Goal: Task Accomplishment & Management: Use online tool/utility

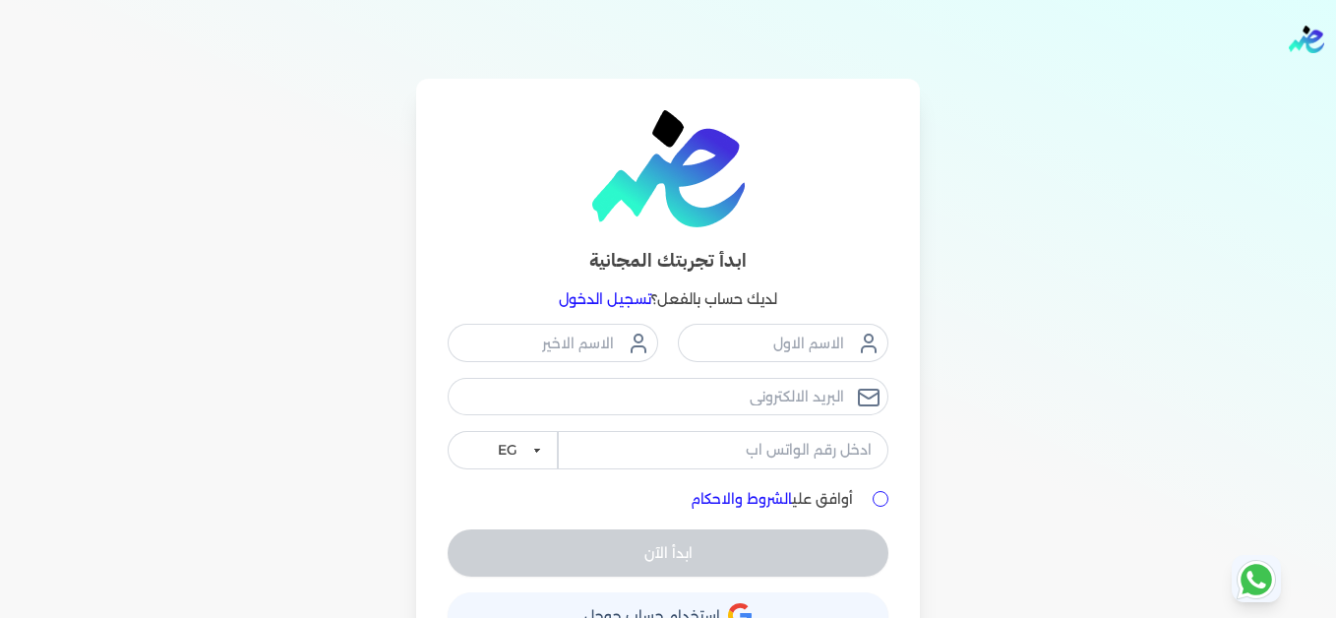
click at [623, 304] on link "تسجيل الدخول" at bounding box center [605, 299] width 92 height 18
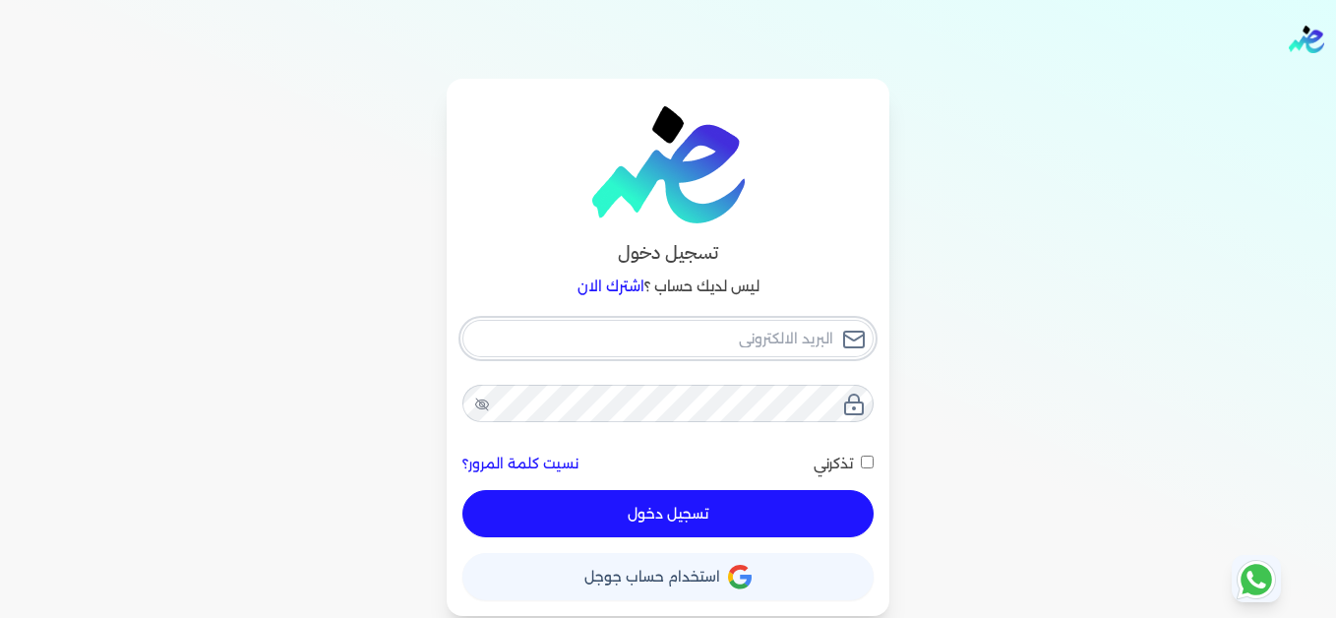
click at [712, 329] on input "email" at bounding box center [667, 338] width 411 height 37
type input "[EMAIL_ADDRESS][DOMAIN_NAME]"
click at [813, 517] on button "تسجيل دخول" at bounding box center [667, 513] width 411 height 47
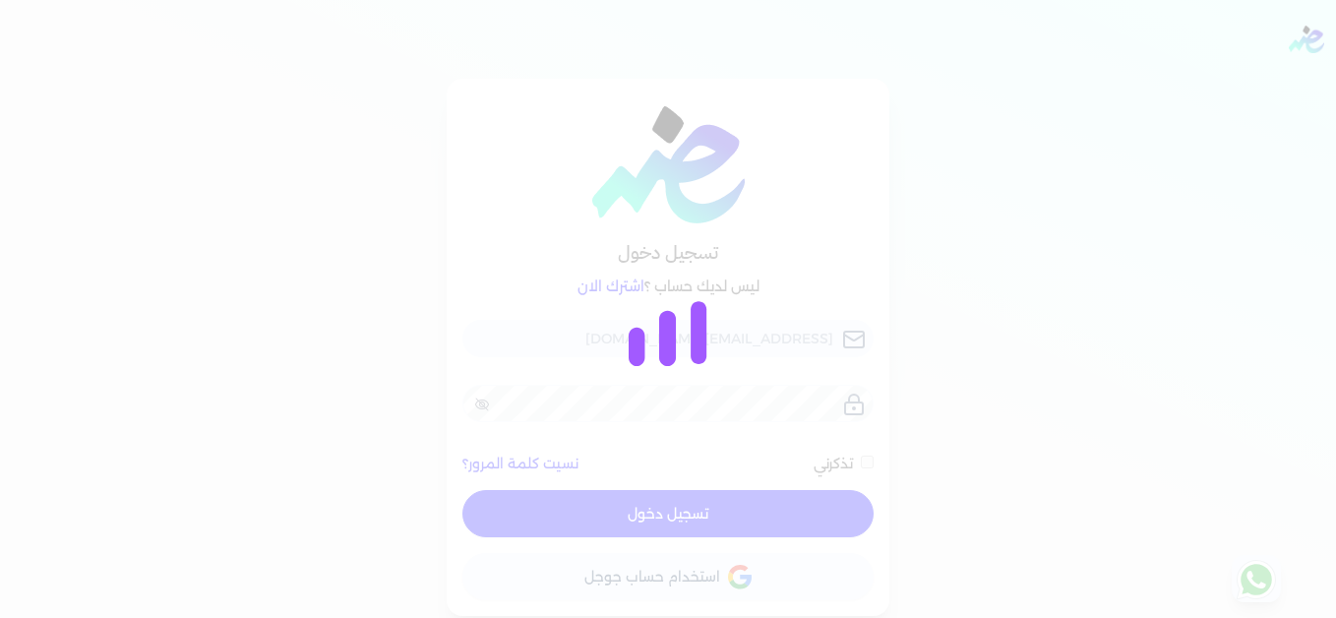
checkbox input "false"
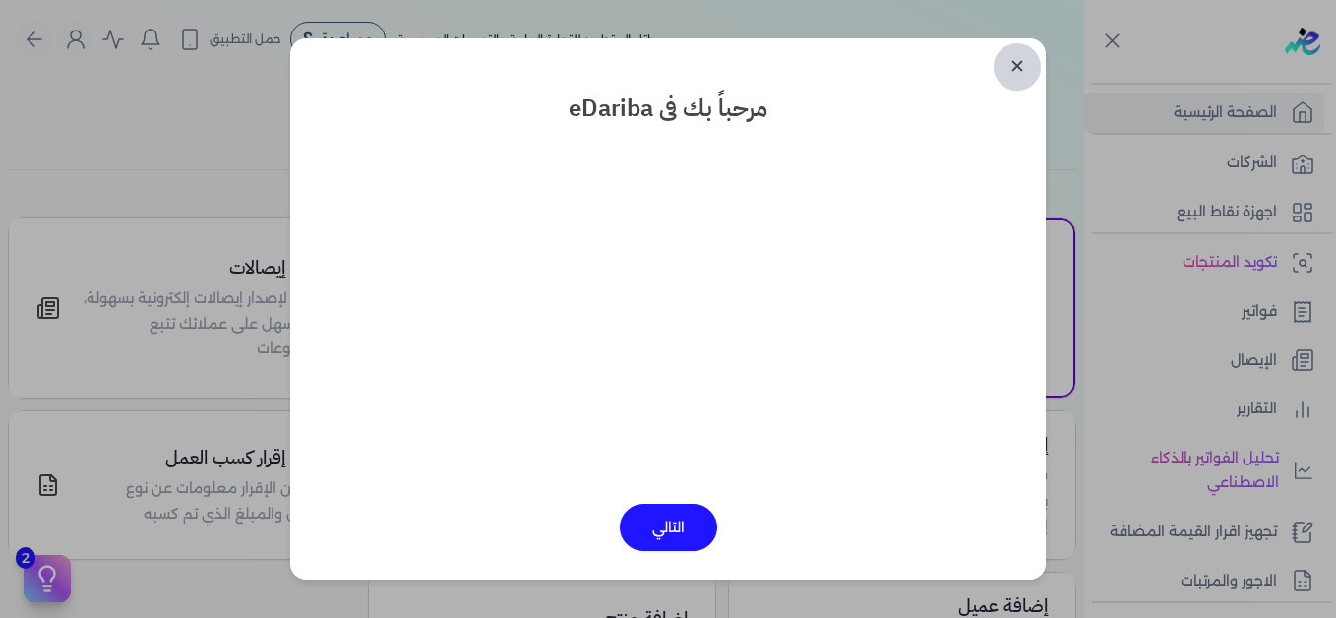
click at [1022, 75] on link "✕" at bounding box center [1016, 66] width 47 height 47
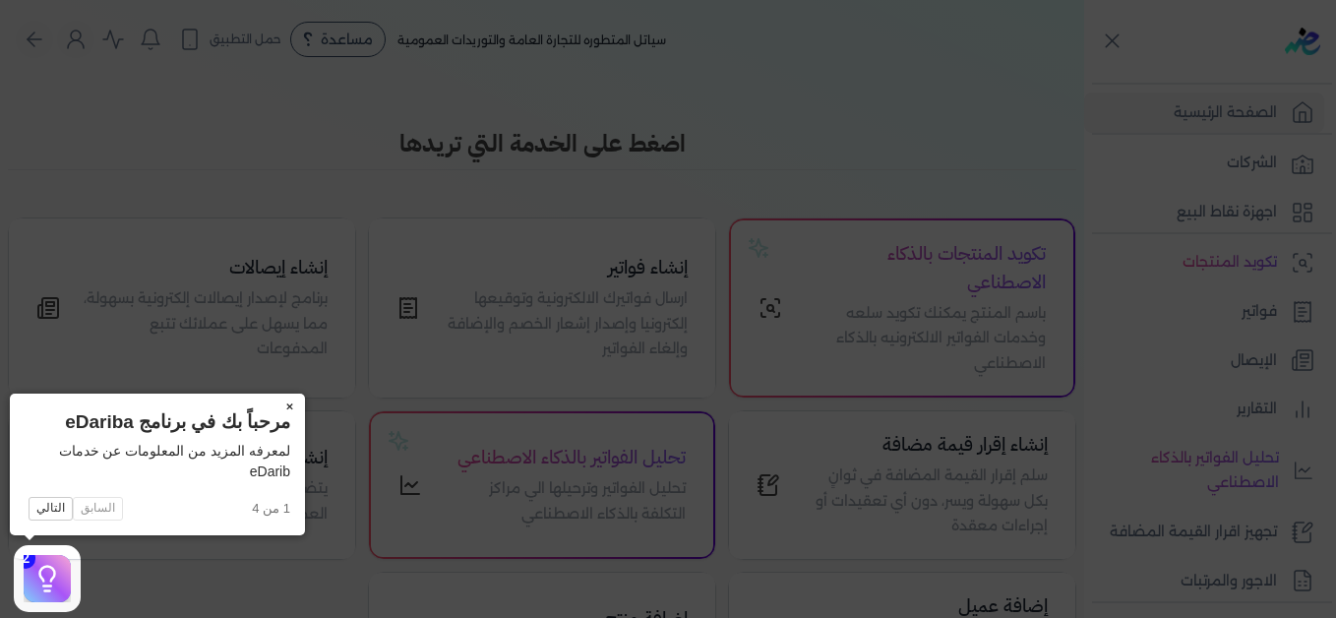
click at [289, 407] on button "×" at bounding box center [288, 407] width 31 height 28
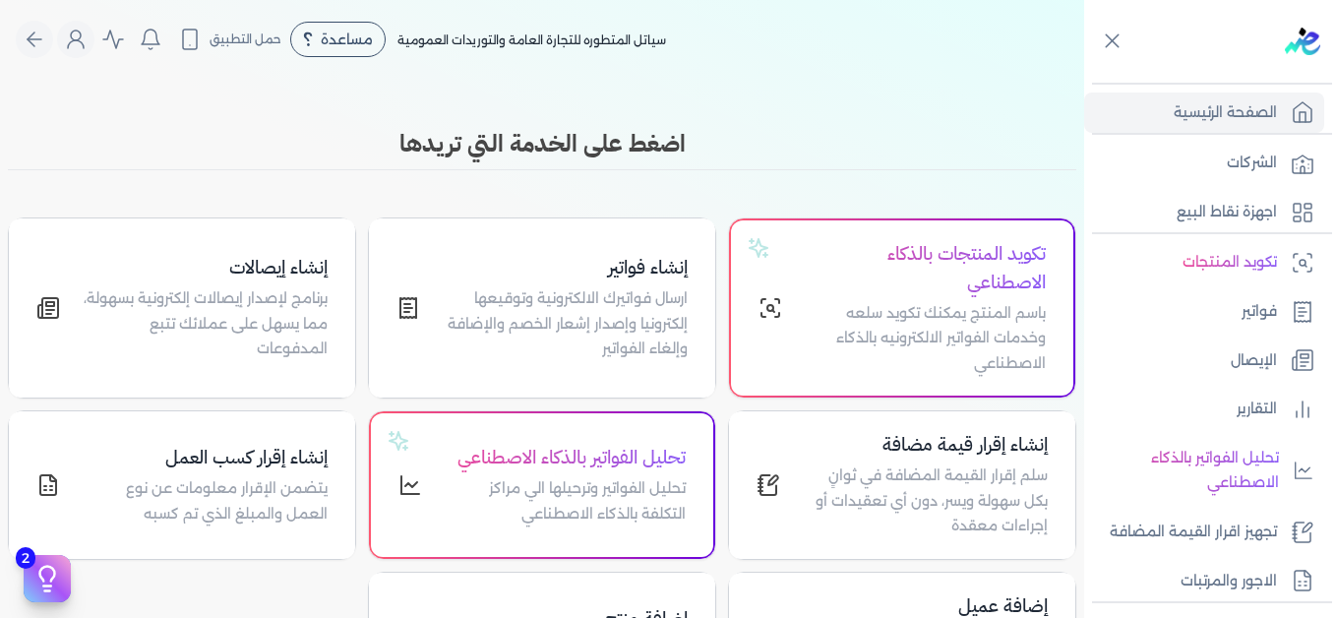
scroll to position [298, 0]
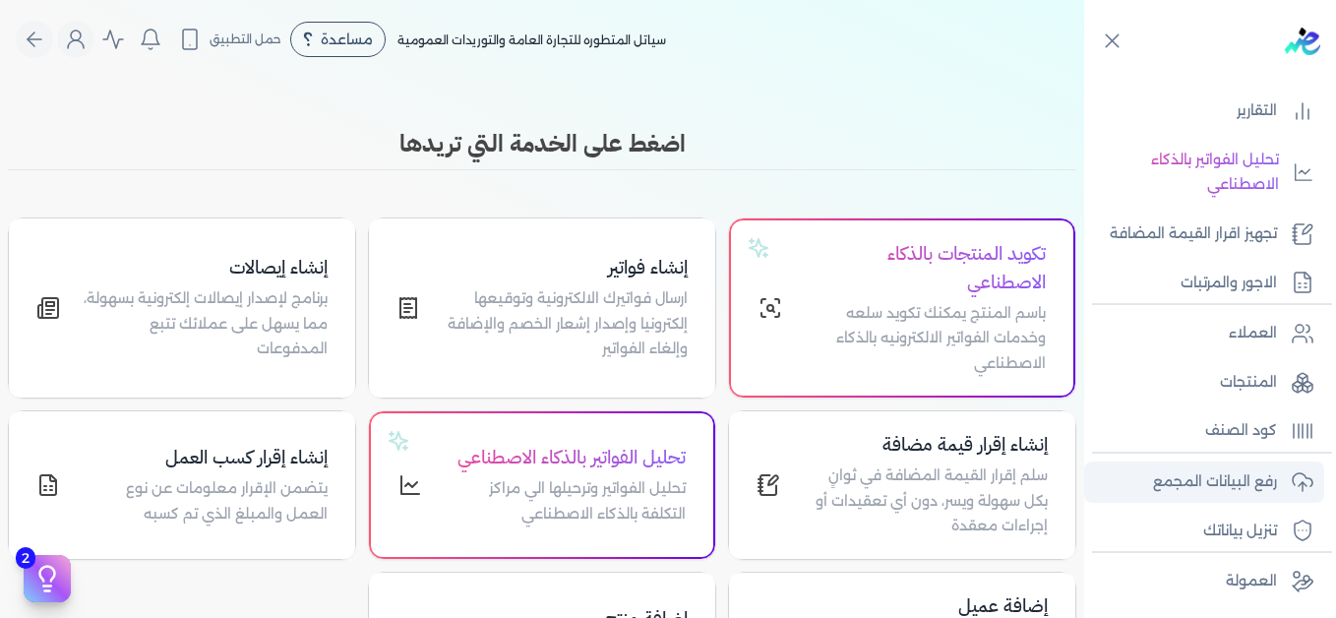
click at [1257, 471] on p "رفع البيانات المجمع" at bounding box center [1215, 482] width 124 height 26
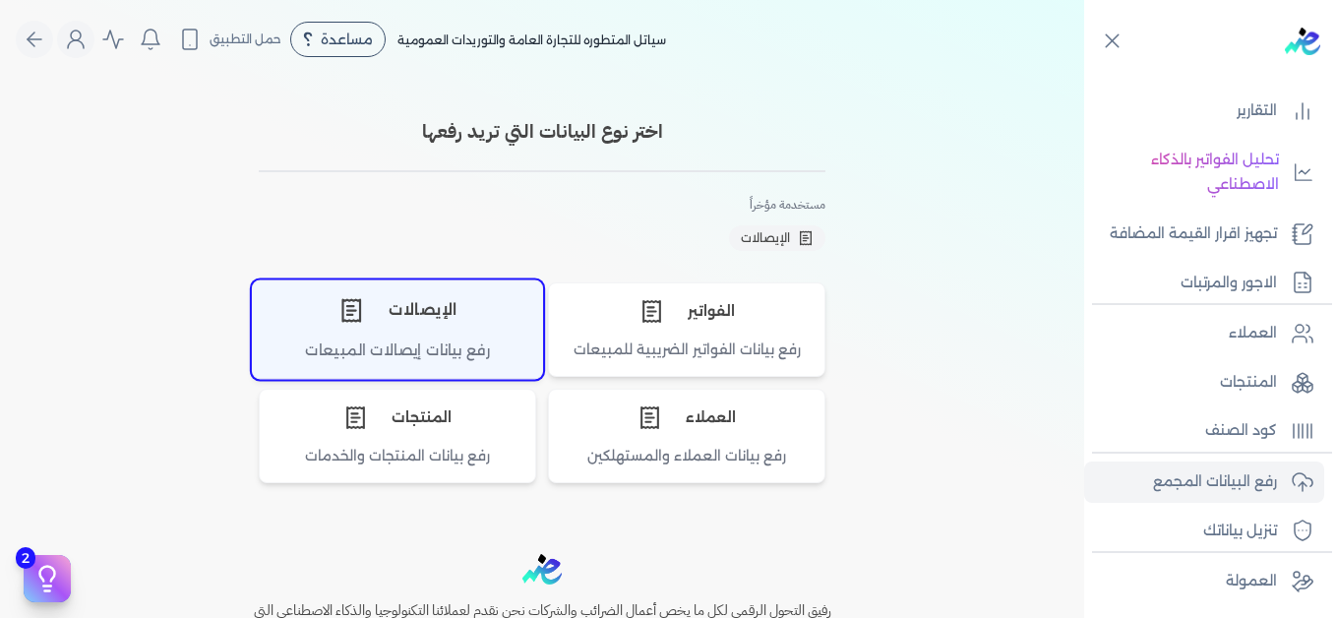
click at [459, 332] on div "الإيصالات" at bounding box center [397, 309] width 289 height 59
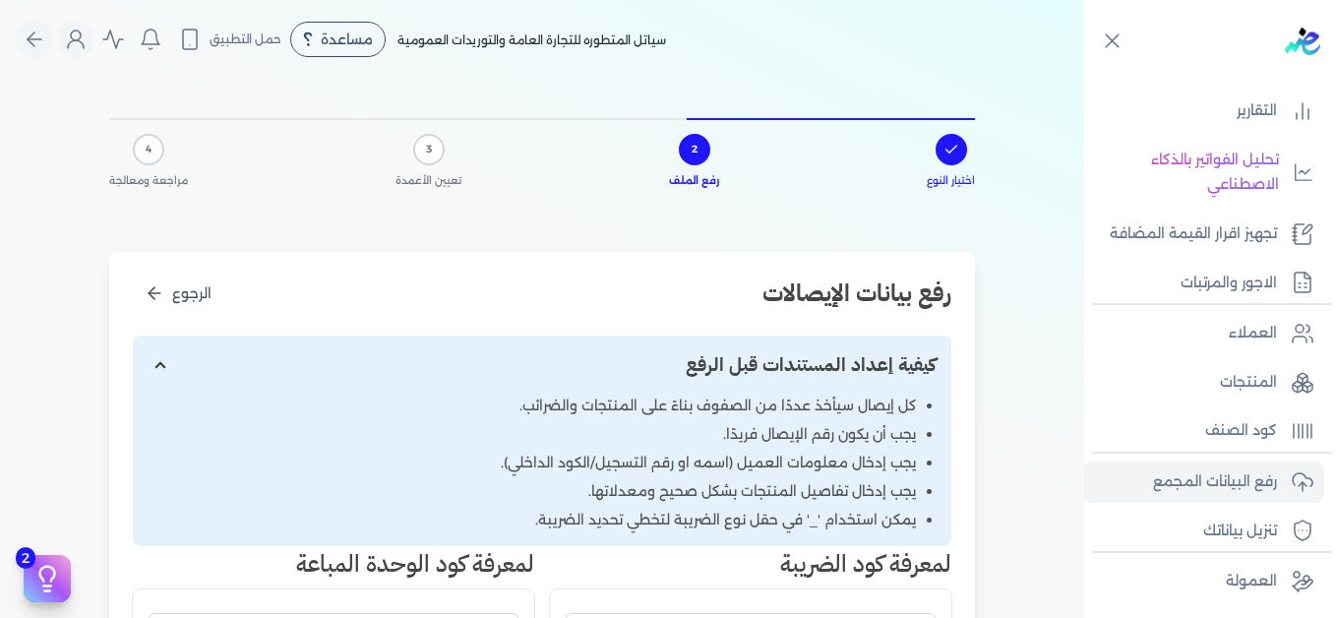
scroll to position [590, 0]
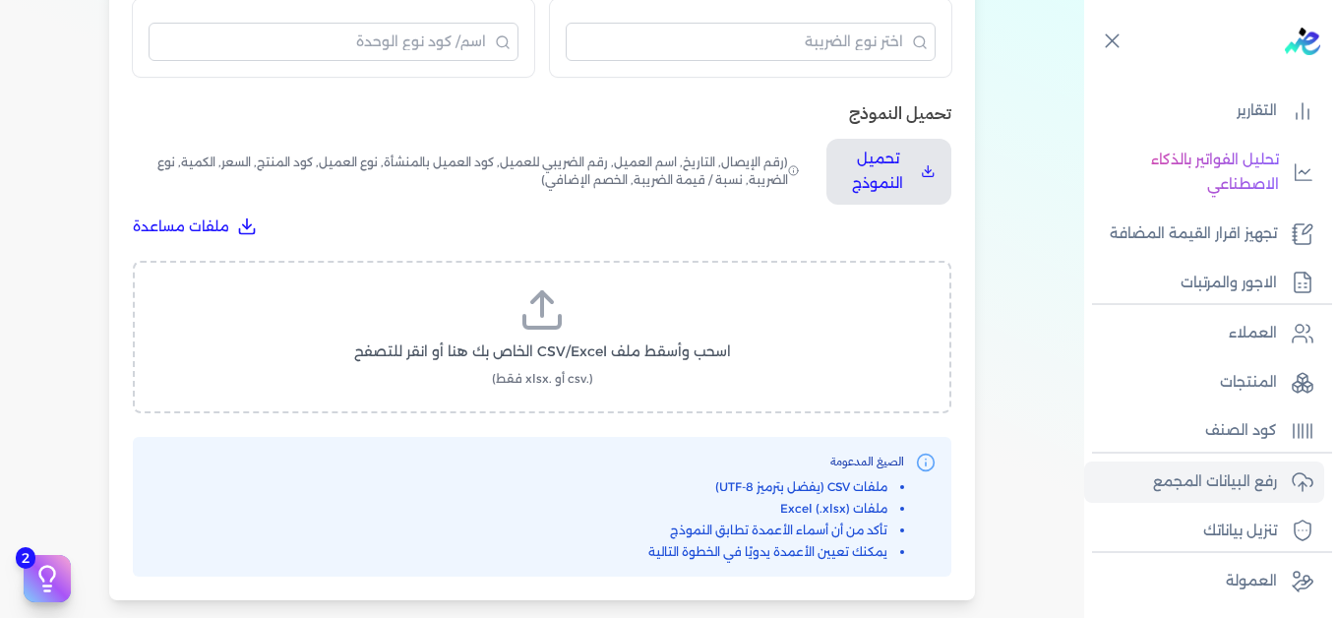
click at [625, 330] on label "اسحب وأسقط ملف CSV/Excel الخاص بك هنا أو انقر للتصفح (.csv أو .xlsx فقط)" at bounding box center [541, 336] width 767 height 101
click at [0, 0] on input "اسحب وأسقط ملف CSV/Excel الخاص بك هنا أو انقر للتصفح (.csv أو .xlsx فقط)" at bounding box center [0, 0] width 0 height 0
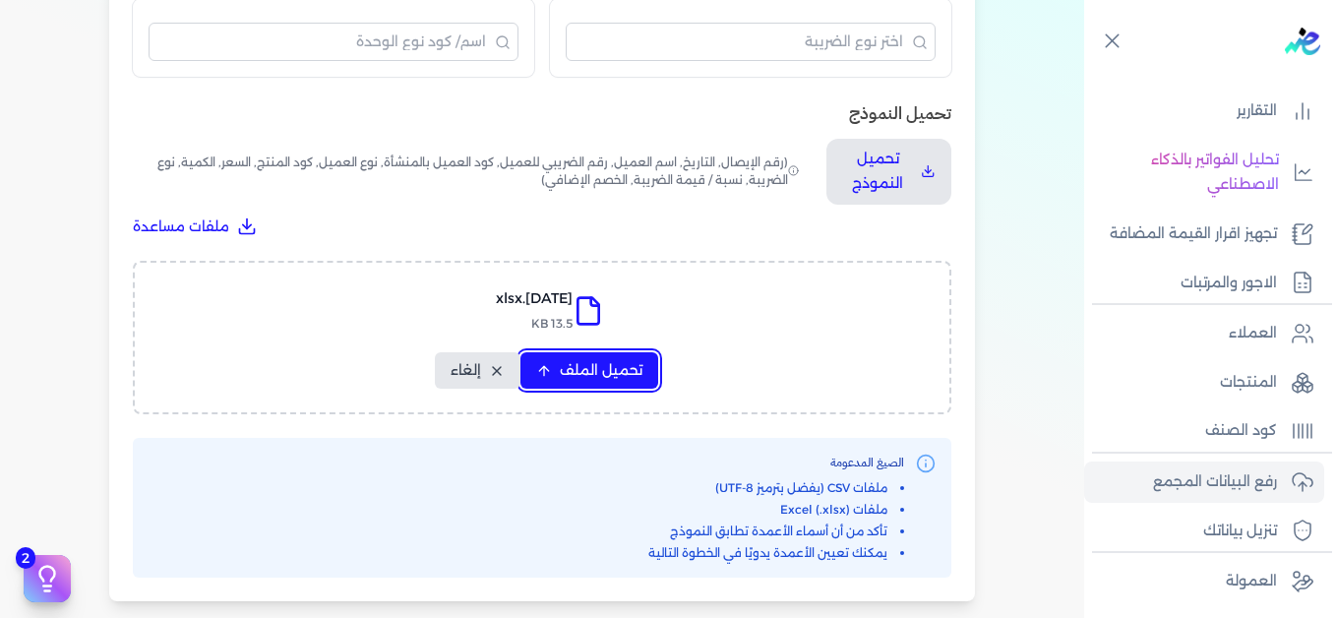
click at [639, 358] on button "تحميل الملف" at bounding box center [589, 370] width 138 height 36
select select "التاريخ"
select select "أسم العميل"
select select "نوع العميل"
select select "وصف البند"
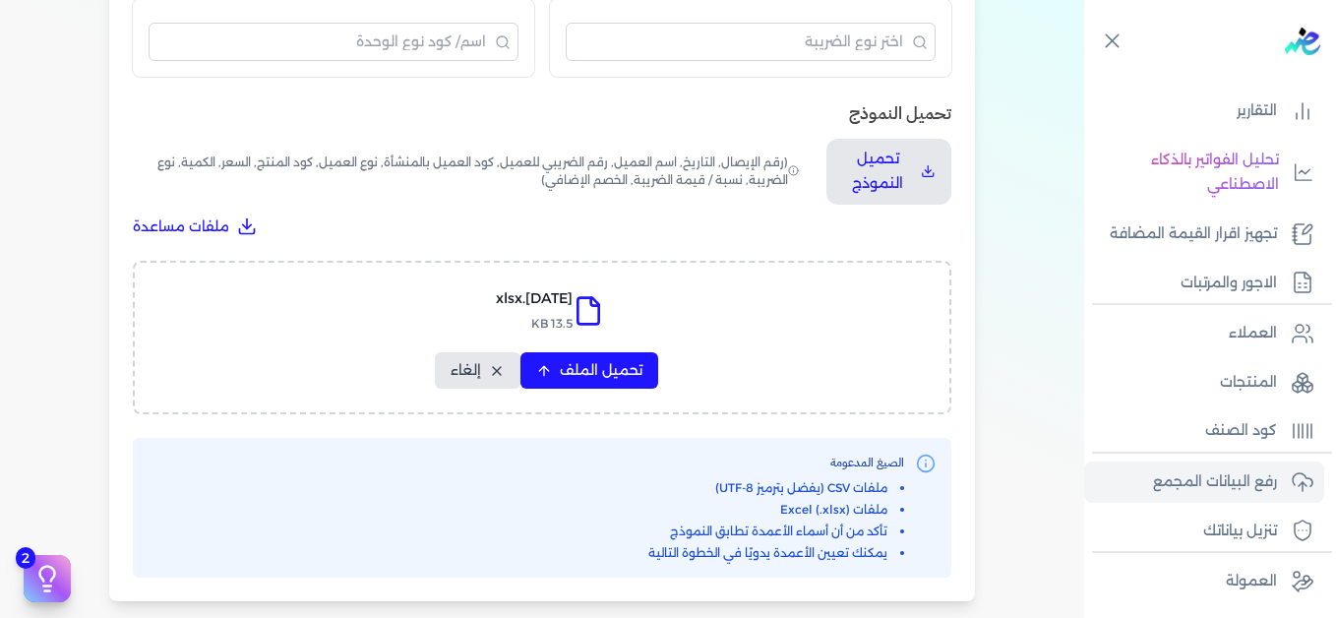
select select "السعر"
select select "الكمية"
select select "نوع الضريبة"
select select "نسبة / قيمة الضريبة"
select select "خصم اضافي"
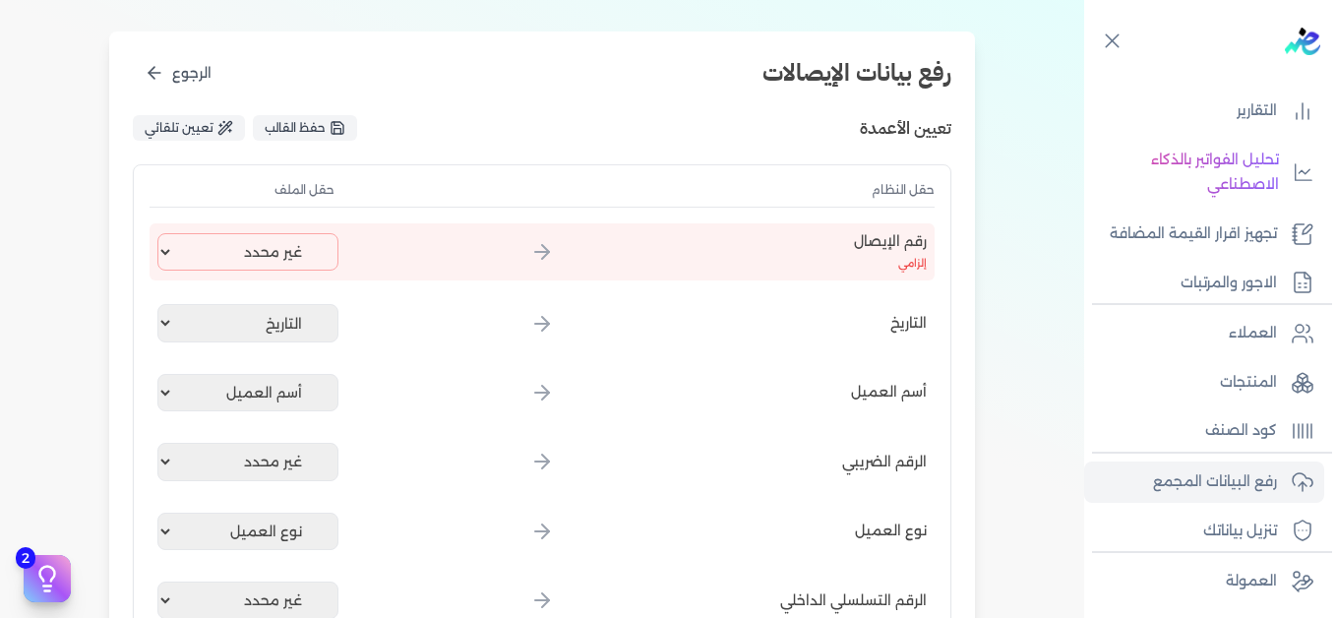
scroll to position [197, 0]
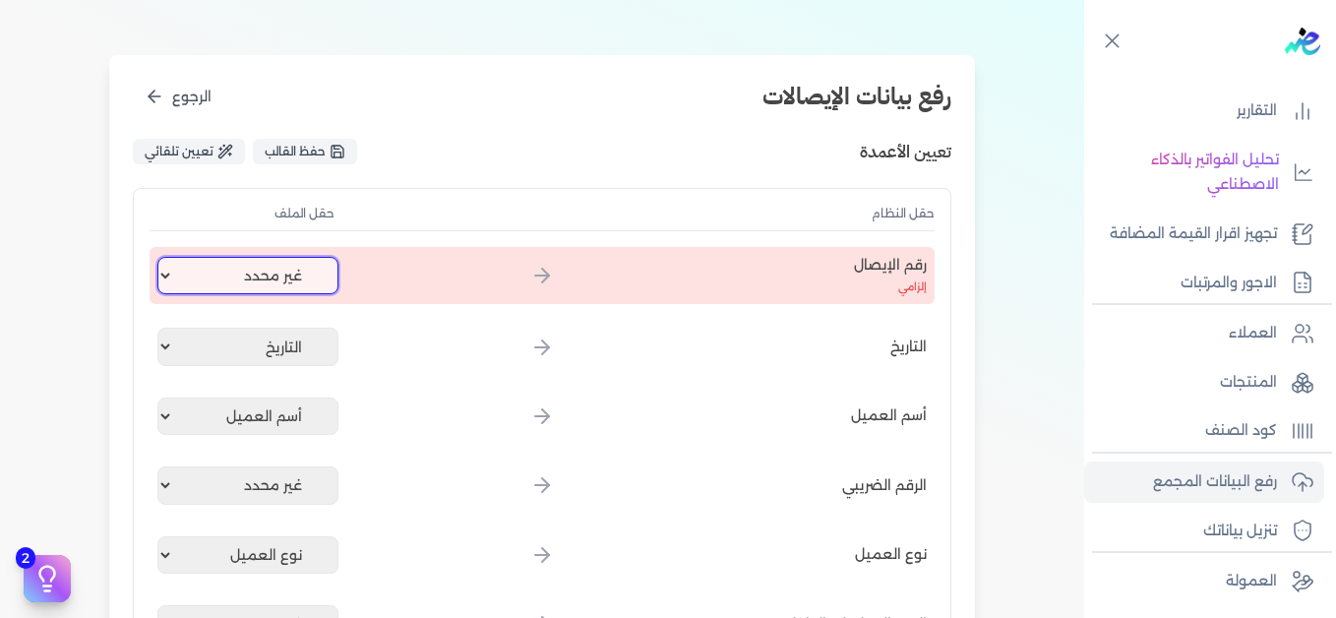
click at [304, 270] on select "غير محدد إيصال رقم التاريخ كود العميل بالمنشأة أسم العميل الرقم الضريبي للعميل …" at bounding box center [247, 275] width 181 height 37
select select "إيصال رقم"
click at [161, 257] on select "غير محدد إيصال رقم التاريخ كود العميل بالمنشأة أسم العميل الرقم الضريبي للعميل …" at bounding box center [247, 275] width 181 height 37
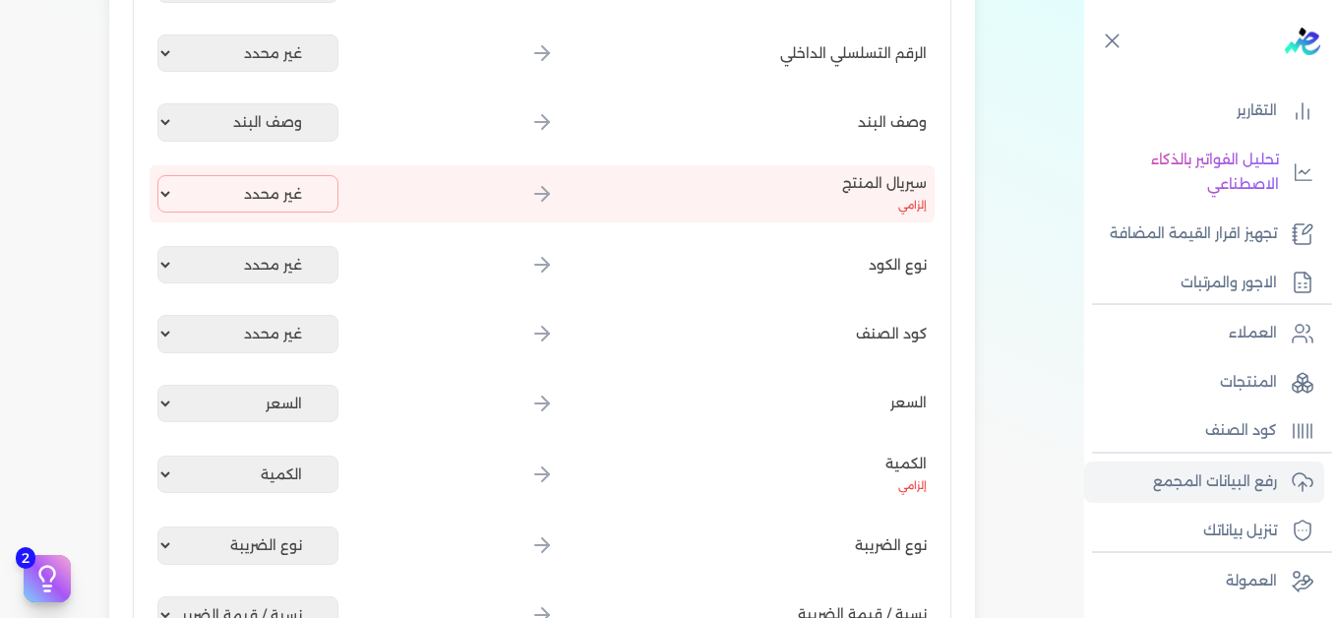
scroll to position [787, 0]
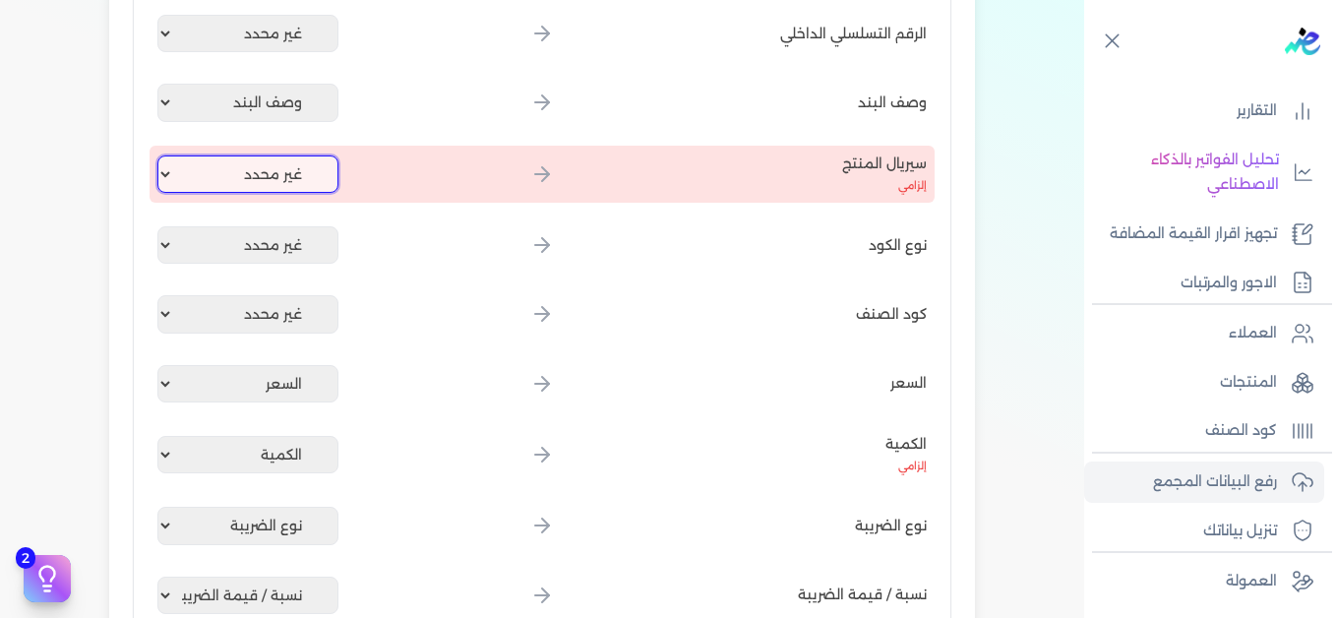
click at [263, 164] on select "غير محدد إيصال رقم التاريخ كود العميل بالمنشأة أسم العميل الرقم الضريبي للعميل …" at bounding box center [247, 173] width 181 height 37
select select "كود المنتج الداخلي"
click at [161, 155] on select "غير محدد إيصال رقم التاريخ كود العميل بالمنشأة أسم العميل الرقم الضريبي للعميل …" at bounding box center [247, 173] width 181 height 37
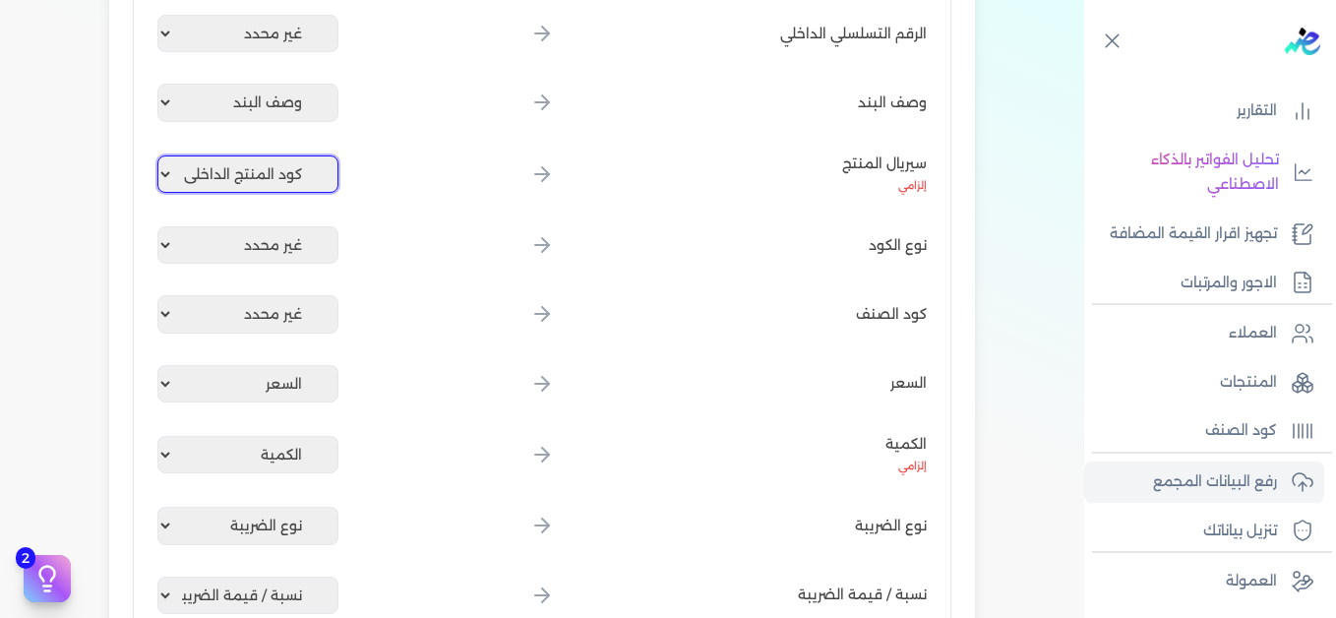
scroll to position [1377, 0]
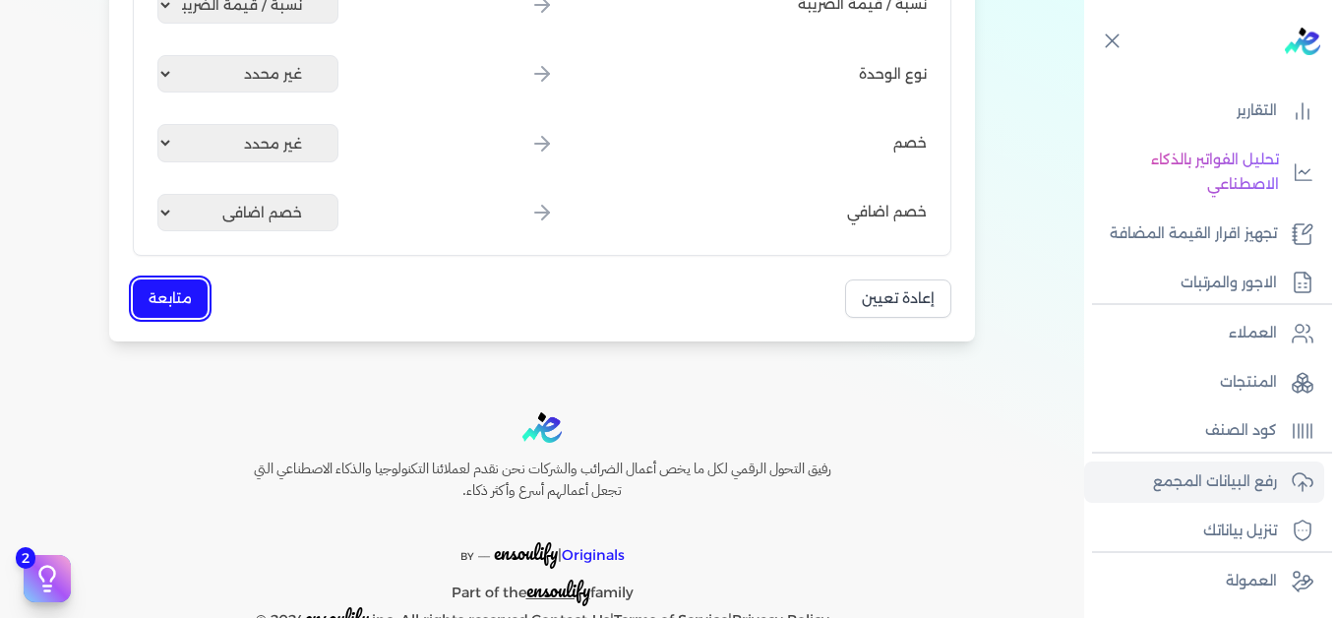
click at [193, 285] on button "متابعة" at bounding box center [170, 298] width 75 height 38
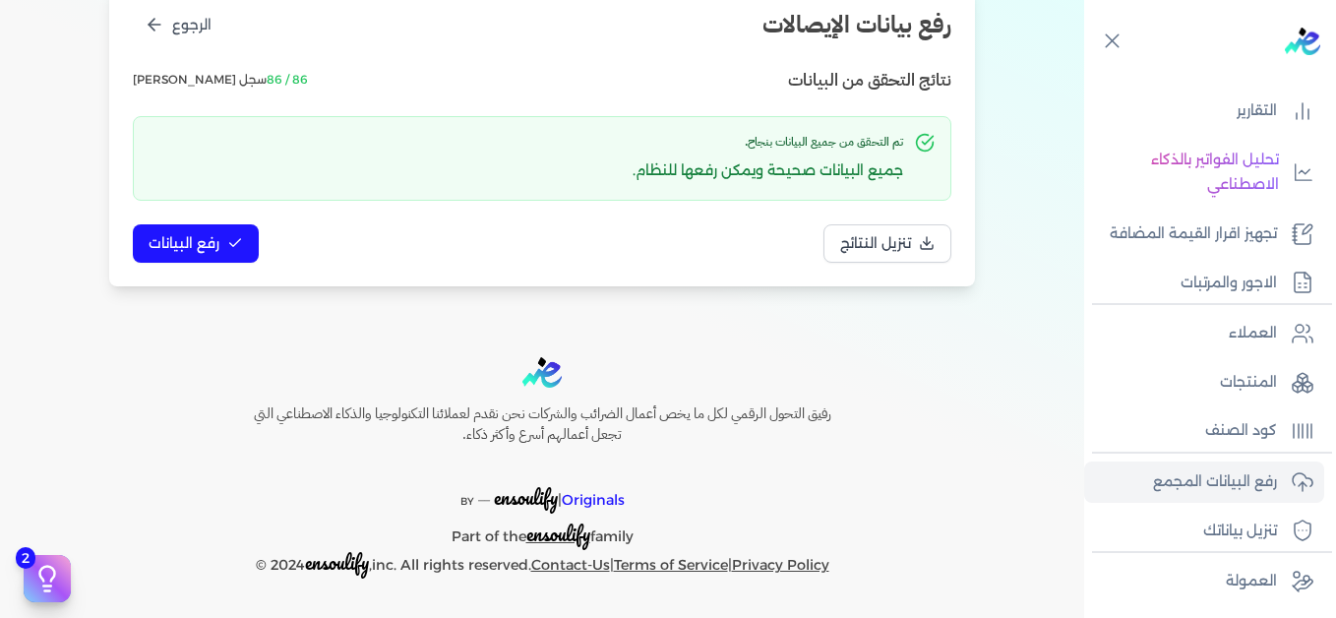
scroll to position [268, 0]
click at [200, 238] on span "رفع البيانات" at bounding box center [184, 243] width 71 height 21
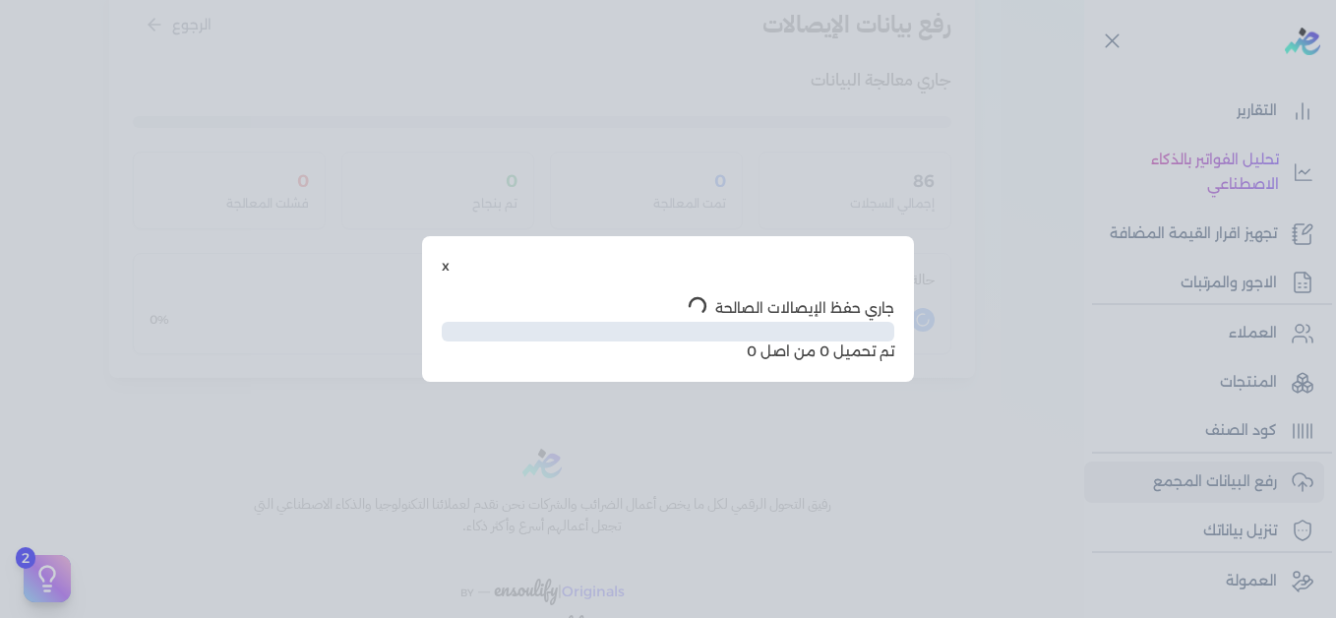
scroll to position [160, 0]
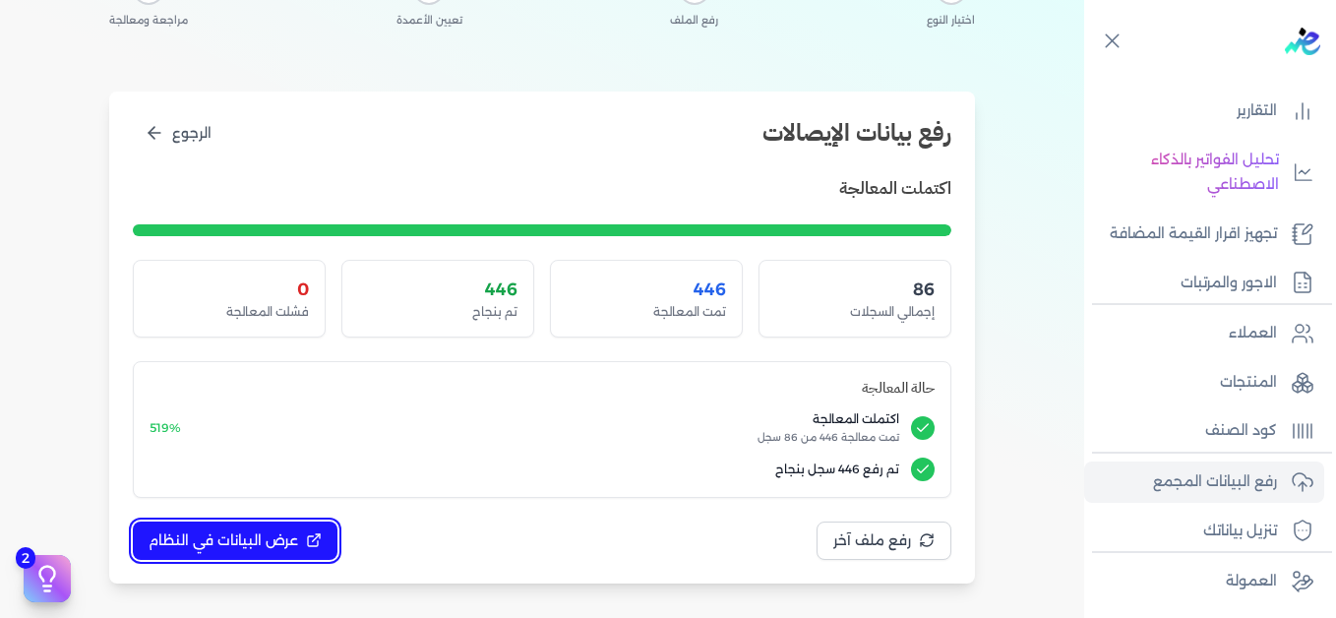
click at [291, 539] on span "عرض البيانات في النظام" at bounding box center [223, 540] width 149 height 21
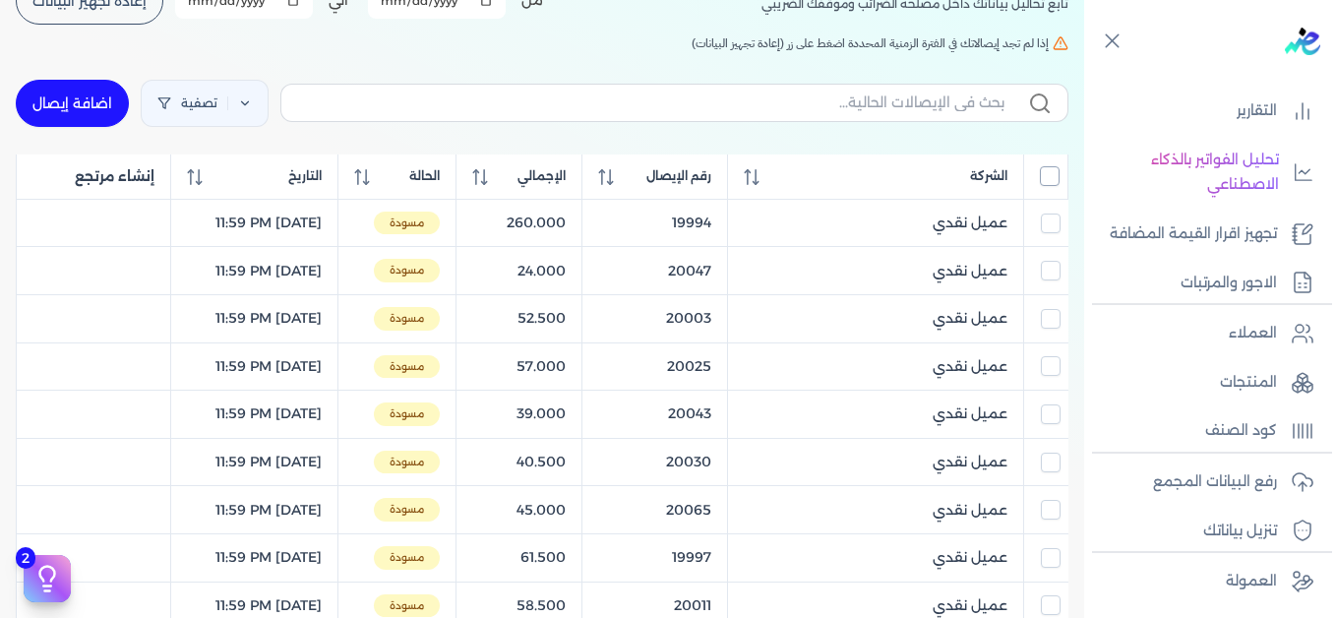
click at [1051, 170] on input "All items unselected" at bounding box center [1050, 176] width 20 height 20
checkbox input "true"
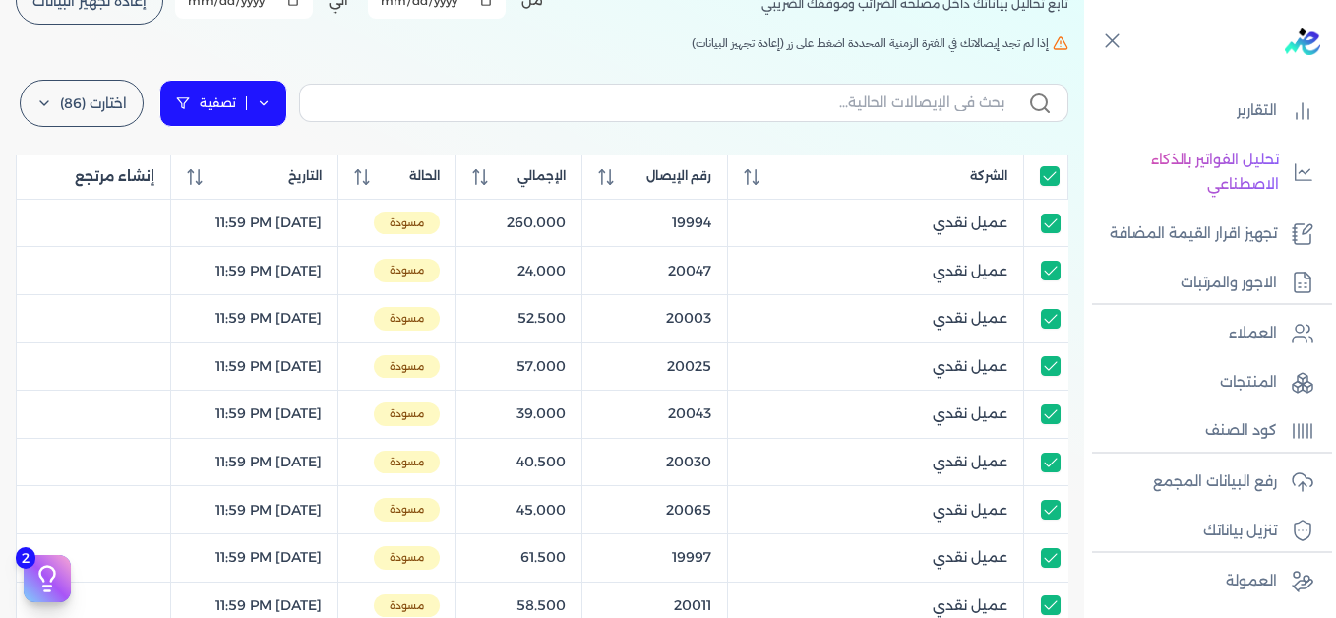
click at [267, 107] on icon at bounding box center [264, 103] width 14 height 14
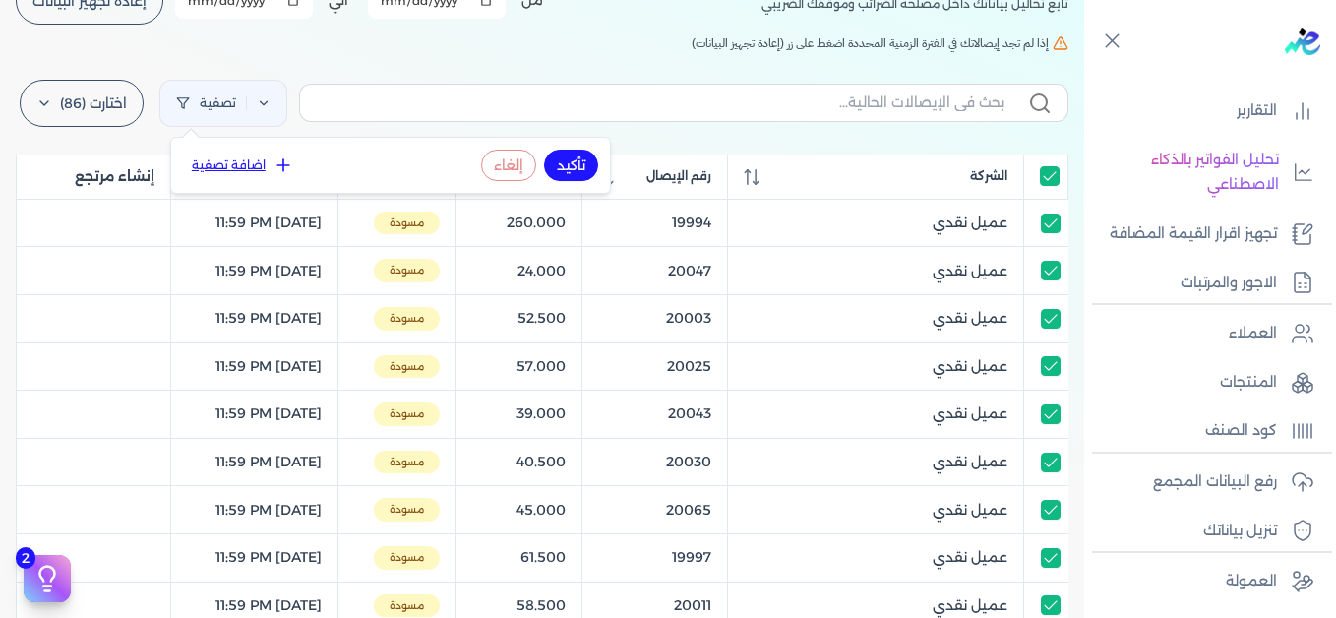
click at [268, 171] on button "اضافة تصفية" at bounding box center [242, 165] width 119 height 24
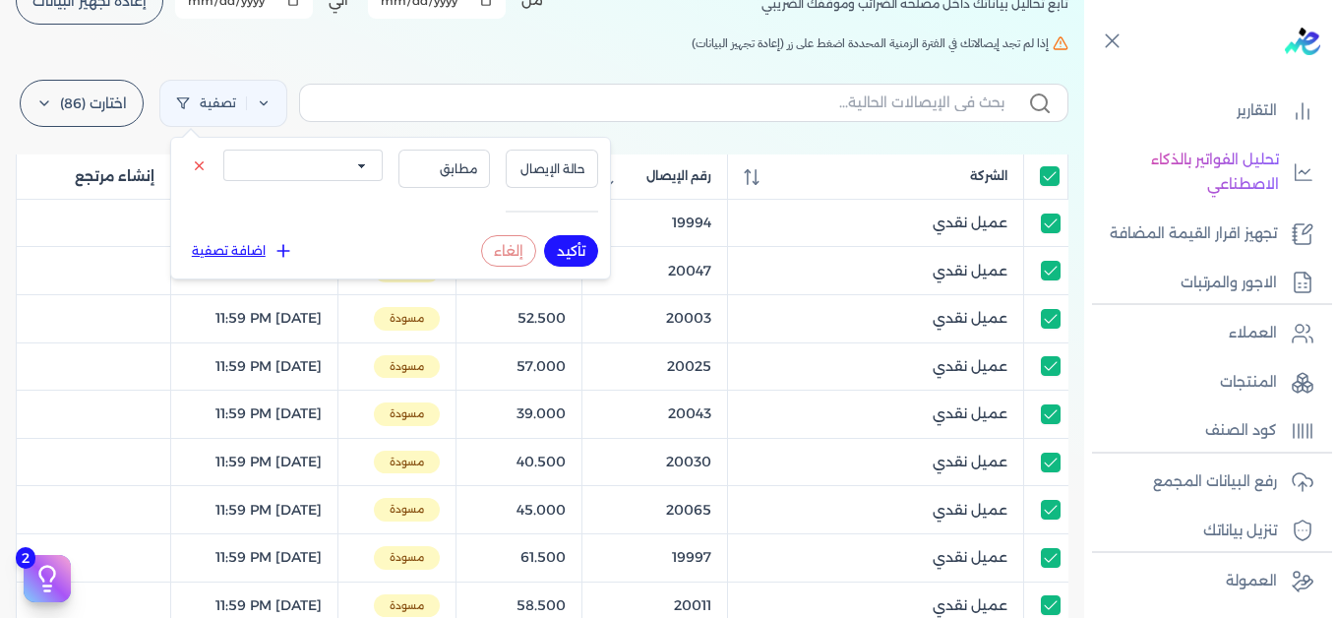
click at [364, 177] on select "الكل مقبولة غير مقبولة يتم مراجعتها ملغية مرفوضة مسودة" at bounding box center [302, 164] width 159 height 31
select select "draft"
click at [223, 149] on select "الكل مقبولة غير مقبولة يتم مراجعتها ملغية مرفوضة مسودة" at bounding box center [302, 164] width 159 height 31
click at [563, 246] on button "تأكيد" at bounding box center [571, 250] width 54 height 31
click at [401, 58] on div "الإيصالات تابع تحاليل بياناتك داخل مصلحه الضرائب وموقفك الضريبي أختر المدة الزم…" at bounding box center [542, 564] width 1084 height 1293
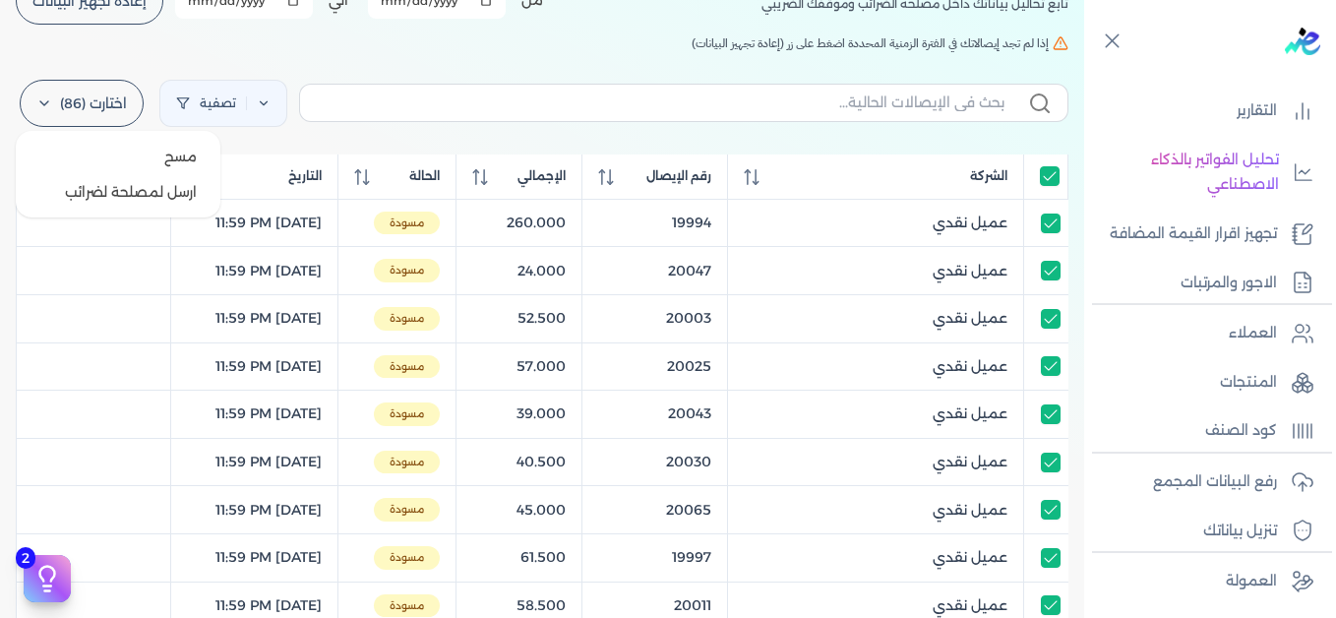
click at [65, 103] on label "اختارت (86)" at bounding box center [82, 103] width 124 height 47
click at [141, 184] on button "ارسل لمصلحة لضرائب" at bounding box center [118, 191] width 189 height 35
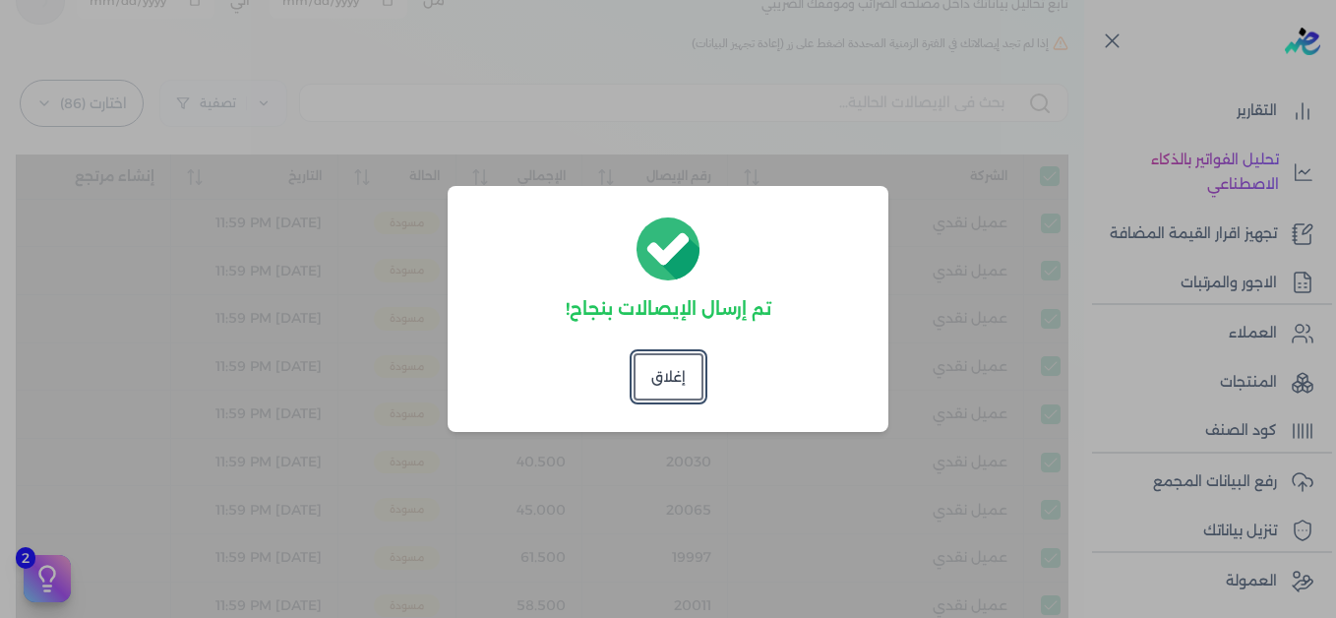
checkbox input "true"
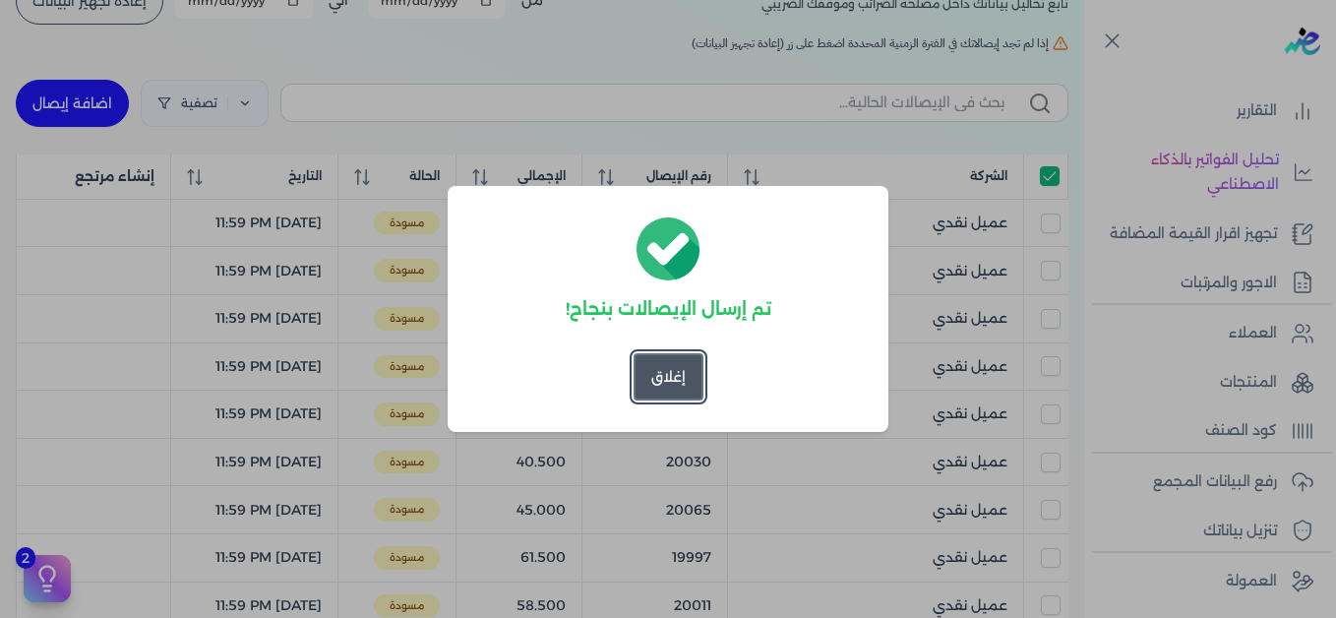
click at [662, 378] on button "إغلاق" at bounding box center [668, 376] width 70 height 47
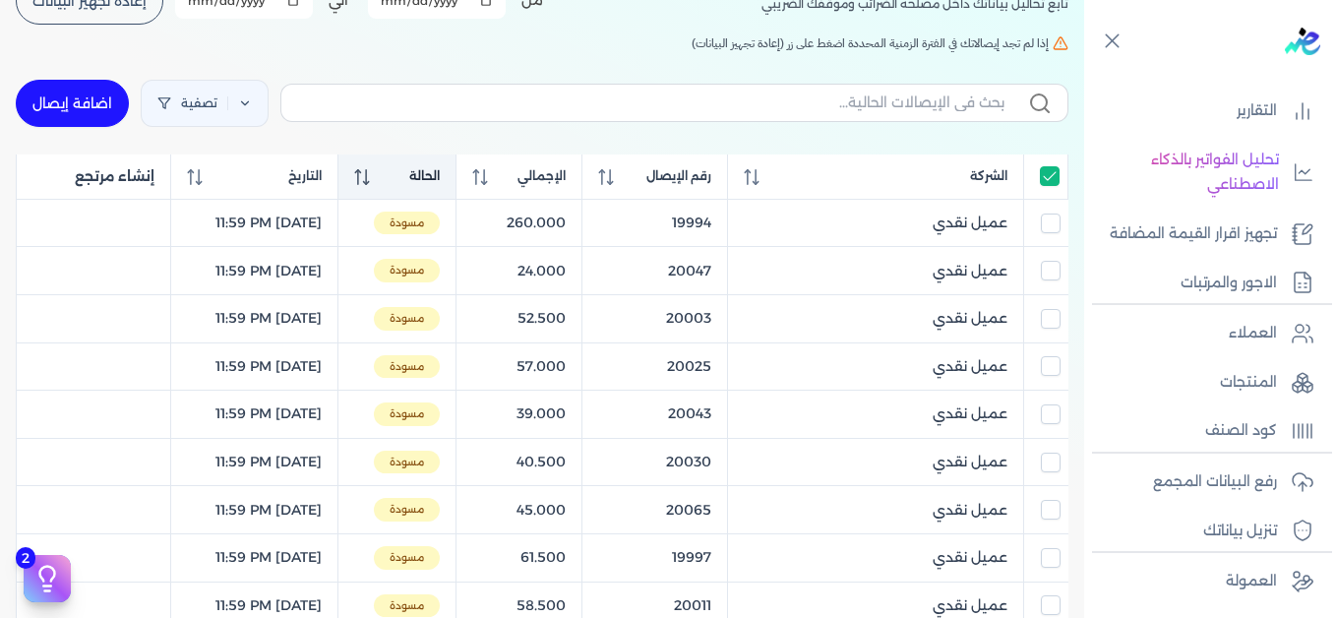
click at [370, 180] on icon at bounding box center [362, 177] width 16 height 16
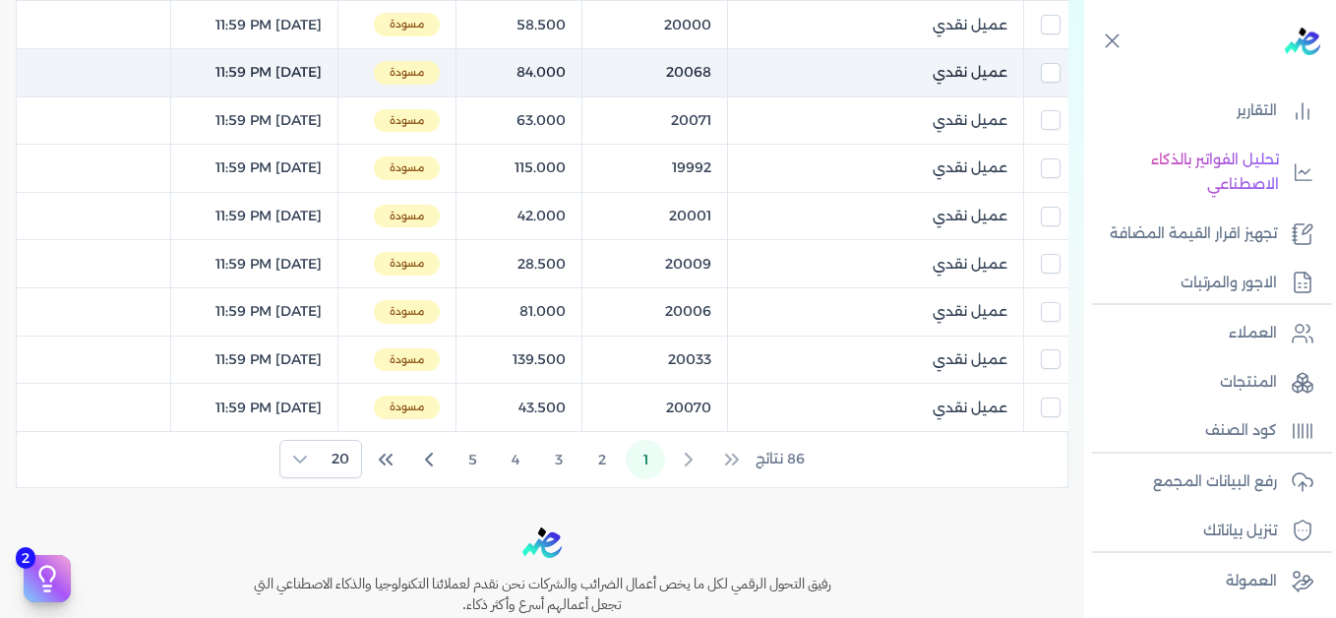
scroll to position [1054, 0]
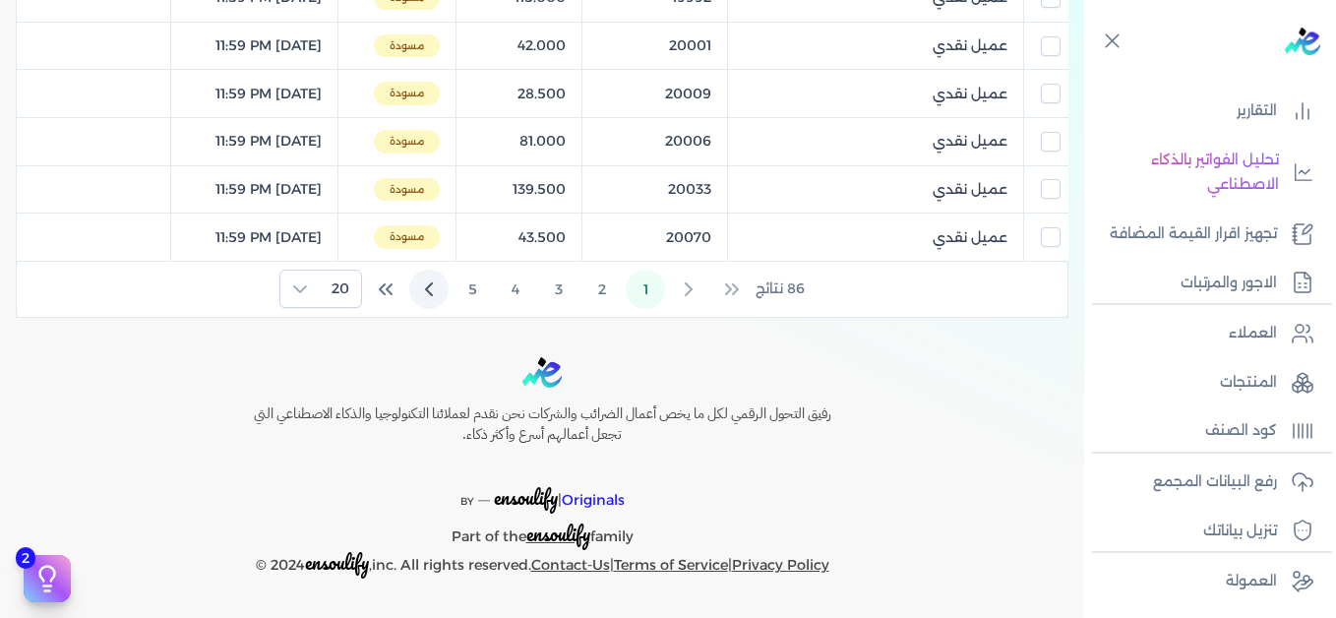
click at [429, 287] on icon "Next Page" at bounding box center [429, 289] width 24 height 24
click at [380, 287] on icon "Last Page" at bounding box center [386, 289] width 24 height 24
click at [434, 292] on div "86 نتائج 1 2 3 4 5 20" at bounding box center [542, 289] width 1050 height 55
click at [432, 292] on div "86 نتائج 1 2 3 4 5 20" at bounding box center [542, 289] width 1050 height 55
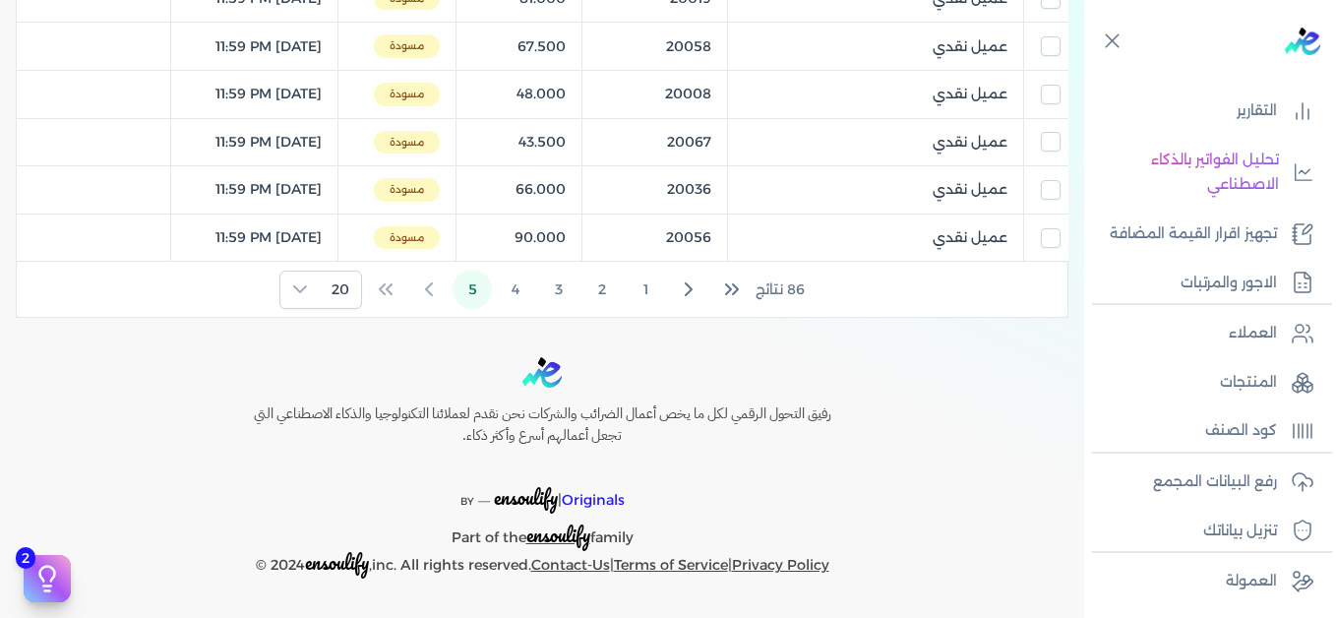
click at [432, 292] on div "86 نتائج 1 2 3 4 5 20" at bounding box center [542, 289] width 1050 height 55
click at [432, 291] on div "86 نتائج 1 2 3 4 5 20" at bounding box center [542, 289] width 1050 height 55
drag, startPoint x: 432, startPoint y: 291, endPoint x: 300, endPoint y: 290, distance: 131.8
click at [300, 290] on icon at bounding box center [300, 289] width 16 height 16
click at [330, 407] on span "100" at bounding box center [337, 410] width 25 height 21
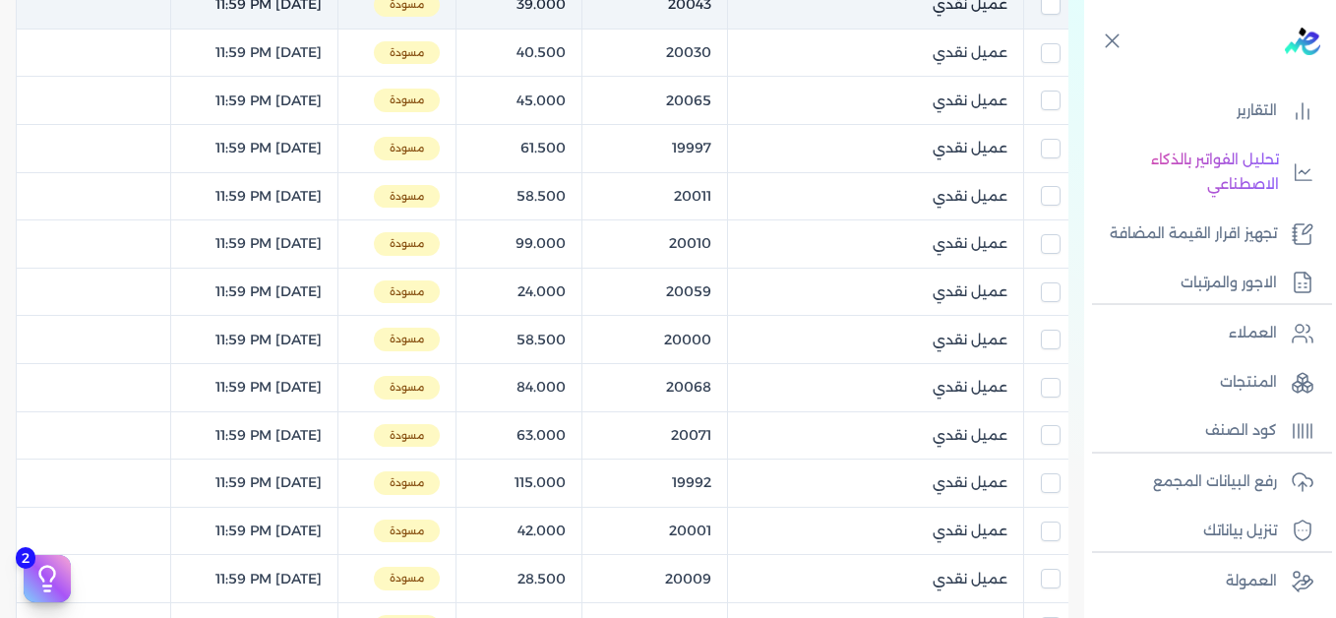
scroll to position [0, 0]
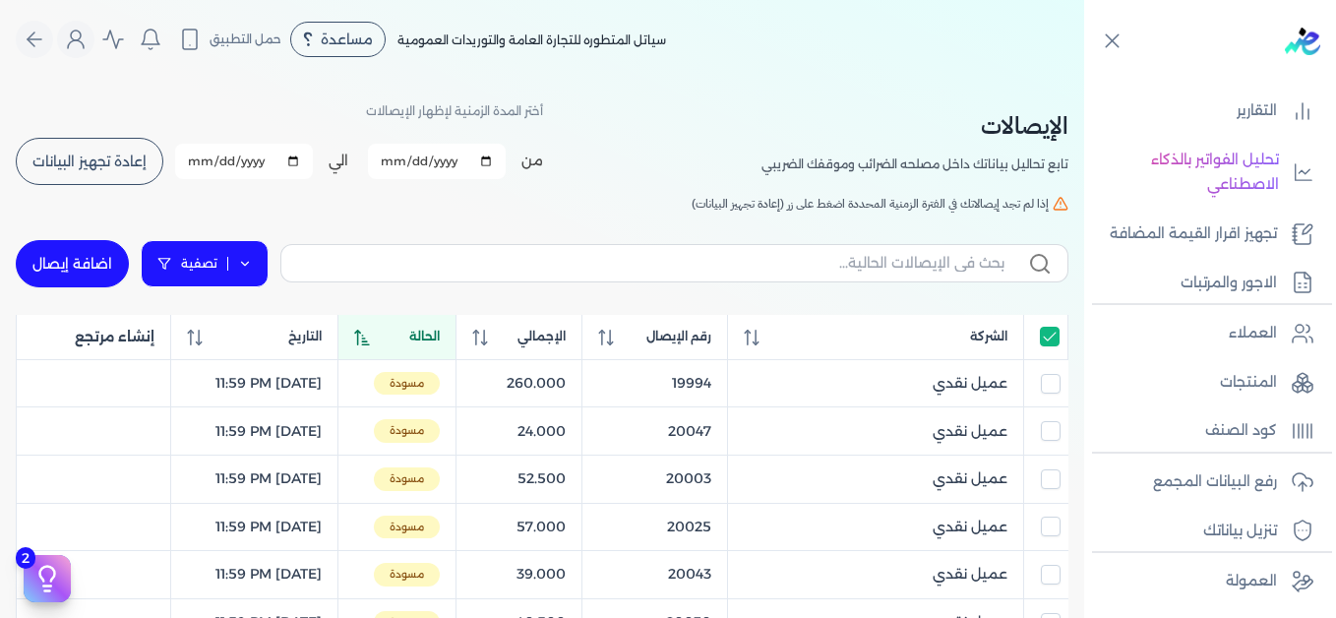
click at [199, 260] on link "تصفية" at bounding box center [205, 263] width 128 height 47
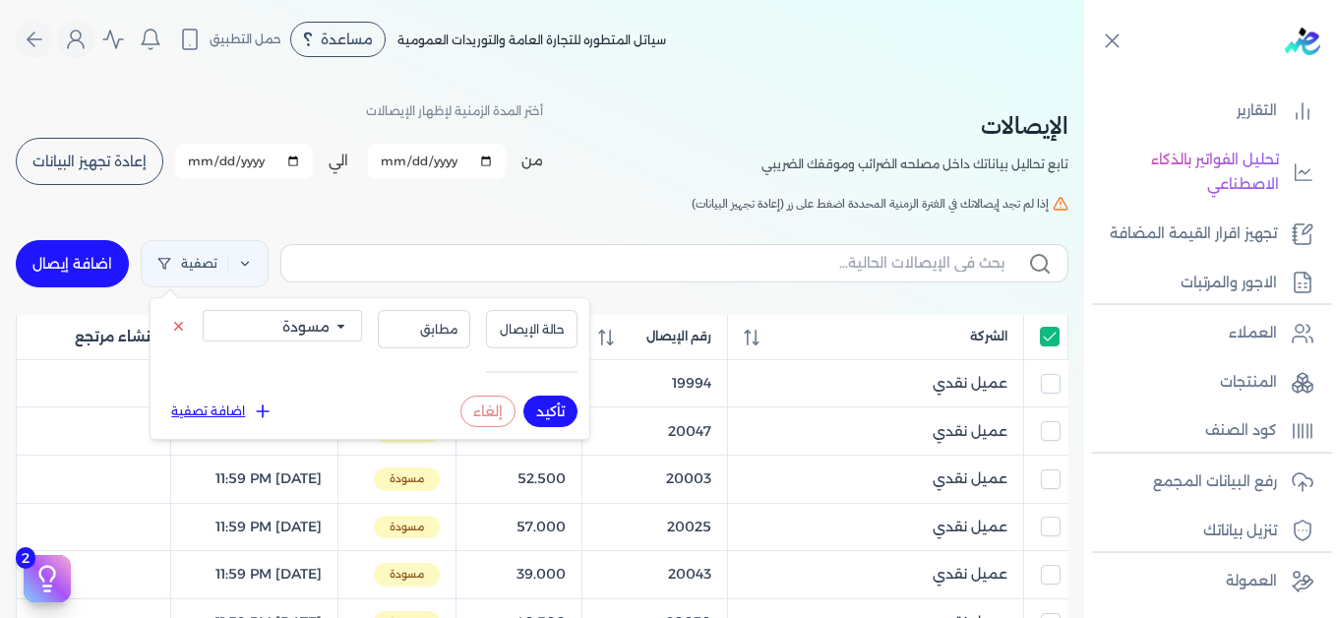
click at [347, 328] on select "الكل مقبولة غير مقبولة يتم مراجعتها ملغية مرفوضة مسودة" at bounding box center [282, 325] width 159 height 31
select select "rejected"
click at [203, 310] on select "الكل مقبولة غير مقبولة يتم مراجعتها ملغية مرفوضة مسودة" at bounding box center [282, 325] width 159 height 31
click at [545, 411] on button "تأكيد" at bounding box center [550, 410] width 54 height 31
checkbox input "true"
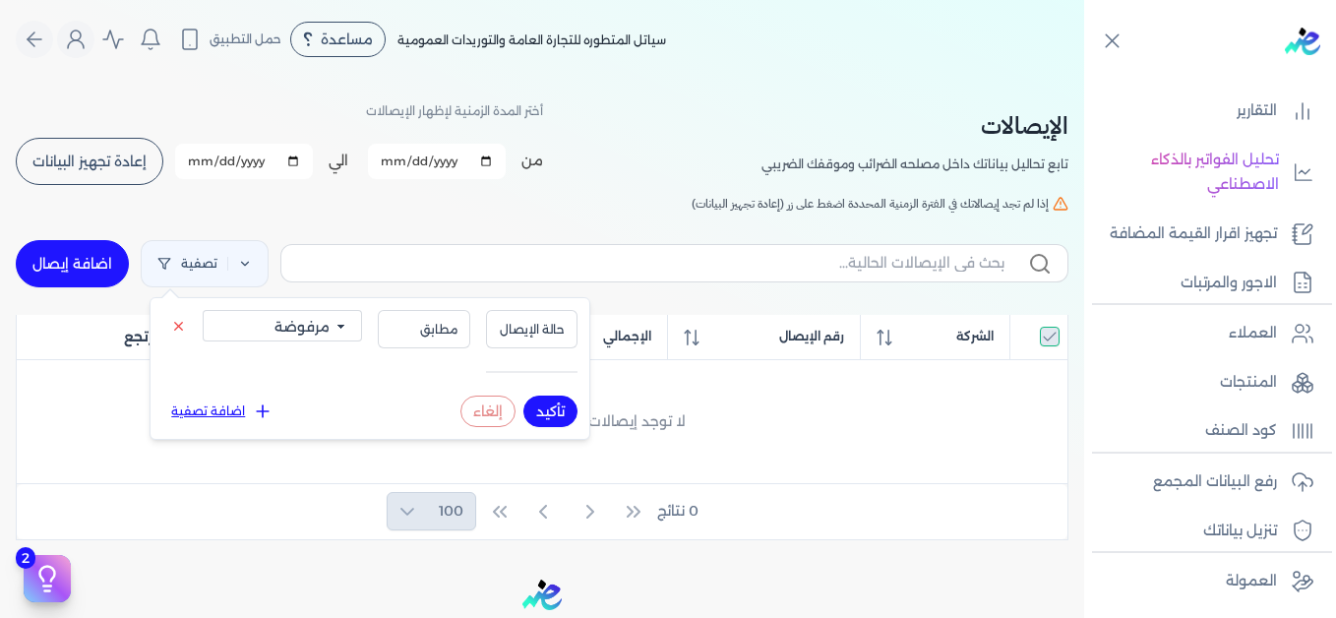
click at [530, 193] on div "[DEMOGRAPHIC_DATA] تابع تحاليل بياناتك داخل مصلحه الضرائب وموقفك الضريبي أختر ا…" at bounding box center [542, 309] width 1084 height 461
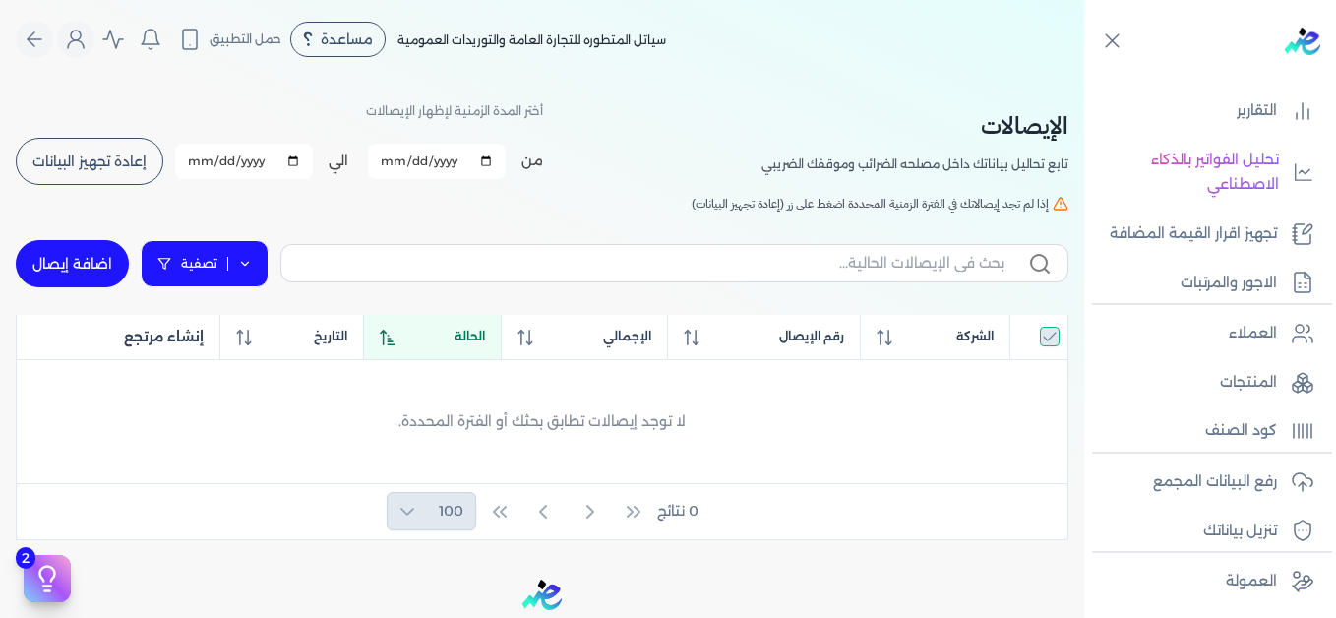
click at [262, 271] on link "تصفية" at bounding box center [205, 263] width 128 height 47
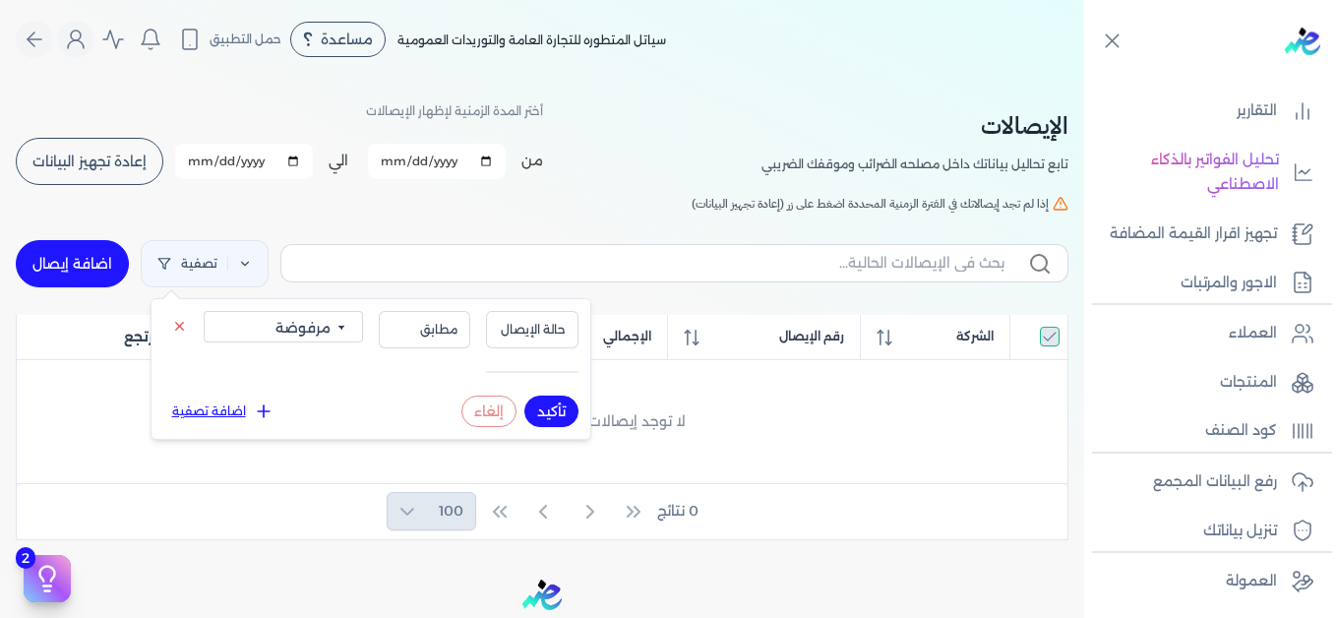
click at [294, 324] on select "الكل مقبولة غير مقبولة يتم مراجعتها ملغية مرفوضة مسودة" at bounding box center [283, 326] width 159 height 31
click at [204, 311] on select "الكل مقبولة غير مقبولة يتم مراجعتها ملغية مرفوضة مسودة" at bounding box center [283, 326] width 159 height 31
click at [539, 402] on button "تأكيد" at bounding box center [551, 410] width 54 height 31
click at [545, 411] on button "تأكيد" at bounding box center [551, 410] width 54 height 31
click at [338, 329] on select "الكل مقبولة غير مقبولة يتم مراجعتها ملغية مرفوضة مسودة" at bounding box center [283, 326] width 159 height 31
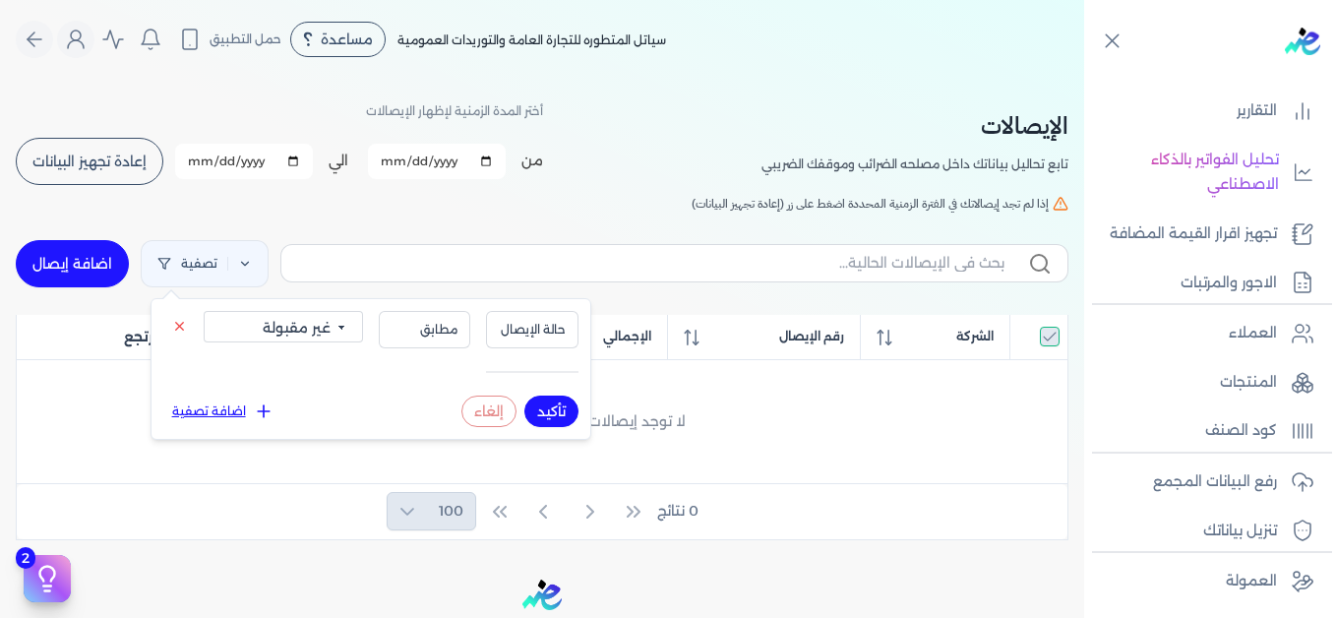
select select "valid"
click at [204, 311] on select "الكل مقبولة غير مقبولة يتم مراجعتها ملغية مرفوضة مسودة" at bounding box center [283, 326] width 159 height 31
click at [537, 408] on button "تأكيد" at bounding box center [551, 410] width 54 height 31
checkbox input "true"
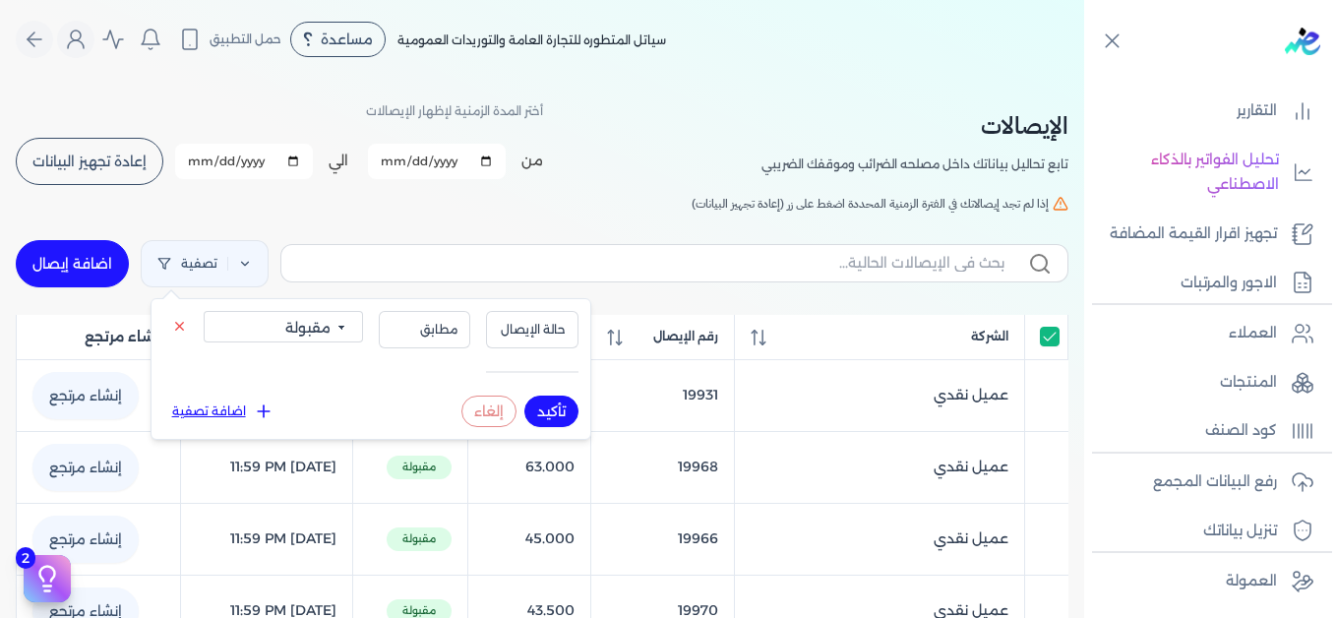
click at [343, 326] on select "الكل مقبولة غير مقبولة يتم مراجعتها ملغية مرفوضة مسودة" at bounding box center [283, 326] width 159 height 31
select select "cancelled"
click at [204, 311] on select "الكل مقبولة غير مقبولة يتم مراجعتها ملغية مرفوضة مسودة" at bounding box center [283, 326] width 159 height 31
click at [541, 414] on button "تأكيد" at bounding box center [551, 410] width 54 height 31
checkbox input "true"
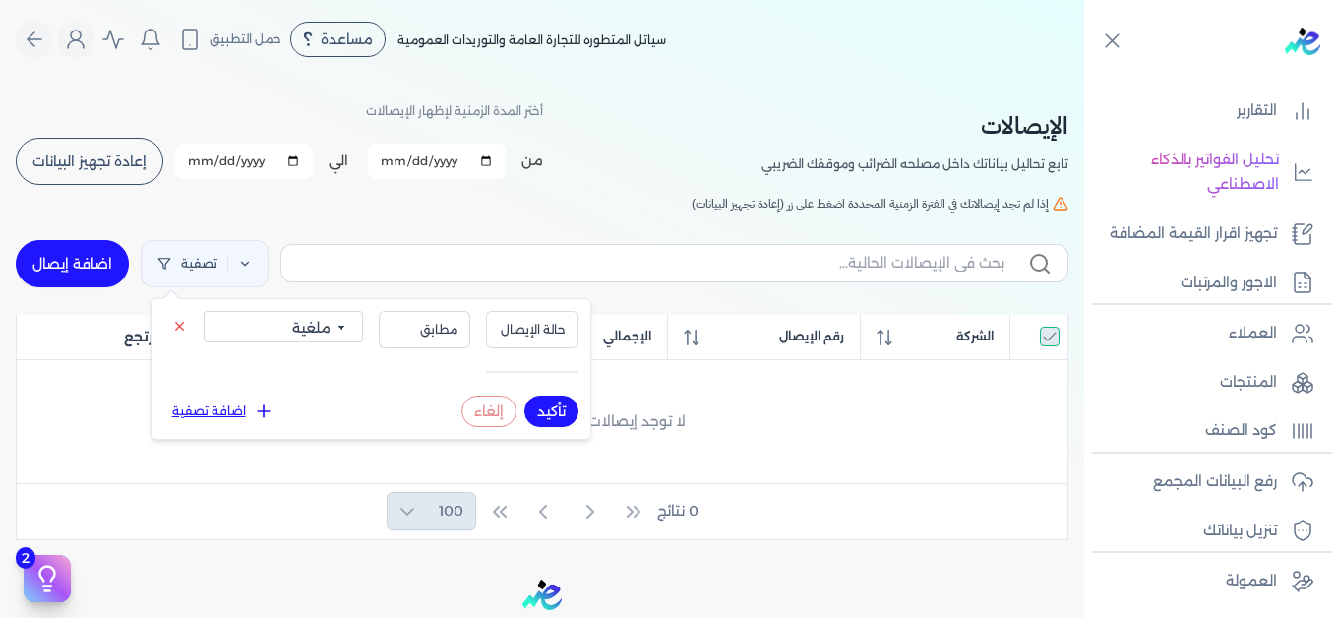
click at [348, 332] on select "الكل مقبولة غير مقبولة يتم مراجعتها ملغية مرفوضة مسودة" at bounding box center [283, 326] width 159 height 31
select select "الكل"
click at [204, 311] on select "الكل مقبولة غير مقبولة يتم مراجعتها ملغية مرفوضة مسودة" at bounding box center [283, 326] width 159 height 31
click at [536, 406] on button "تأكيد" at bounding box center [551, 410] width 54 height 31
click at [551, 191] on div "[DEMOGRAPHIC_DATA] تابع تحاليل بياناتك داخل مصلحه الضرائب وموقفك الضريبي أختر ا…" at bounding box center [542, 309] width 1084 height 461
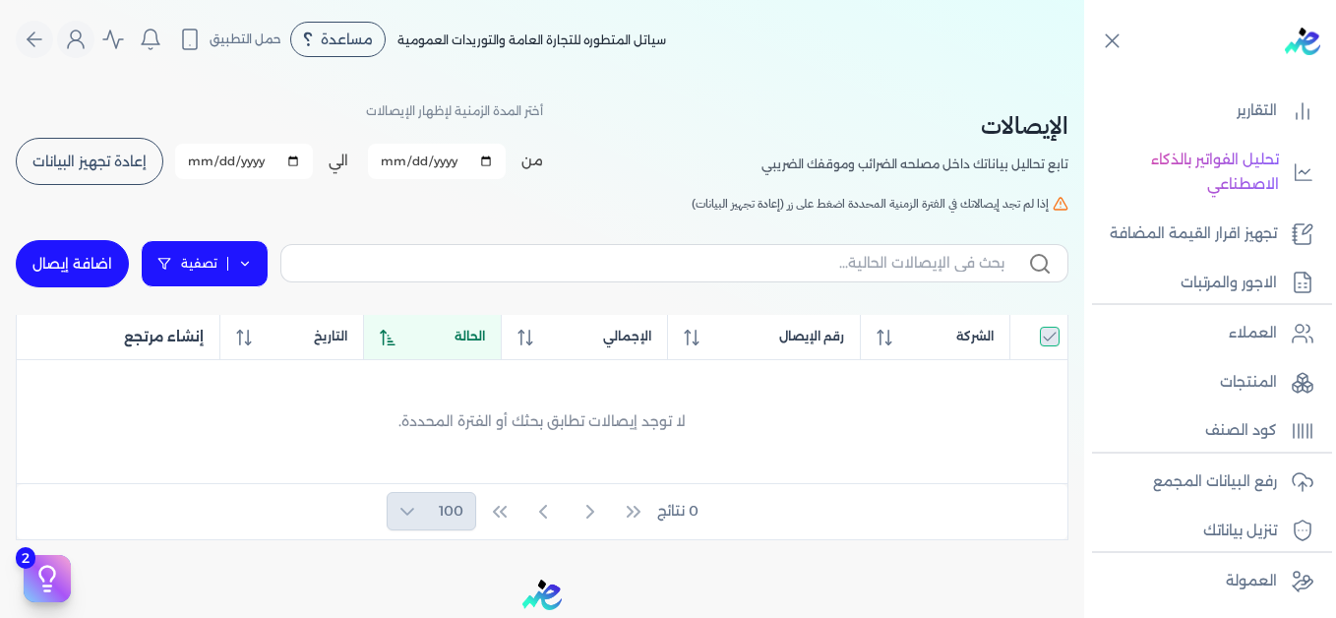
click at [252, 268] on icon at bounding box center [245, 264] width 14 height 14
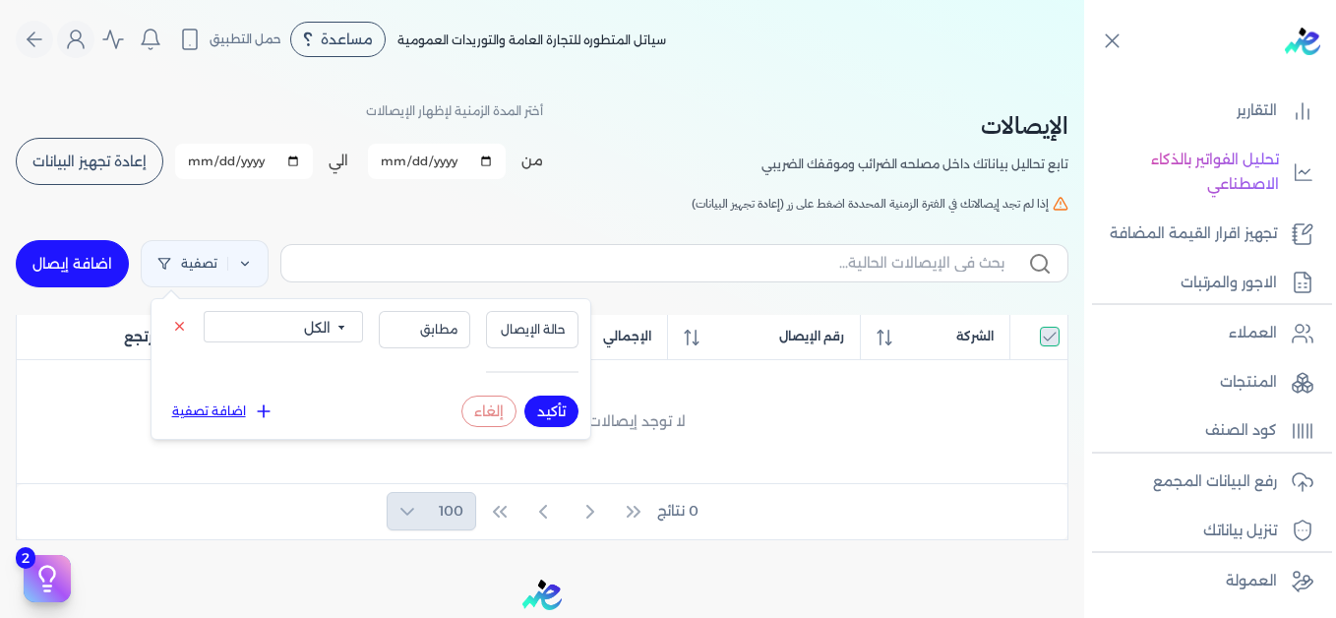
click at [532, 411] on button "تأكيد" at bounding box center [551, 410] width 54 height 31
click at [301, 222] on div "[DEMOGRAPHIC_DATA] تابع تحاليل بياناتك داخل مصلحه الضرائب وموقفك الضريبي أختر ا…" at bounding box center [542, 309] width 1084 height 461
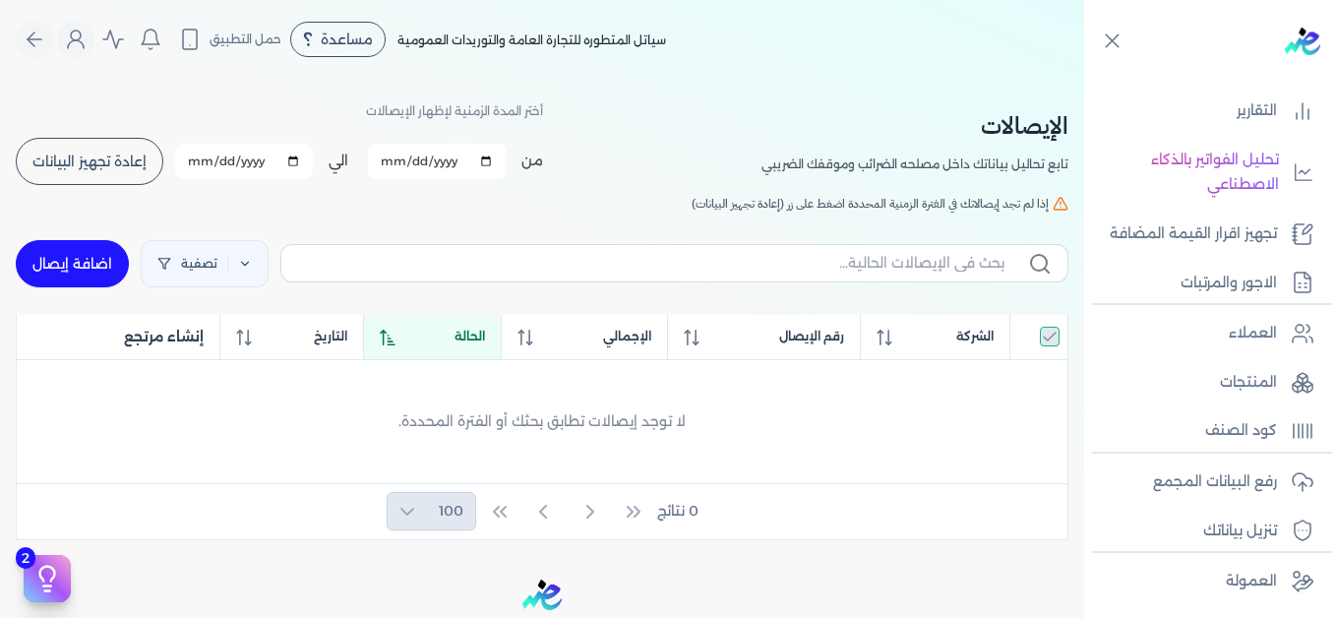
click at [142, 172] on button "إعادة تجهيز البيانات" at bounding box center [90, 161] width 148 height 47
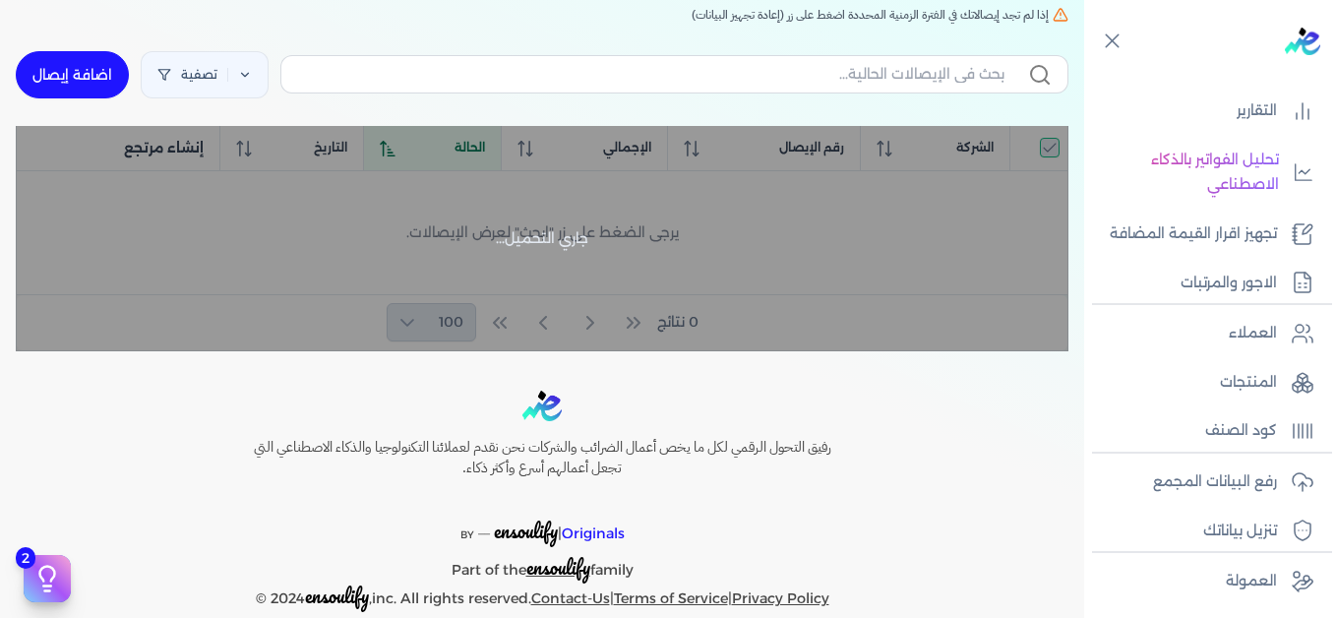
scroll to position [222, 0]
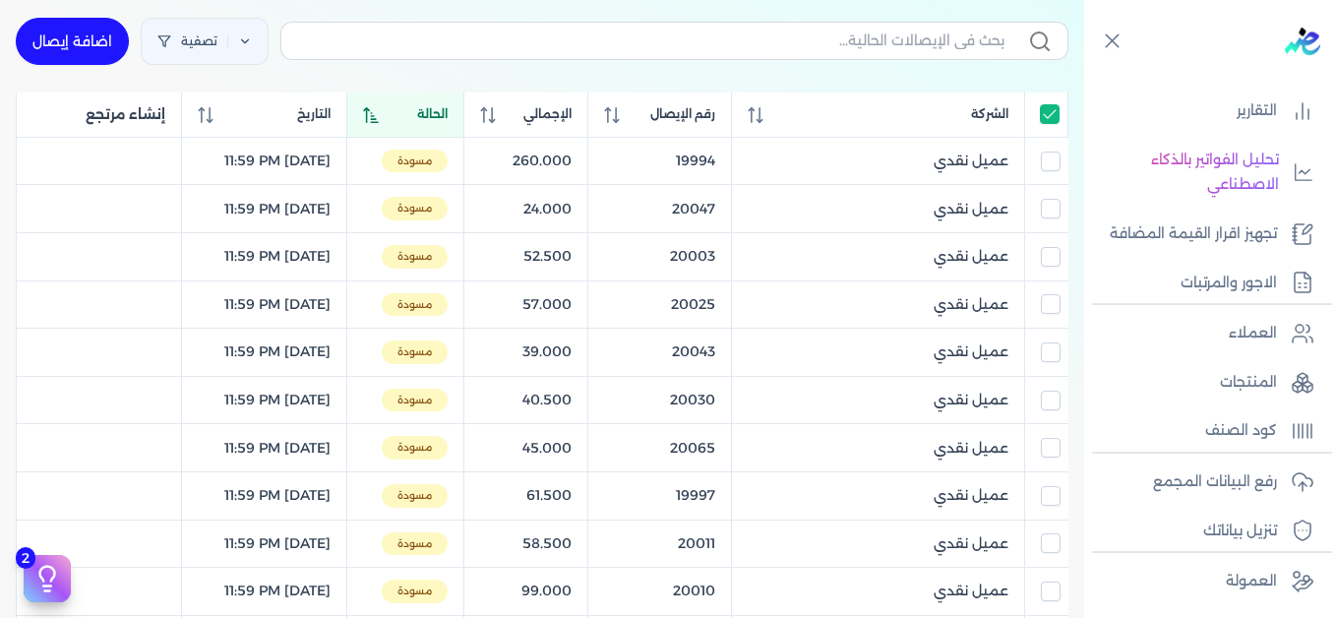
checkbox input "true"
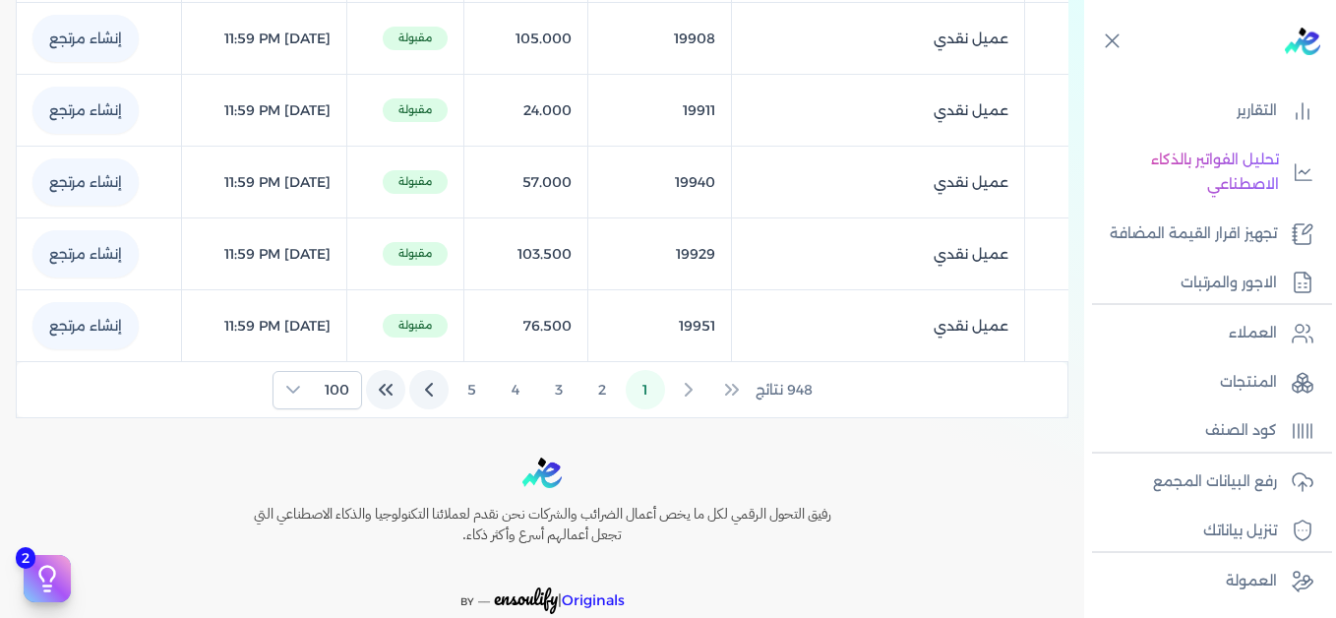
scroll to position [5215, 0]
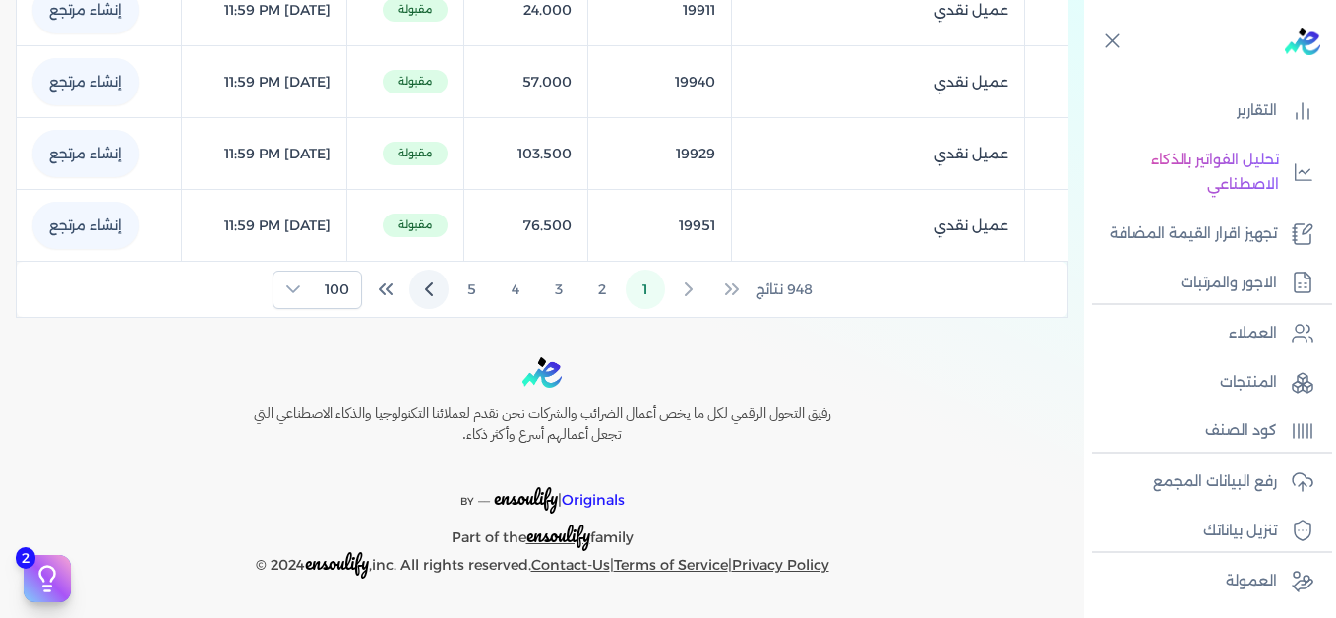
click at [395, 296] on icon "Last Page" at bounding box center [386, 289] width 24 height 24
click at [393, 294] on div "948 نتائج 6 7 8 9 10 100" at bounding box center [542, 290] width 1050 height 55
click at [742, 294] on icon "First Page" at bounding box center [732, 290] width 24 height 24
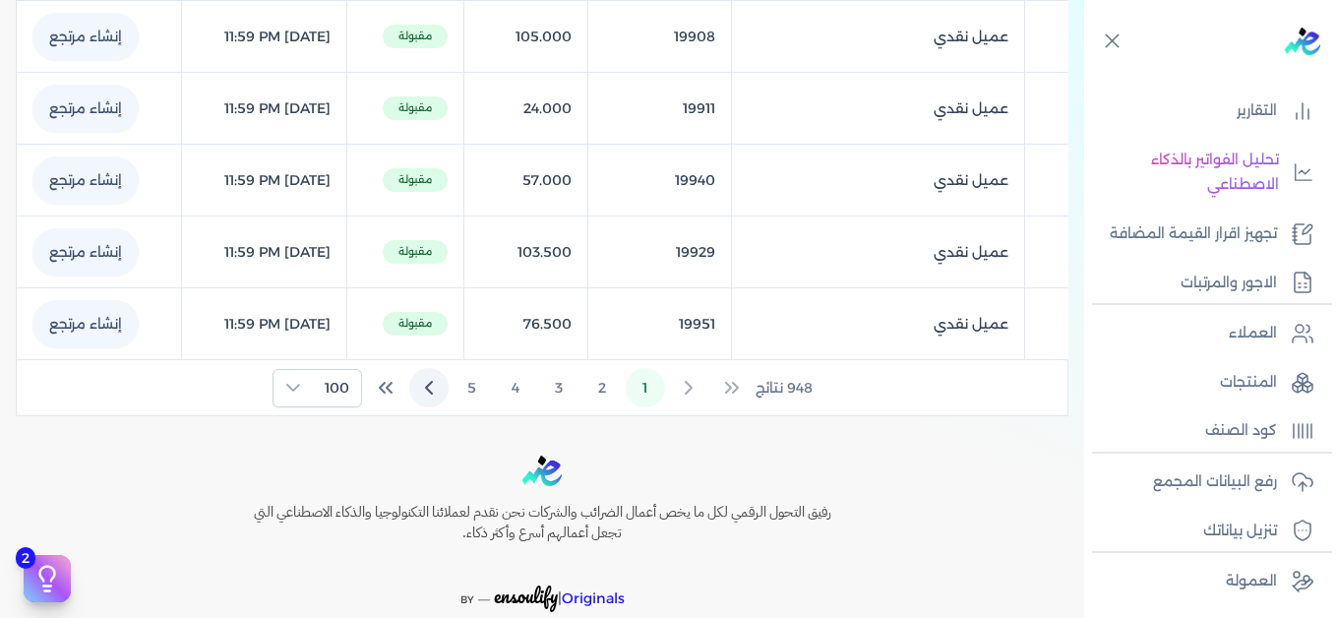
scroll to position [5215, 0]
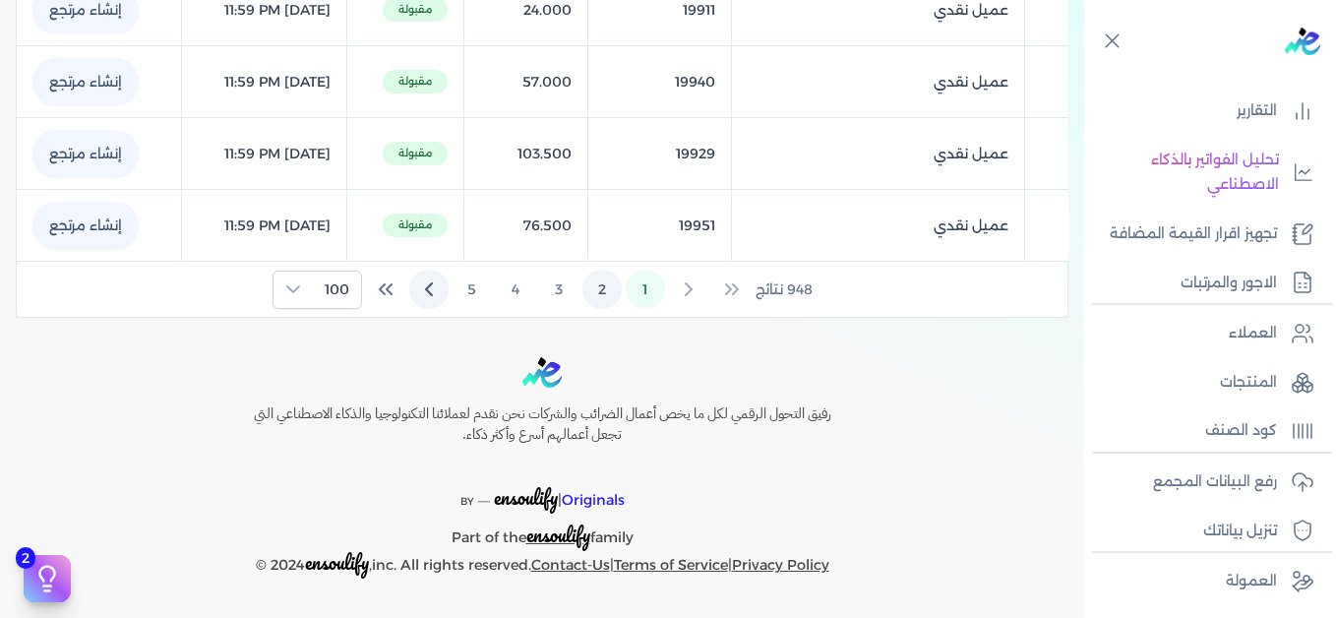
click at [608, 290] on button "2" at bounding box center [601, 288] width 39 height 39
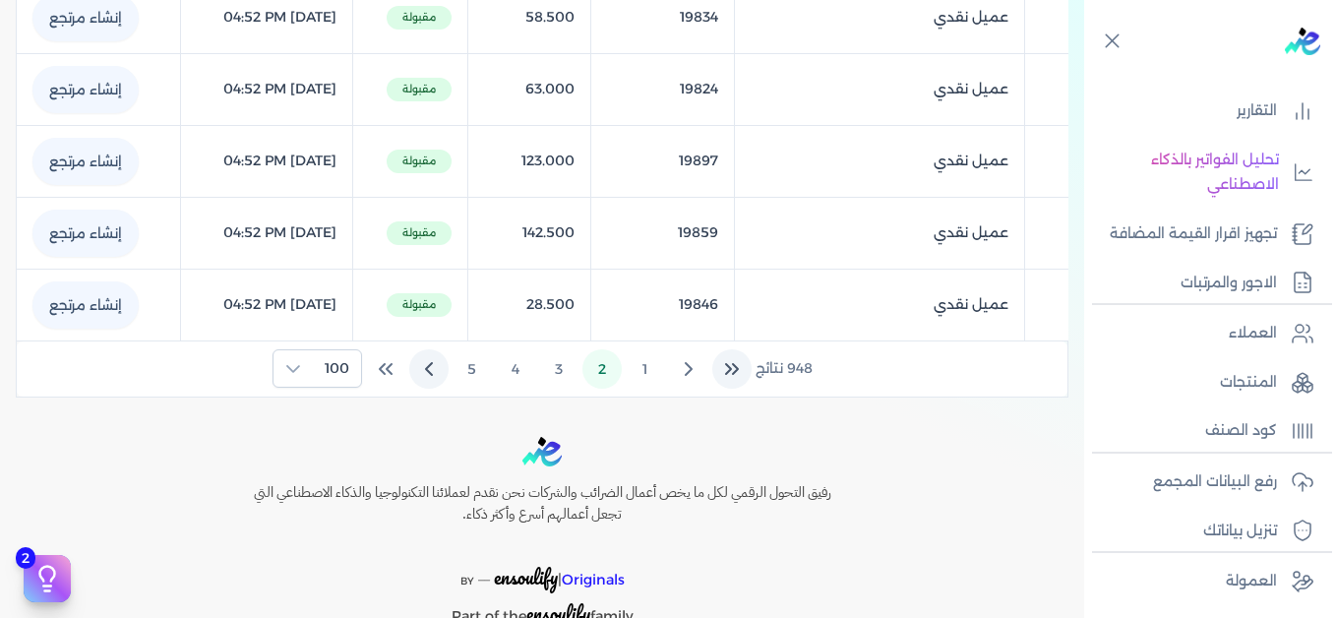
scroll to position [7277, 0]
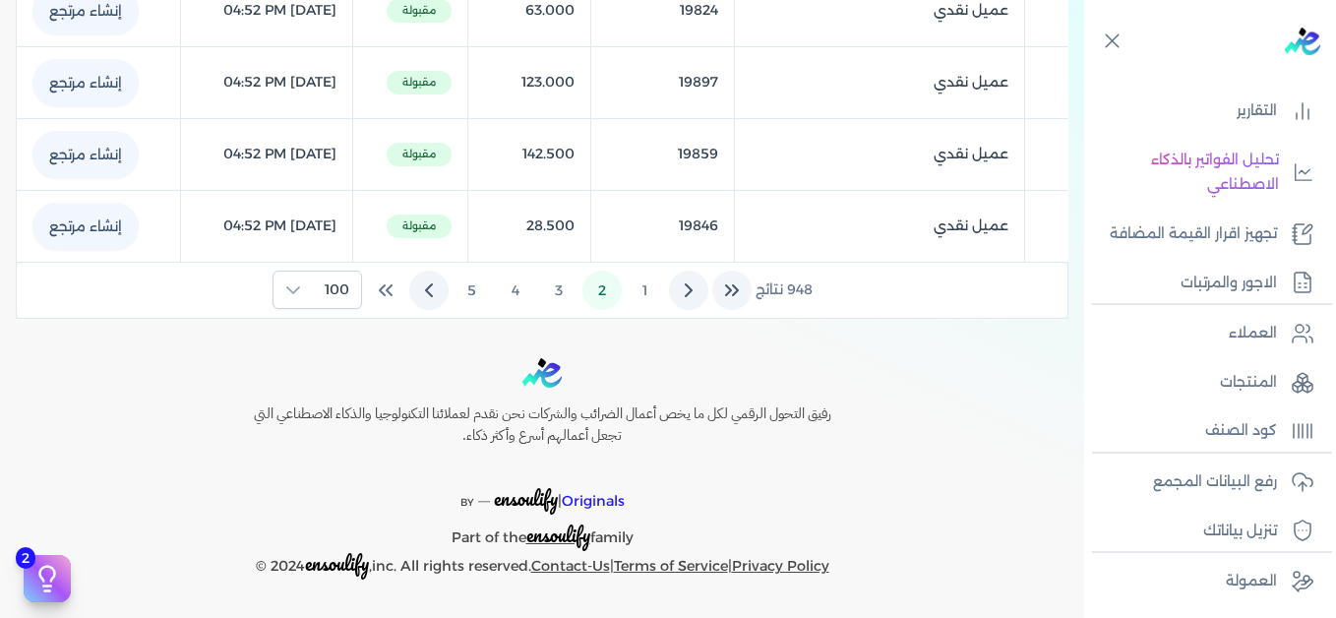
click at [695, 291] on icon "Previous Page" at bounding box center [689, 290] width 24 height 24
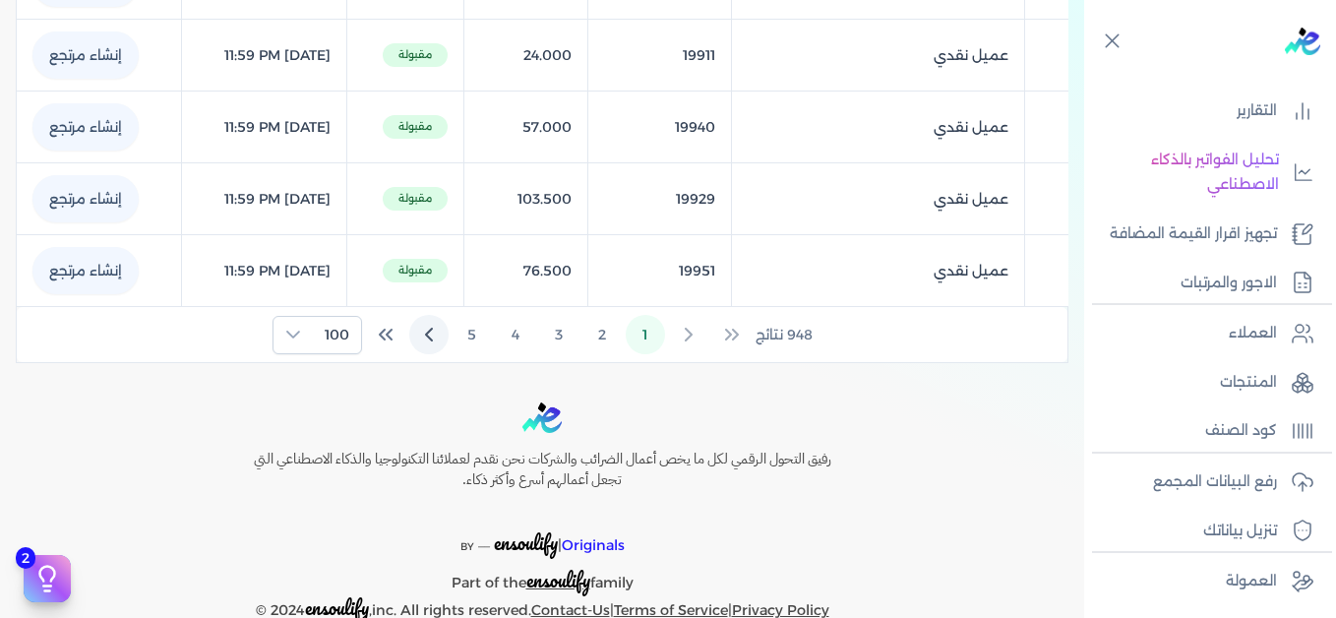
scroll to position [5215, 0]
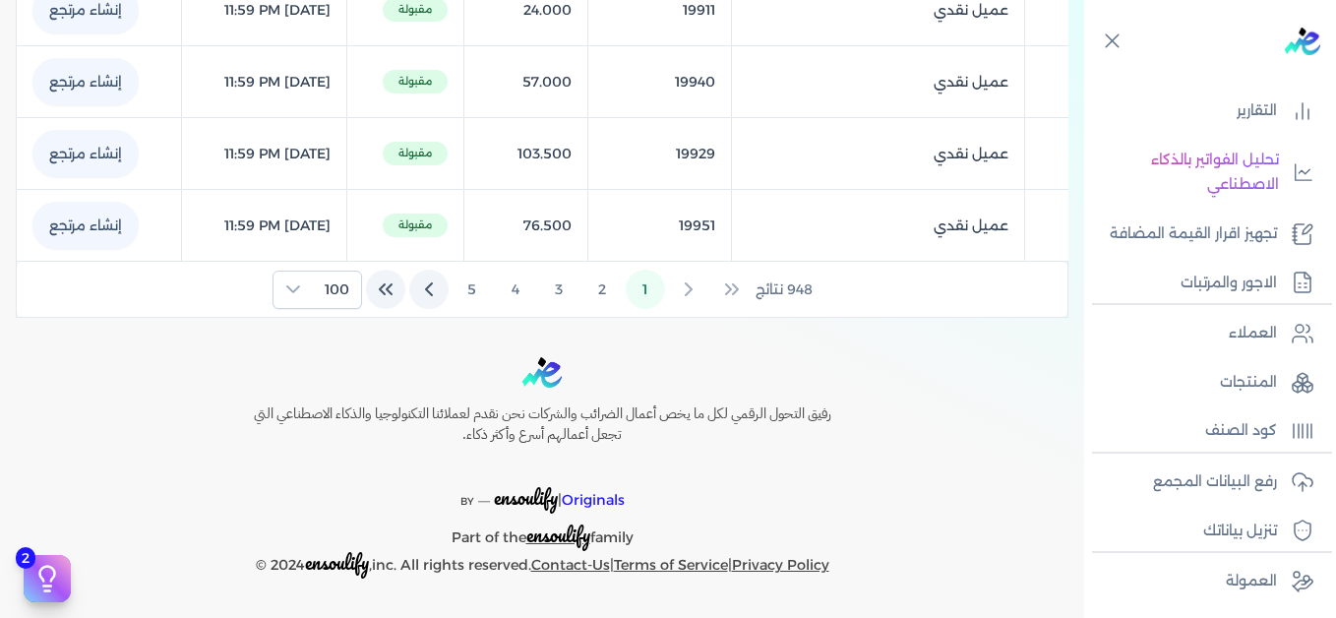
click at [395, 291] on icon "Last Page" at bounding box center [386, 289] width 24 height 24
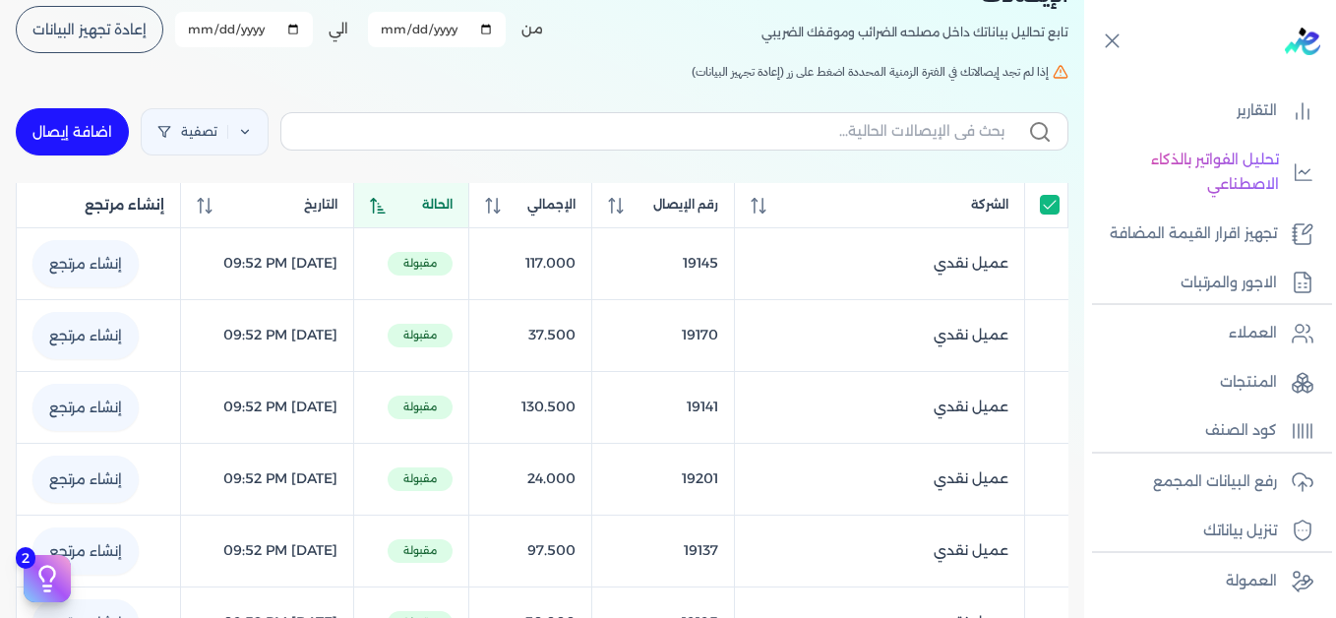
scroll to position [0, 0]
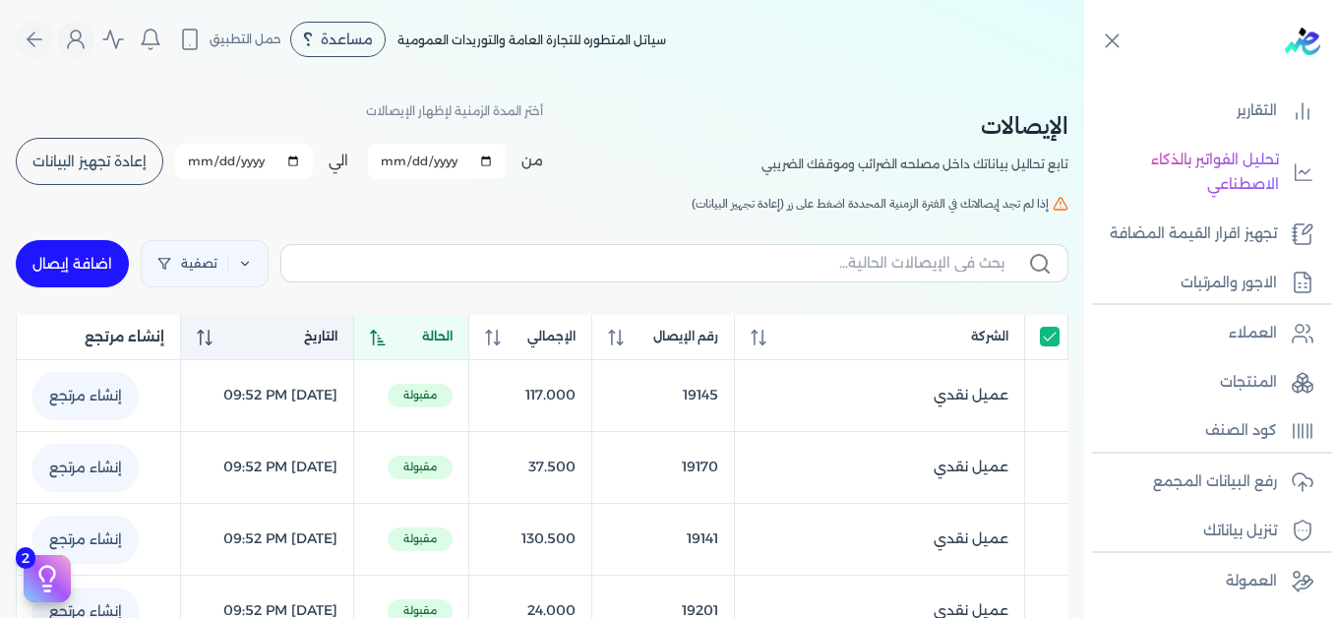
click at [337, 339] on span "التاريخ" at bounding box center [320, 337] width 33 height 18
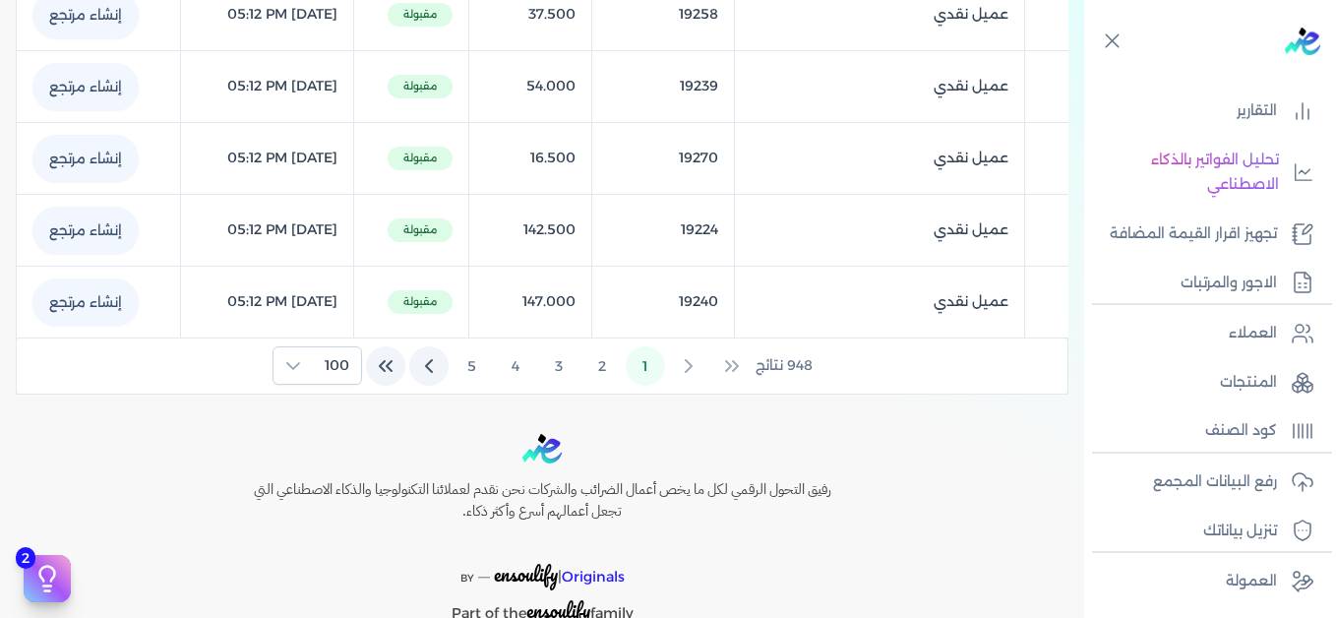
scroll to position [7277, 0]
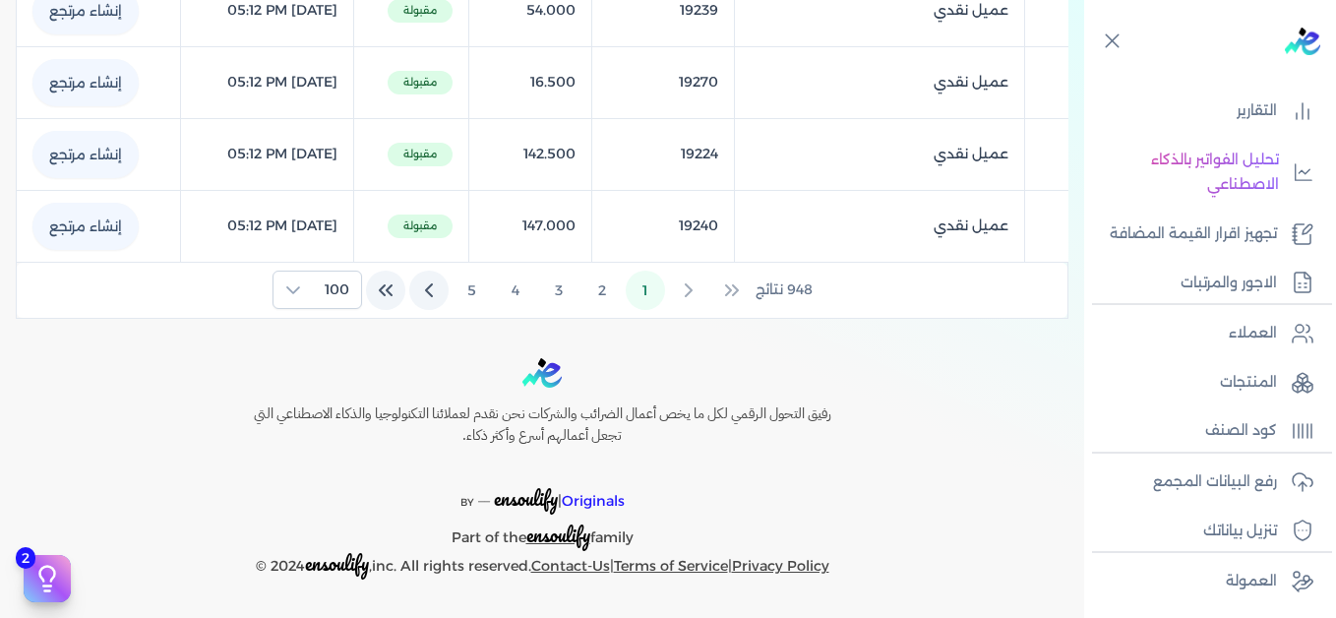
click at [391, 294] on icon "Last Page" at bounding box center [386, 290] width 24 height 24
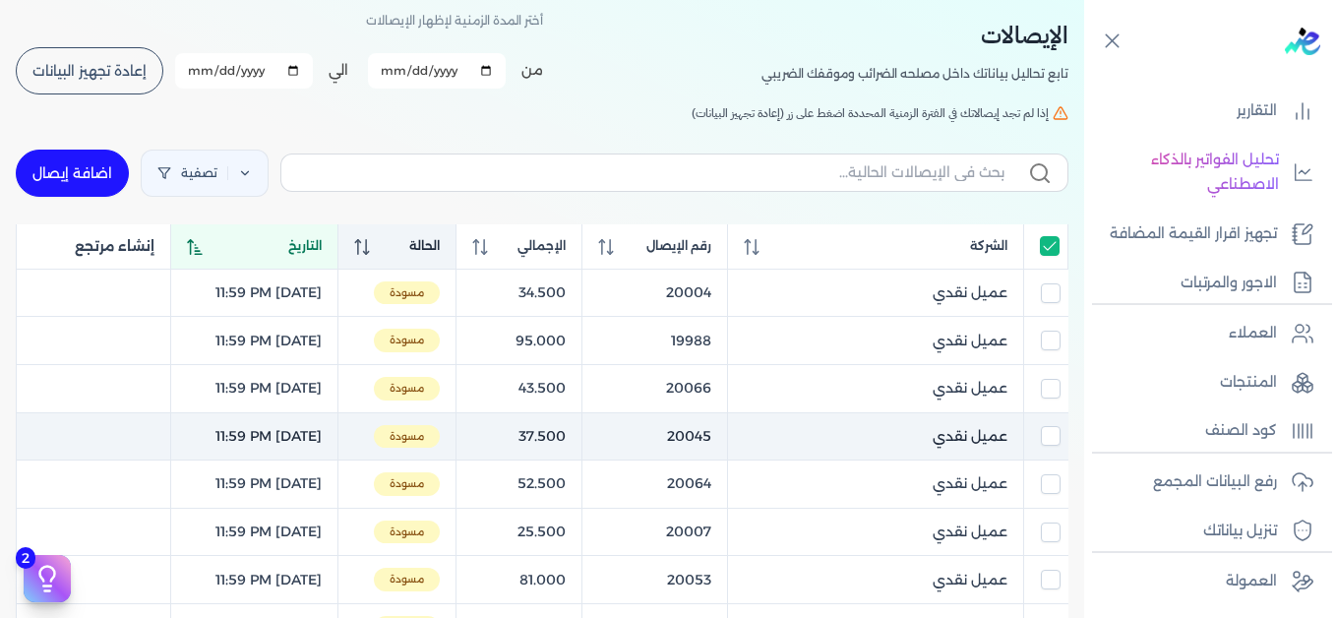
scroll to position [0, 0]
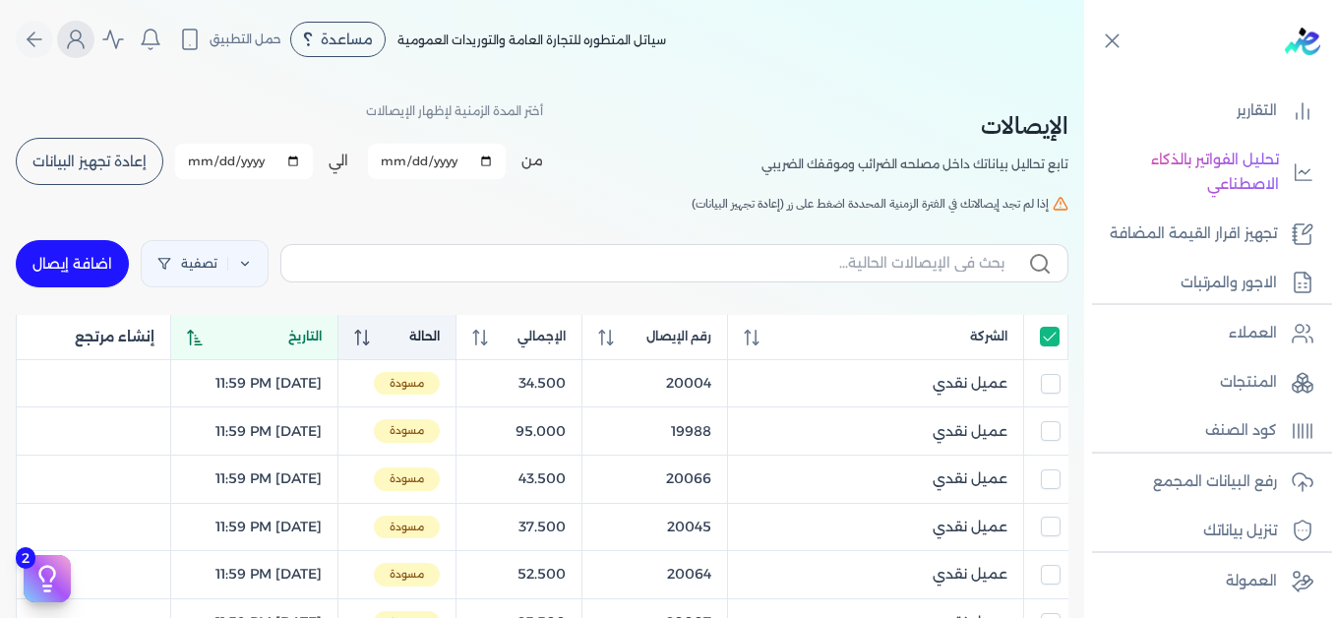
click at [76, 45] on icon "Global" at bounding box center [76, 44] width 16 height 8
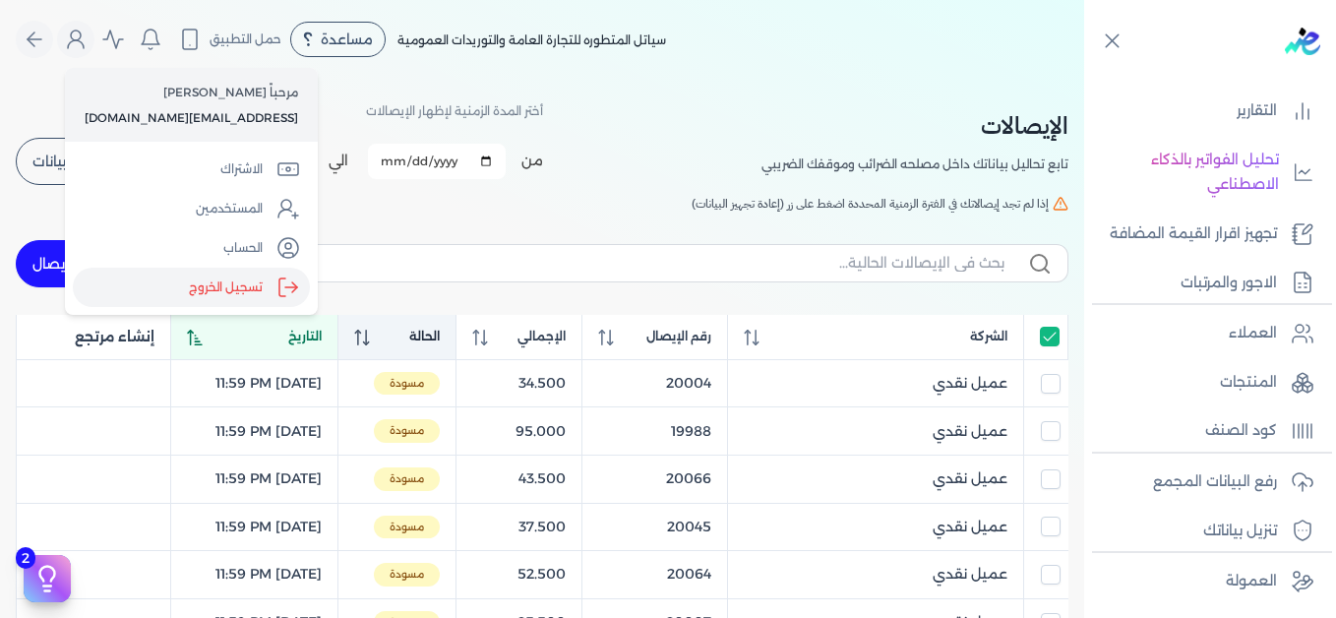
click at [246, 285] on label "تسجيل الخروج" at bounding box center [191, 287] width 237 height 39
click at [1084, 79] on input "Close" at bounding box center [1084, 79] width 0 height 0
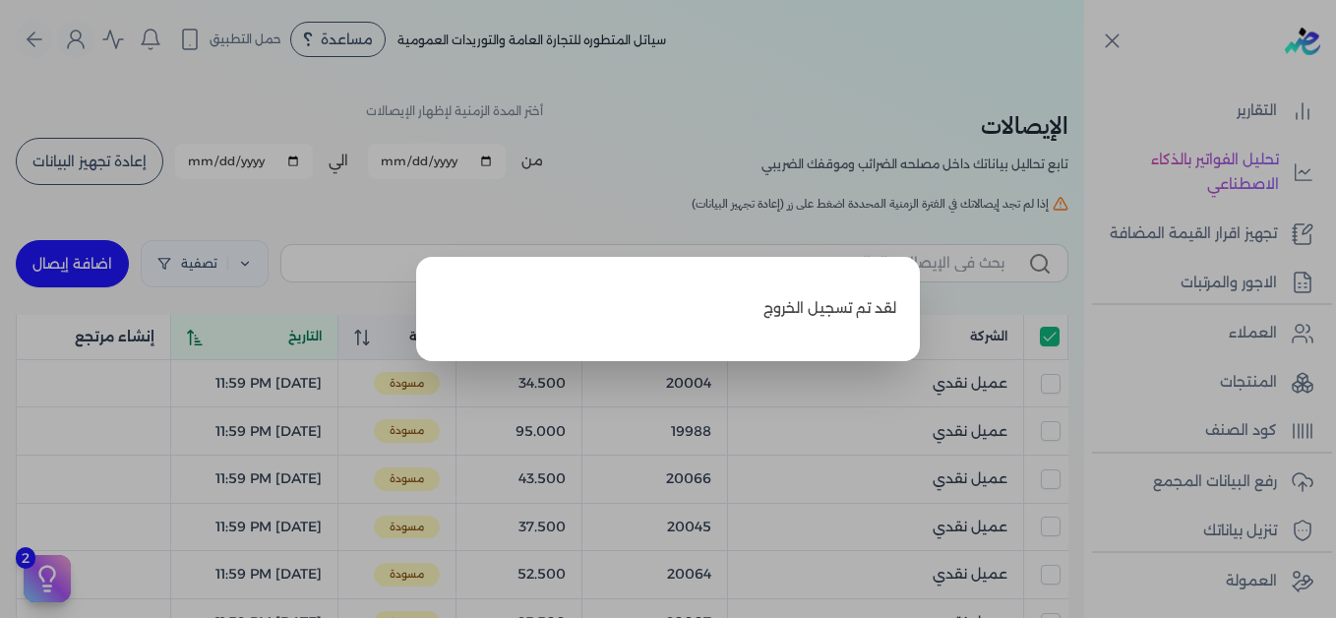
click at [721, 99] on label "Close" at bounding box center [668, 309] width 1336 height 618
click at [1084, 79] on input "Close" at bounding box center [1084, 79] width 0 height 0
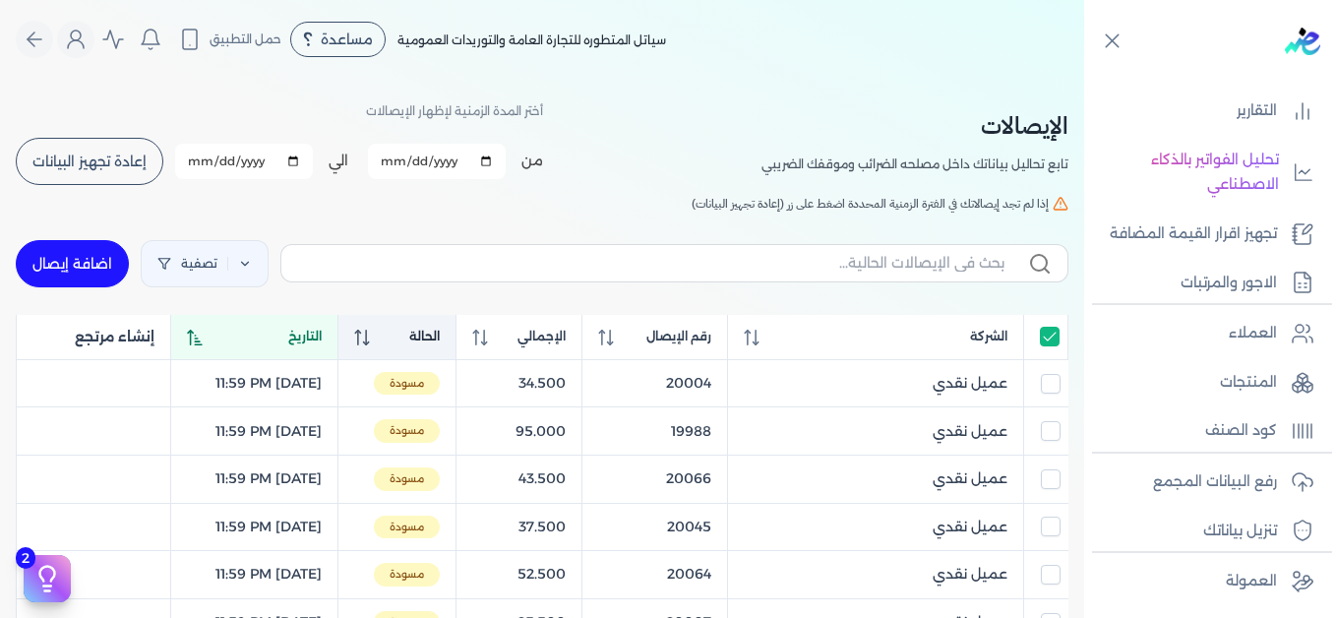
click at [903, 104] on div "[DEMOGRAPHIC_DATA] تابع تحاليل بياناتك داخل مصلحه الضرائب وموقفك الضريبي أختر ا…" at bounding box center [542, 142] width 1052 height 89
click at [370, 339] on icon at bounding box center [362, 337] width 16 height 16
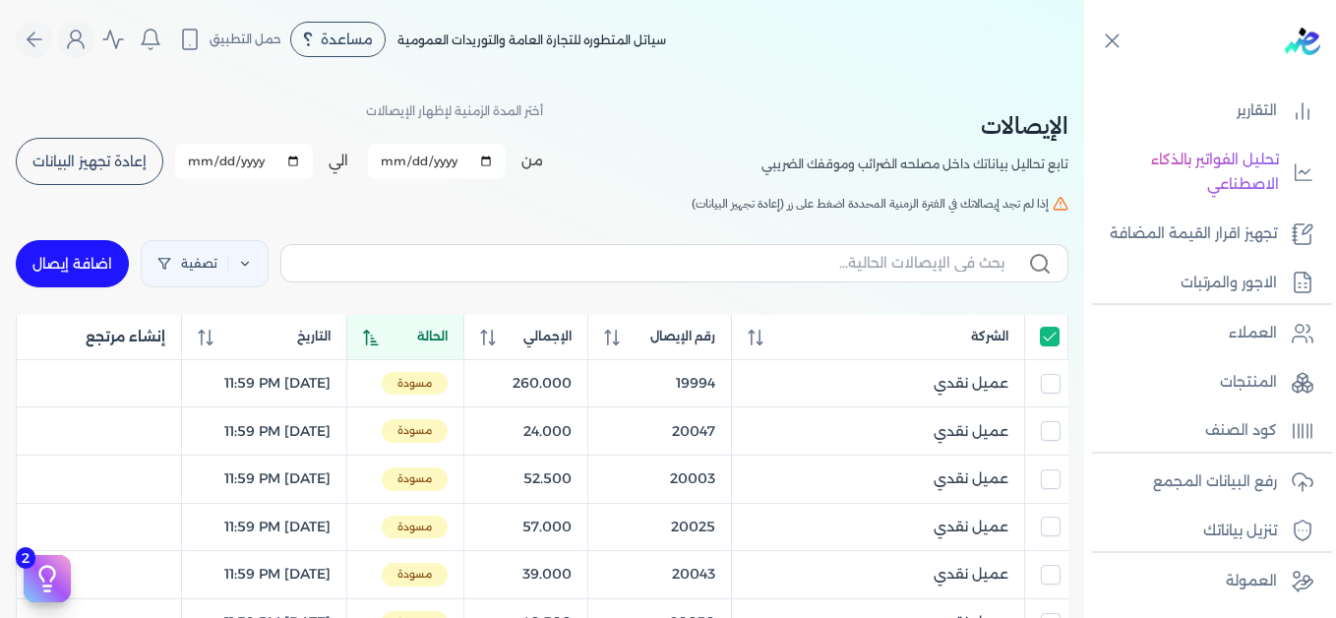
click at [378, 339] on icon at bounding box center [370, 337] width 15 height 16
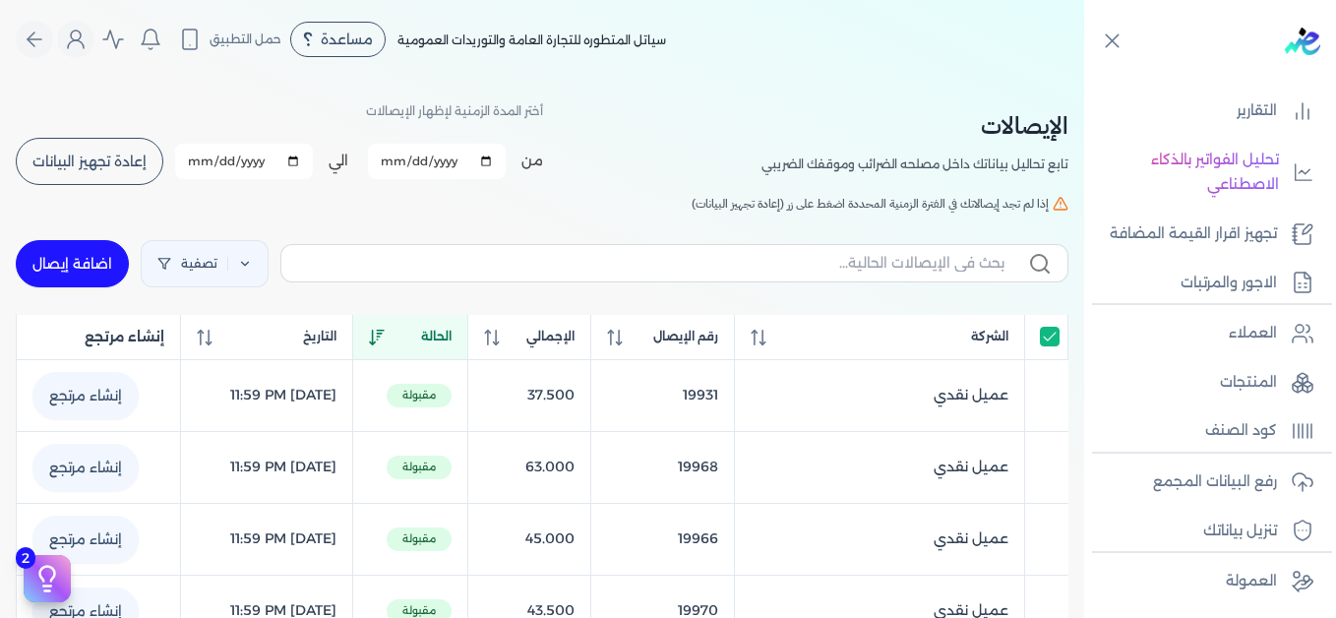
click at [385, 340] on icon at bounding box center [377, 337] width 16 height 16
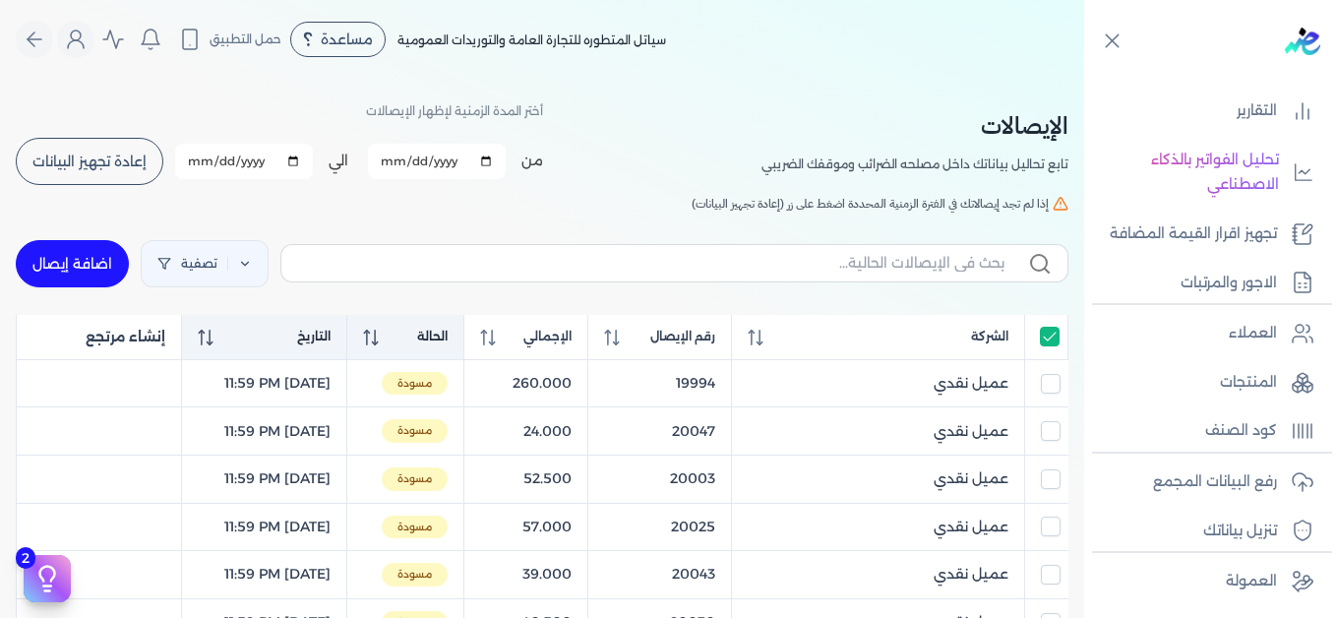
click at [297, 337] on div "التاريخ" at bounding box center [264, 337] width 133 height 18
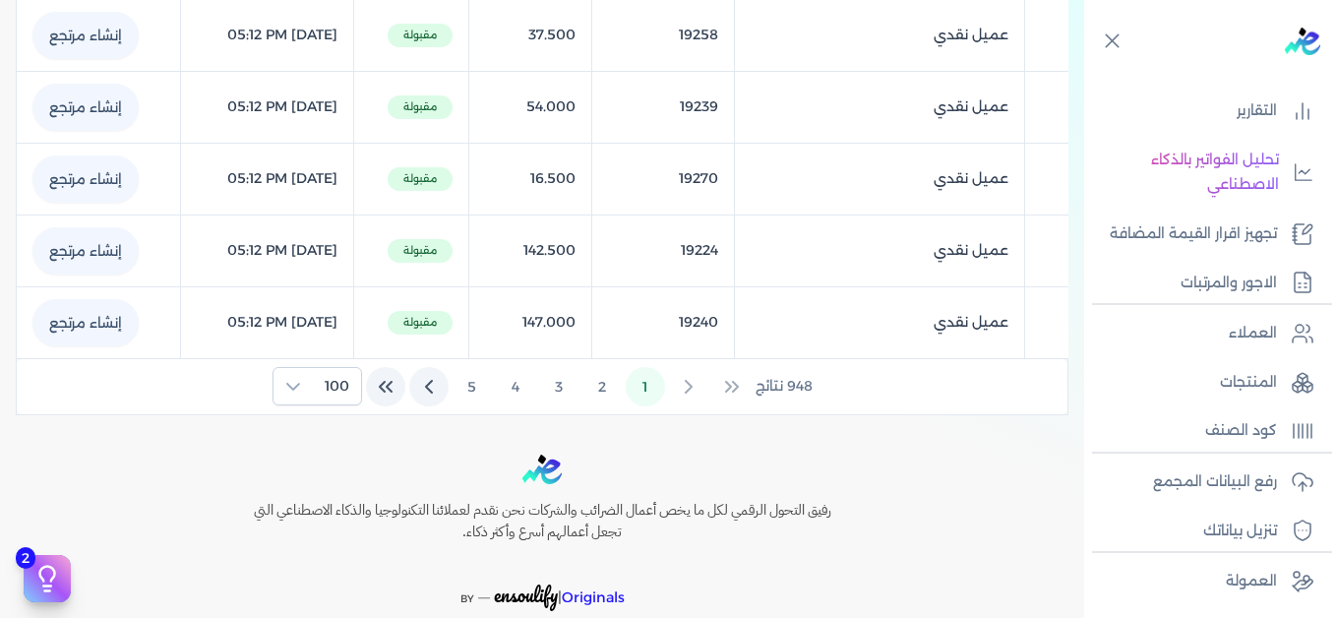
scroll to position [7277, 0]
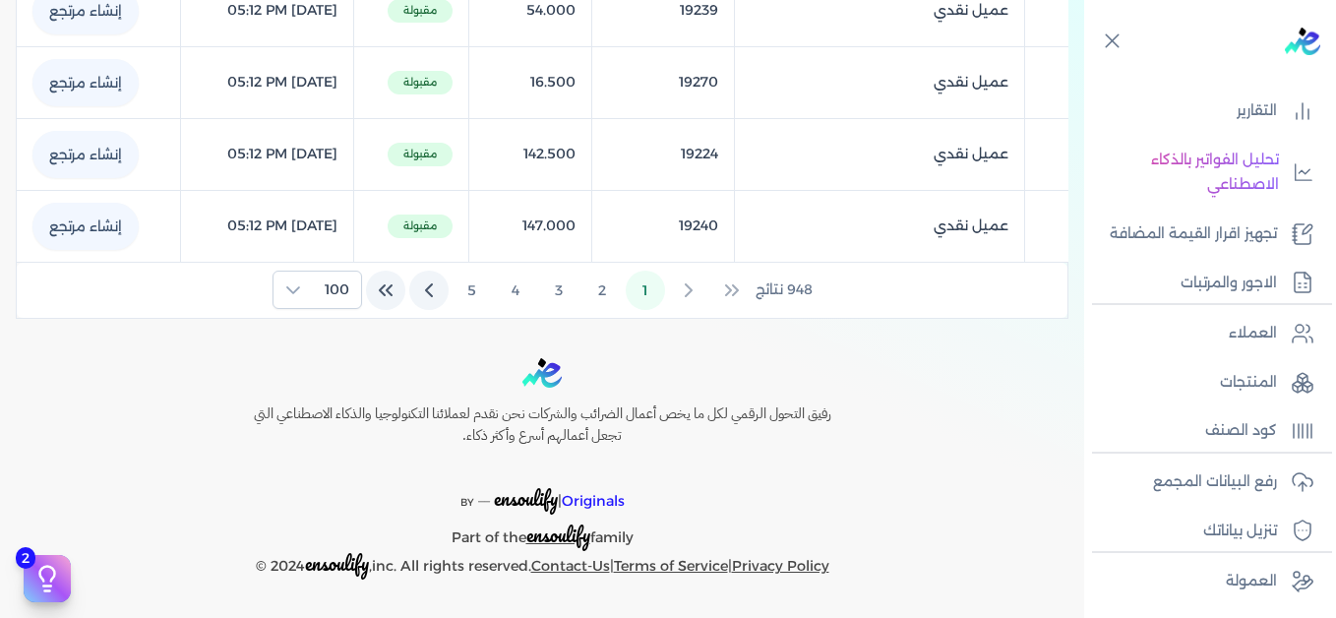
click at [385, 291] on icon "Last Page" at bounding box center [382, 290] width 5 height 10
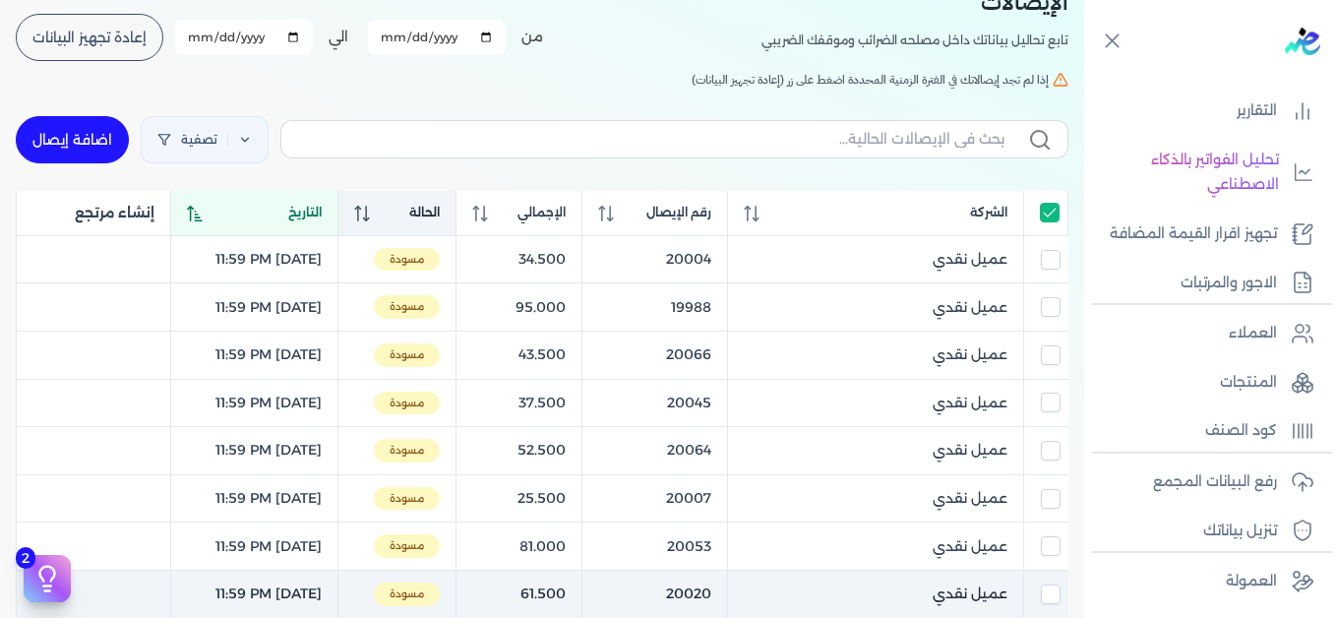
scroll to position [0, 0]
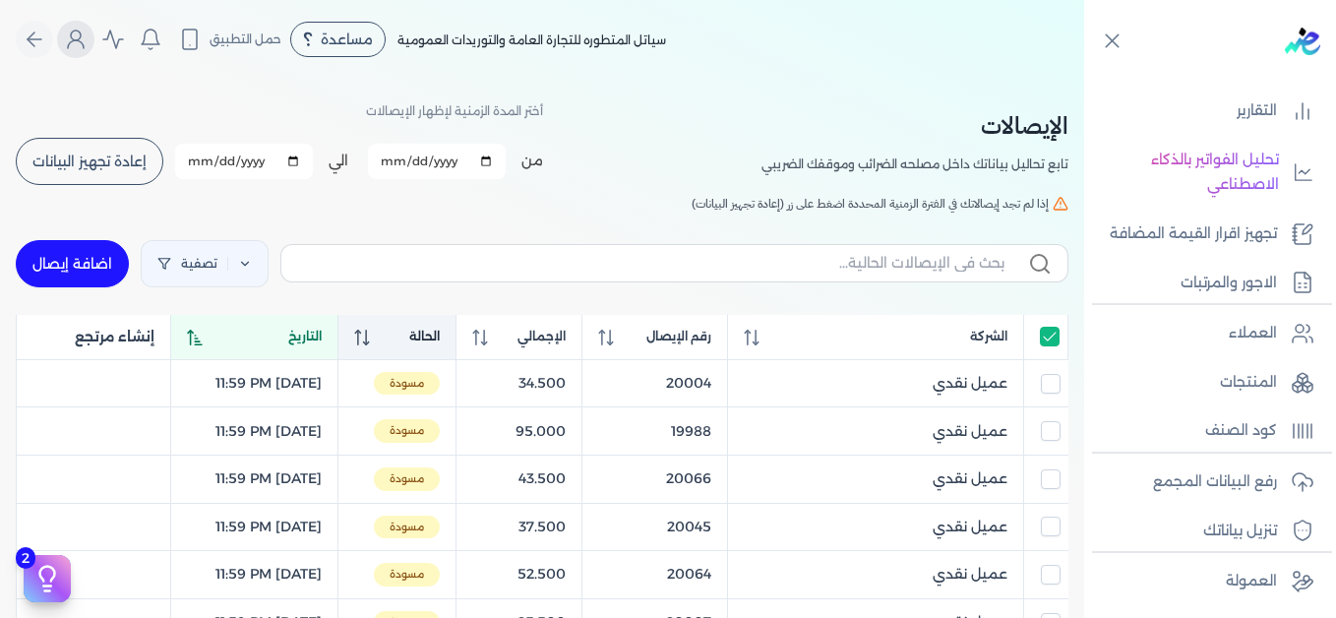
click at [88, 37] on icon "Global" at bounding box center [76, 40] width 24 height 24
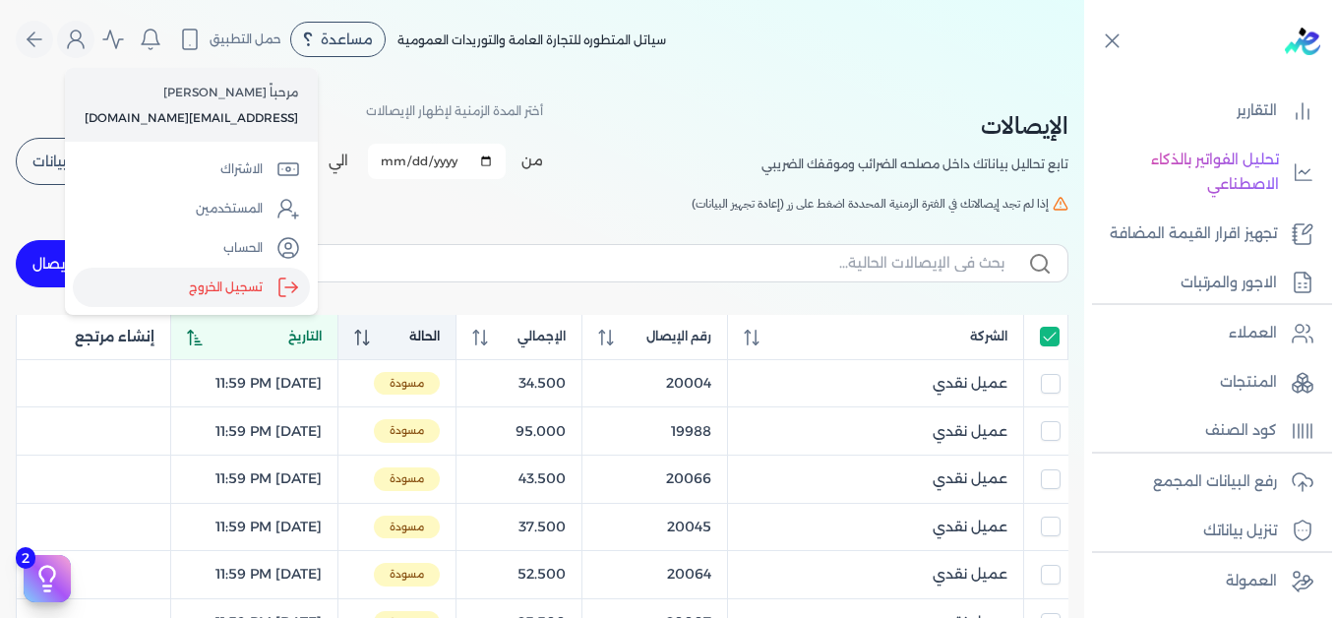
click at [236, 290] on label "تسجيل الخروج" at bounding box center [191, 287] width 237 height 39
click at [1084, 79] on input "Close" at bounding box center [1084, 79] width 0 height 0
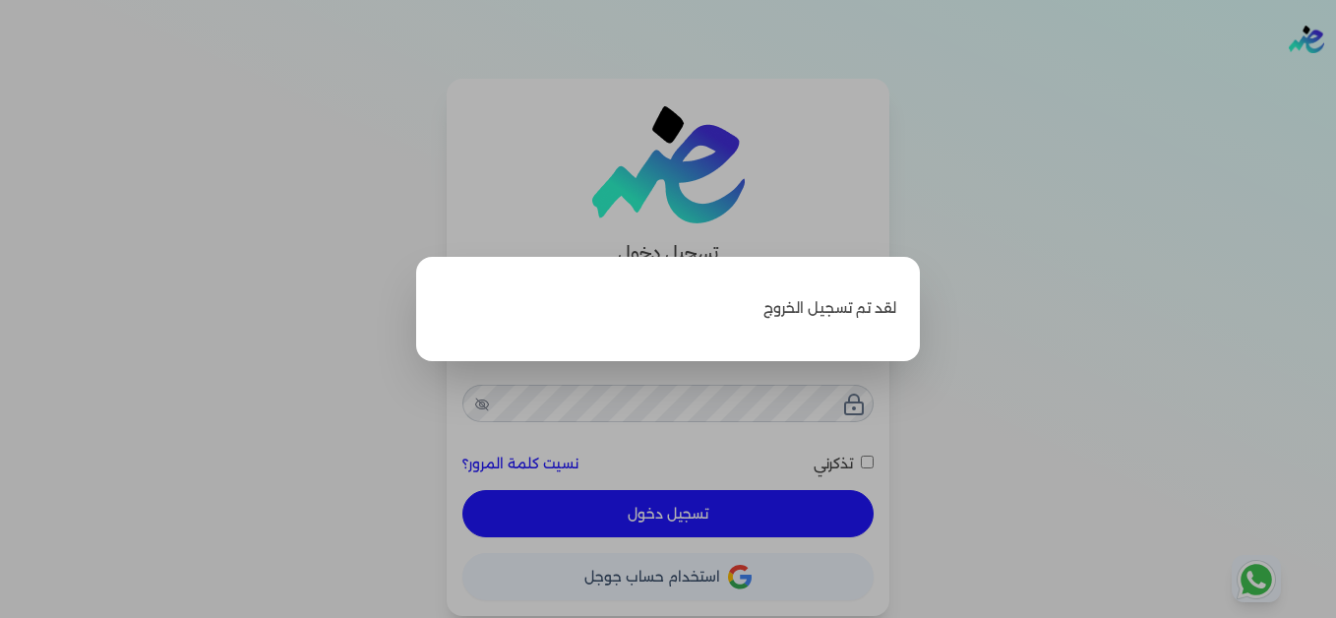
click at [1006, 161] on label "Close" at bounding box center [668, 309] width 1336 height 618
click at [1335, 79] on input "Close" at bounding box center [1336, 79] width 0 height 0
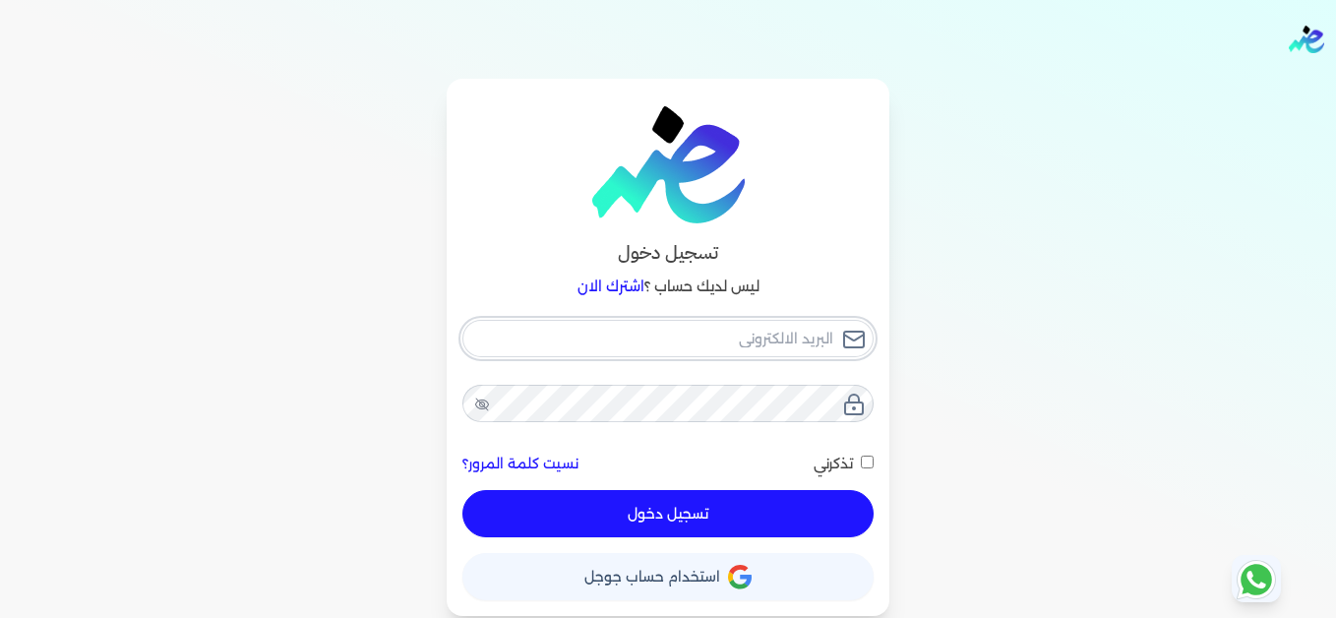
click at [691, 328] on input "email" at bounding box center [667, 338] width 411 height 37
type input "[EMAIL_ADDRESS][DOMAIN_NAME]"
click at [795, 514] on button "تسجيل دخول" at bounding box center [667, 513] width 411 height 47
checkbox input "false"
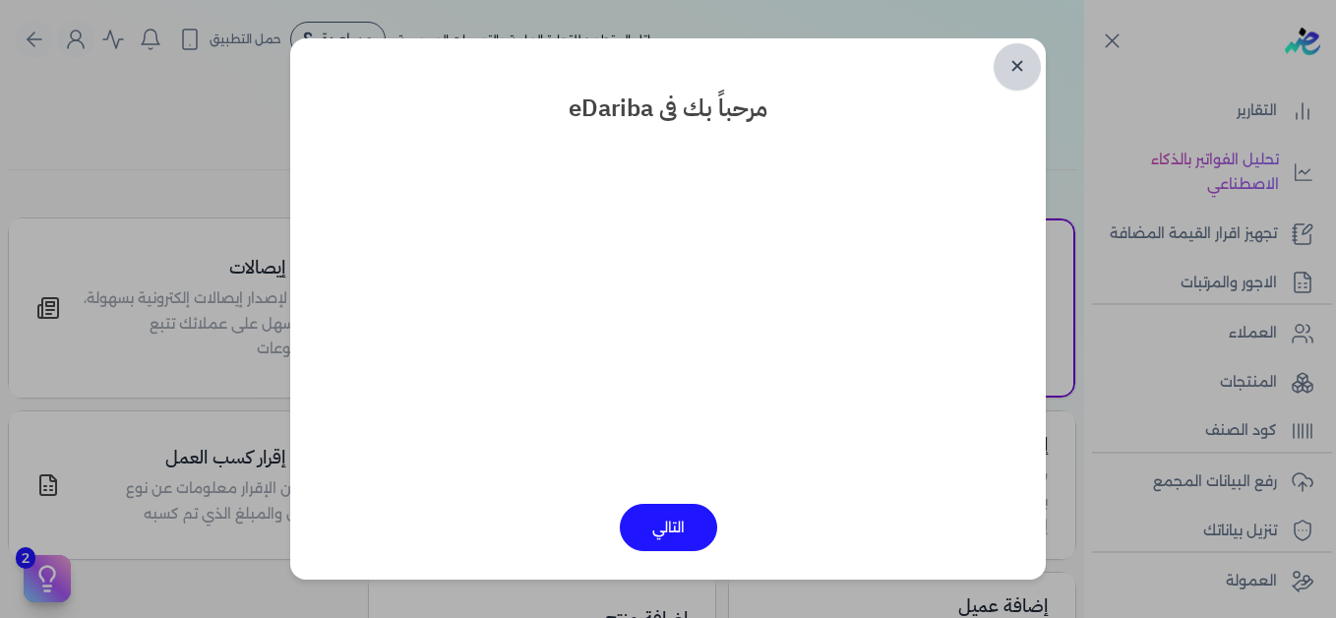
click at [1011, 71] on link "✕" at bounding box center [1016, 66] width 47 height 47
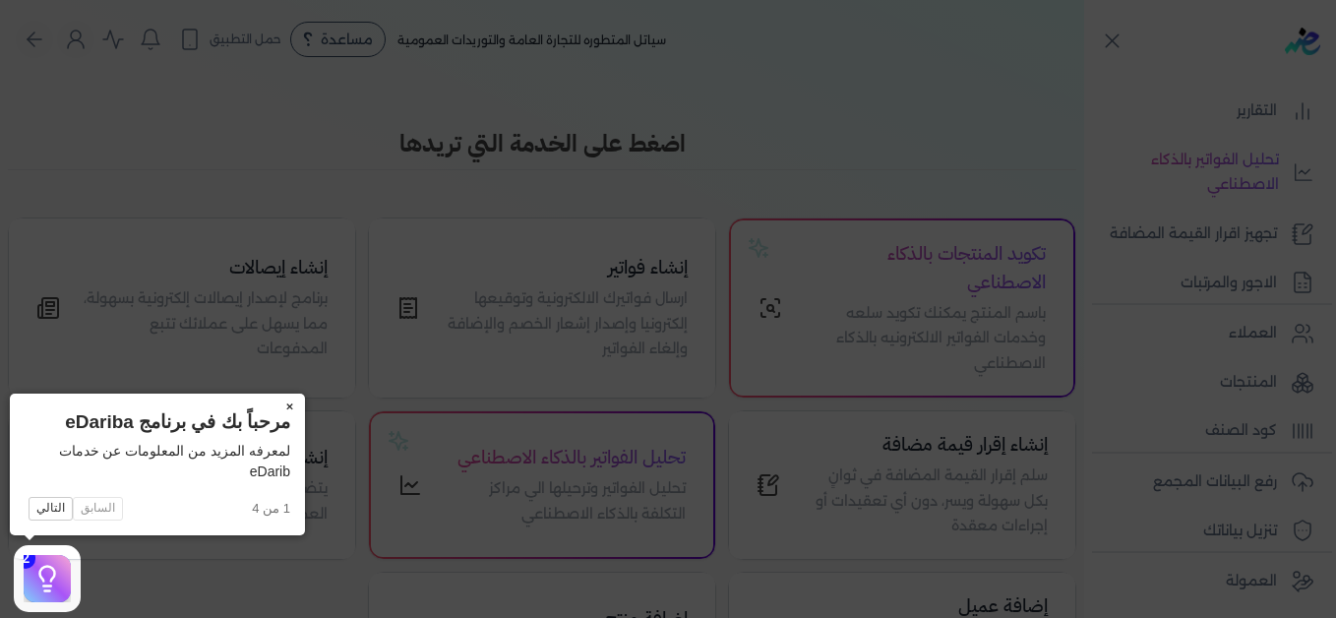
click at [288, 408] on button "×" at bounding box center [288, 407] width 31 height 28
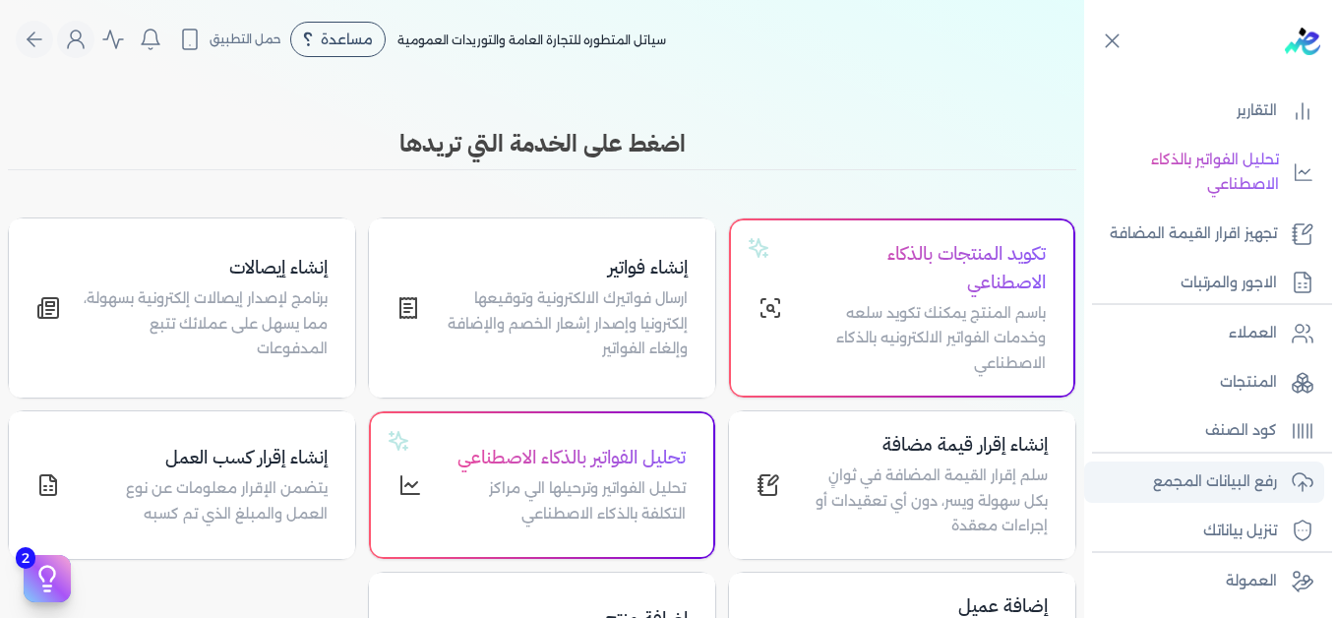
click at [1175, 476] on p "رفع البيانات المجمع" at bounding box center [1215, 482] width 124 height 26
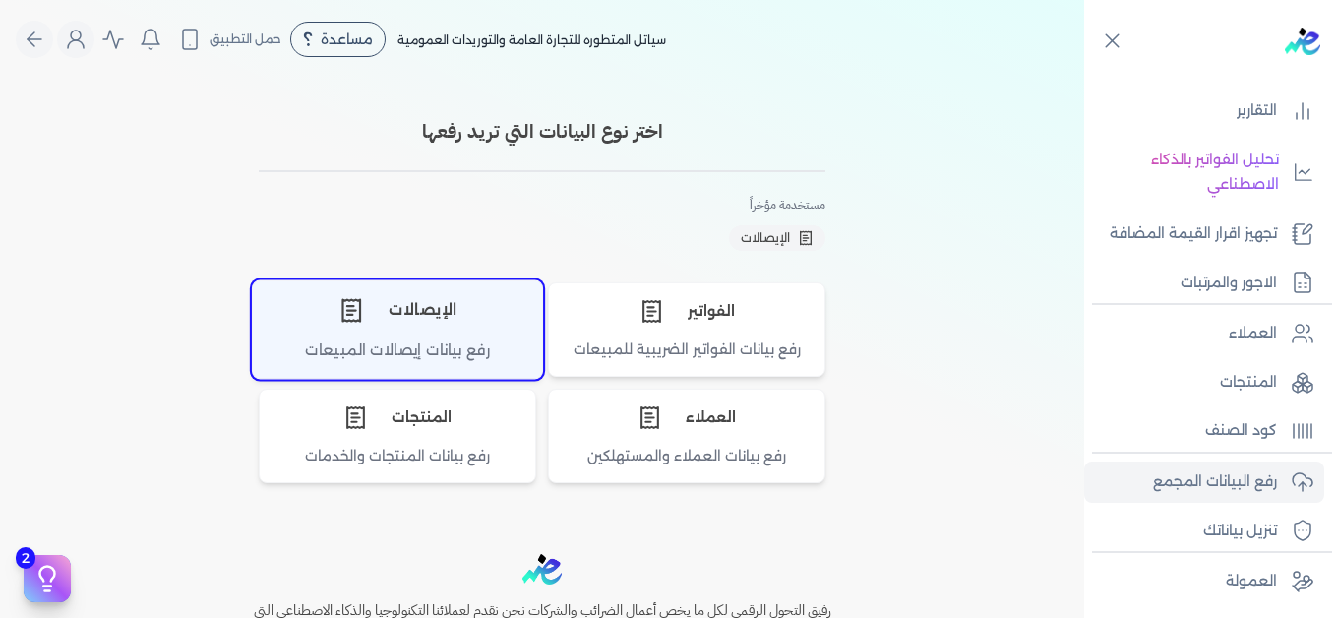
click at [348, 340] on div "رفع بيانات إيصالات المبيعات" at bounding box center [397, 358] width 289 height 38
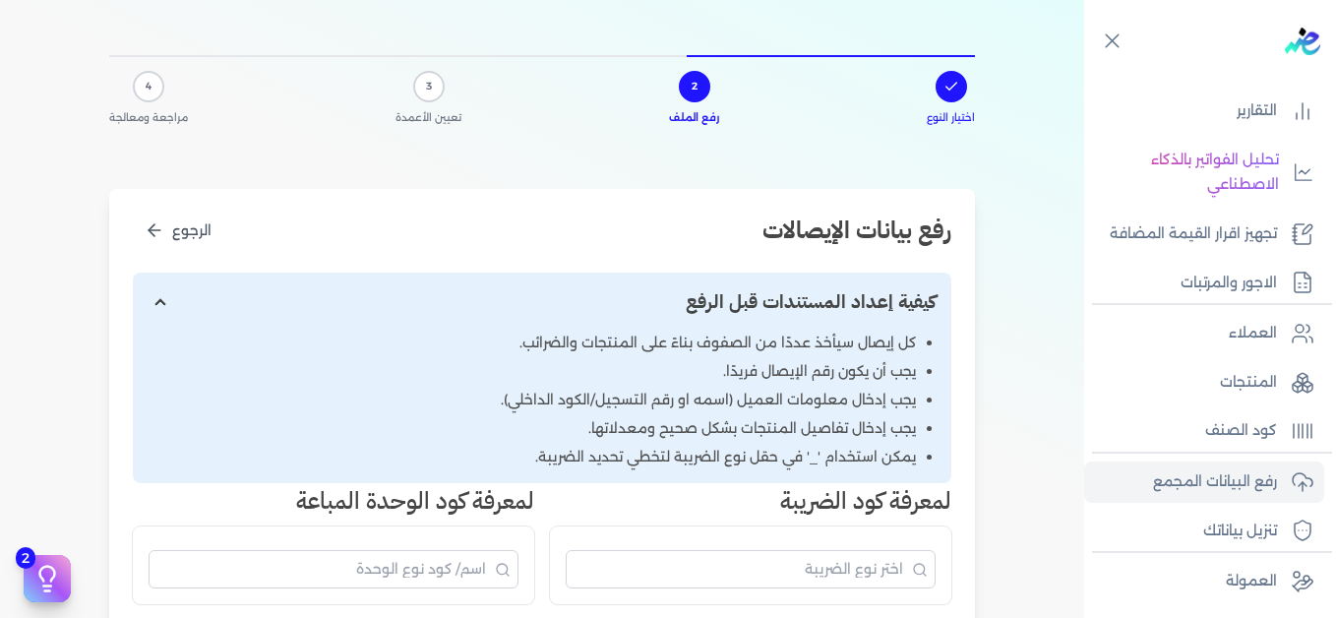
scroll to position [590, 0]
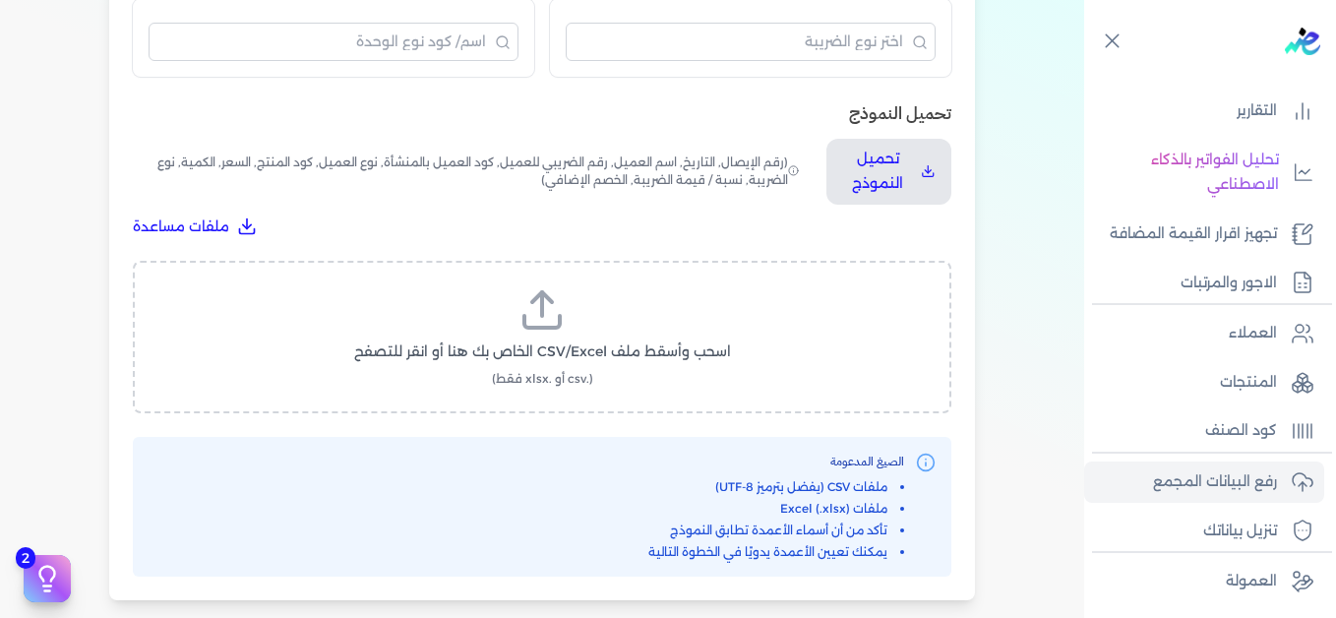
click at [551, 319] on icon at bounding box center [541, 309] width 47 height 47
click at [0, 0] on input "اسحب وأسقط ملف CSV/Excel الخاص بك هنا أو انقر للتصفح (.csv أو .xlsx فقط)" at bounding box center [0, 0] width 0 height 0
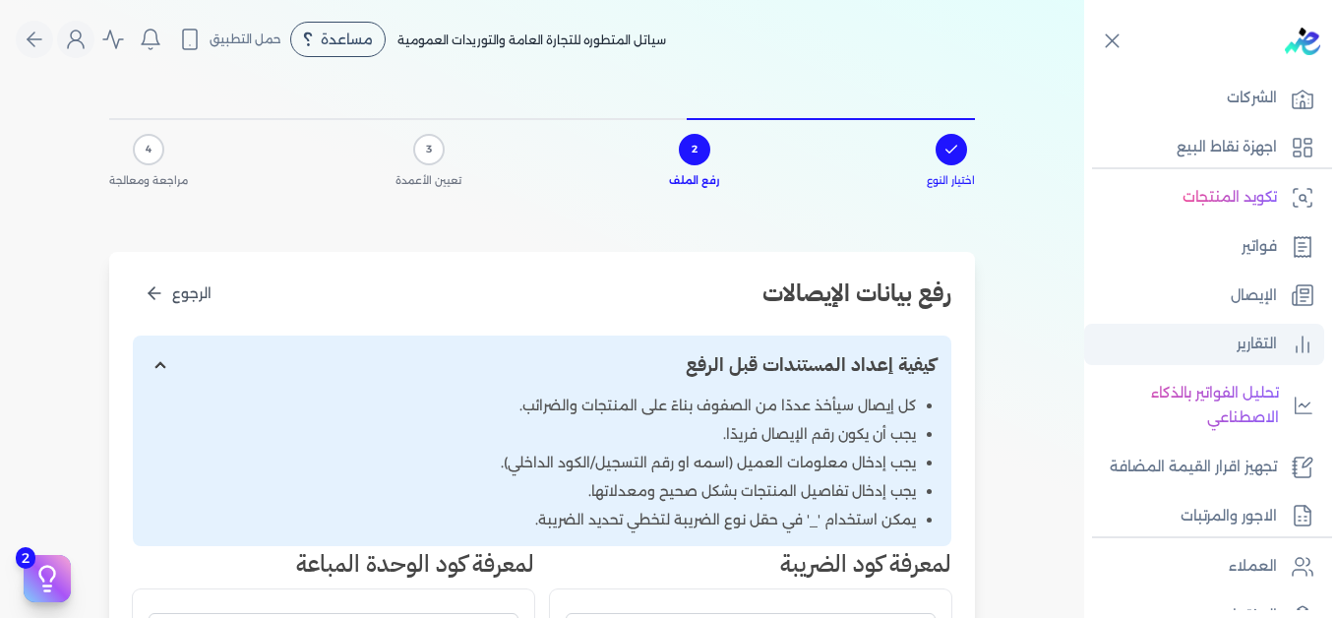
scroll to position [0, 0]
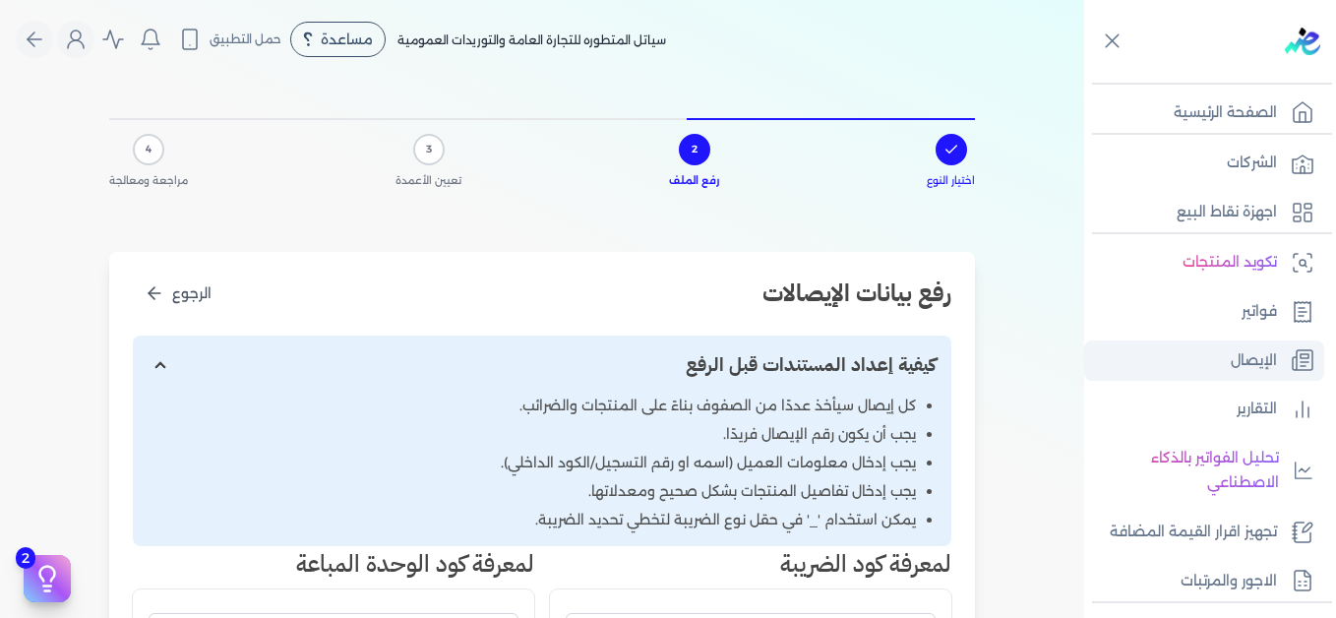
click at [1262, 354] on p "الإيصال" at bounding box center [1253, 361] width 46 height 26
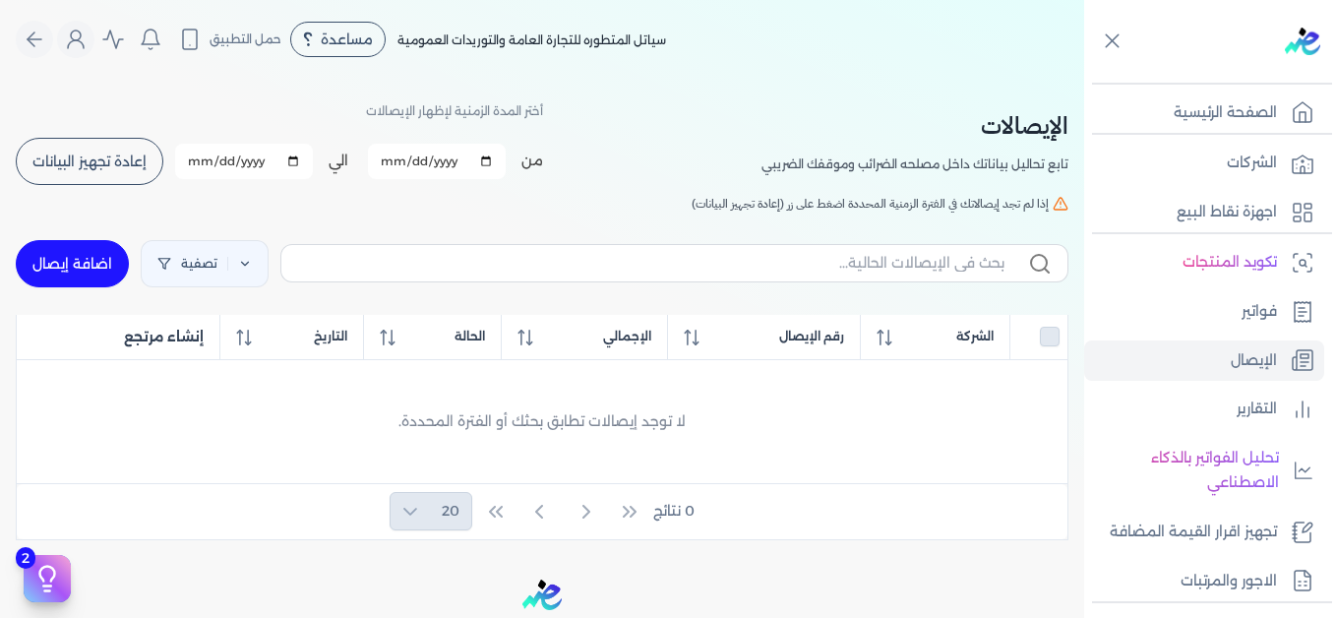
click at [115, 170] on button "إعادة تجهيز البيانات" at bounding box center [90, 161] width 148 height 47
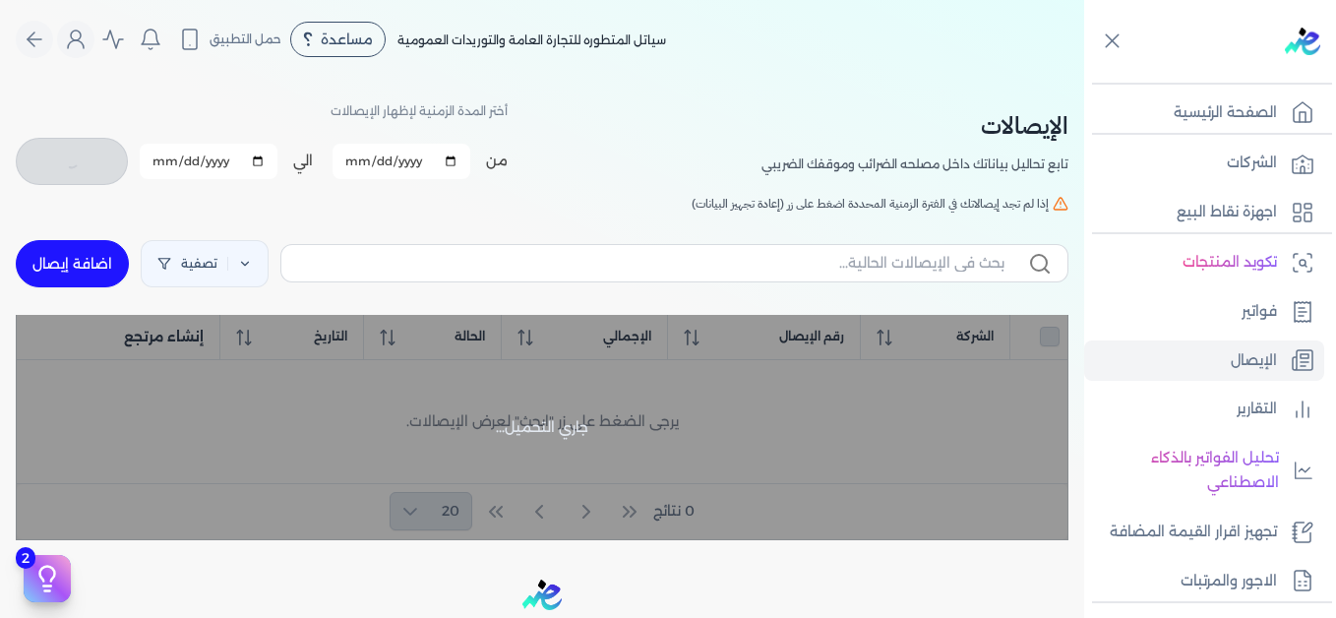
checkbox input "false"
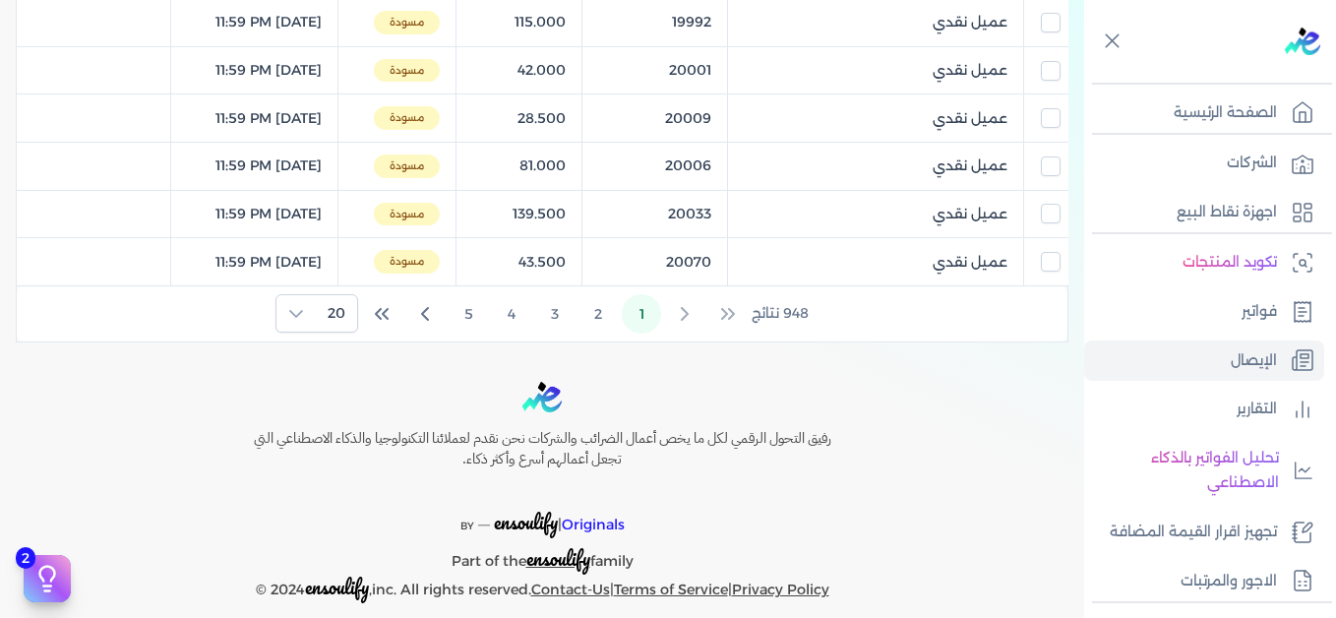
scroll to position [1054, 0]
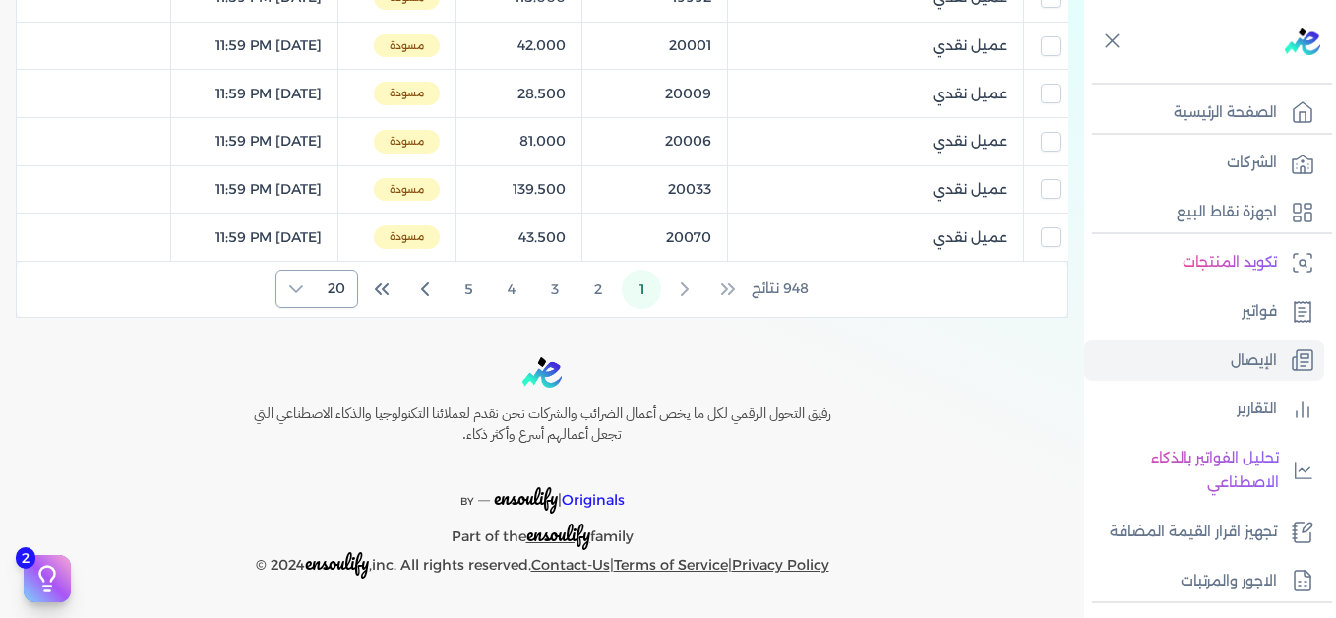
click at [332, 283] on span "20" at bounding box center [336, 288] width 41 height 36
click at [329, 402] on span "100" at bounding box center [332, 410] width 25 height 21
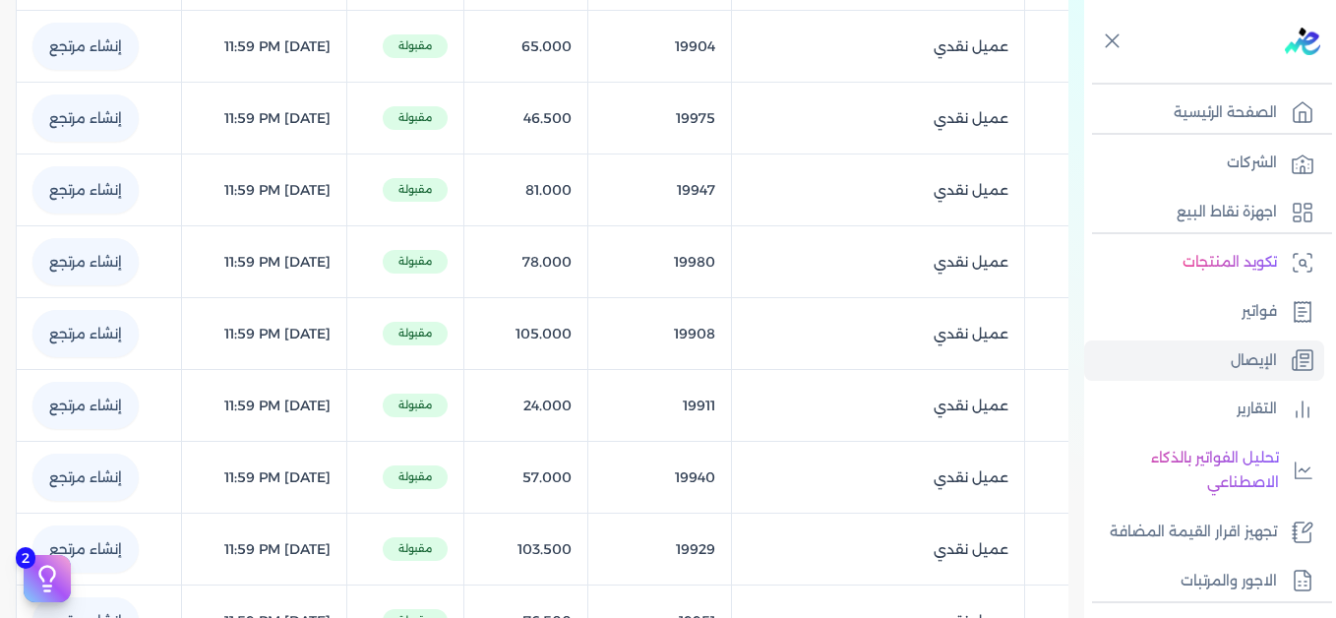
scroll to position [5215, 0]
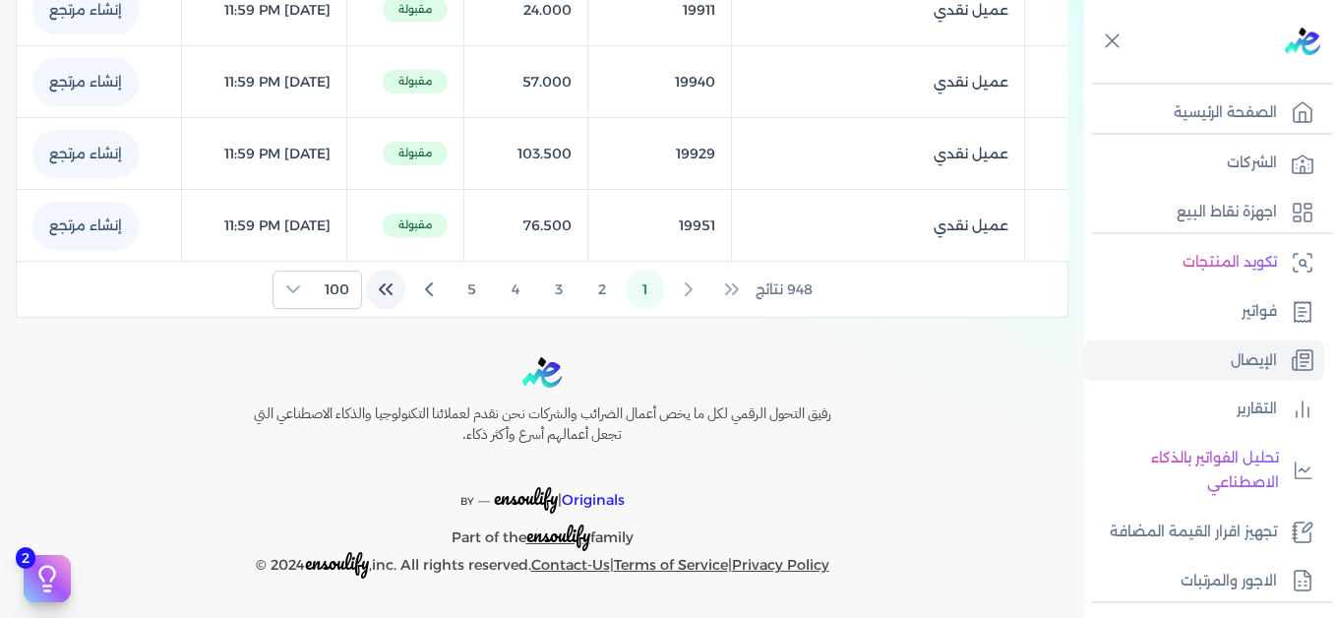
click at [397, 292] on icon "Last Page" at bounding box center [386, 289] width 24 height 24
click at [734, 295] on icon "First Page" at bounding box center [732, 290] width 24 height 24
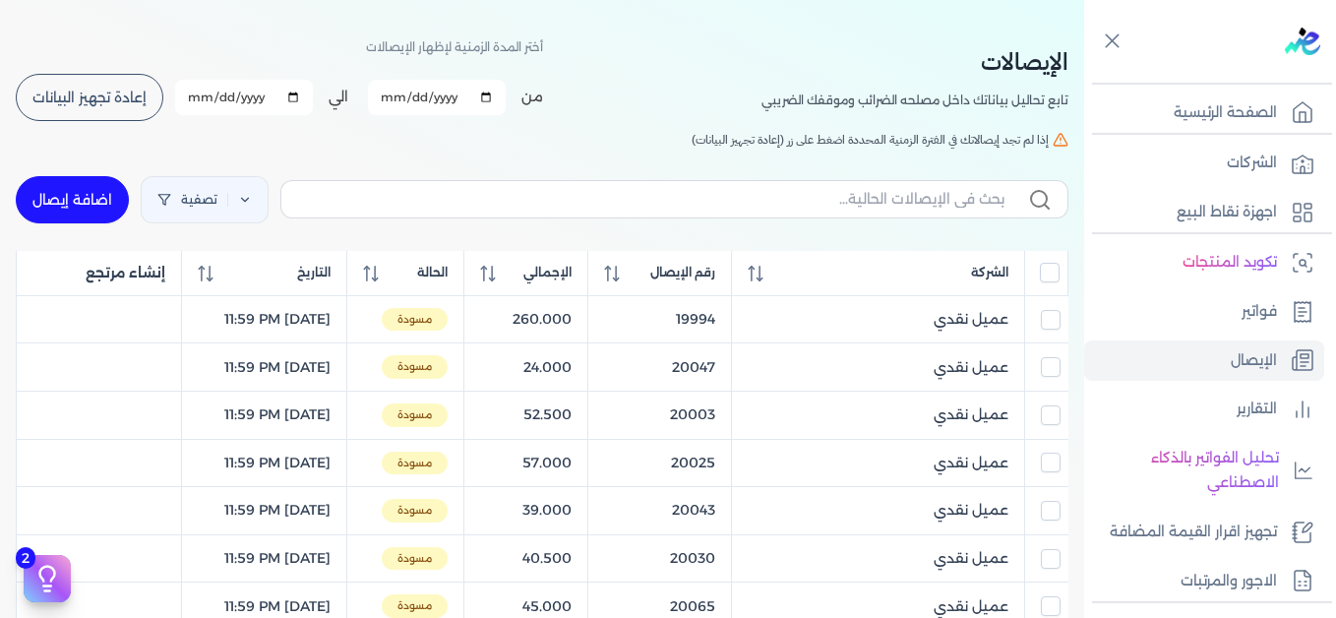
scroll to position [98, 0]
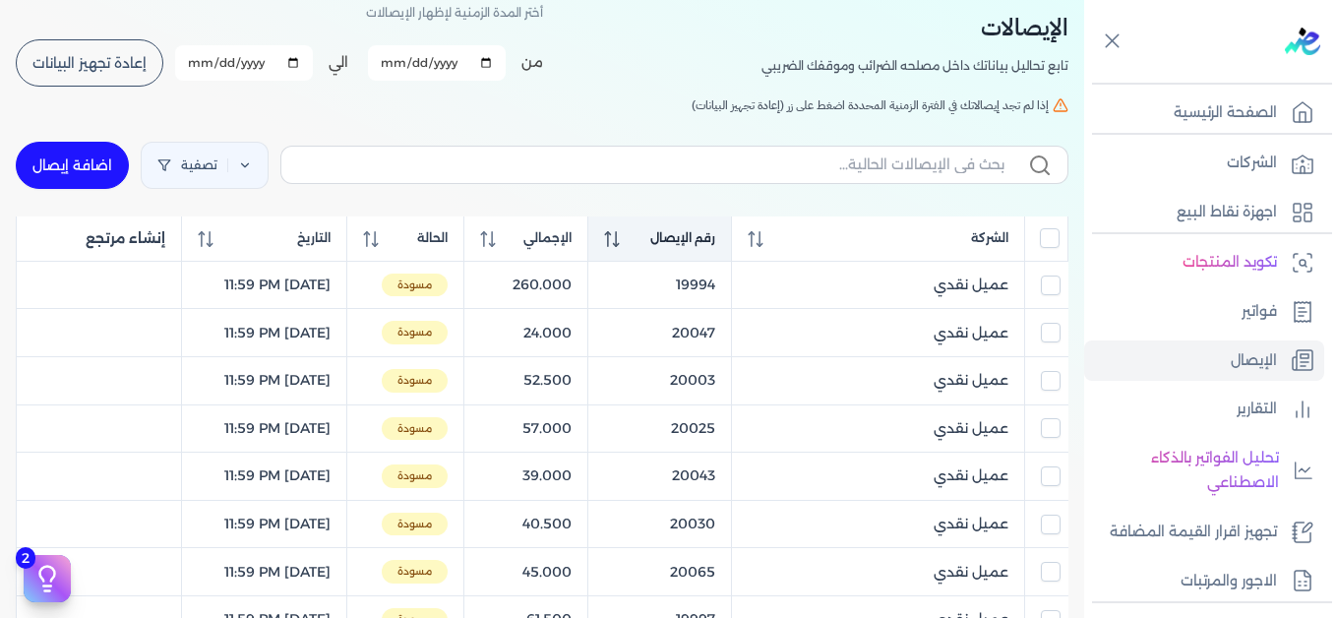
click at [656, 248] on th "رقم الإيصال" at bounding box center [659, 238] width 144 height 45
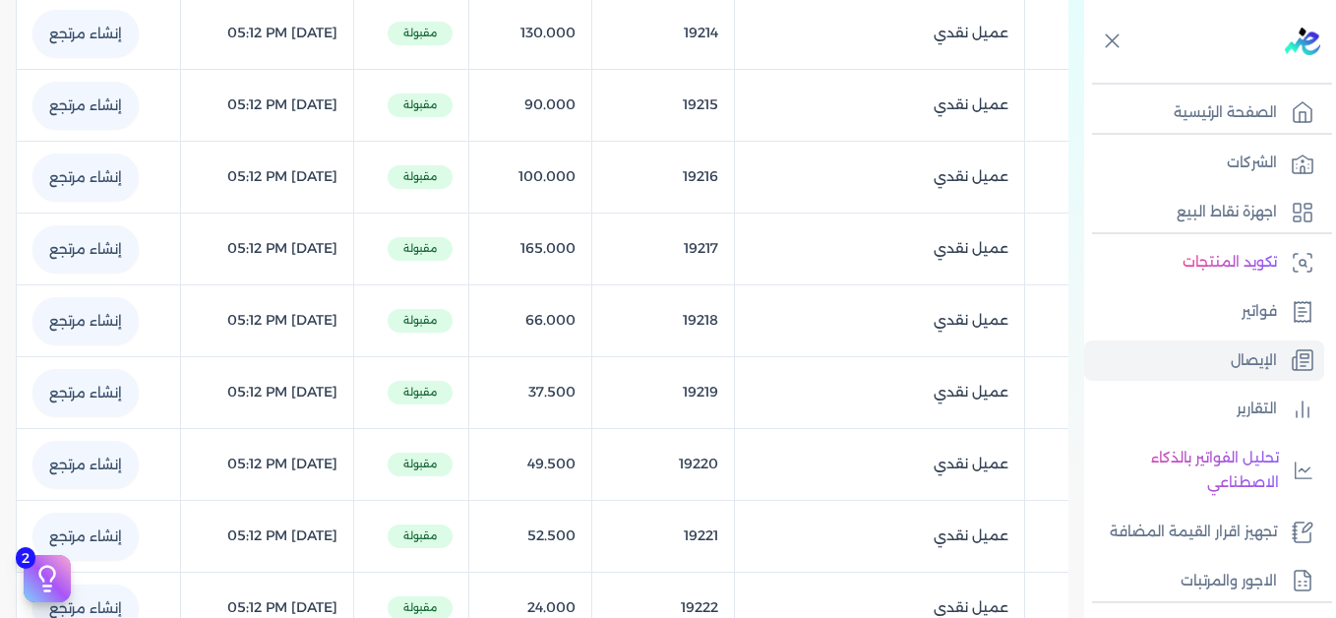
scroll to position [7277, 0]
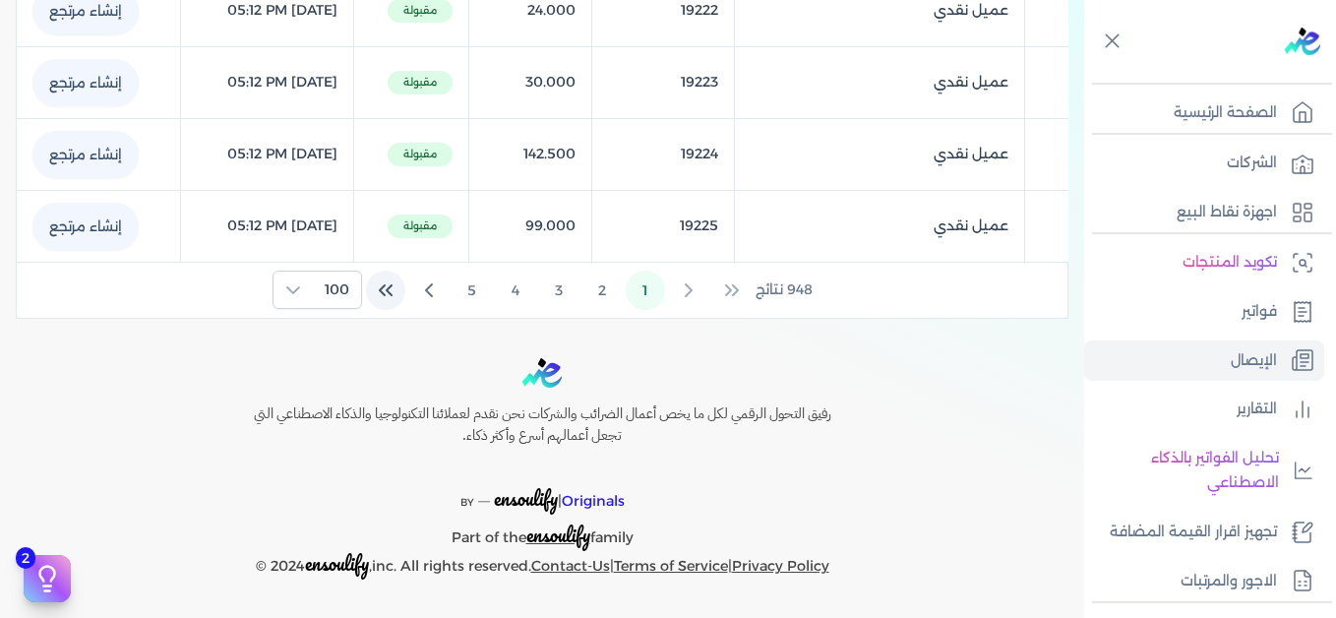
click at [386, 291] on icon "Last Page" at bounding box center [386, 290] width 24 height 24
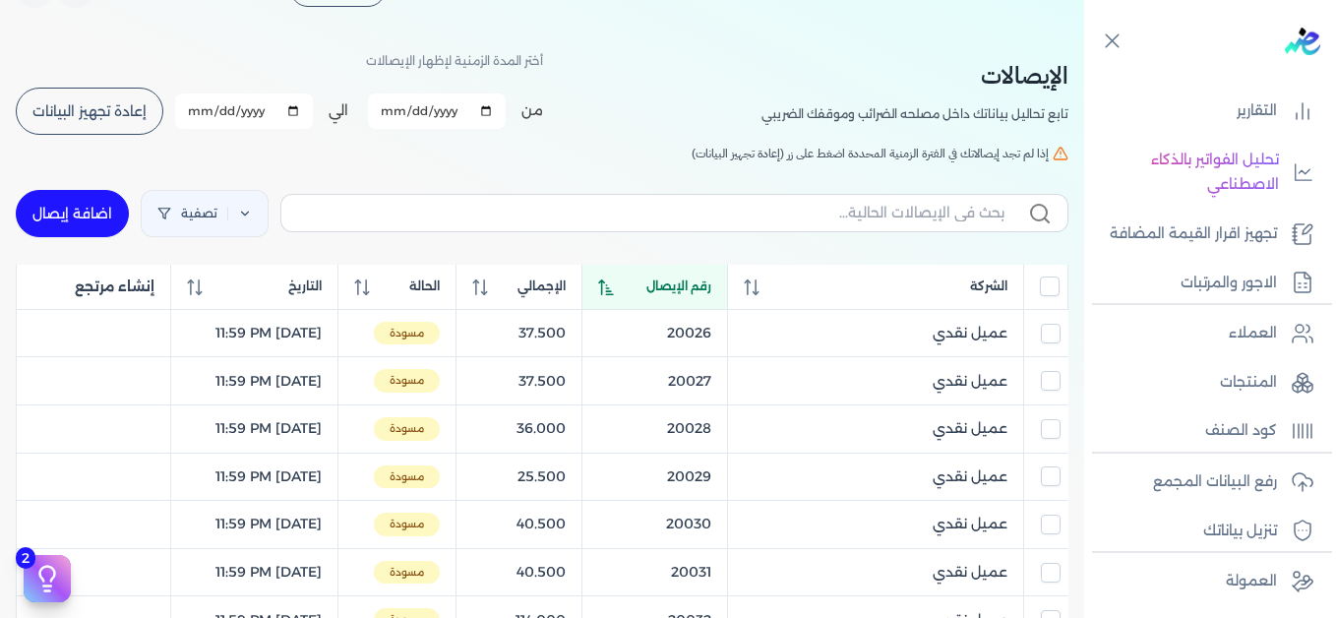
scroll to position [0, 0]
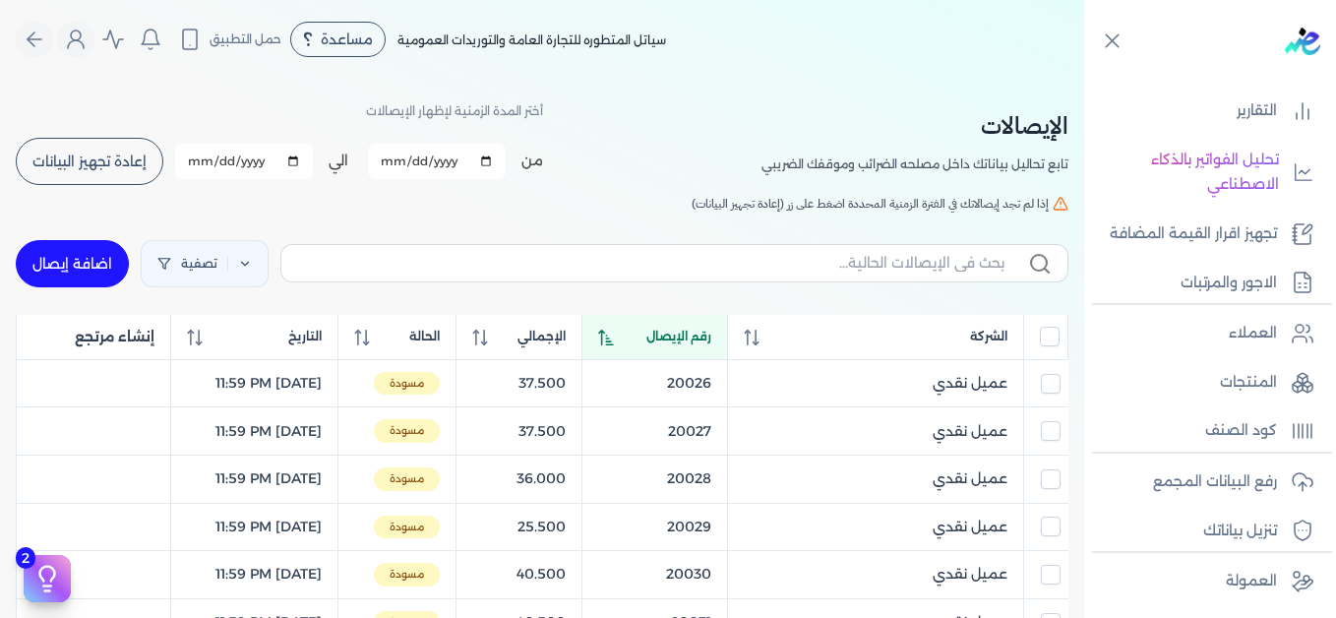
click at [1060, 335] on th at bounding box center [1046, 337] width 44 height 45
click at [248, 264] on icon at bounding box center [245, 264] width 14 height 14
click at [254, 328] on icon at bounding box center [264, 327] width 20 height 20
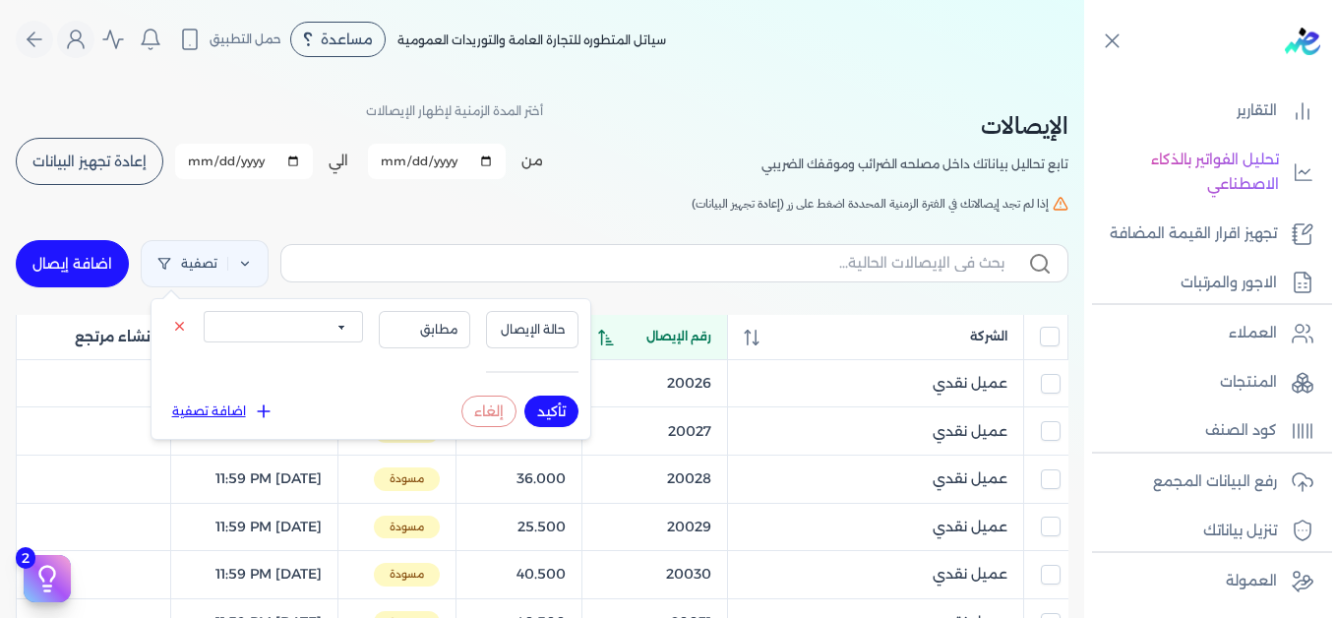
click at [266, 331] on select "الكل مقبولة غير مقبولة يتم مراجعتها ملغية مرفوضة مسودة" at bounding box center [283, 326] width 159 height 31
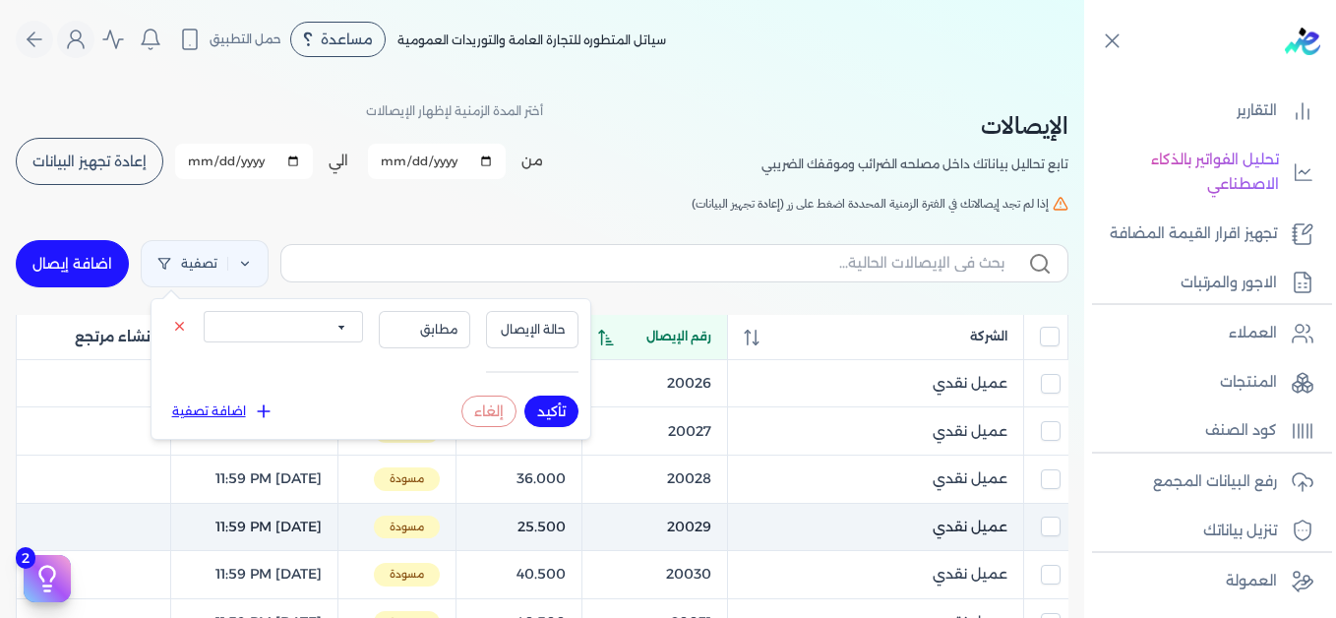
select select "draft"
click at [204, 311] on select "الكل مقبولة غير مقبولة يتم مراجعتها ملغية مرفوضة مسودة" at bounding box center [283, 326] width 159 height 31
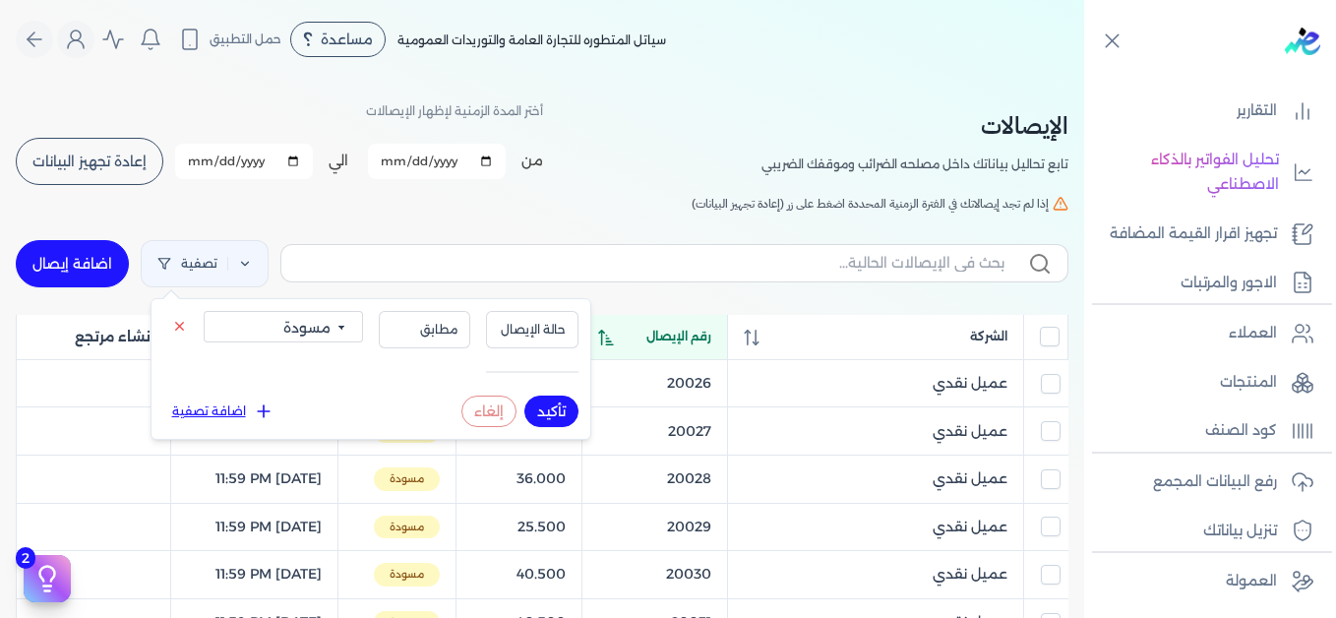
click at [547, 416] on button "تأكيد" at bounding box center [551, 410] width 54 height 31
click at [555, 203] on h5 "إذا لم تجد إيصالاتك في الفترة الزمنية المحددة اضغط على زر (إعادة تجهيز البيانات)" at bounding box center [542, 204] width 1052 height 18
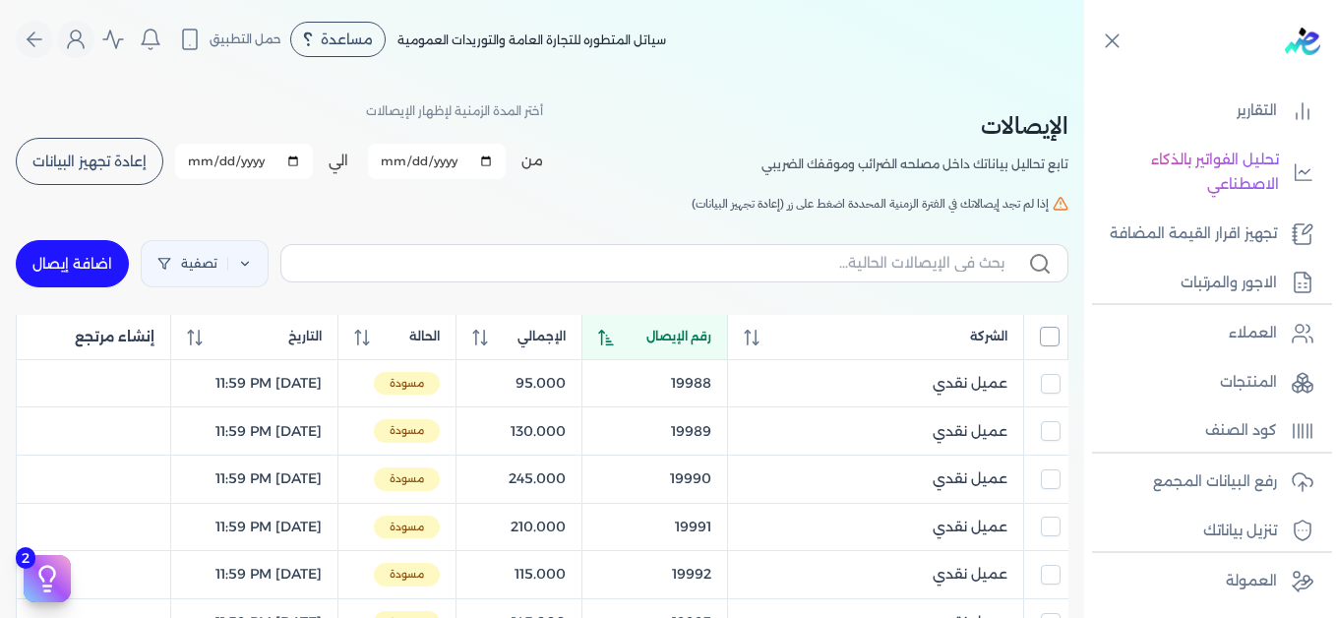
click at [1057, 328] on div at bounding box center [1050, 337] width 20 height 20
click at [1055, 329] on input "All items unselected" at bounding box center [1050, 337] width 20 height 20
checkbox input "true"
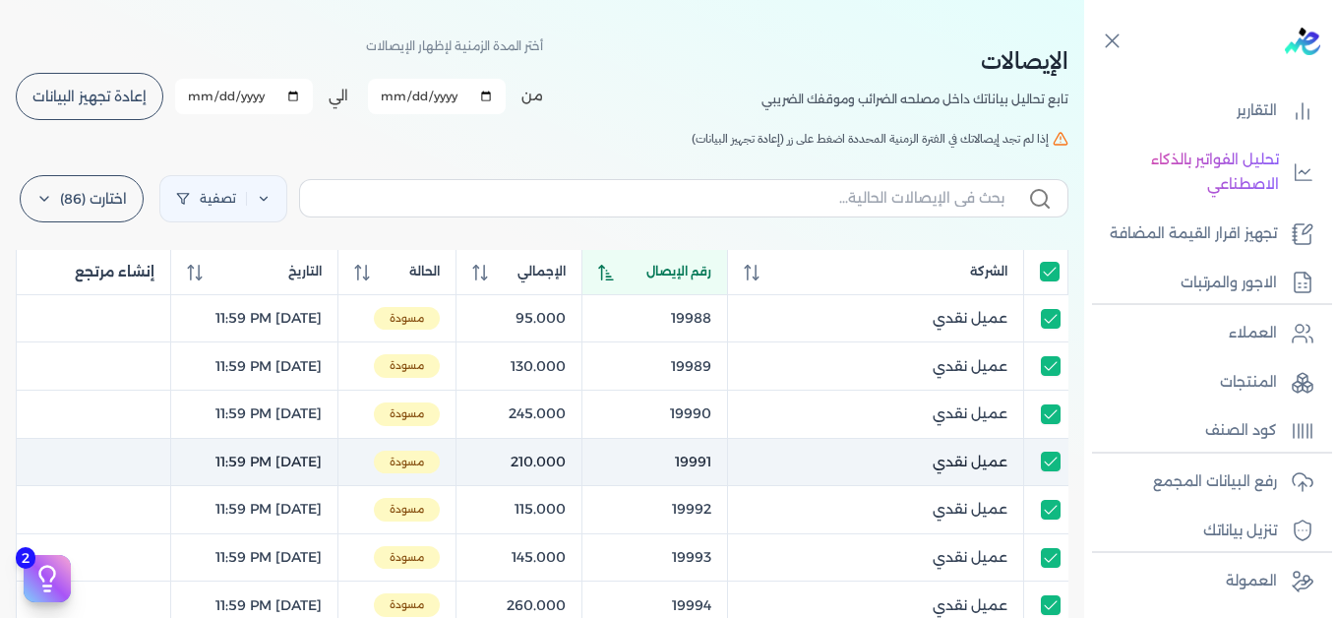
scroll to position [98, 0]
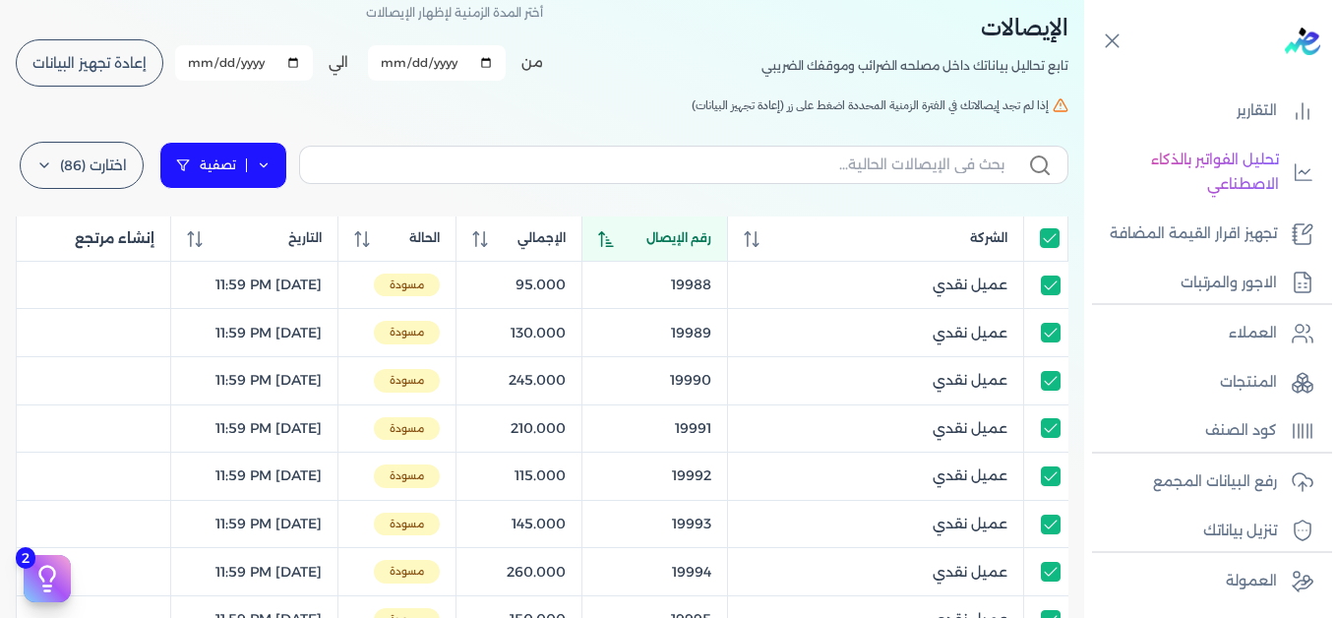
click at [266, 164] on icon at bounding box center [264, 165] width 14 height 14
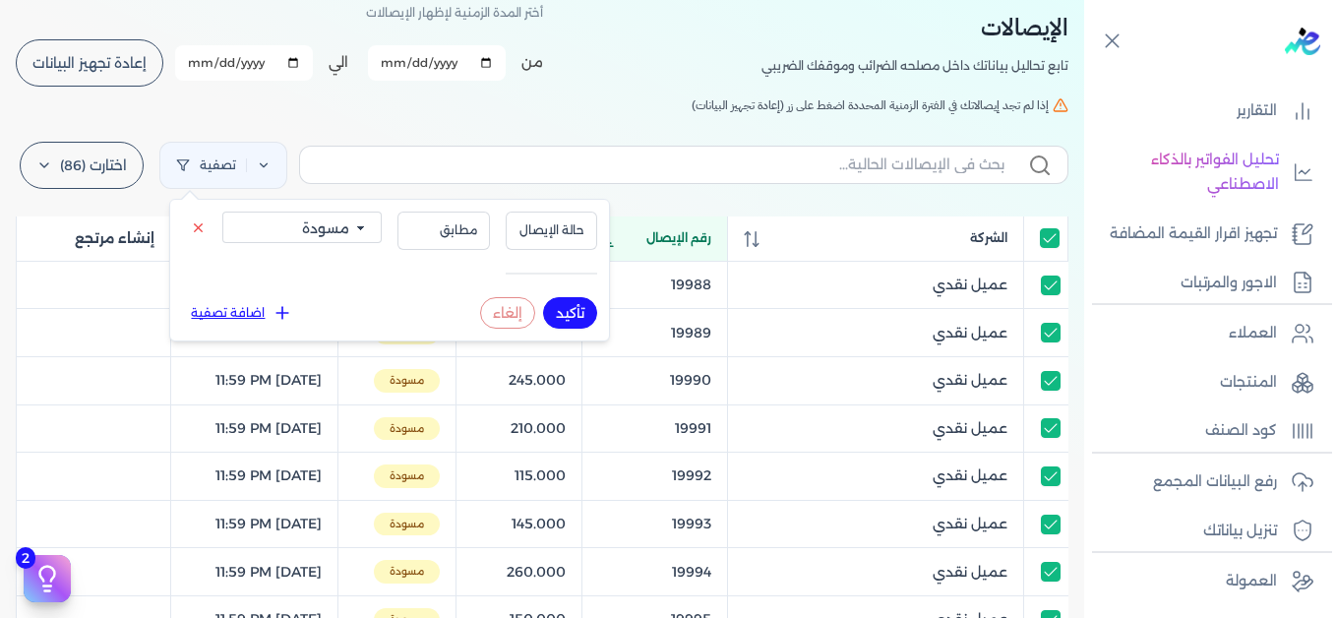
click at [320, 238] on select "الكل مقبولة غير مقبولة يتم مراجعتها ملغية مرفوضة مسودة" at bounding box center [301, 226] width 159 height 31
select select "الكل"
click at [222, 211] on select "الكل مقبولة غير مقبولة يتم مراجعتها ملغية مرفوضة مسودة" at bounding box center [301, 226] width 159 height 31
click at [566, 314] on button "تأكيد" at bounding box center [570, 312] width 54 height 31
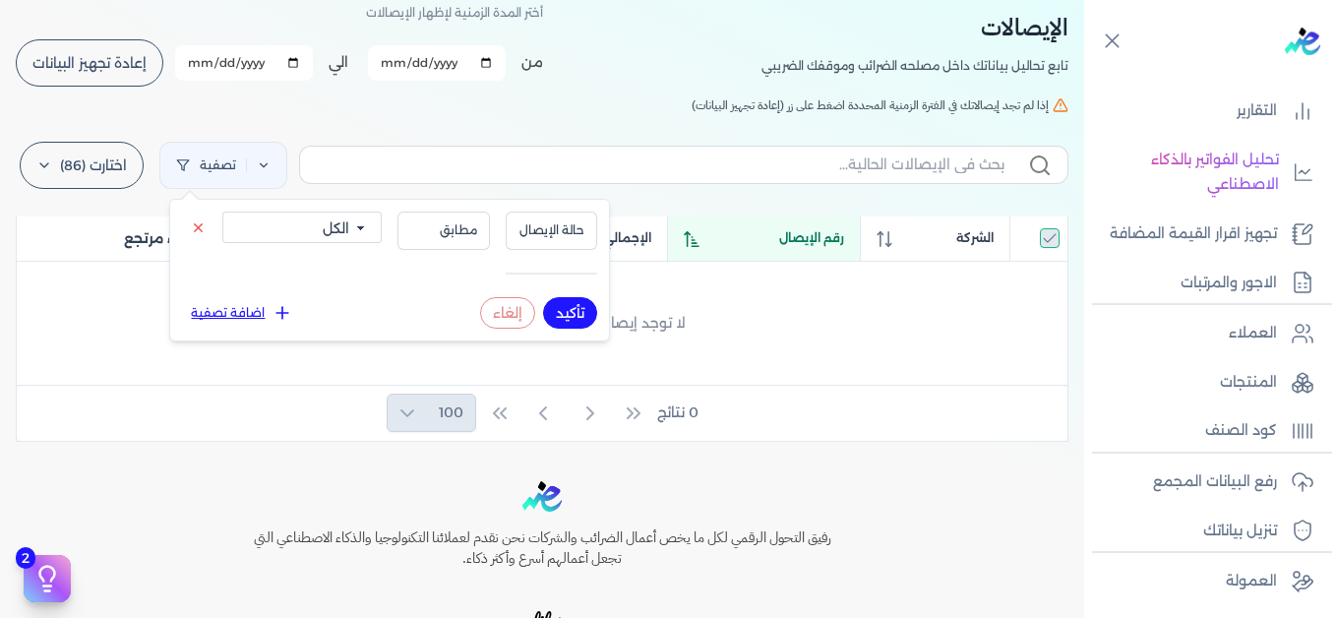
click at [550, 110] on h5 "إذا لم تجد إيصالاتك في الفترة الزمنية المحددة اضغط على زر (إعادة تجهيز البيانات)" at bounding box center [542, 105] width 1052 height 18
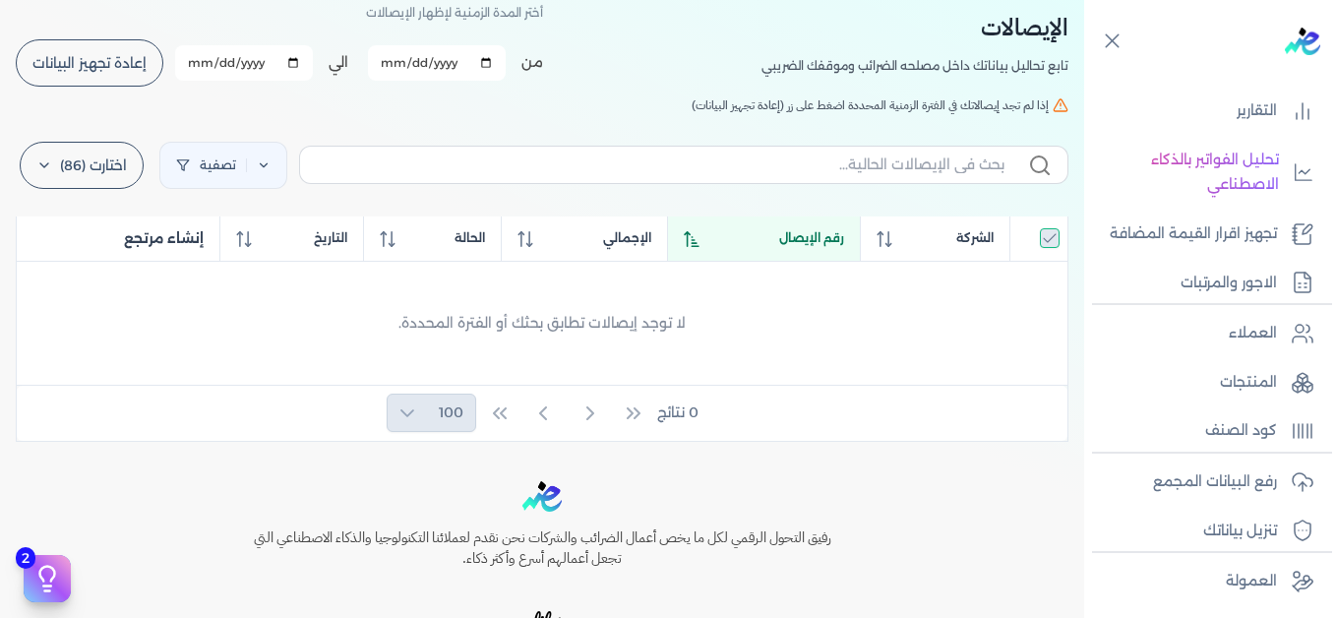
click at [93, 70] on span "إعادة تجهيز البيانات" at bounding box center [89, 63] width 114 height 14
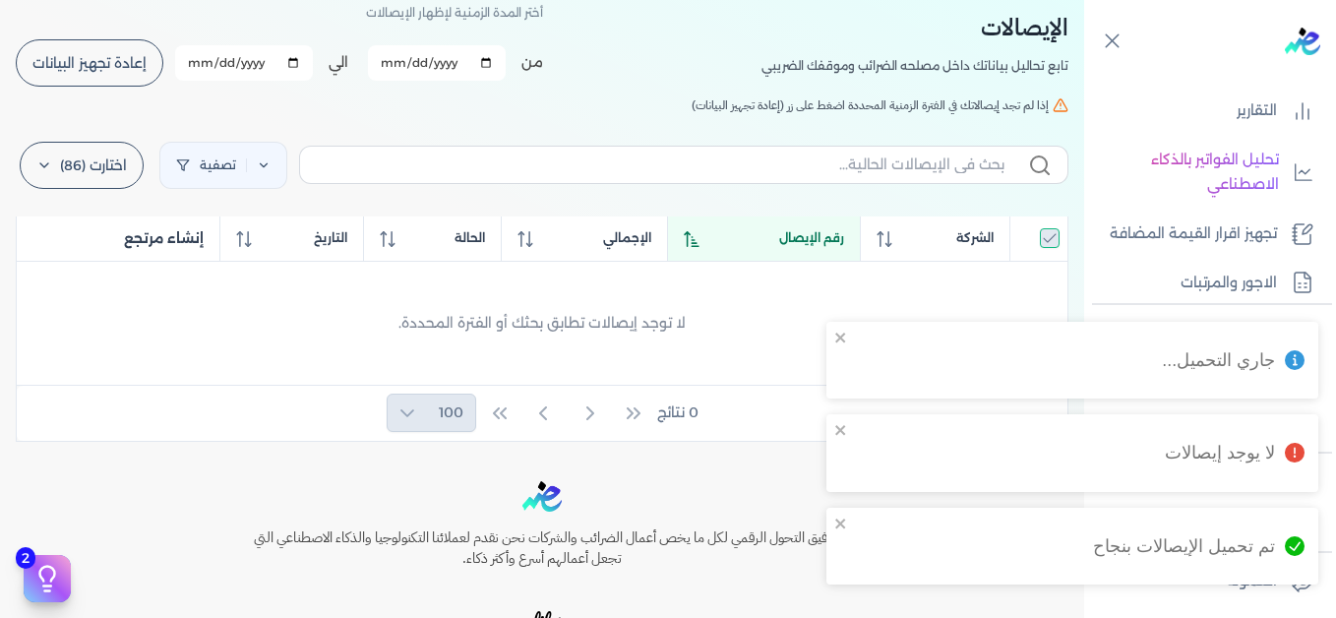
checkbox input "true"
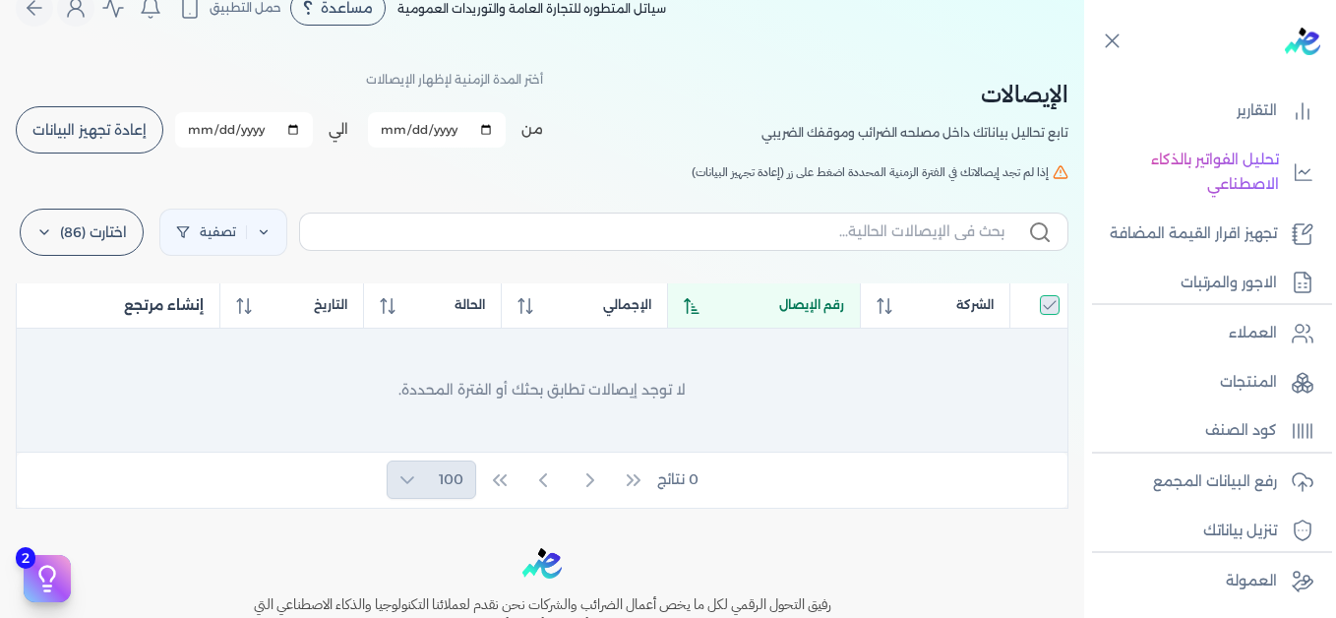
scroll to position [0, 0]
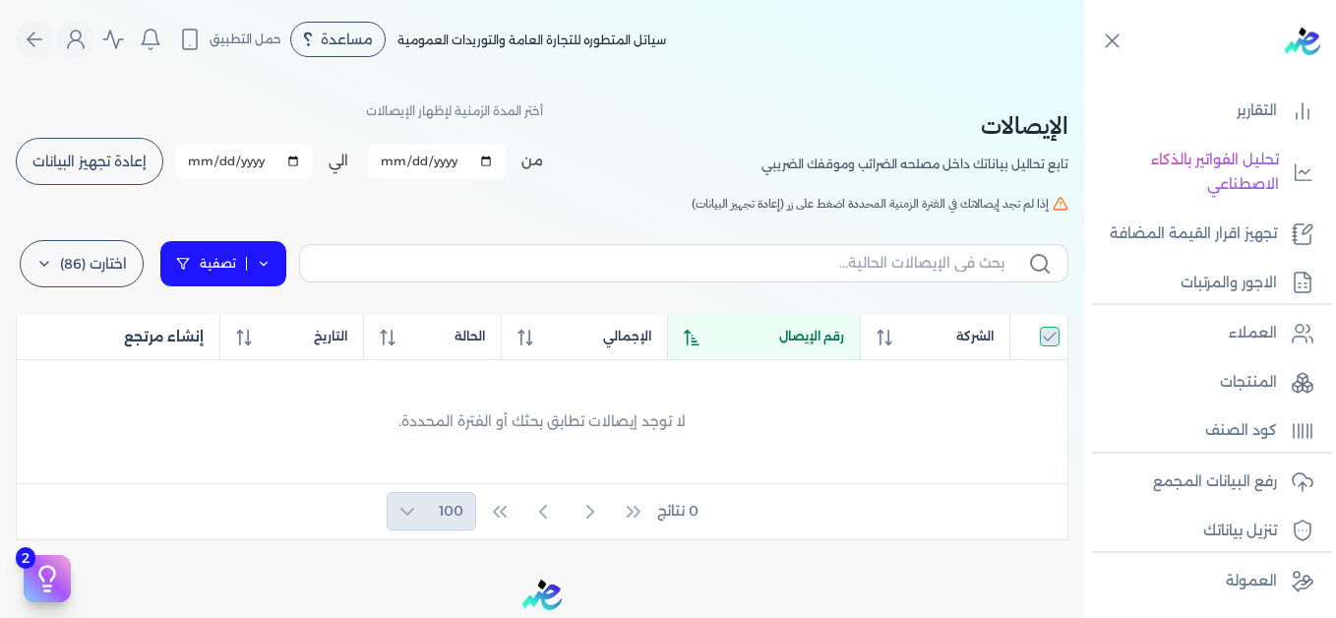
click at [269, 263] on icon at bounding box center [264, 264] width 14 height 14
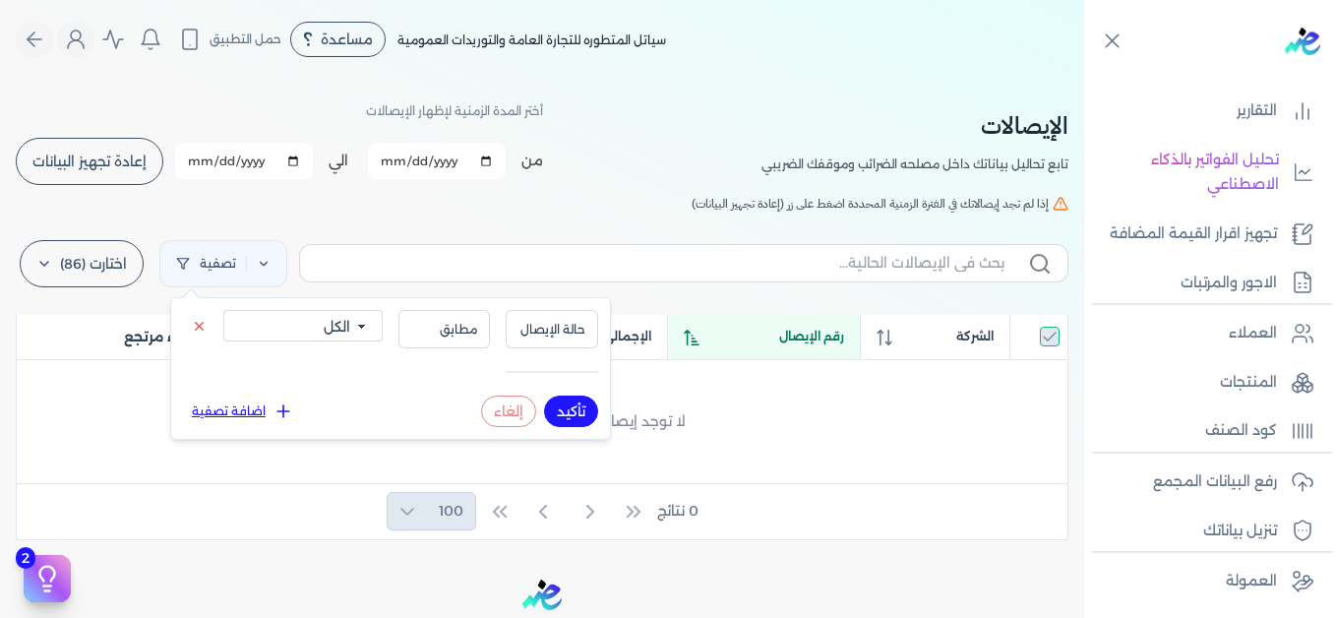
click at [296, 328] on select "الكل مقبولة غير مقبولة يتم مراجعتها ملغية مرفوضة مسودة" at bounding box center [302, 325] width 159 height 31
select select "valid"
click at [223, 310] on select "الكل مقبولة غير مقبولة يتم مراجعتها ملغية مرفوضة مسودة" at bounding box center [302, 325] width 159 height 31
click at [570, 411] on button "تأكيد" at bounding box center [571, 410] width 54 height 31
click at [533, 212] on div "الإيصالات تابع تحاليل بياناتك داخل مصلحه الضرائب وموقفك الضريبي أختر المدة الزم…" at bounding box center [542, 309] width 1084 height 461
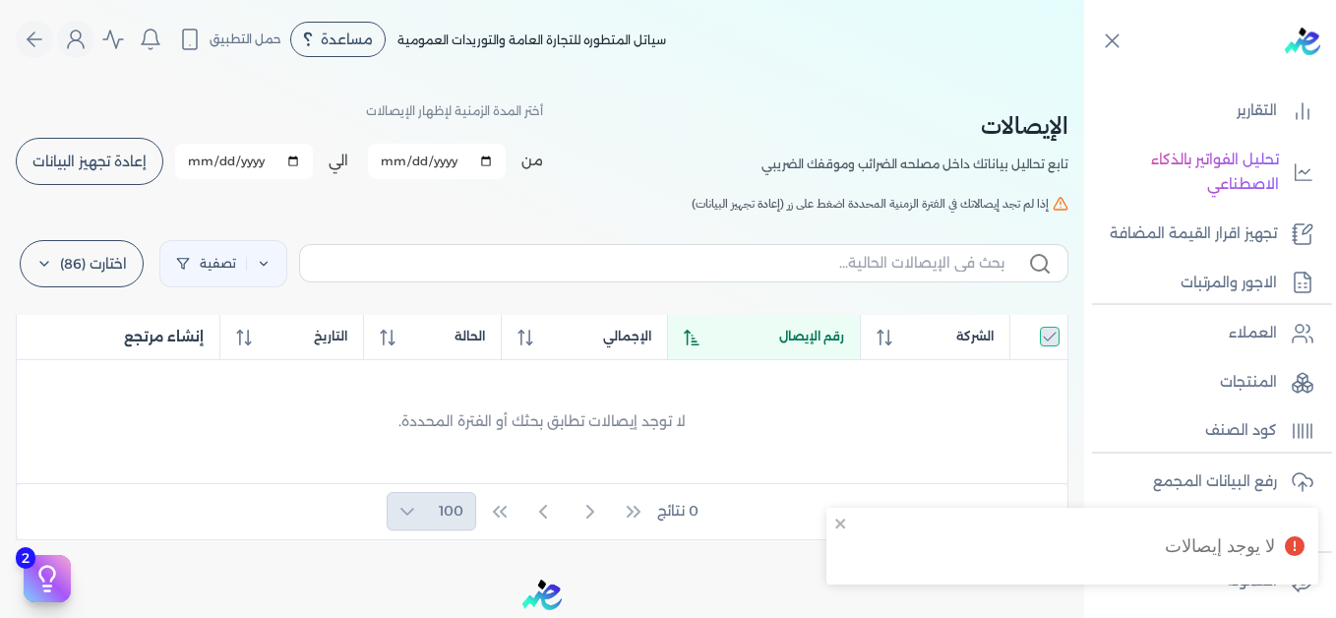
click at [92, 173] on button "إعادة تجهيز البيانات" at bounding box center [90, 161] width 148 height 47
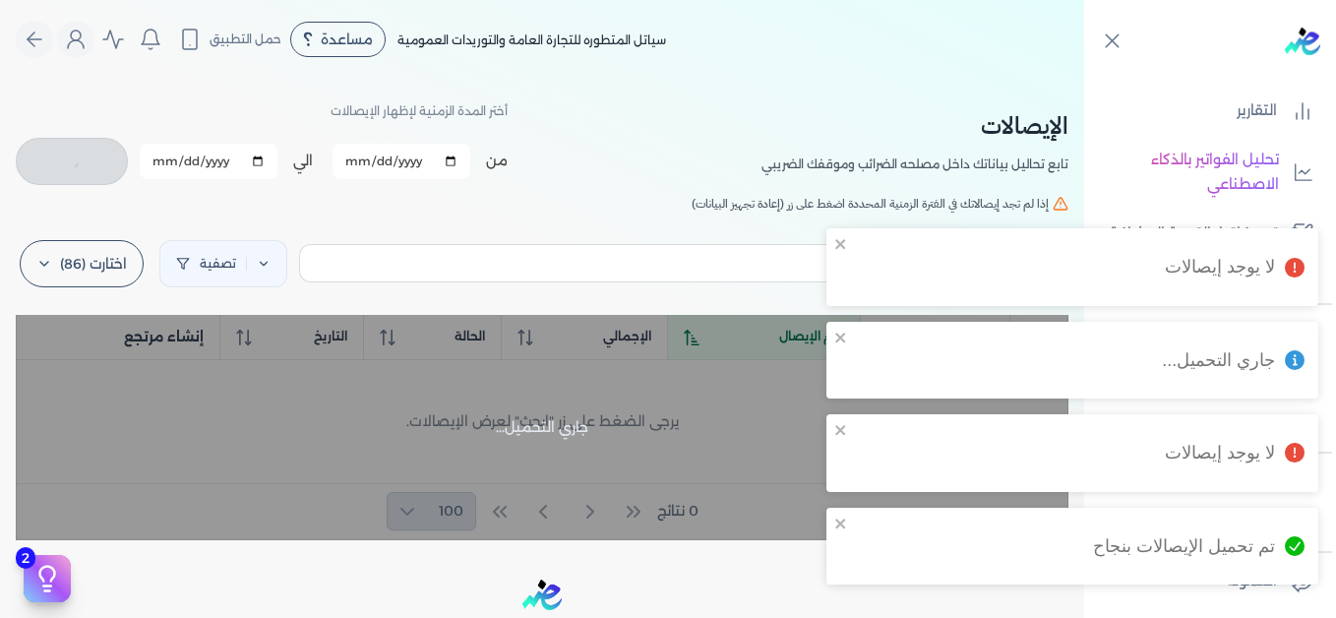
checkbox input "true"
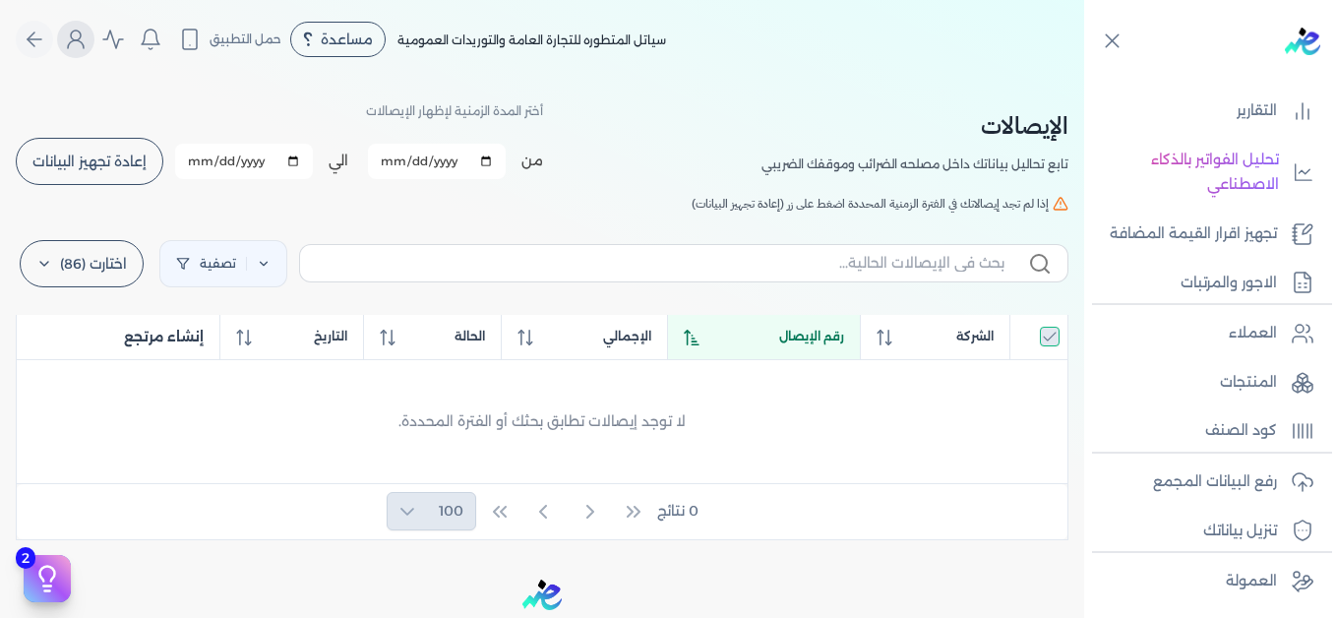
click at [85, 42] on icon "Global" at bounding box center [76, 40] width 24 height 24
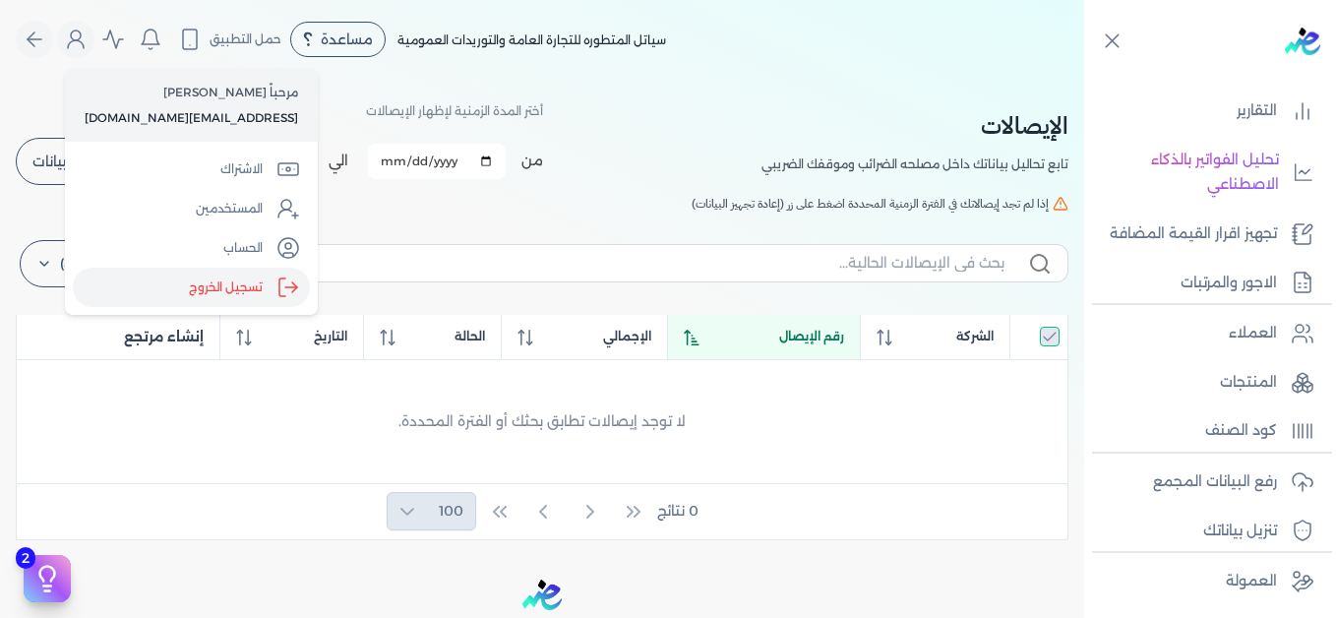
click at [243, 292] on label "تسجيل الخروج" at bounding box center [191, 287] width 237 height 39
click at [1084, 79] on input "Close" at bounding box center [1084, 79] width 0 height 0
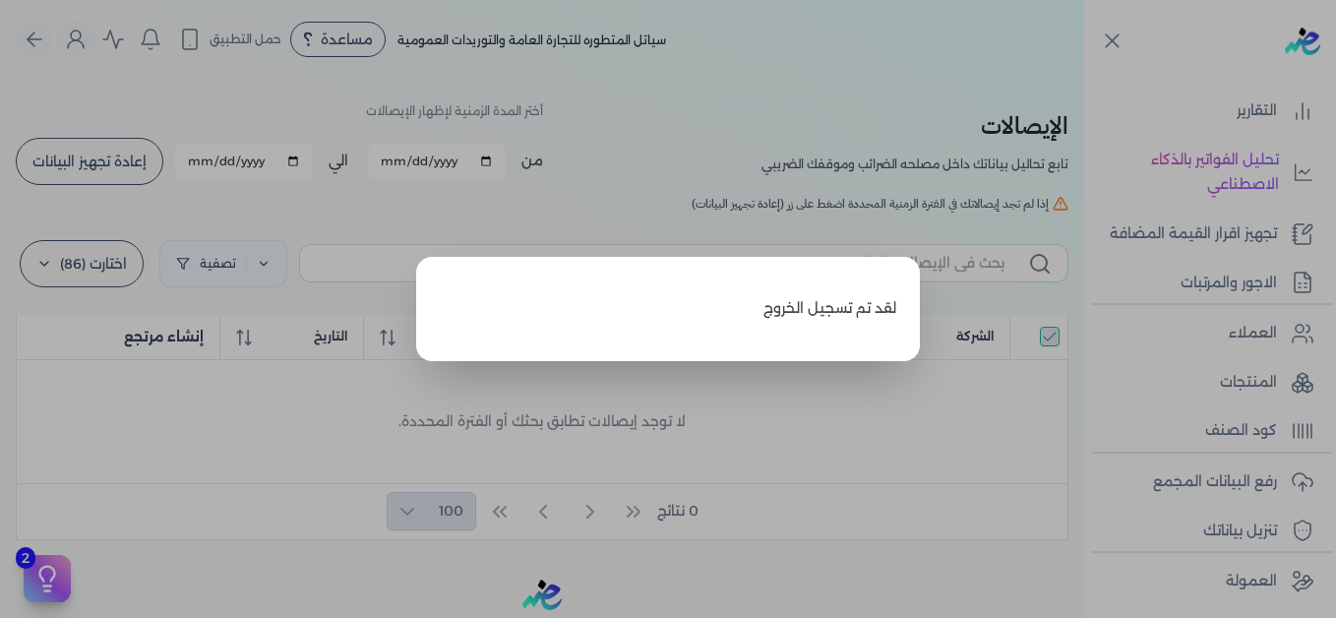
click at [839, 49] on label "Close" at bounding box center [668, 309] width 1336 height 618
click at [1084, 79] on input "Close" at bounding box center [1084, 79] width 0 height 0
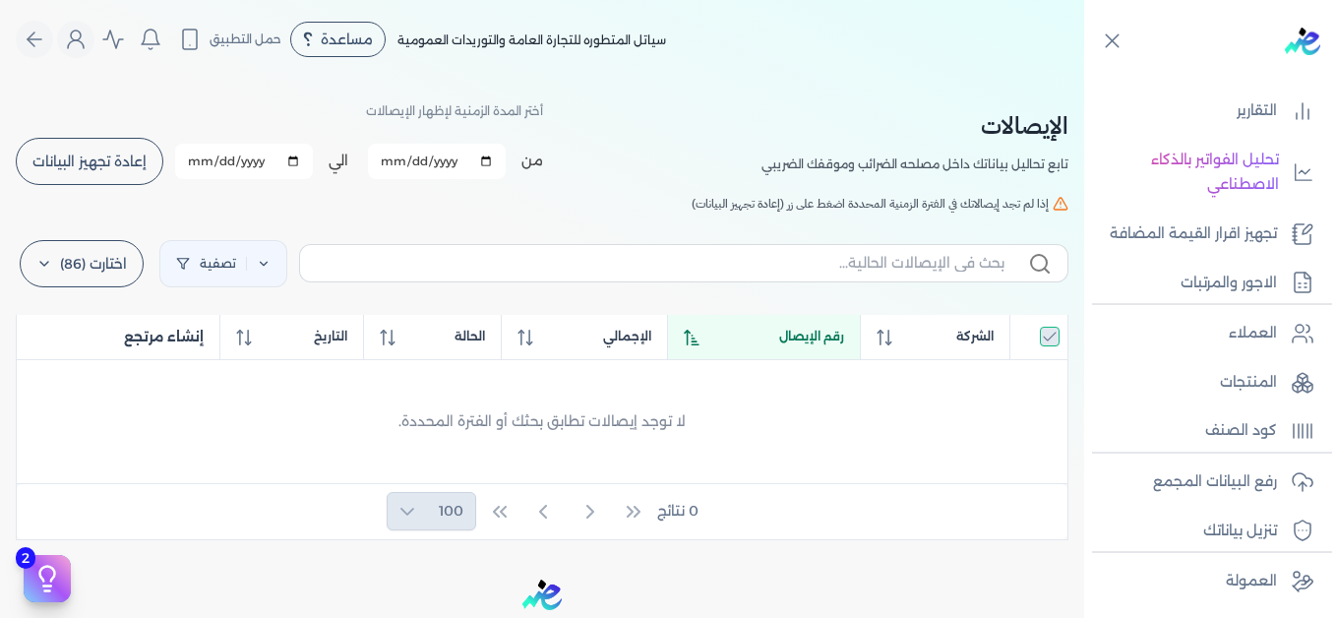
click at [855, 92] on div "الإيصالات تابع تحاليل بياناتك داخل مصلحه الضرائب وموقفك الضريبي أختر المدة الزم…" at bounding box center [542, 309] width 1084 height 461
click at [80, 46] on icon "Global" at bounding box center [76, 40] width 24 height 24
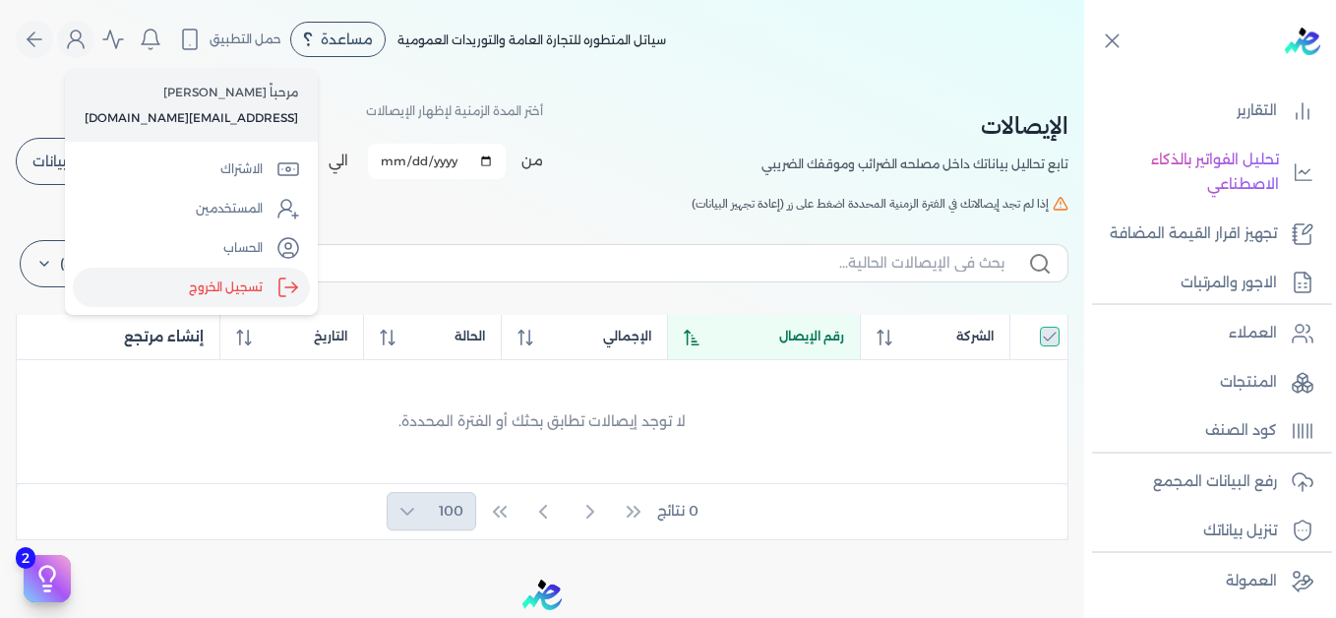
click at [228, 293] on label "تسجيل الخروج" at bounding box center [191, 287] width 237 height 39
click at [1084, 79] on input "Close" at bounding box center [1084, 79] width 0 height 0
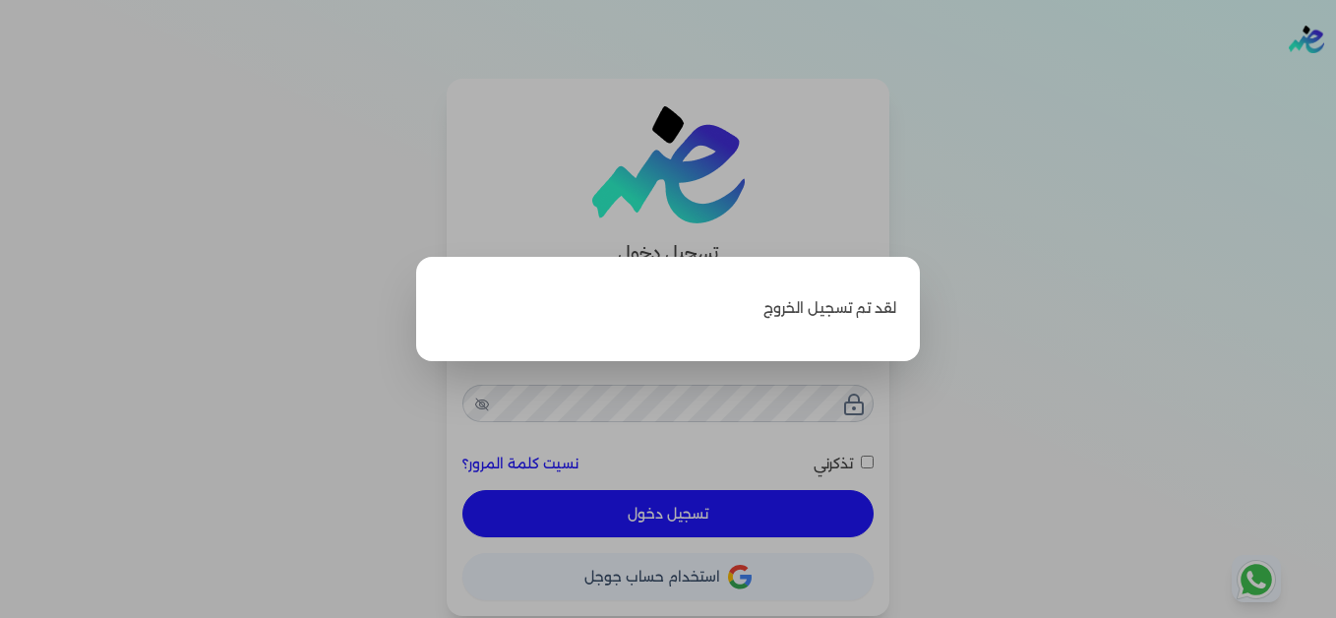
click at [1107, 281] on label "Close" at bounding box center [668, 309] width 1336 height 618
click at [1335, 79] on input "Close" at bounding box center [1336, 79] width 0 height 0
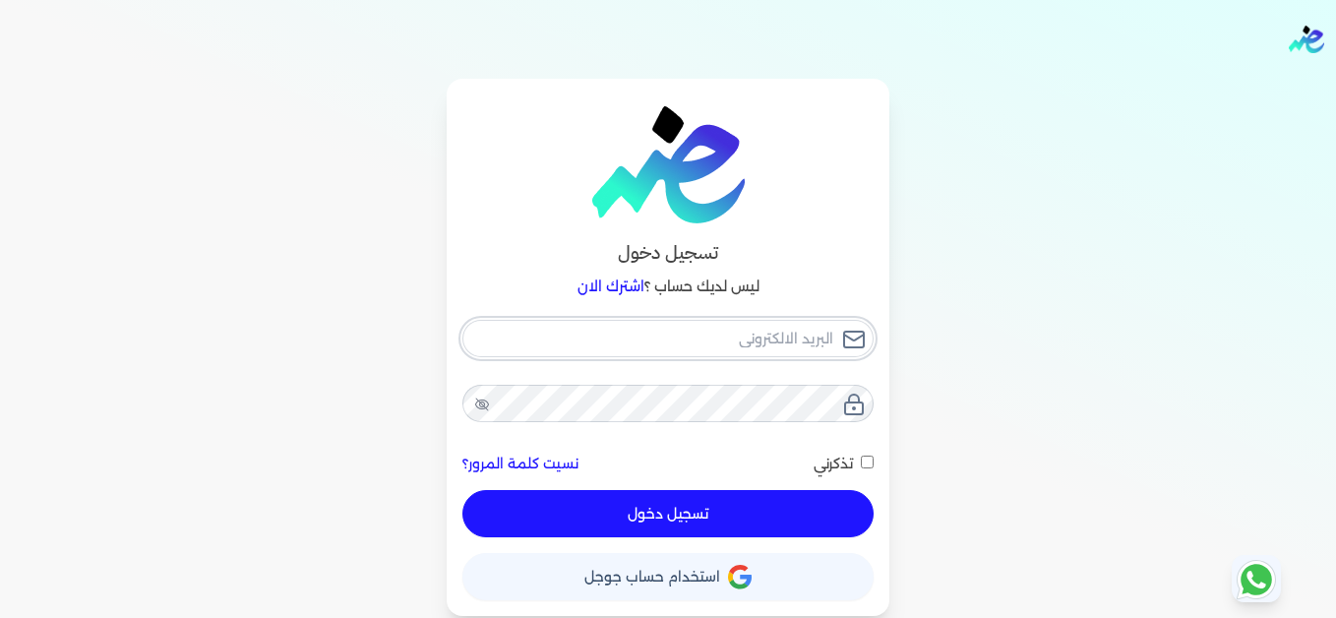
click at [736, 337] on input "email" at bounding box center [667, 338] width 411 height 37
type input "[EMAIL_ADDRESS][DOMAIN_NAME]"
click at [800, 516] on button "تسجيل دخول" at bounding box center [667, 513] width 411 height 47
checkbox input "false"
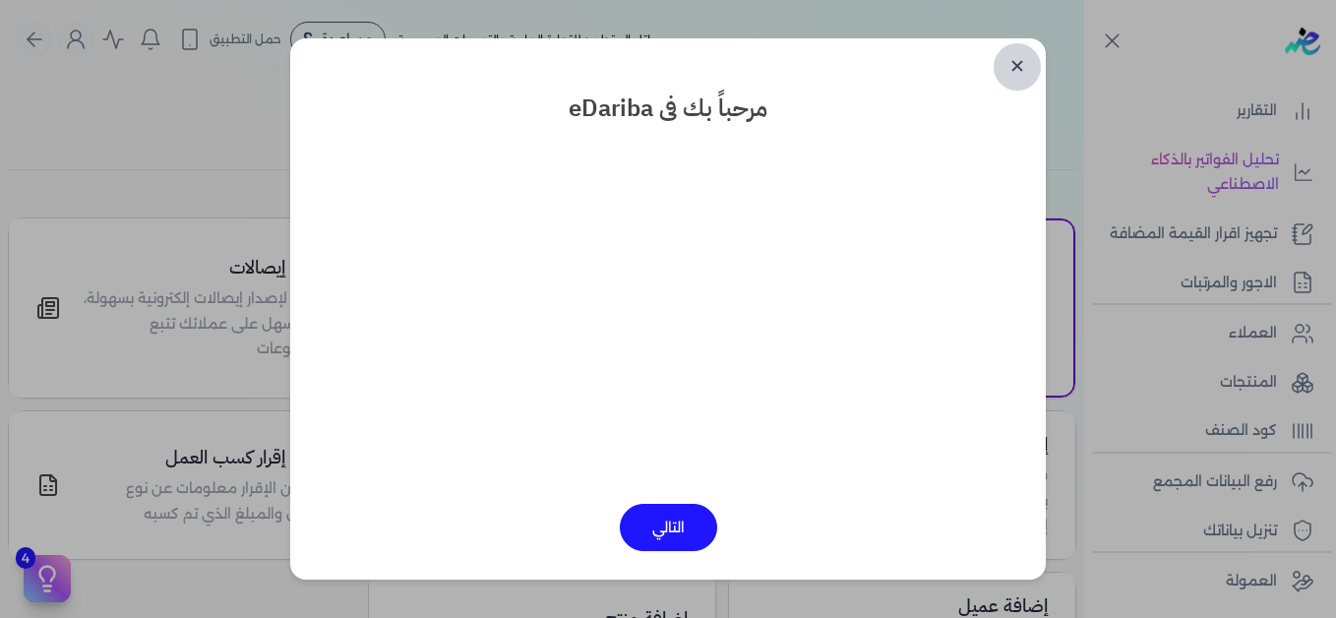
click at [1004, 65] on link "✕" at bounding box center [1016, 66] width 47 height 47
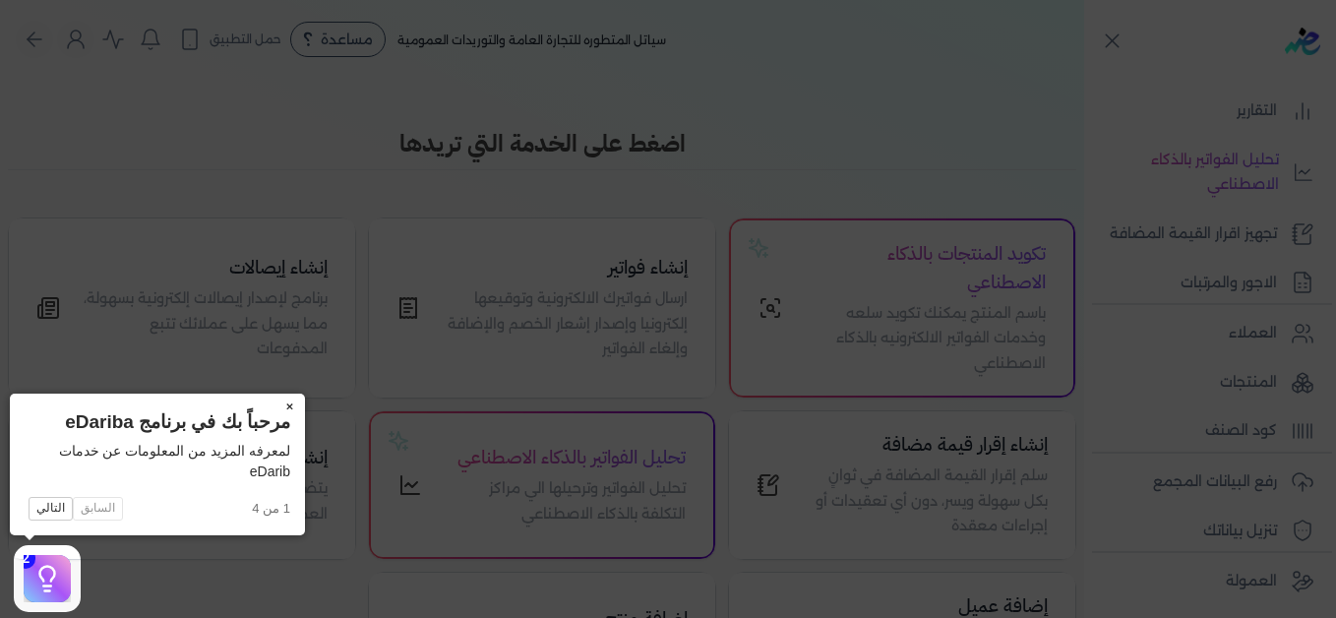
click at [287, 406] on button "×" at bounding box center [288, 407] width 31 height 28
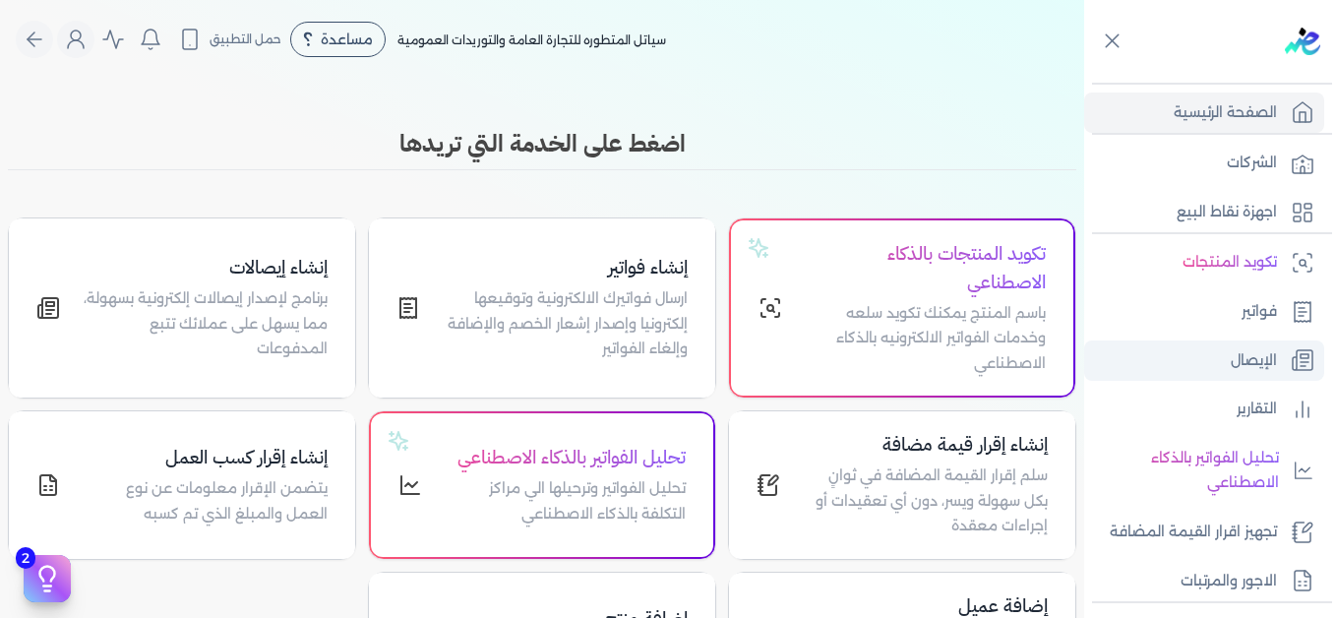
click at [1249, 346] on link "الإيصال" at bounding box center [1204, 360] width 240 height 41
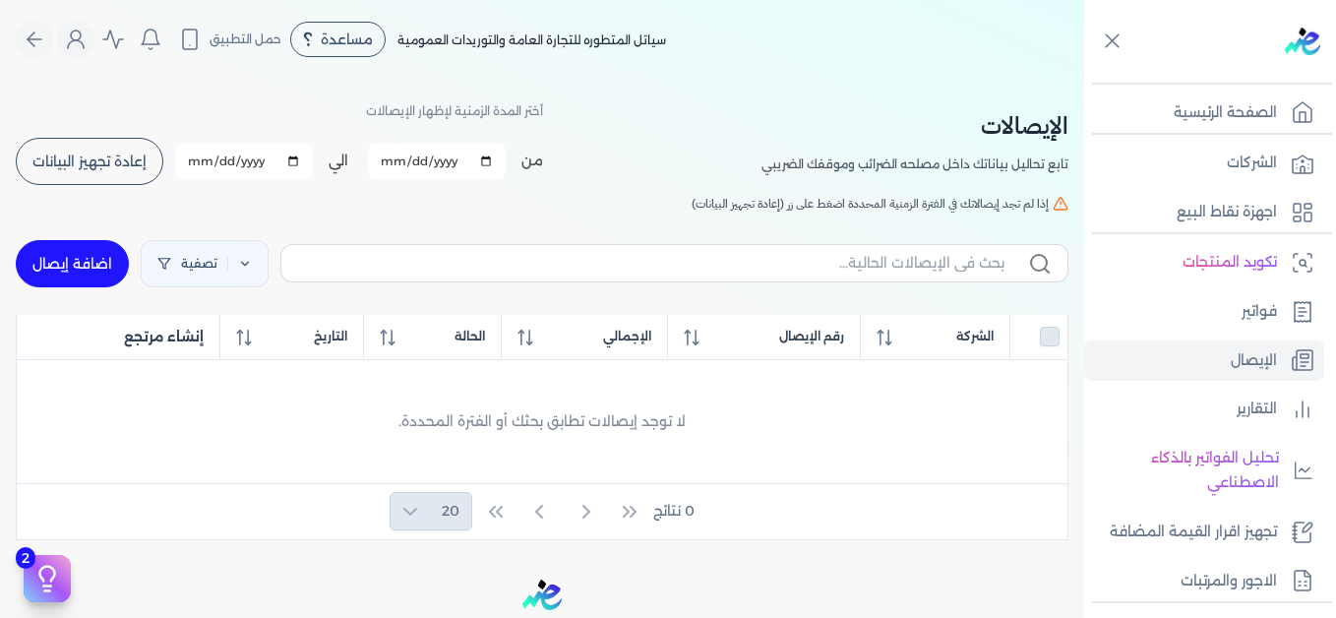
click at [115, 156] on span "إعادة تجهيز البيانات" at bounding box center [89, 161] width 114 height 14
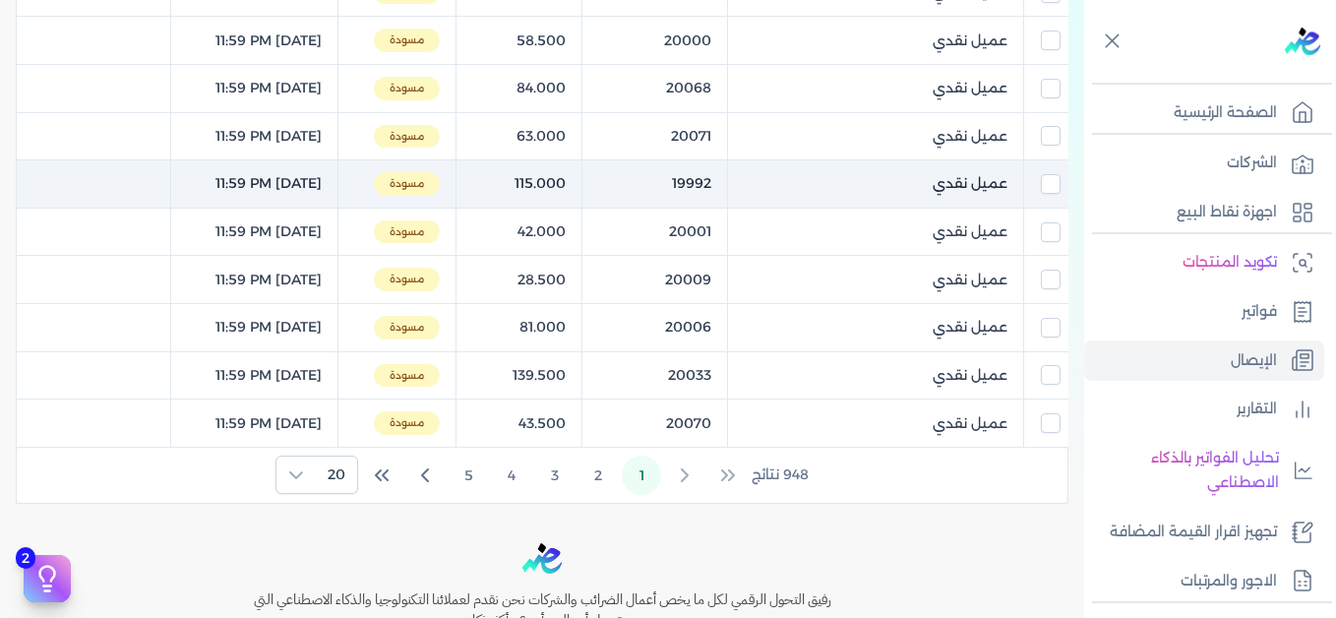
scroll to position [1054, 0]
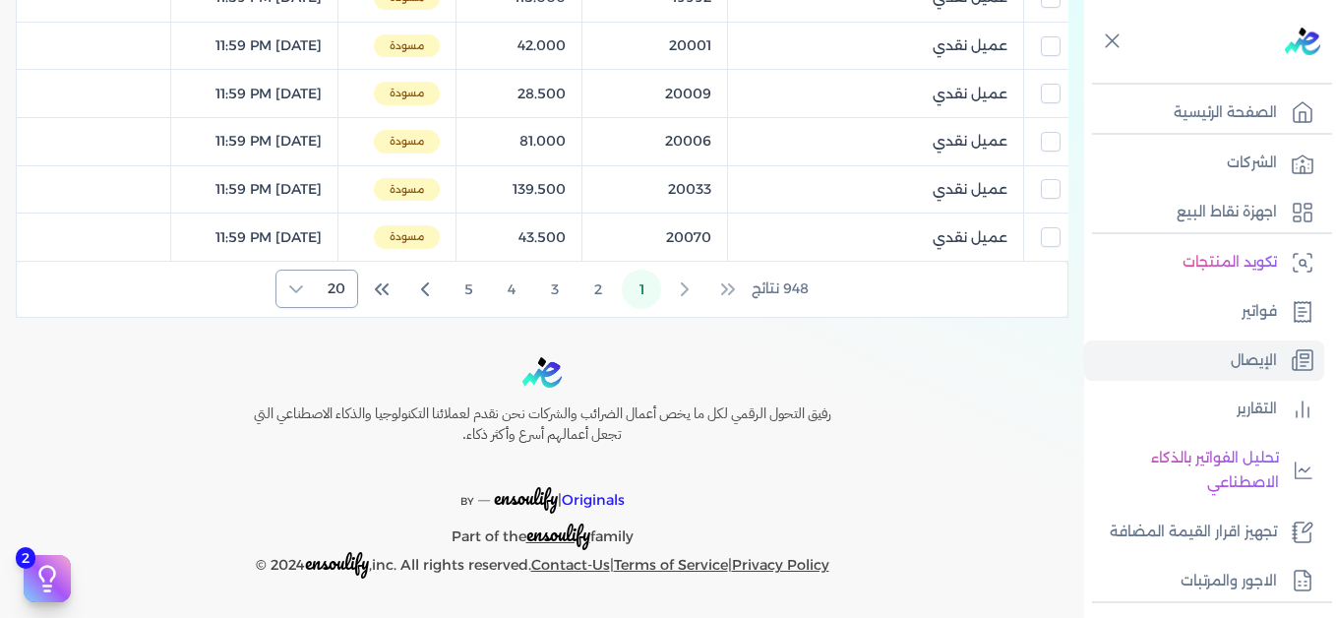
click at [333, 292] on span "20" at bounding box center [336, 288] width 41 height 36
click at [327, 413] on span "100" at bounding box center [332, 410] width 25 height 21
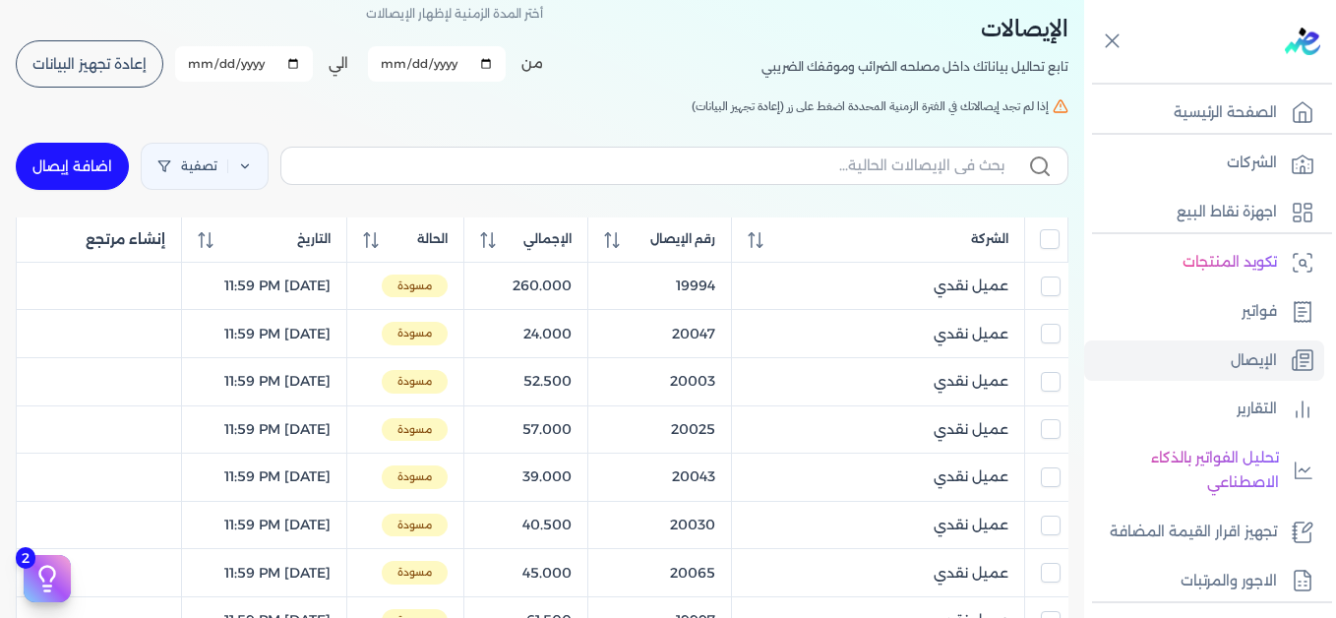
scroll to position [0, 0]
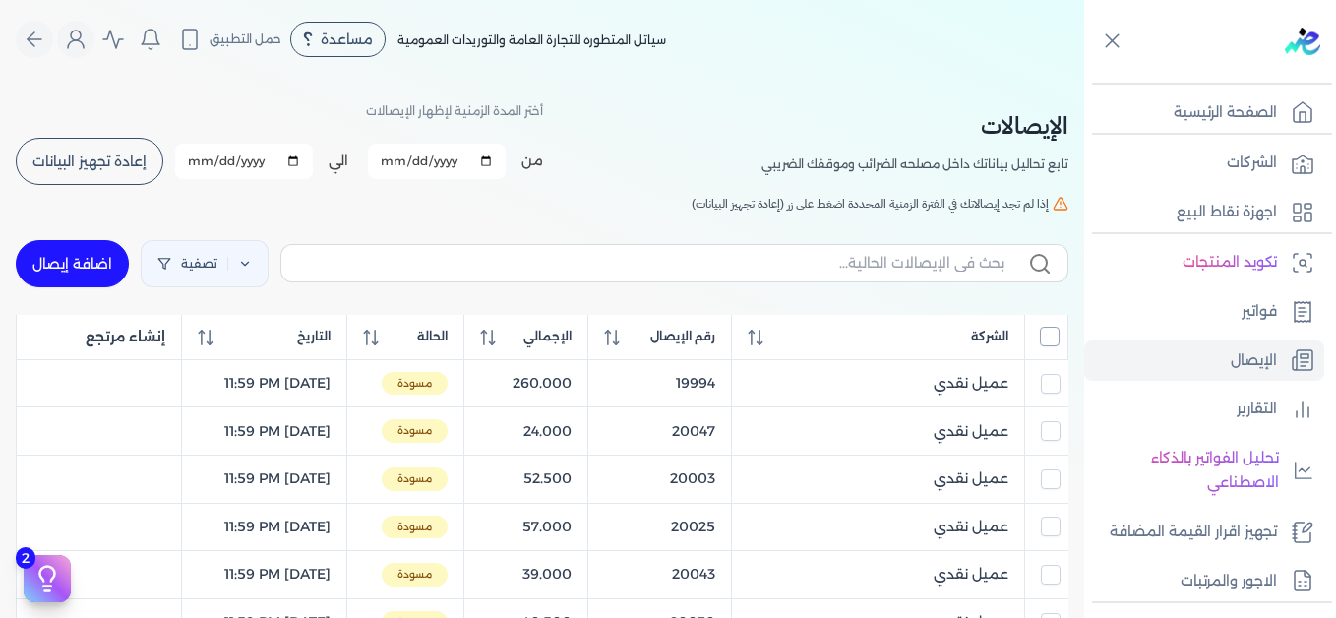
click at [1049, 335] on input "All items unselected" at bounding box center [1050, 337] width 20 height 20
checkbox input "true"
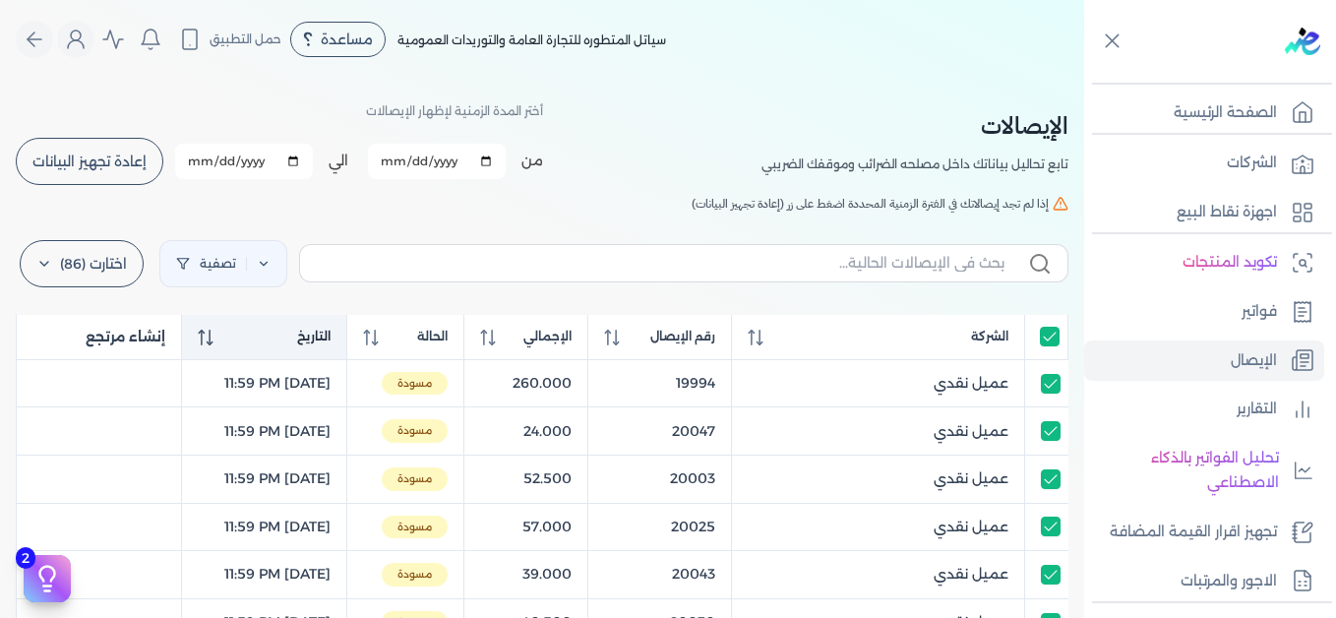
click at [201, 342] on icon at bounding box center [206, 337] width 16 height 16
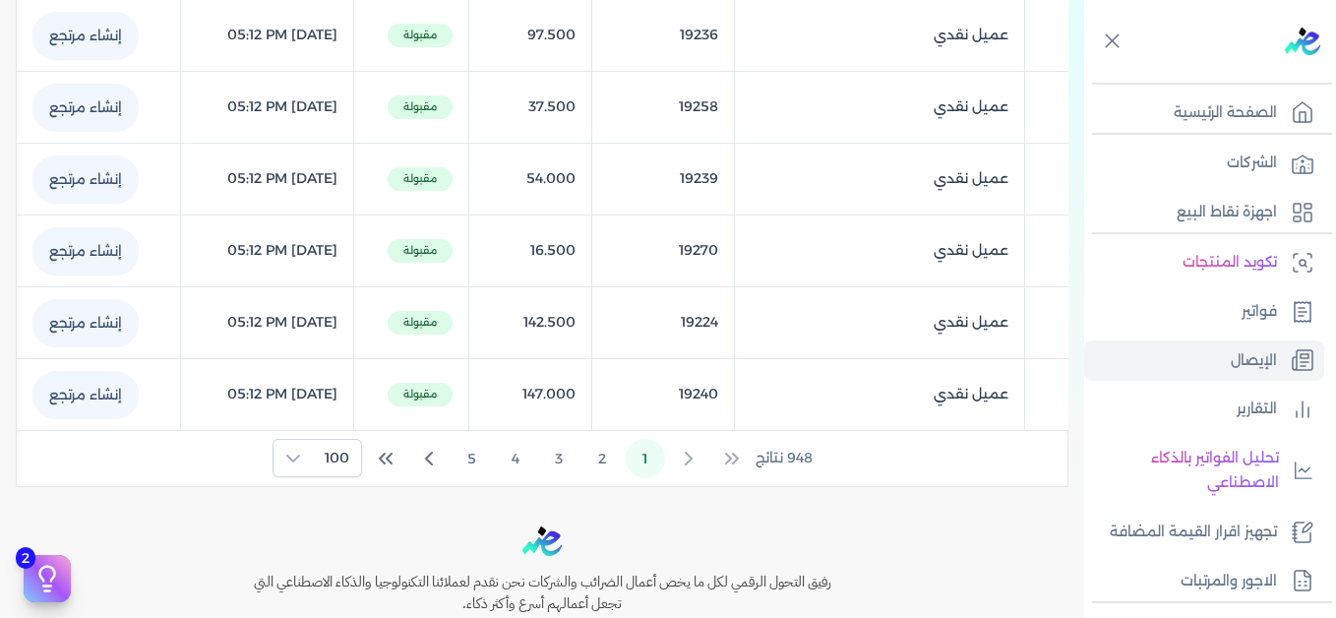
scroll to position [7277, 0]
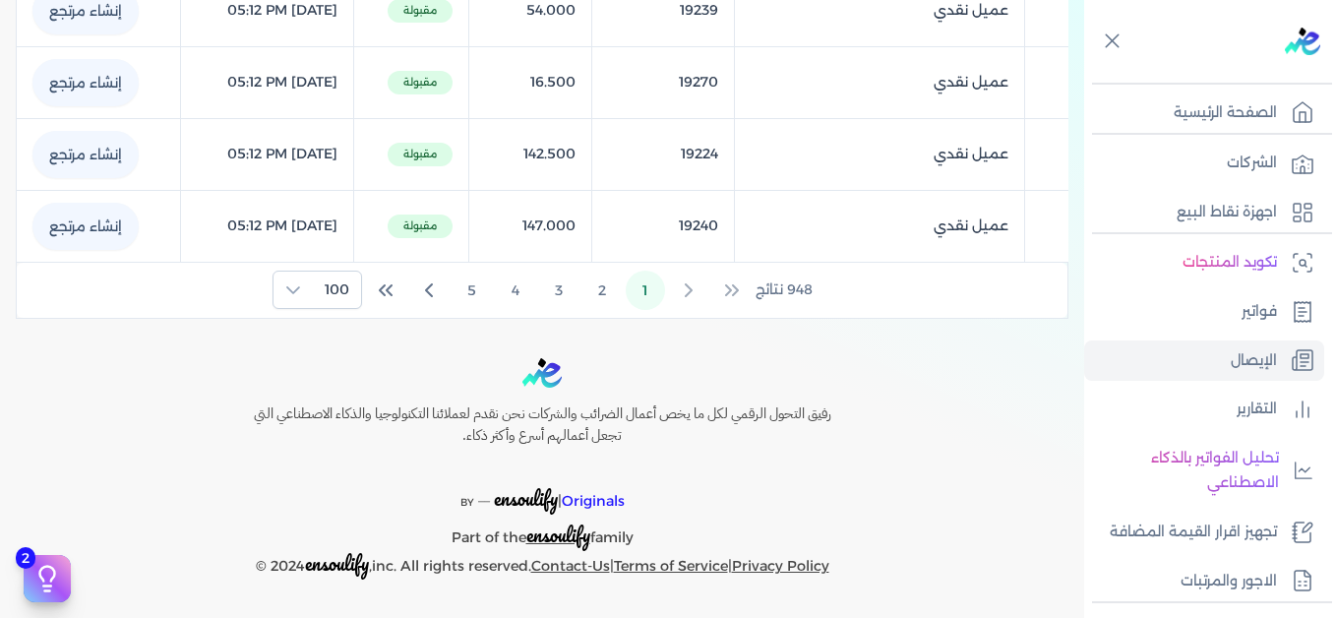
click at [397, 288] on icon "Last Page" at bounding box center [386, 290] width 24 height 24
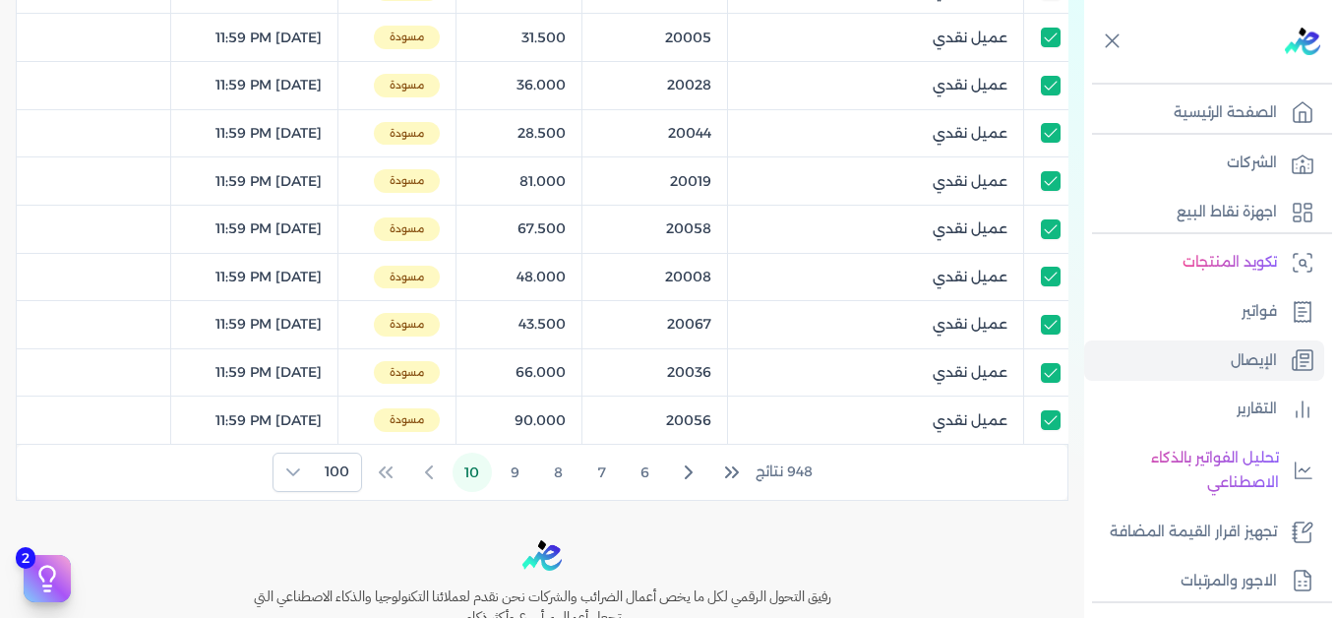
scroll to position [2393, 0]
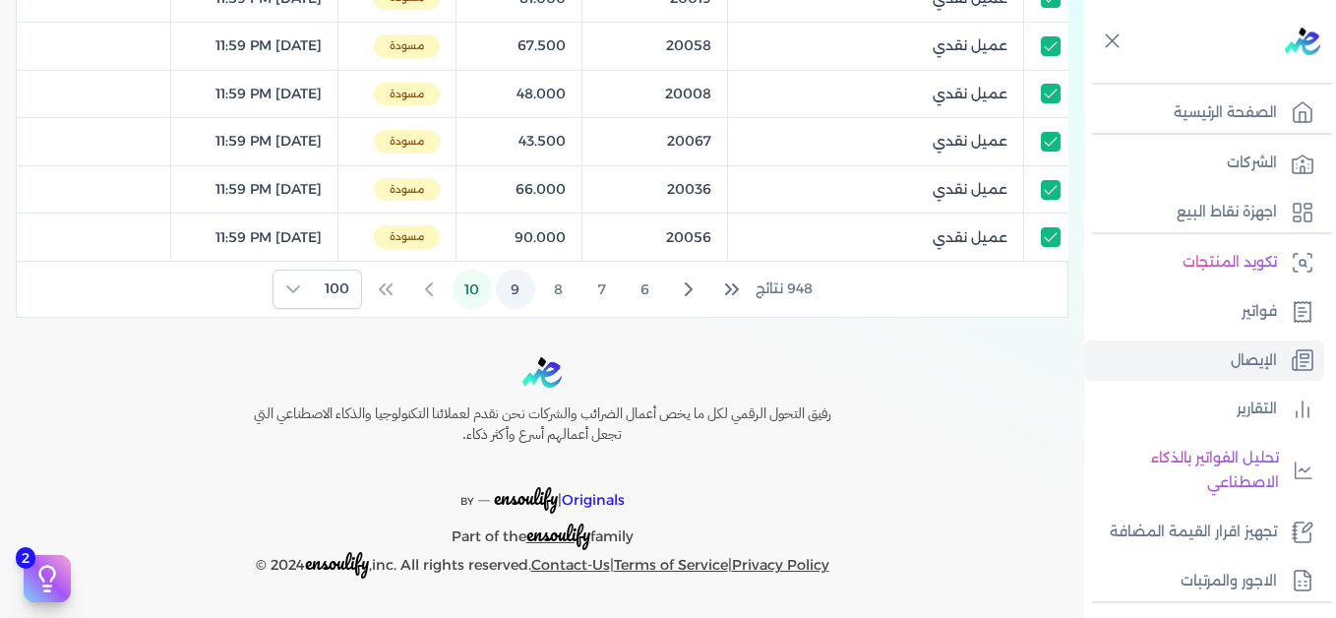
click at [516, 289] on button "9" at bounding box center [515, 288] width 39 height 39
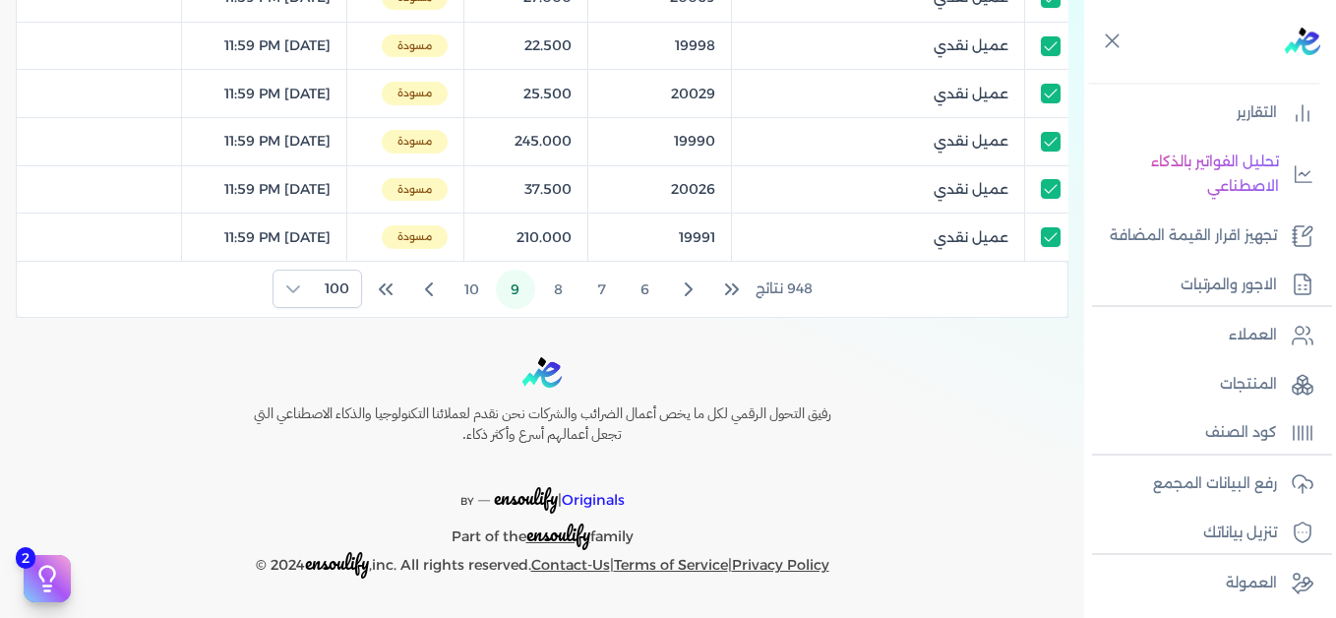
scroll to position [298, 0]
click at [1223, 489] on p "رفع البيانات المجمع" at bounding box center [1215, 482] width 124 height 26
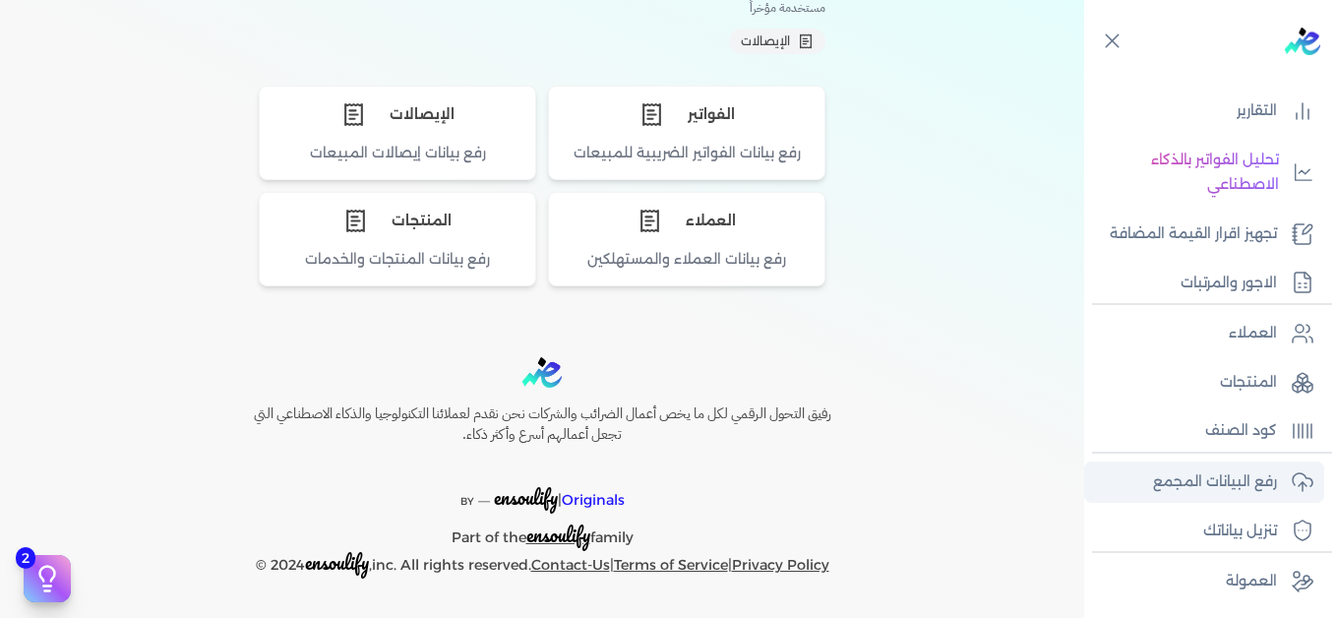
scroll to position [197, 0]
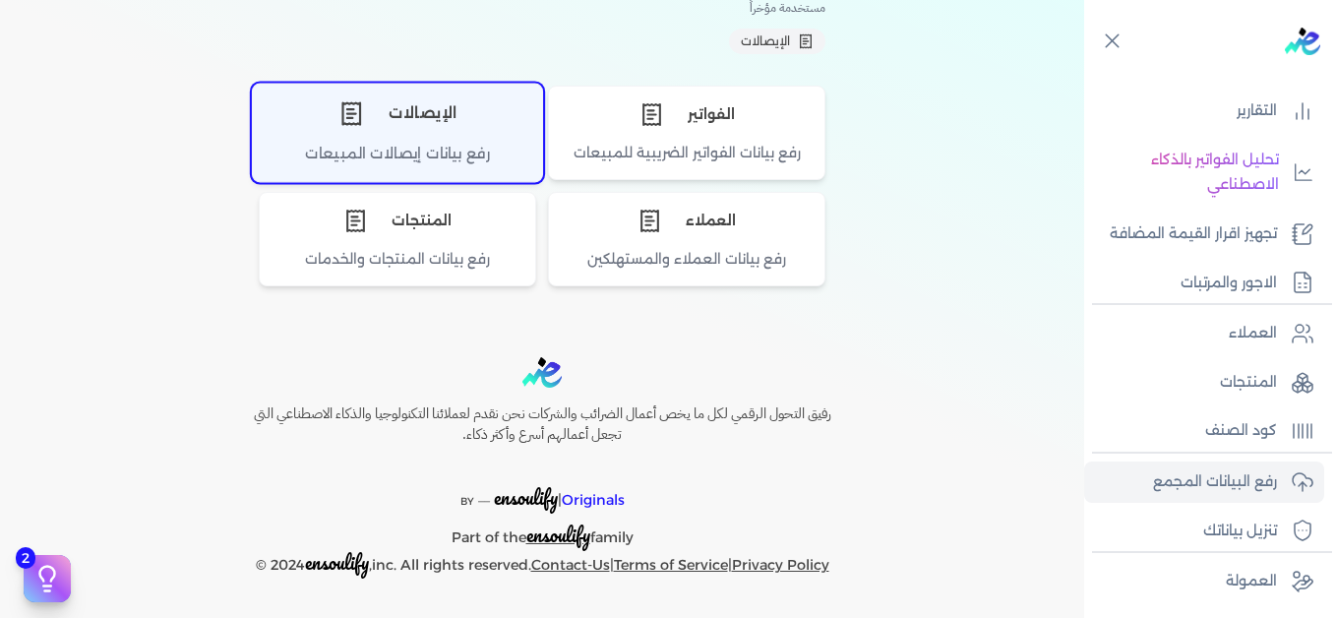
click at [405, 145] on div "رفع بيانات إيصالات المبيعات" at bounding box center [397, 162] width 289 height 38
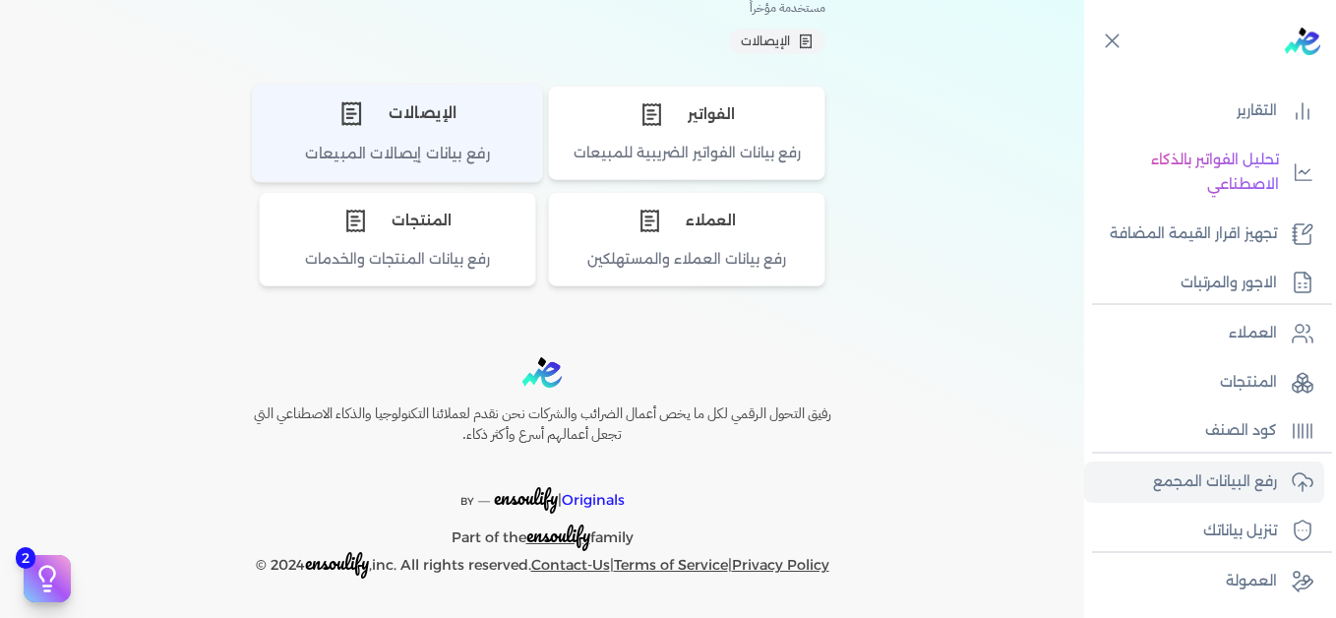
scroll to position [345, 0]
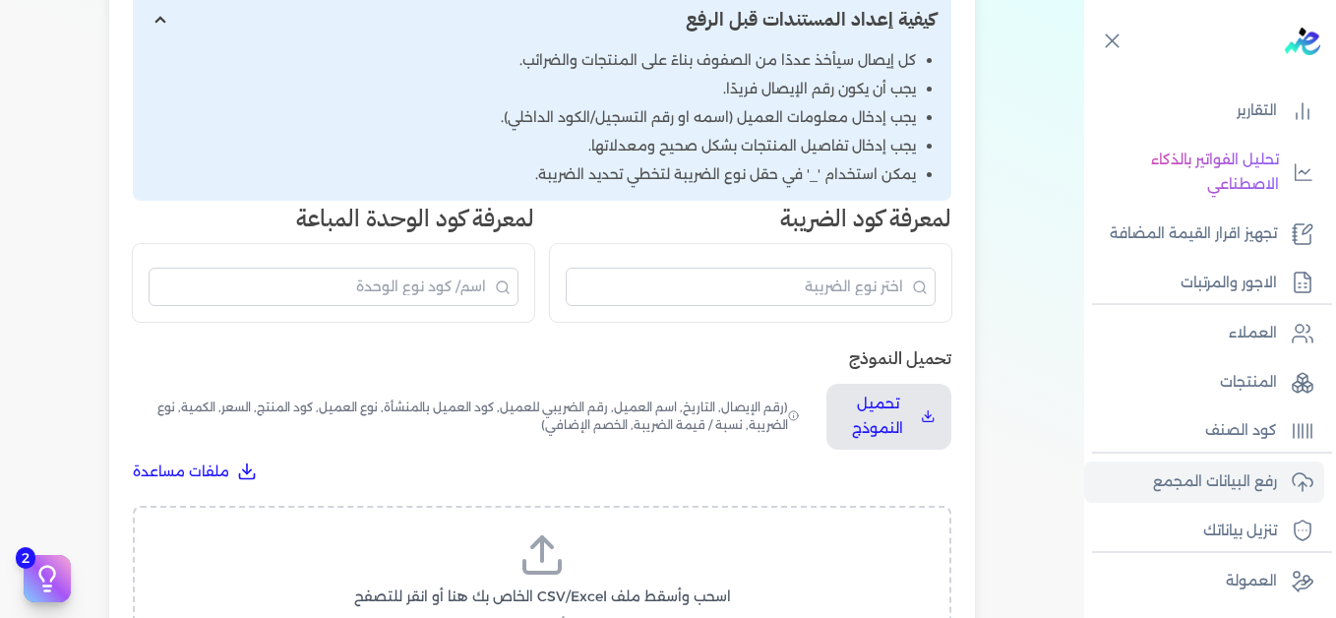
click at [523, 549] on icon at bounding box center [541, 554] width 47 height 47
click at [0, 0] on input "اسحب وأسقط ملف CSV/Excel الخاص بك هنا أو انقر للتصفح (.csv أو .xlsx فقط)" at bounding box center [0, 0] width 0 height 0
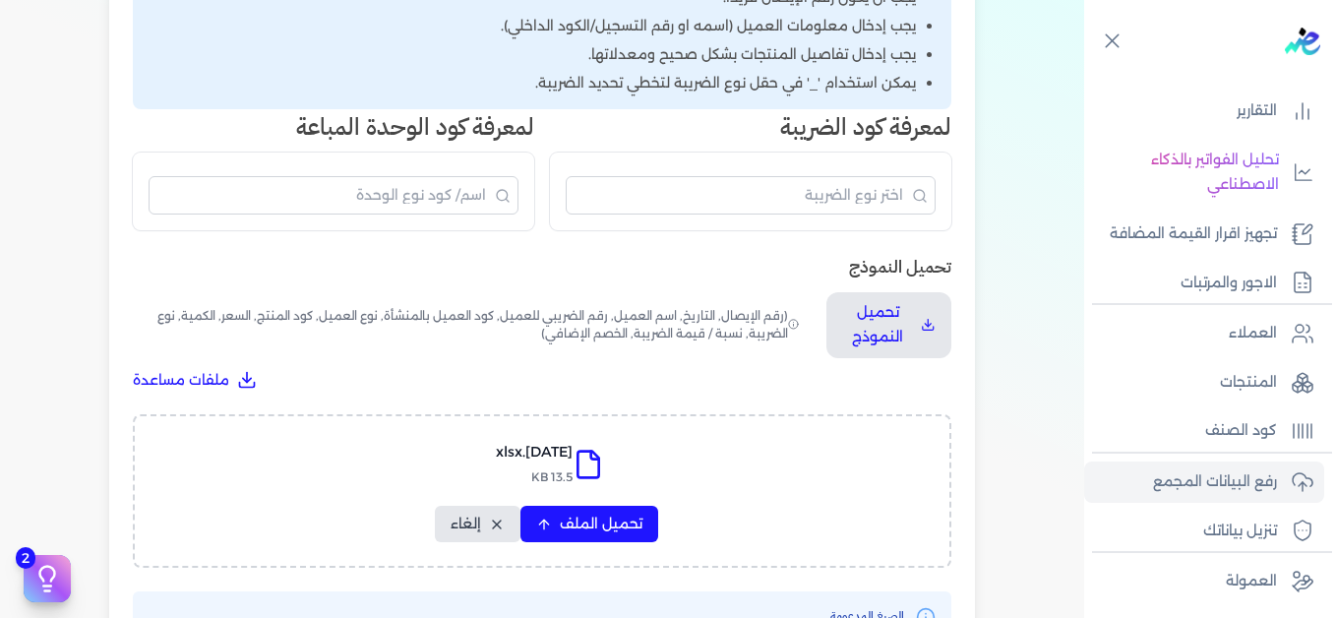
scroll to position [739, 0]
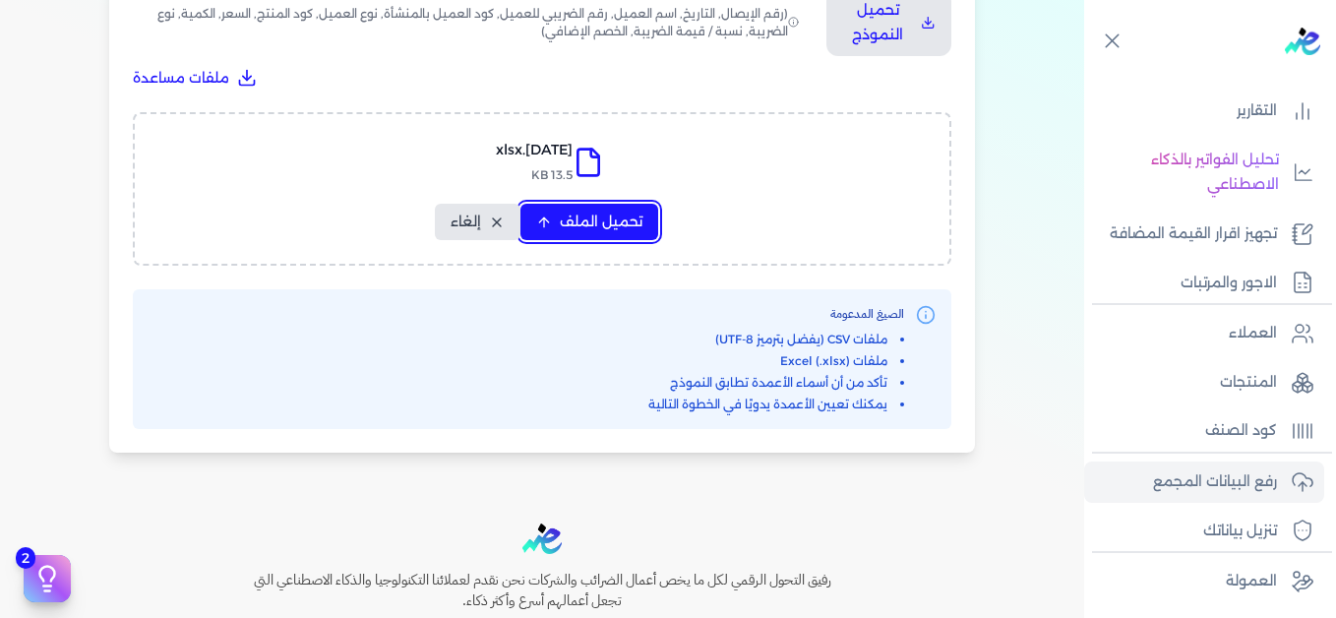
click at [584, 228] on span "تحميل الملف" at bounding box center [601, 221] width 83 height 21
select select "التاريخ"
select select "أسم العميل"
select select "نوع العميل"
select select "وصف البند"
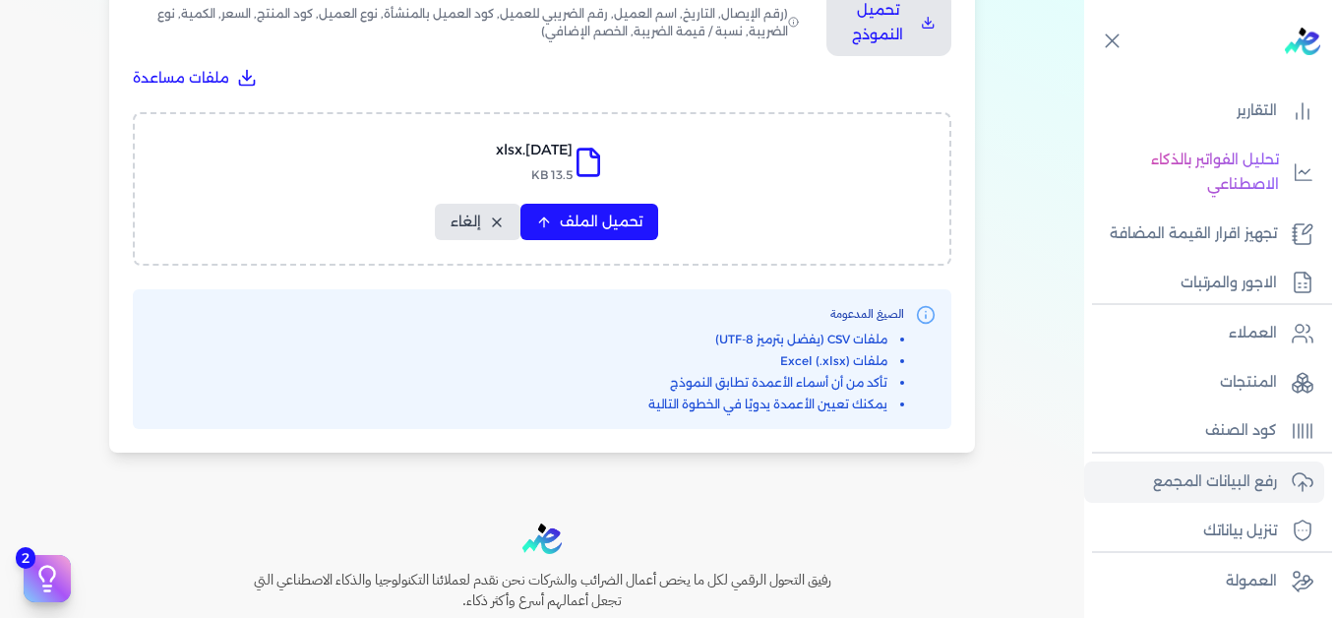
select select "السعر"
select select "الكمية"
select select "نوع الضريبة"
select select "نسبة / قيمة الضريبة"
select select "خصم اضافي"
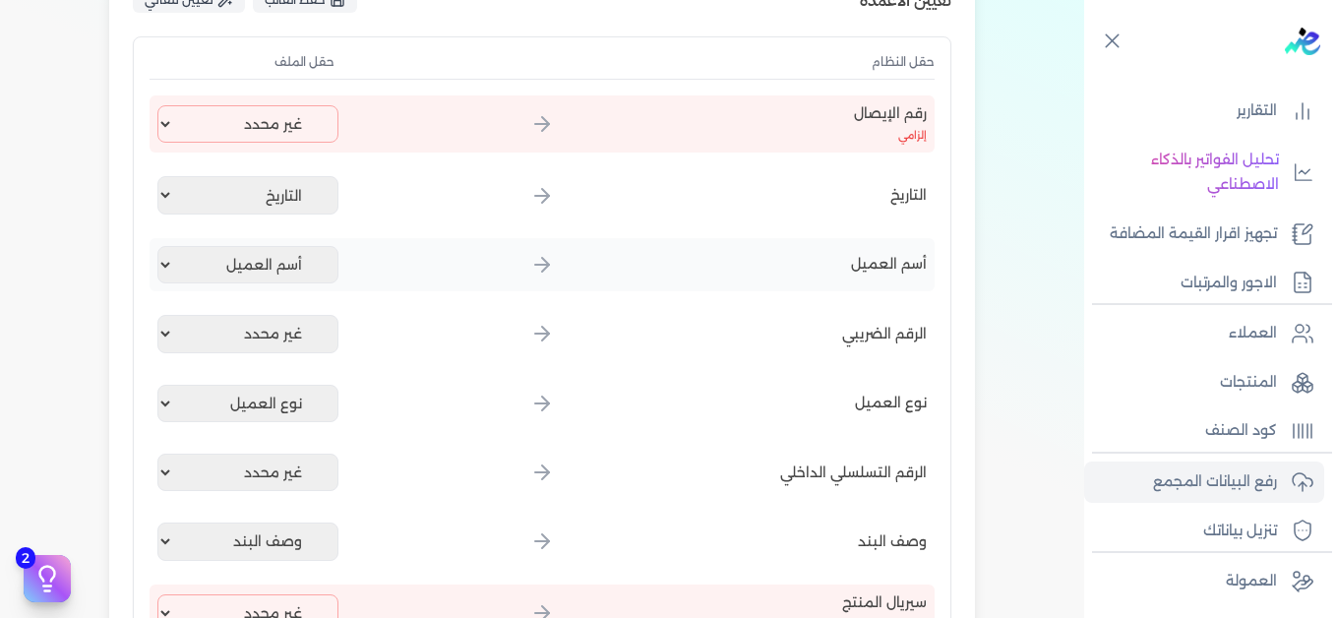
scroll to position [345, 0]
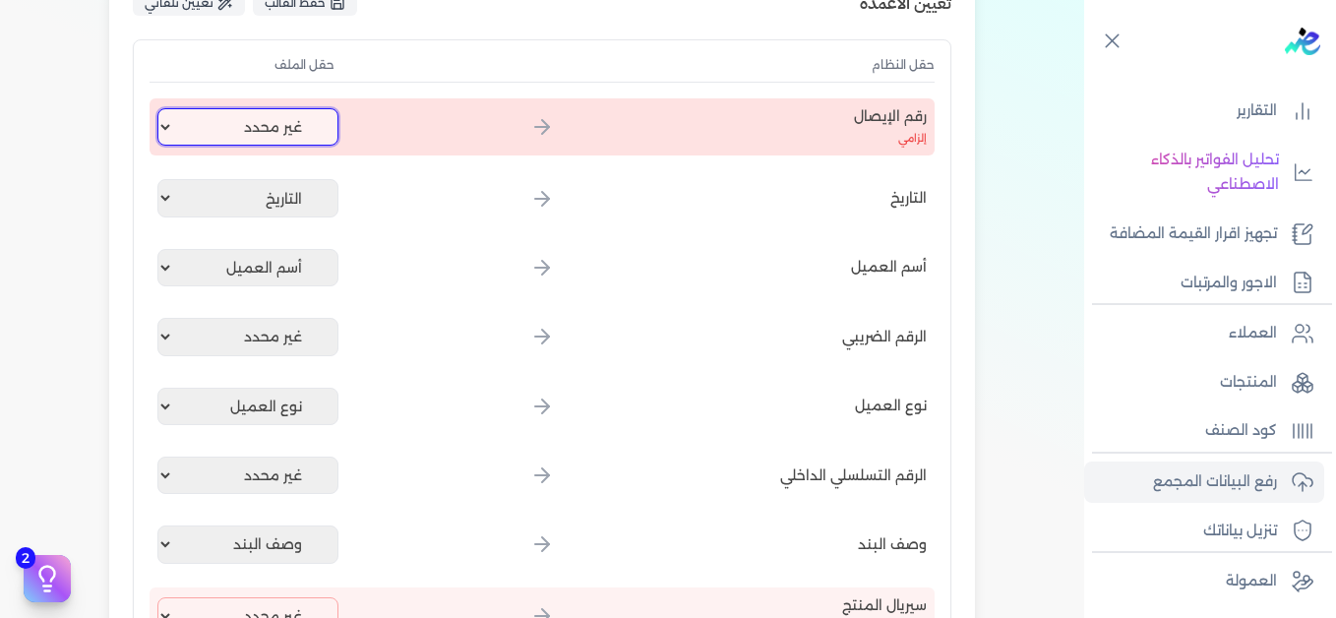
click at [268, 127] on select "غير محدد إيصال رقم التاريخ كود العميل بالمنشأة أسم العميل الرقم الضريبي للعميل …" at bounding box center [247, 126] width 181 height 37
select select "إيصال رقم"
click at [161, 108] on select "غير محدد إيصال رقم التاريخ كود العميل بالمنشأة أسم العميل الرقم الضريبي للعميل …" at bounding box center [247, 126] width 181 height 37
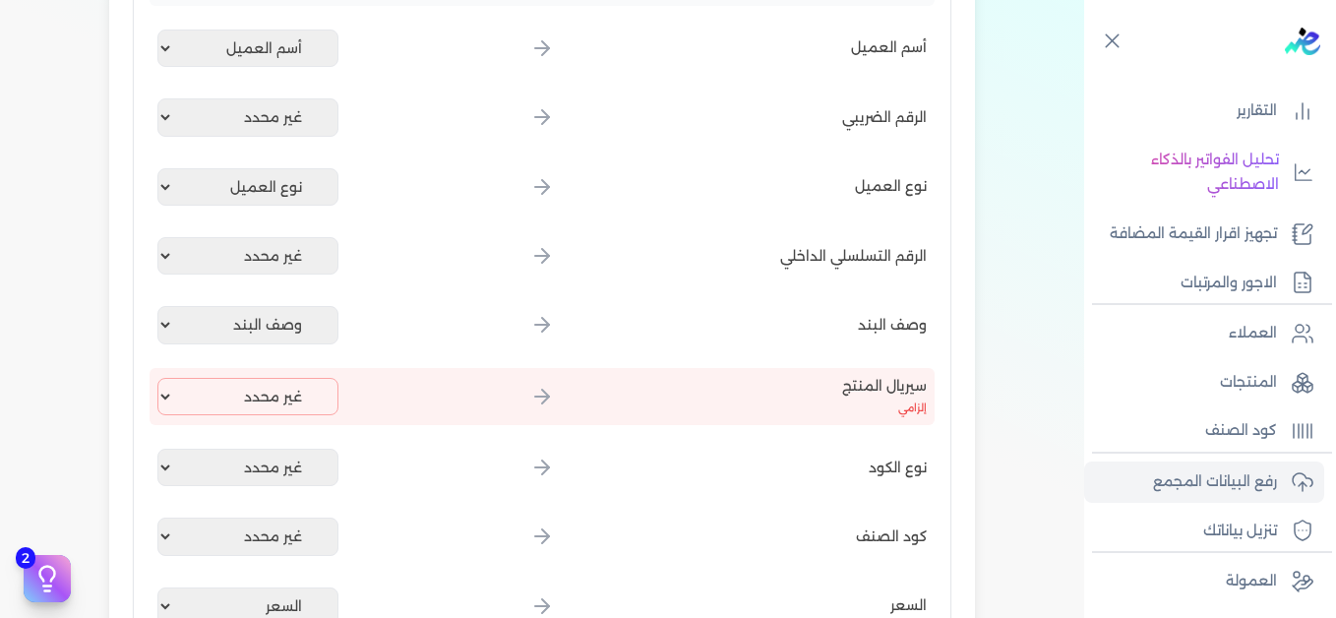
scroll to position [837, 0]
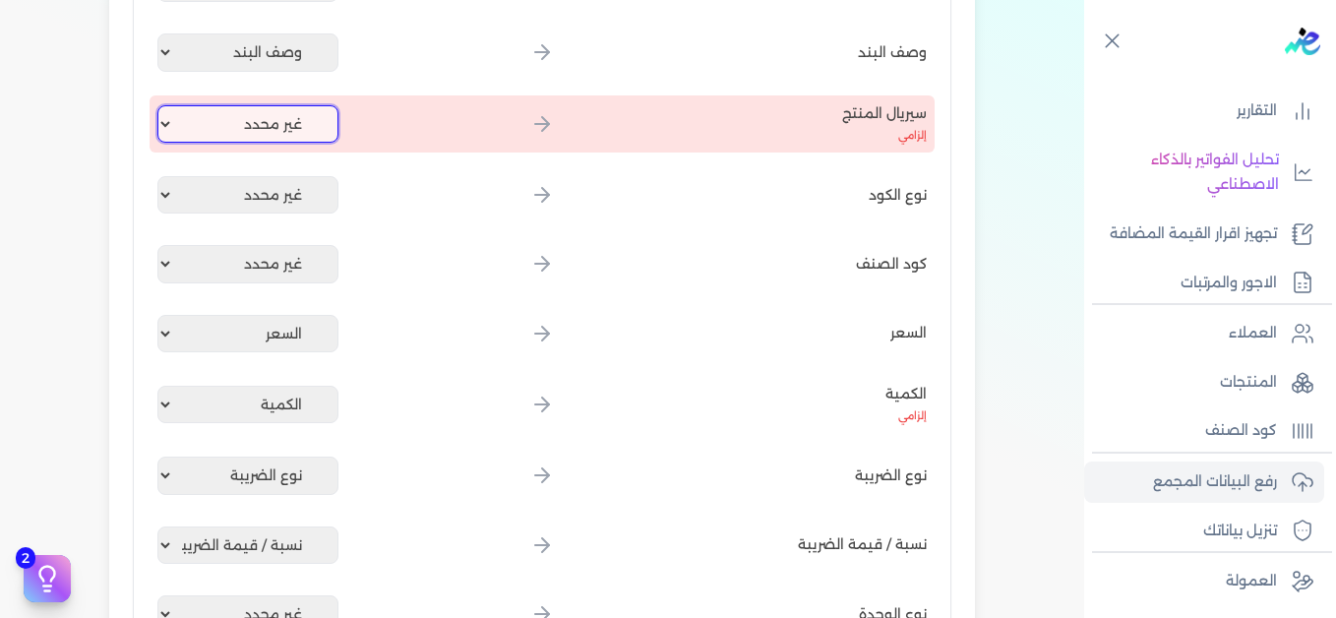
click at [272, 135] on select "غير محدد إيصال رقم التاريخ كود العميل بالمنشأة أسم العميل الرقم الضريبي للعميل …" at bounding box center [247, 123] width 181 height 37
select select "كود المنتج الداخلي"
click at [161, 105] on select "غير محدد إيصال رقم التاريخ كود العميل بالمنشأة أسم العميل الرقم الضريبي للعميل …" at bounding box center [247, 123] width 181 height 37
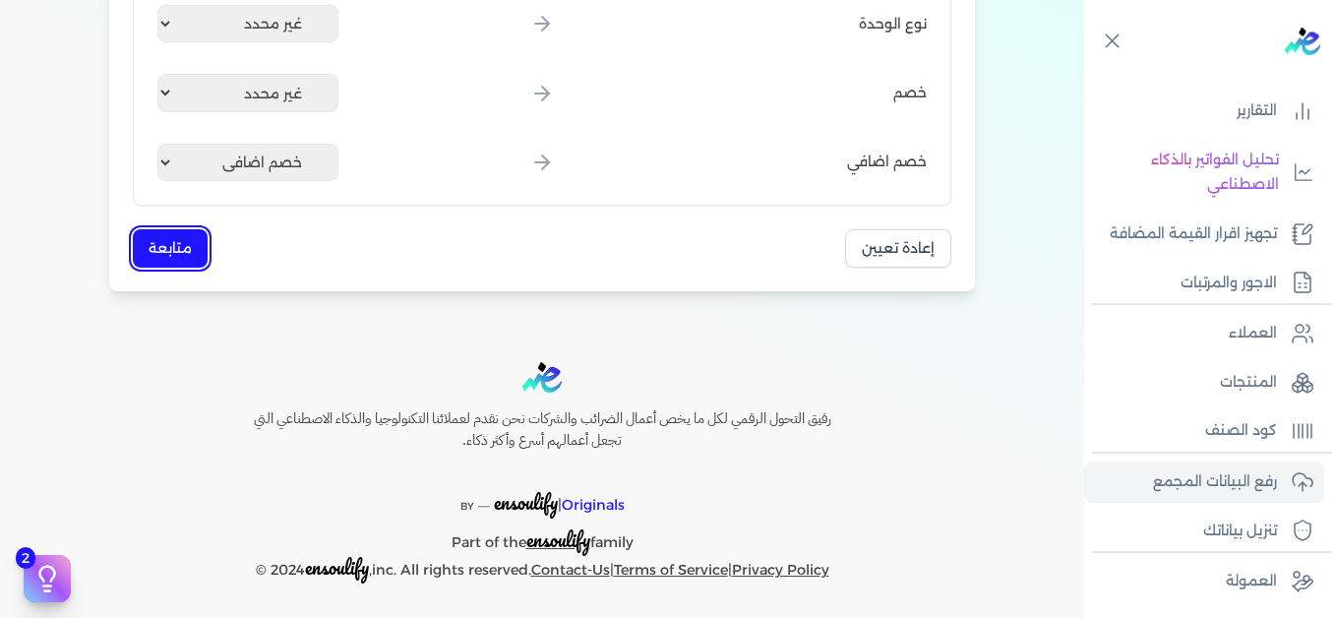
click at [195, 247] on button "متابعة" at bounding box center [170, 248] width 75 height 38
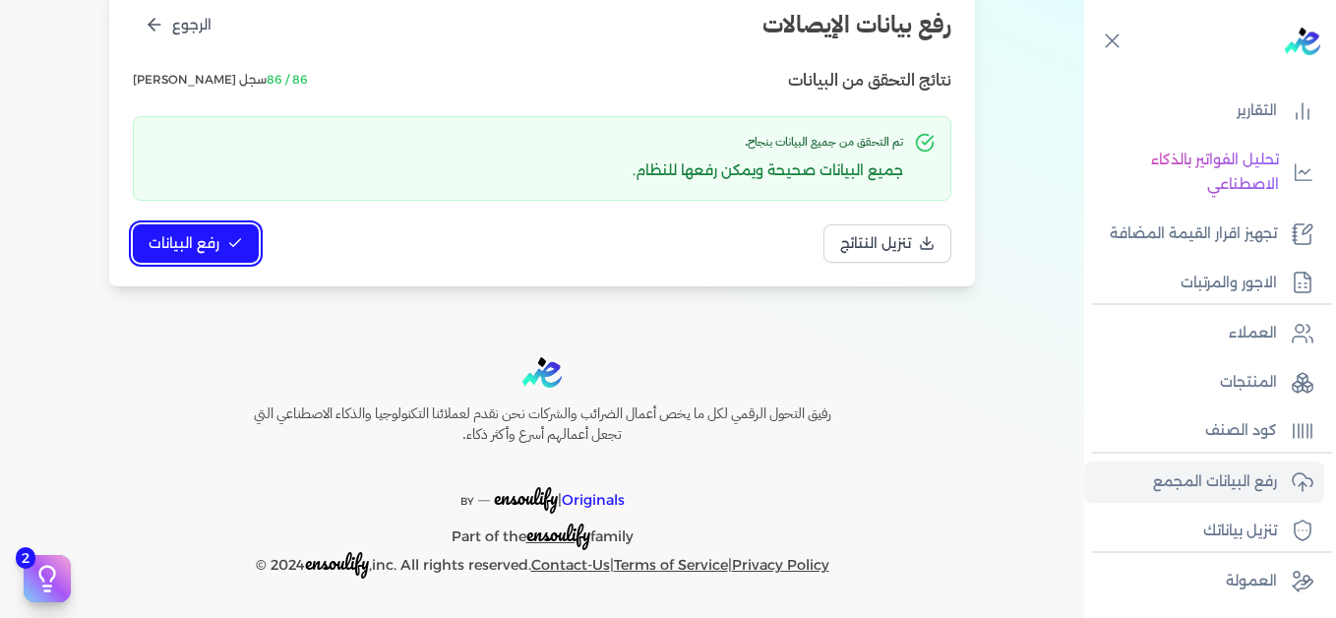
click at [196, 249] on span "رفع البيانات" at bounding box center [184, 243] width 71 height 21
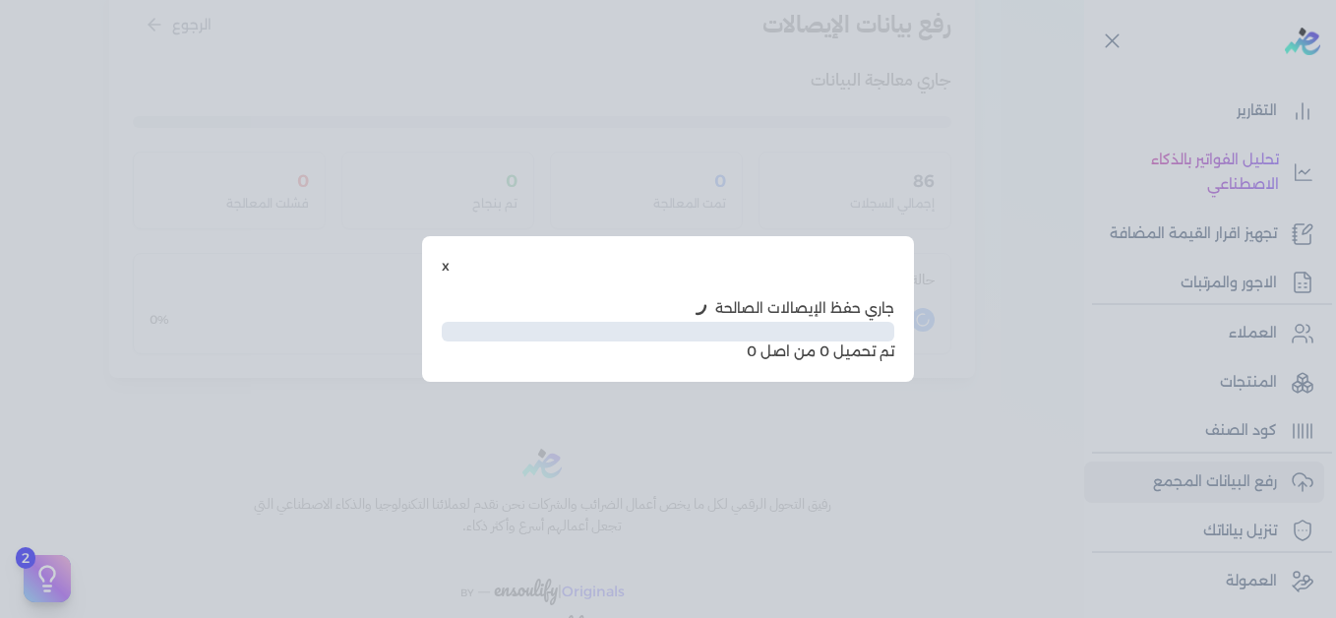
scroll to position [160, 0]
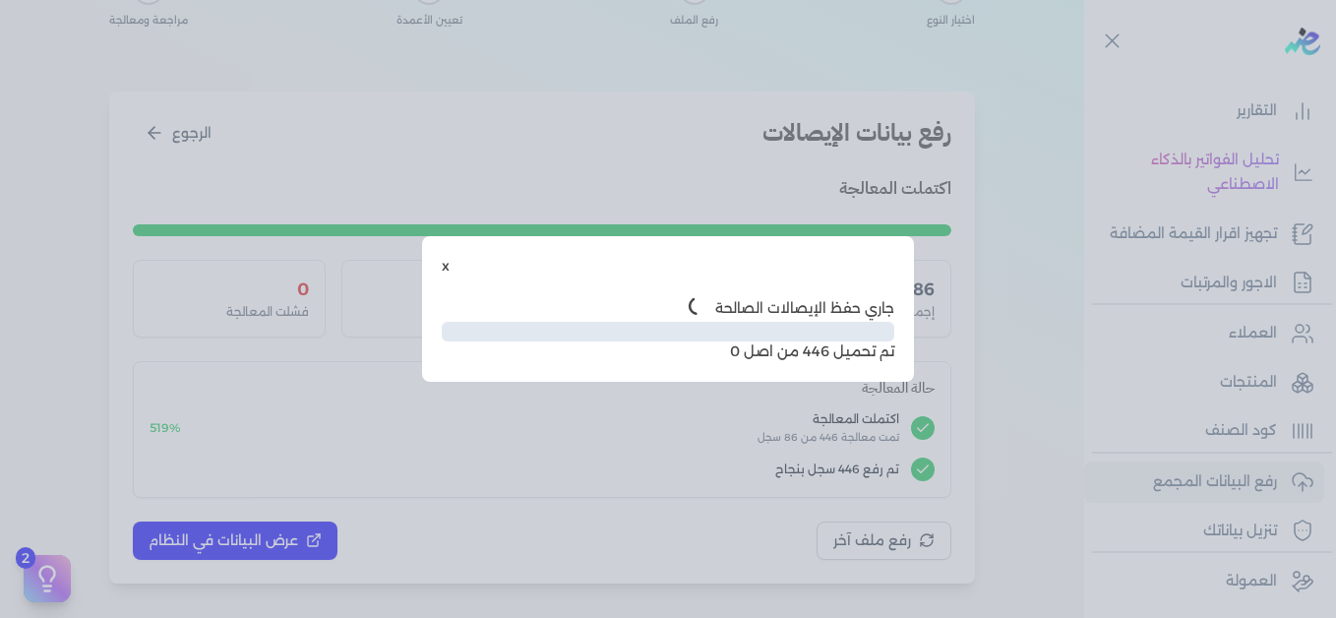
click at [295, 543] on div "x جاري حفظ الإيصالات الصالحة Infinity% تم تحميل 446 من اصل 0" at bounding box center [668, 309] width 1336 height 618
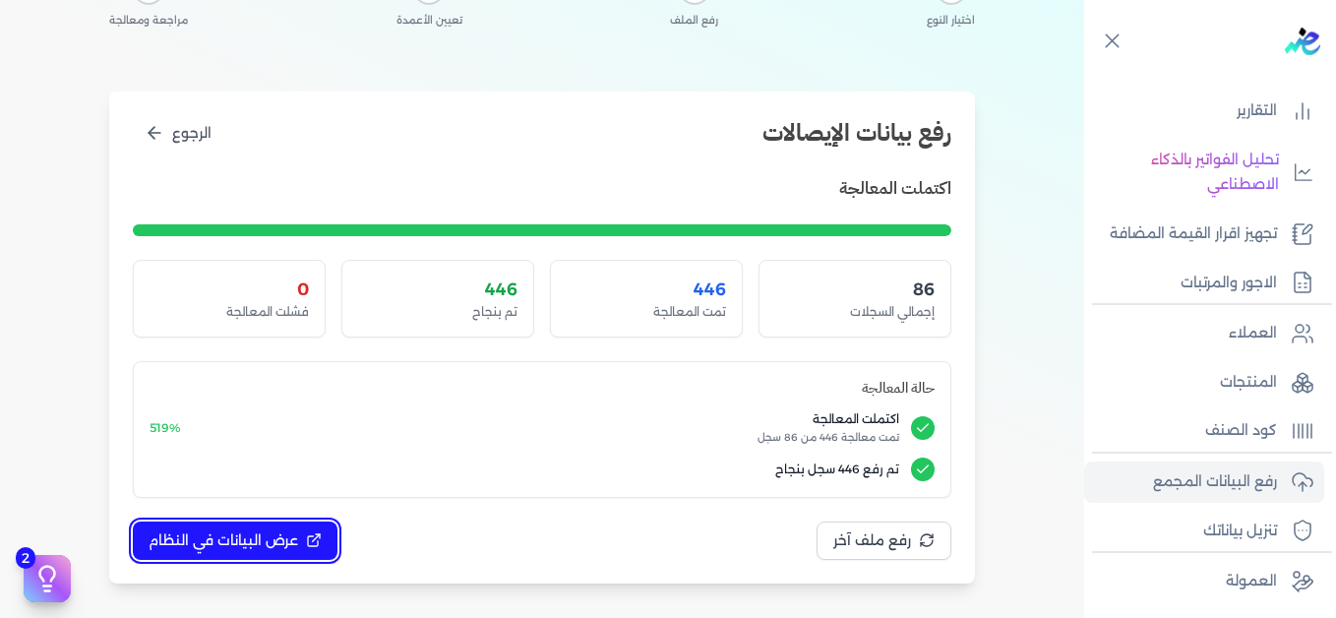
click at [298, 539] on span "عرض البيانات في النظام" at bounding box center [223, 540] width 149 height 21
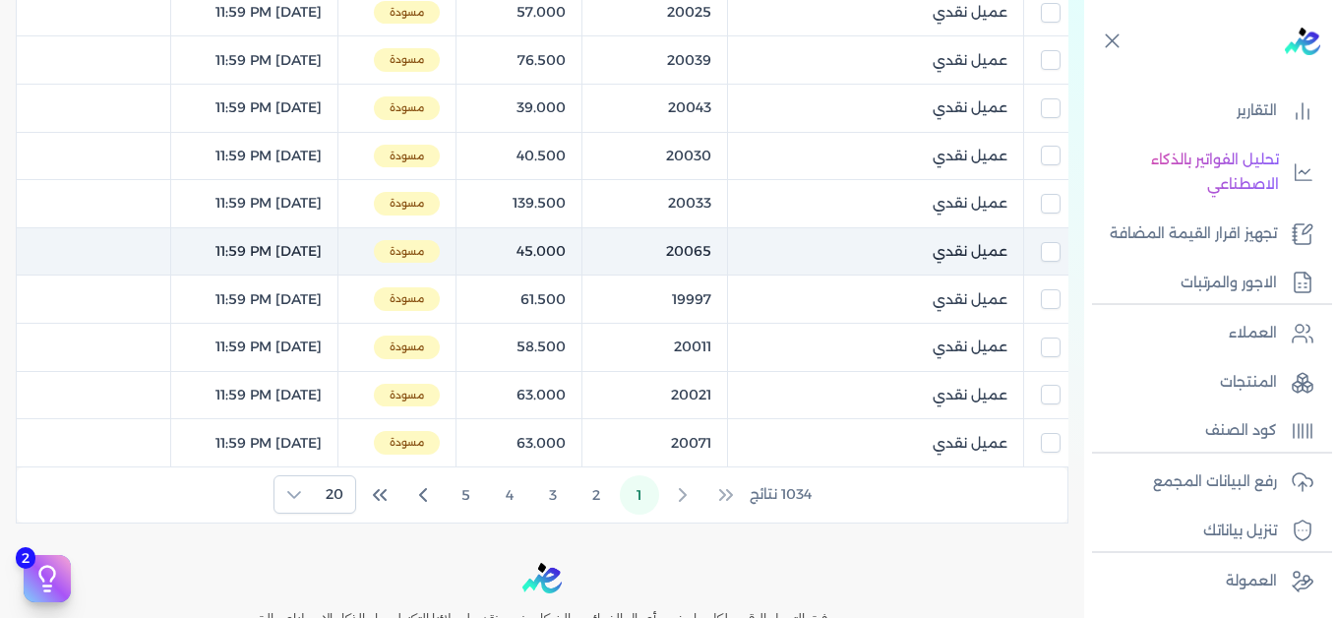
scroll to position [1045, 0]
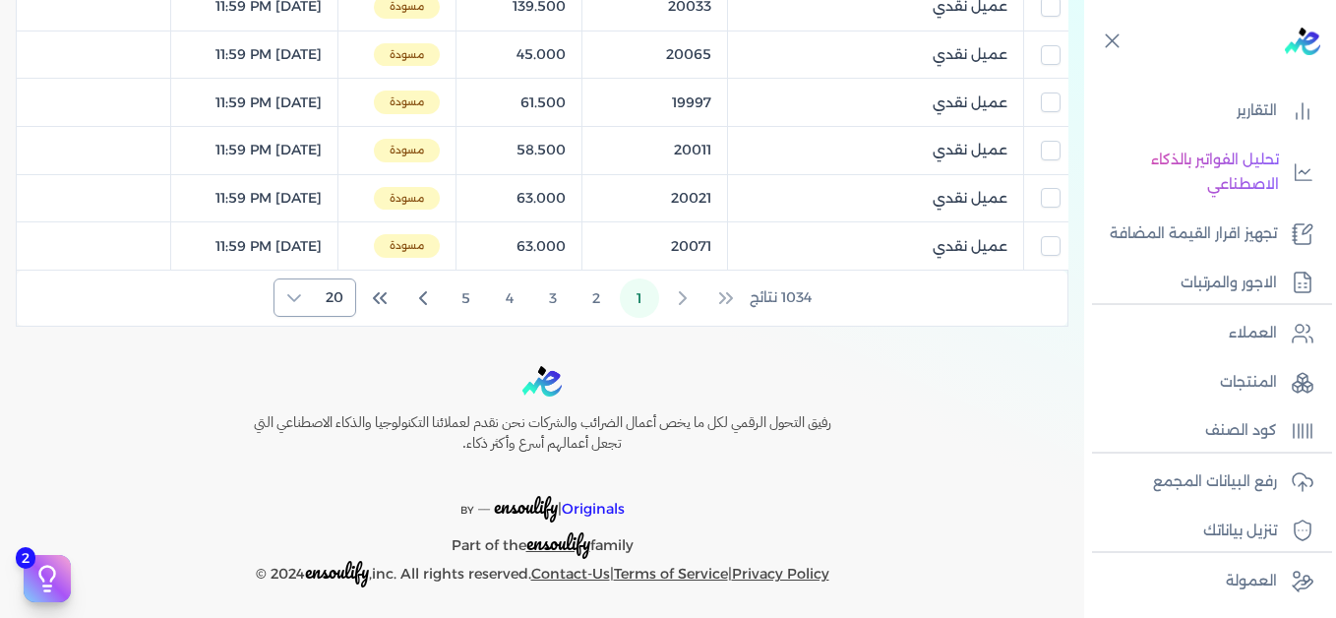
click at [329, 295] on span "20" at bounding box center [334, 297] width 41 height 36
click at [343, 417] on li "100" at bounding box center [317, 419] width 73 height 36
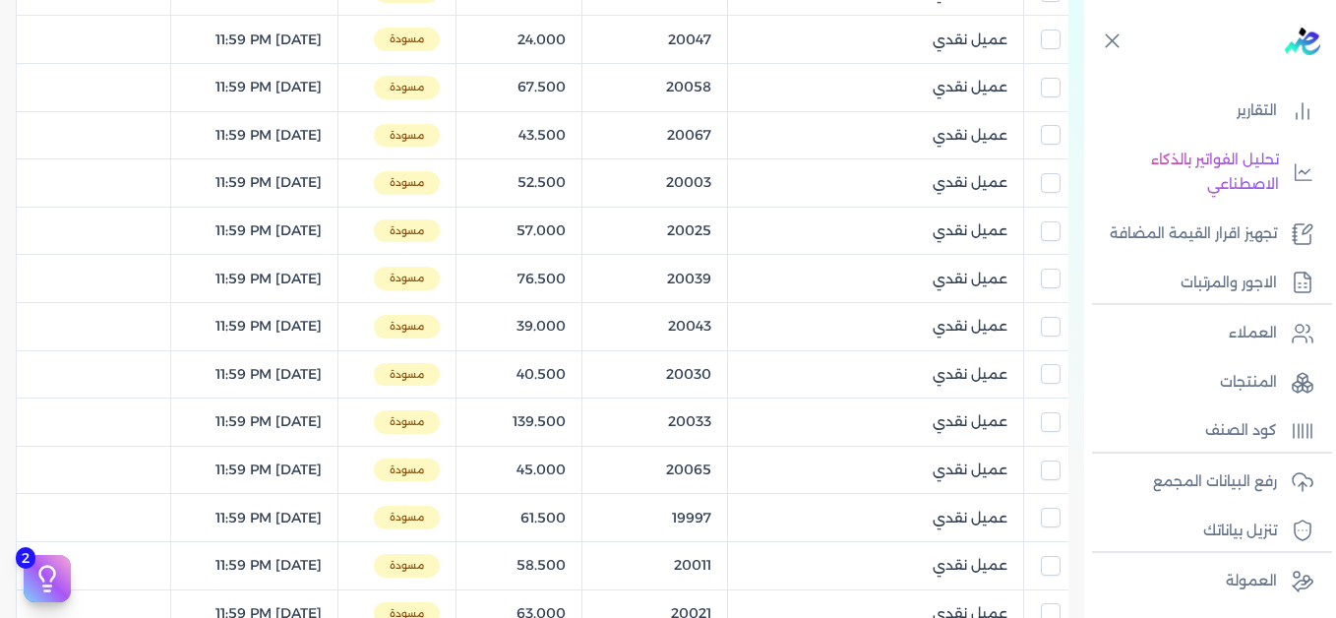
scroll to position [40, 0]
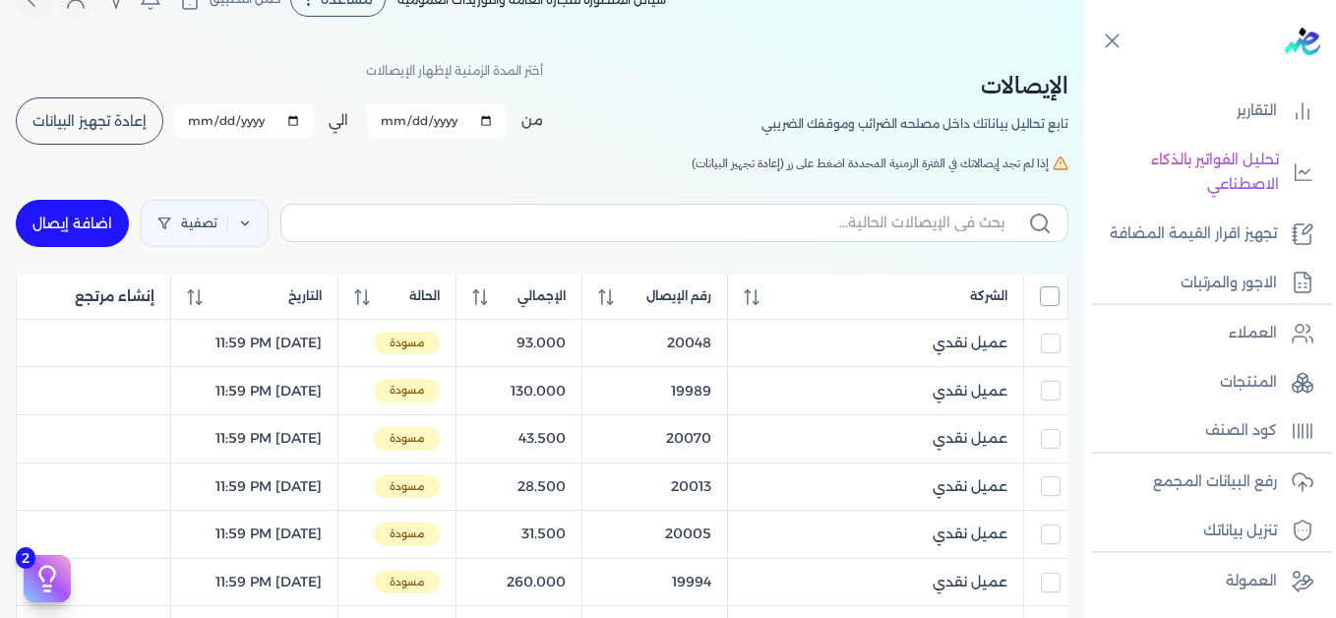
click at [1043, 296] on input "All items unselected" at bounding box center [1050, 296] width 20 height 20
checkbox input "true"
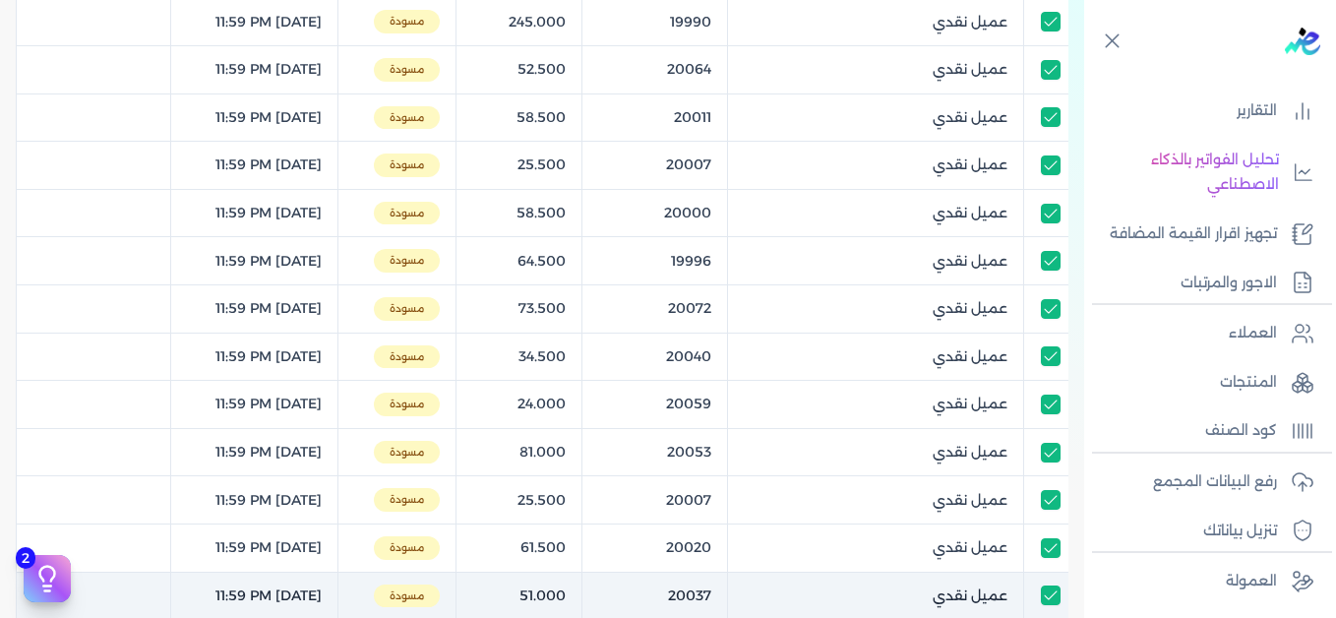
scroll to position [4878, 0]
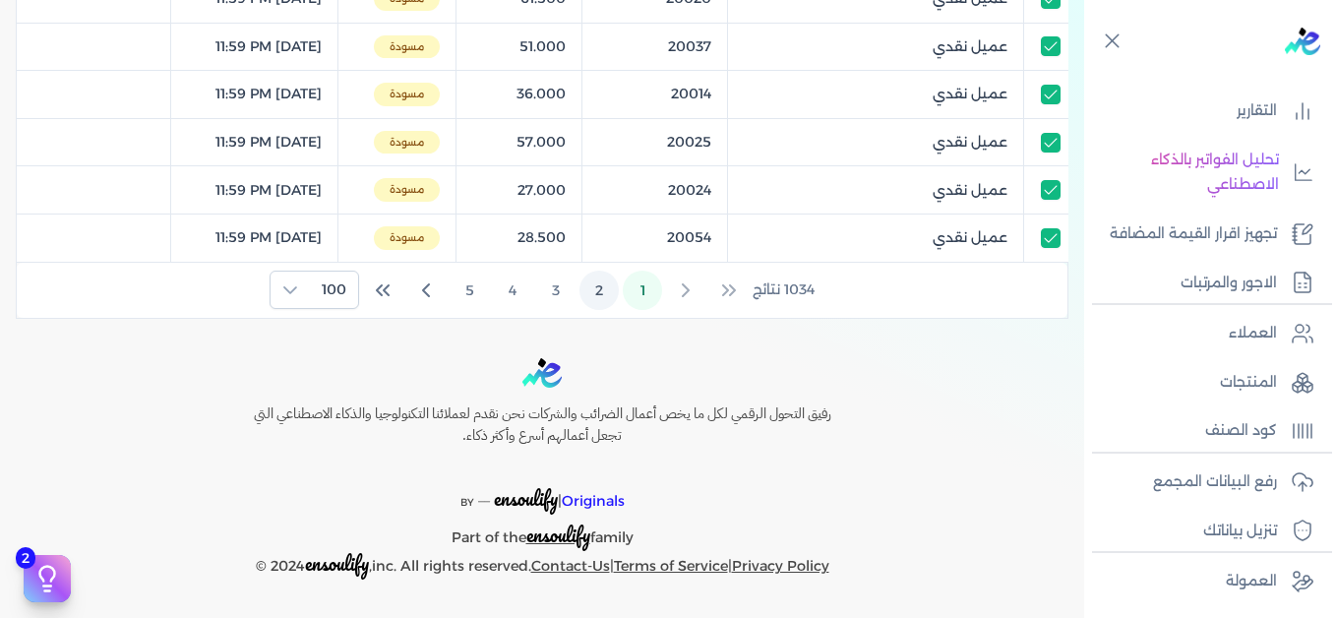
click at [604, 299] on button "2" at bounding box center [598, 289] width 39 height 39
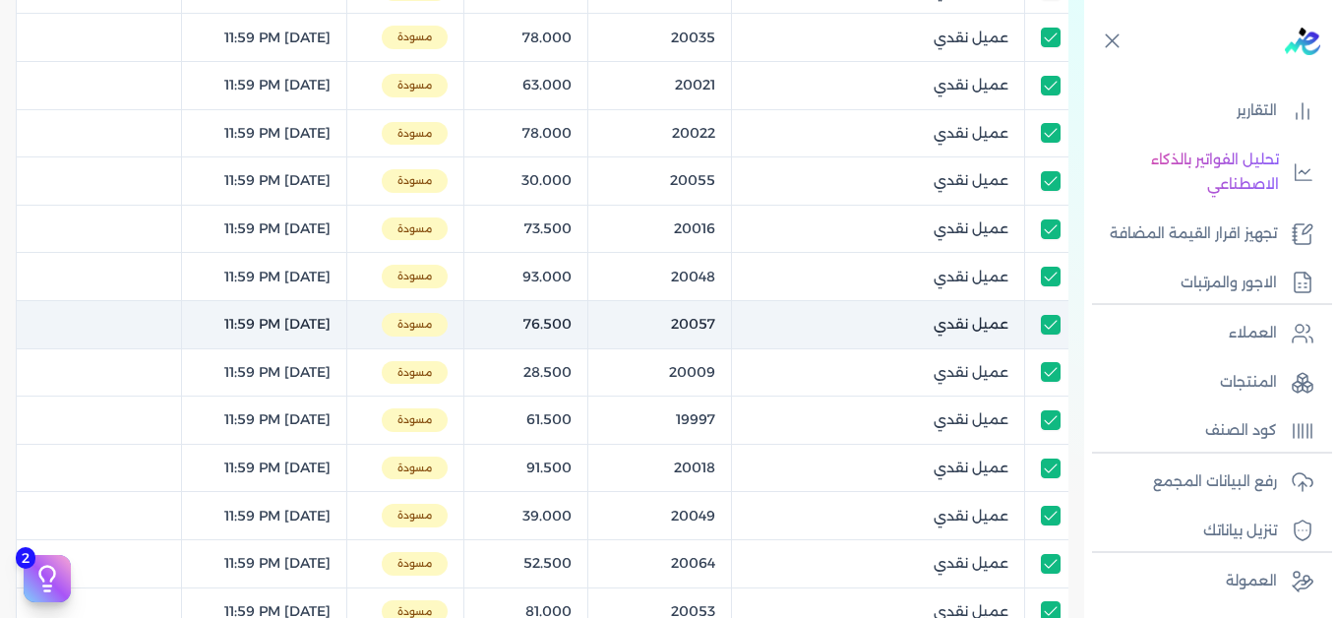
scroll to position [0, 0]
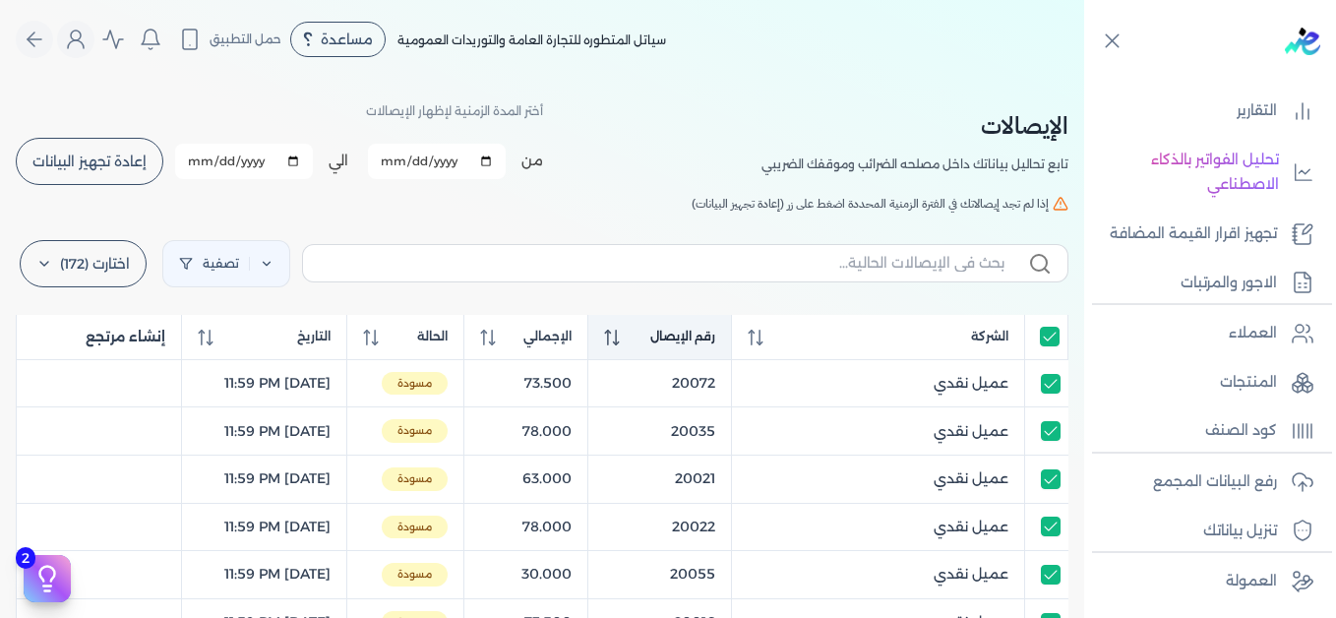
click at [620, 338] on icon at bounding box center [612, 337] width 16 height 16
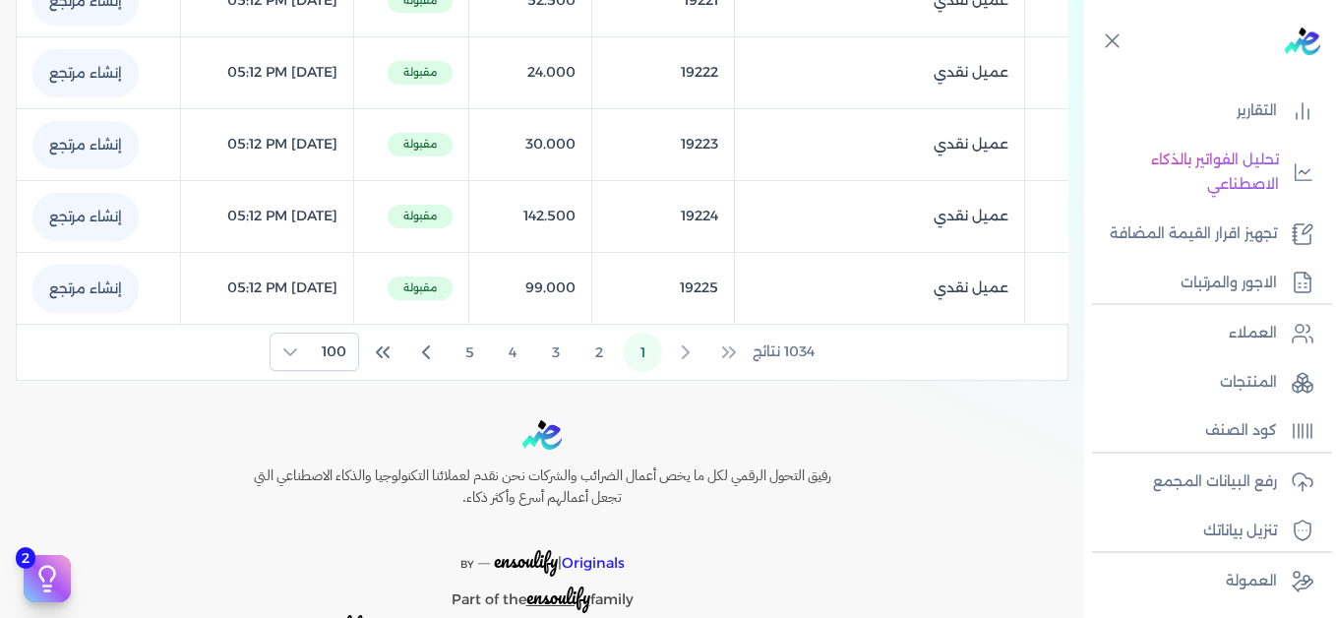
scroll to position [7277, 0]
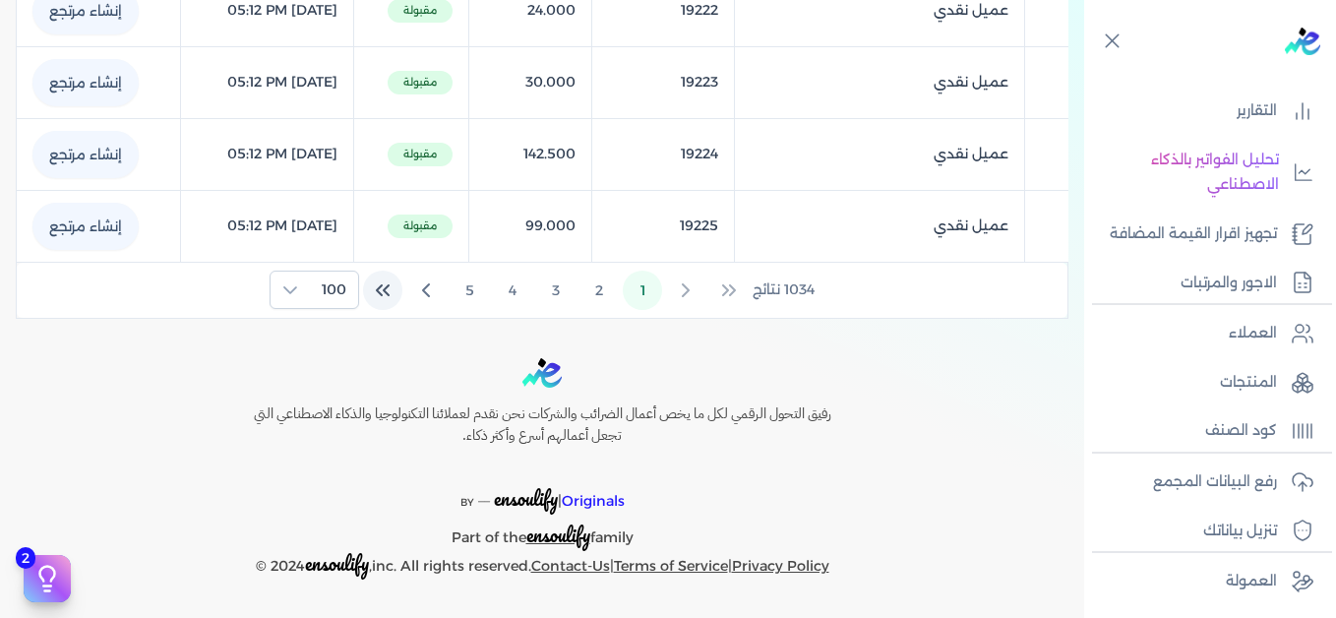
click at [390, 292] on icon "Last Page" at bounding box center [383, 290] width 24 height 24
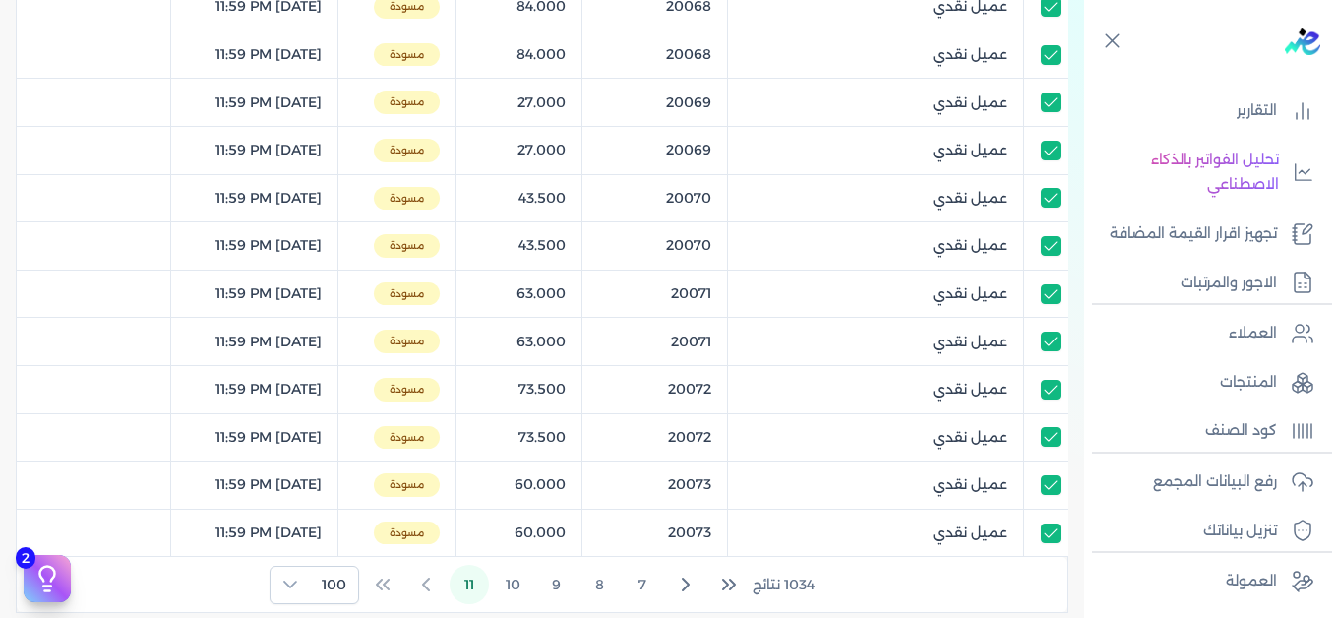
scroll to position [1723, 0]
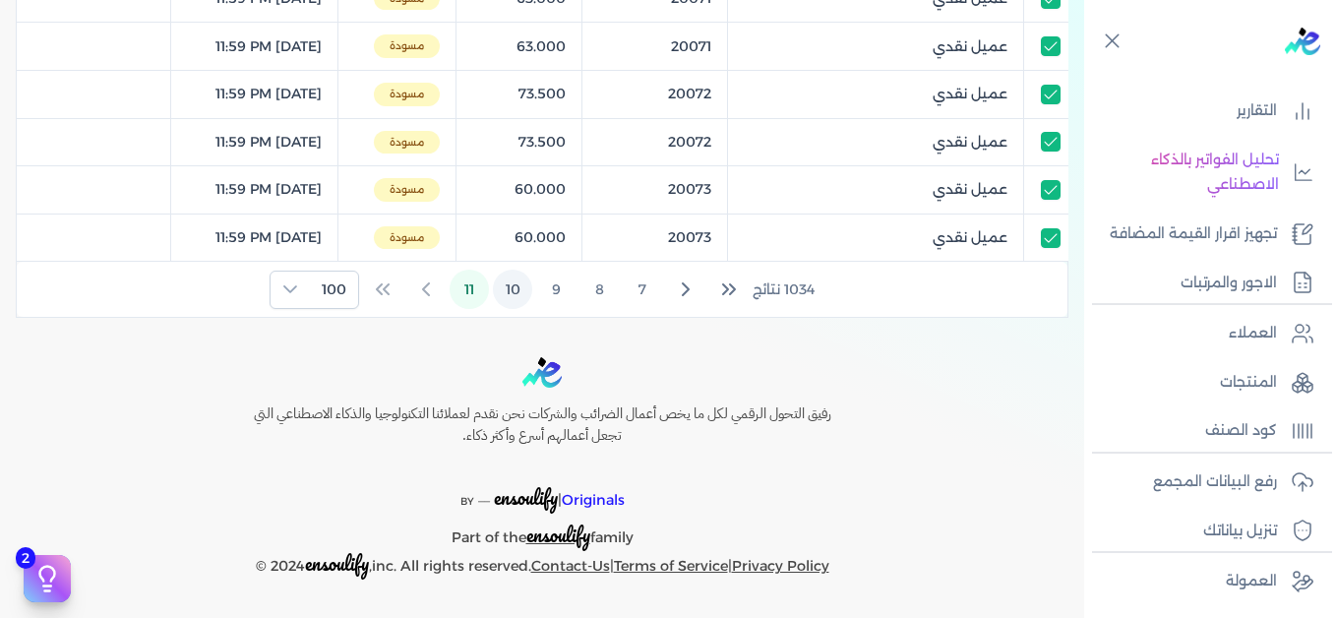
click at [507, 290] on button "10" at bounding box center [512, 288] width 39 height 39
click at [556, 296] on button "9" at bounding box center [555, 289] width 39 height 39
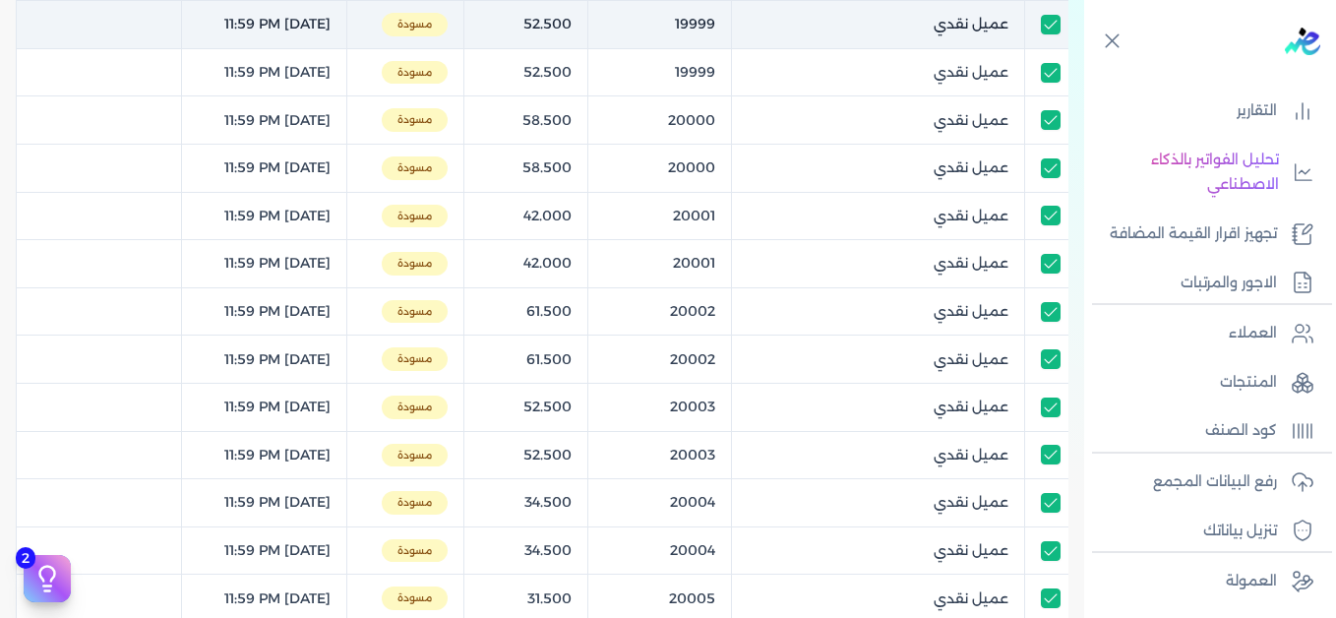
scroll to position [6366, 0]
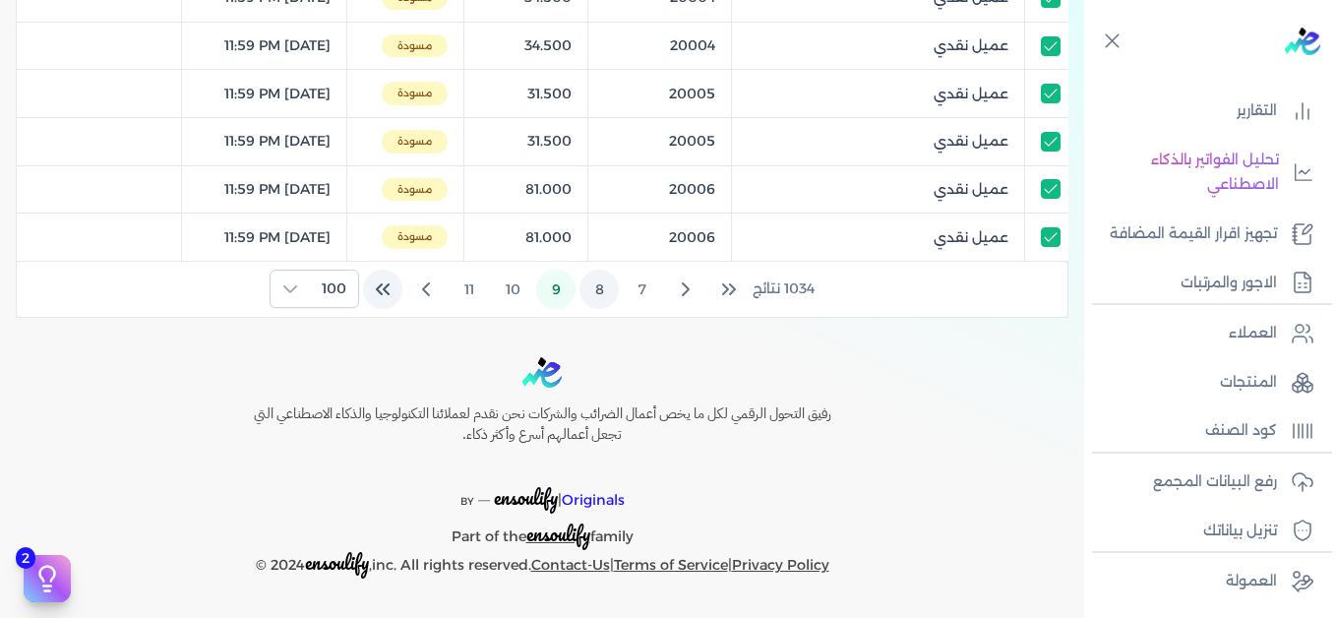
click at [598, 292] on button "8" at bounding box center [598, 288] width 39 height 39
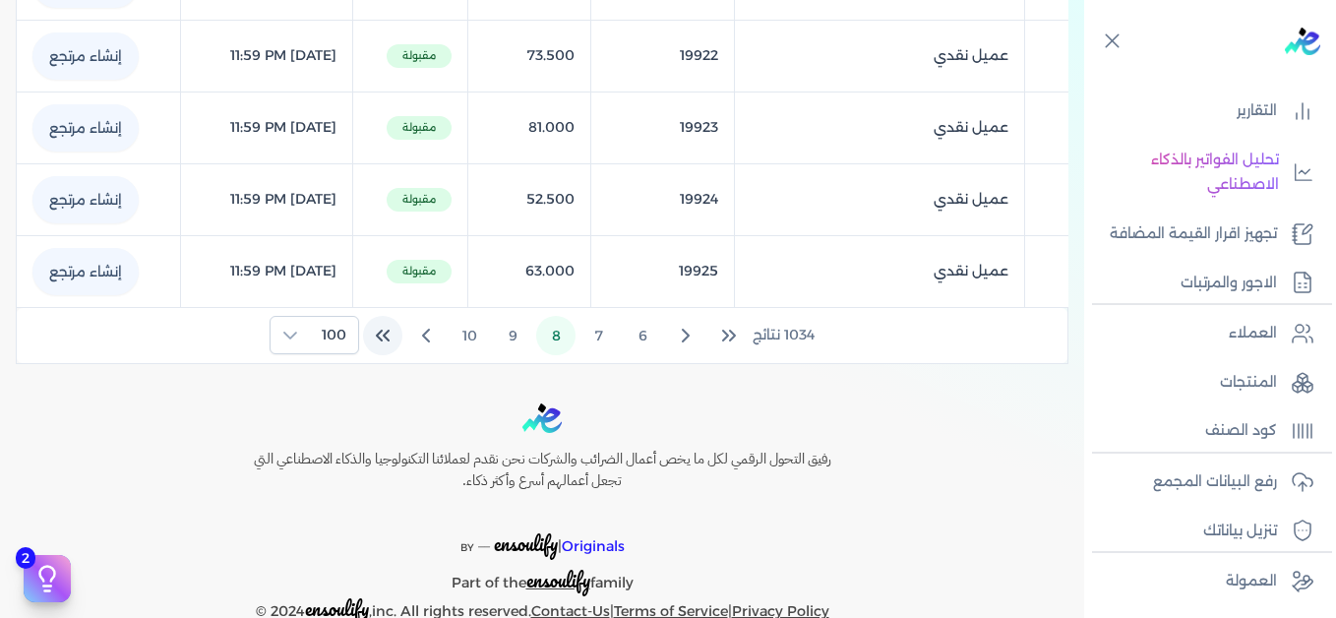
scroll to position [7277, 0]
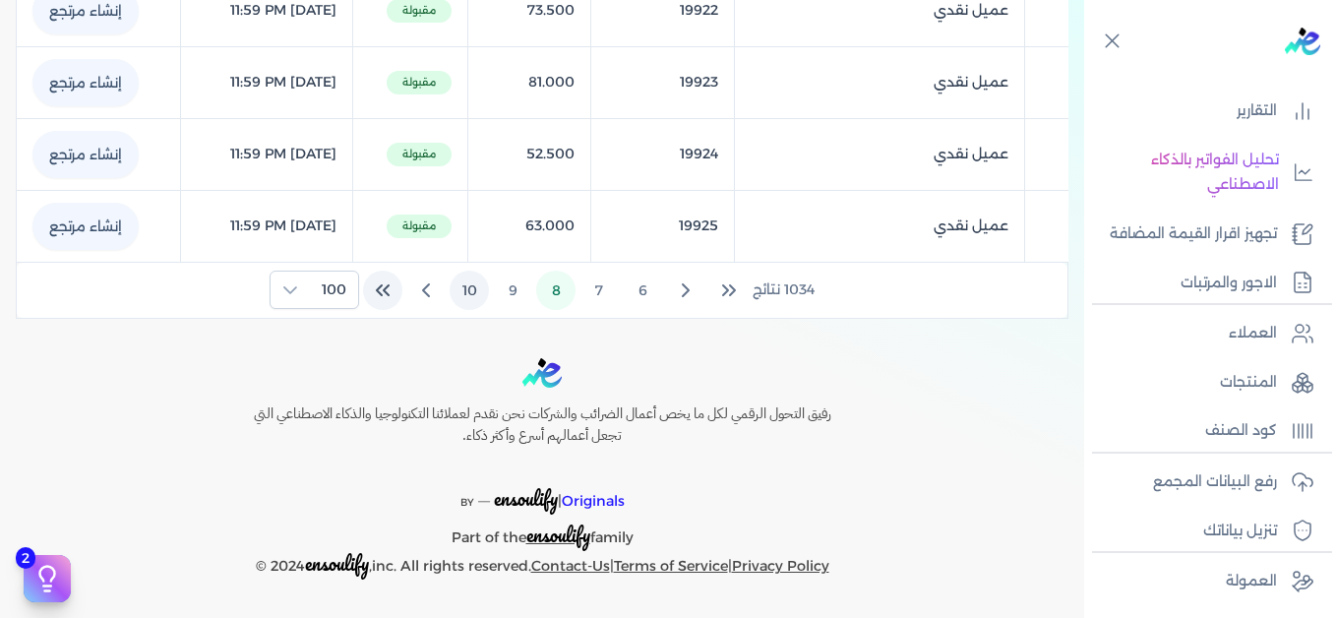
click at [516, 289] on button "9" at bounding box center [512, 289] width 39 height 39
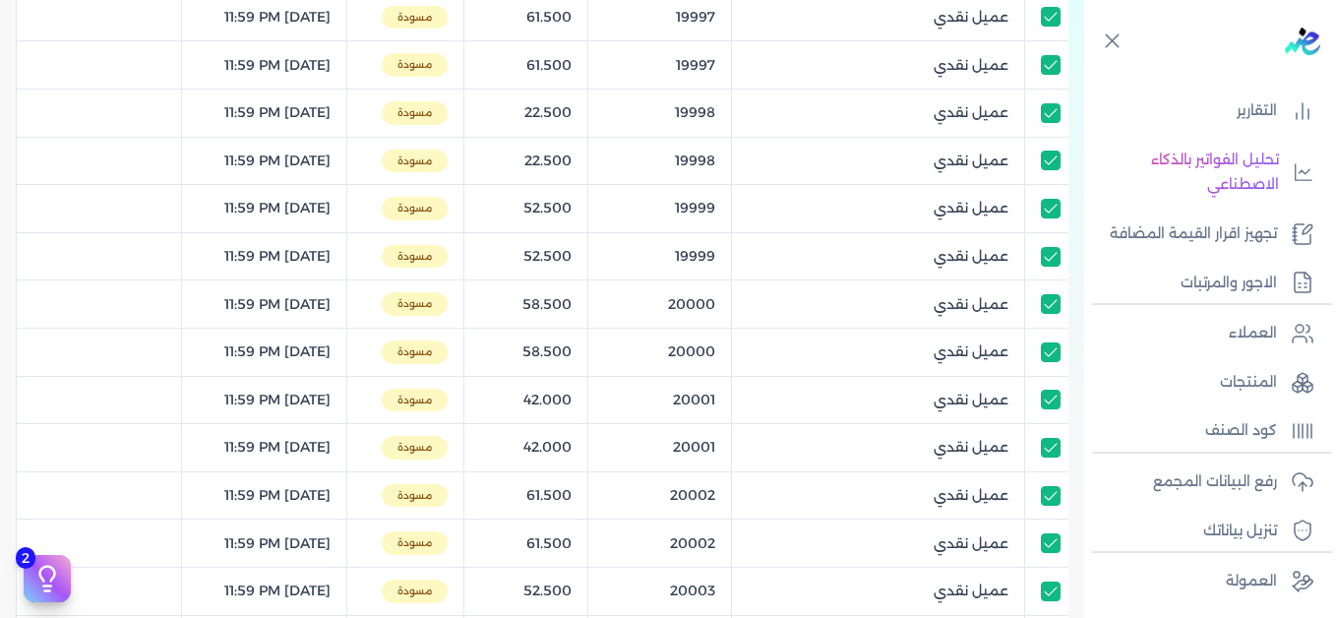
scroll to position [6170, 0]
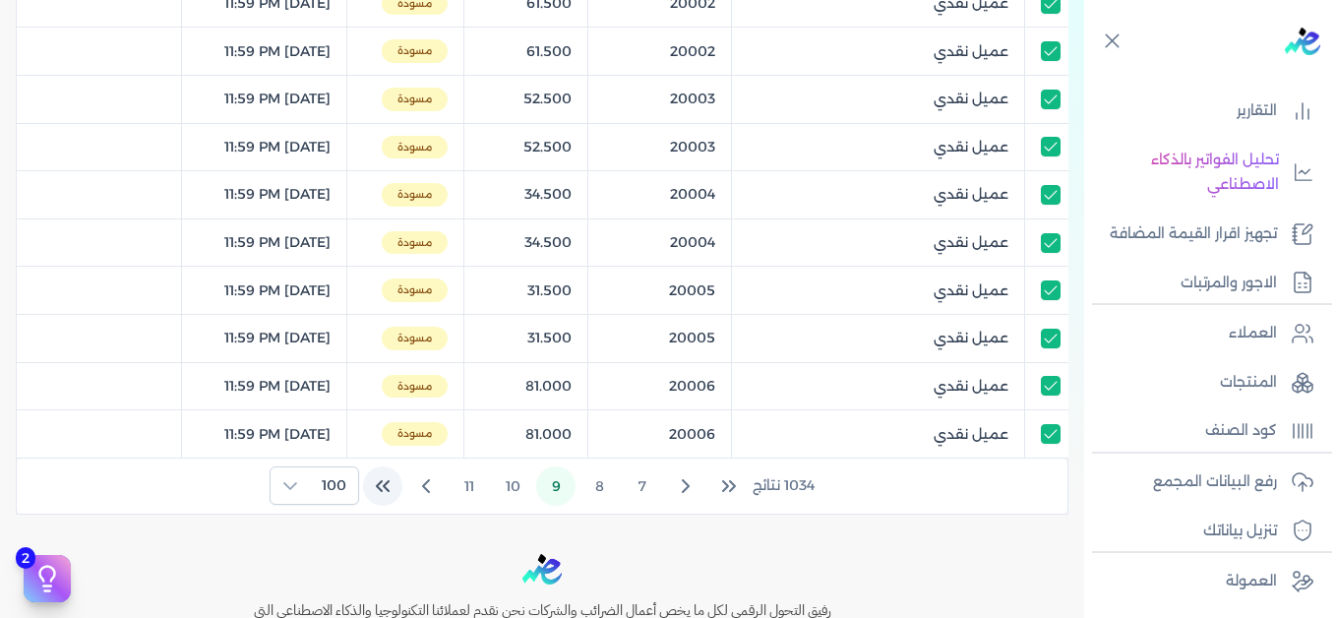
click at [480, 488] on button "11" at bounding box center [468, 485] width 39 height 39
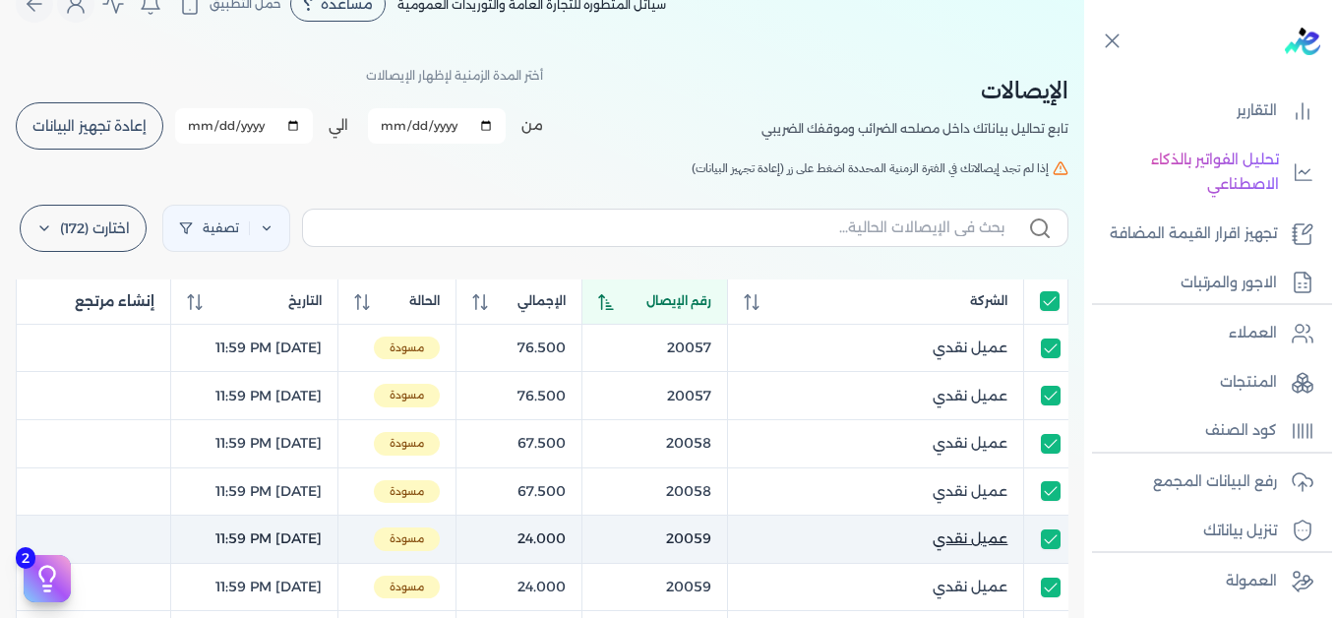
scroll to position [0, 0]
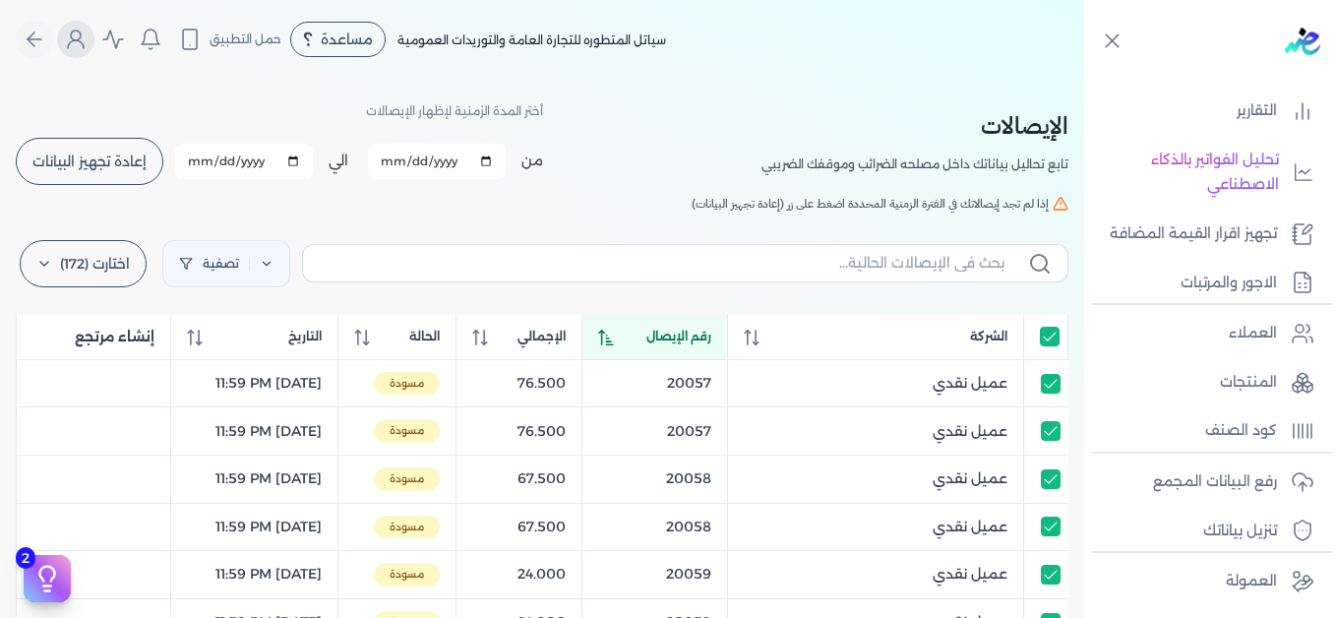
click at [88, 38] on icon "Global" at bounding box center [76, 40] width 24 height 24
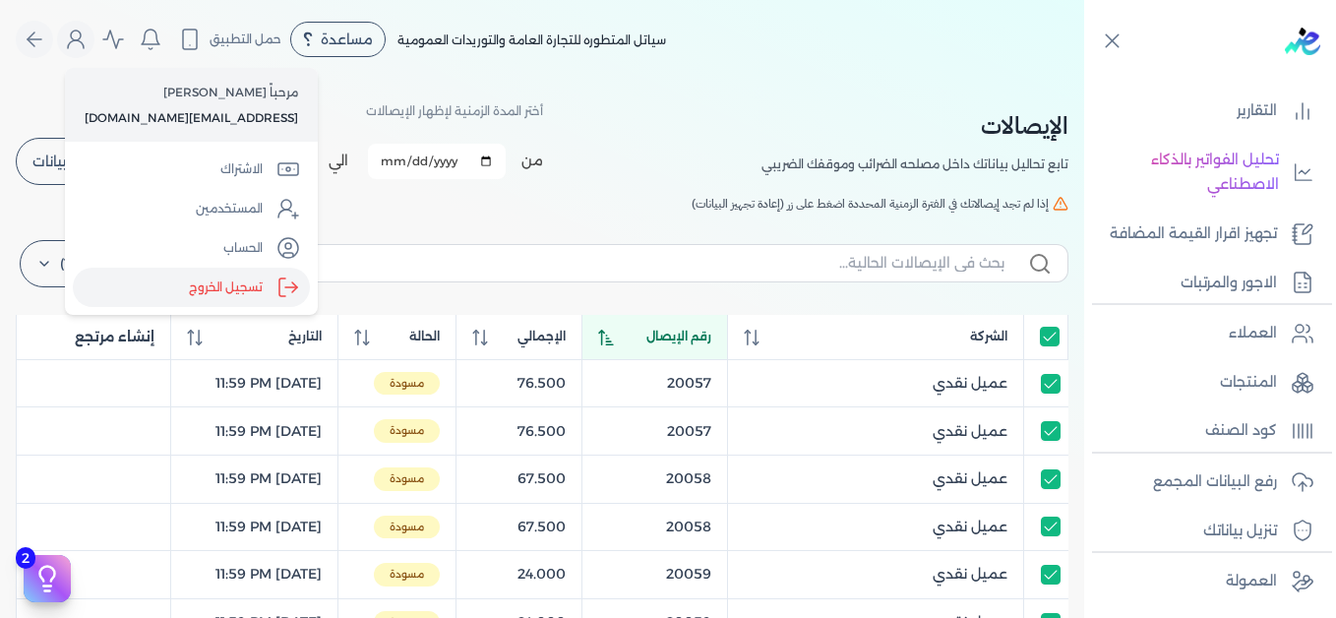
click at [194, 281] on label "تسجيل الخروج" at bounding box center [191, 287] width 237 height 39
click at [1084, 79] on input "Close" at bounding box center [1084, 79] width 0 height 0
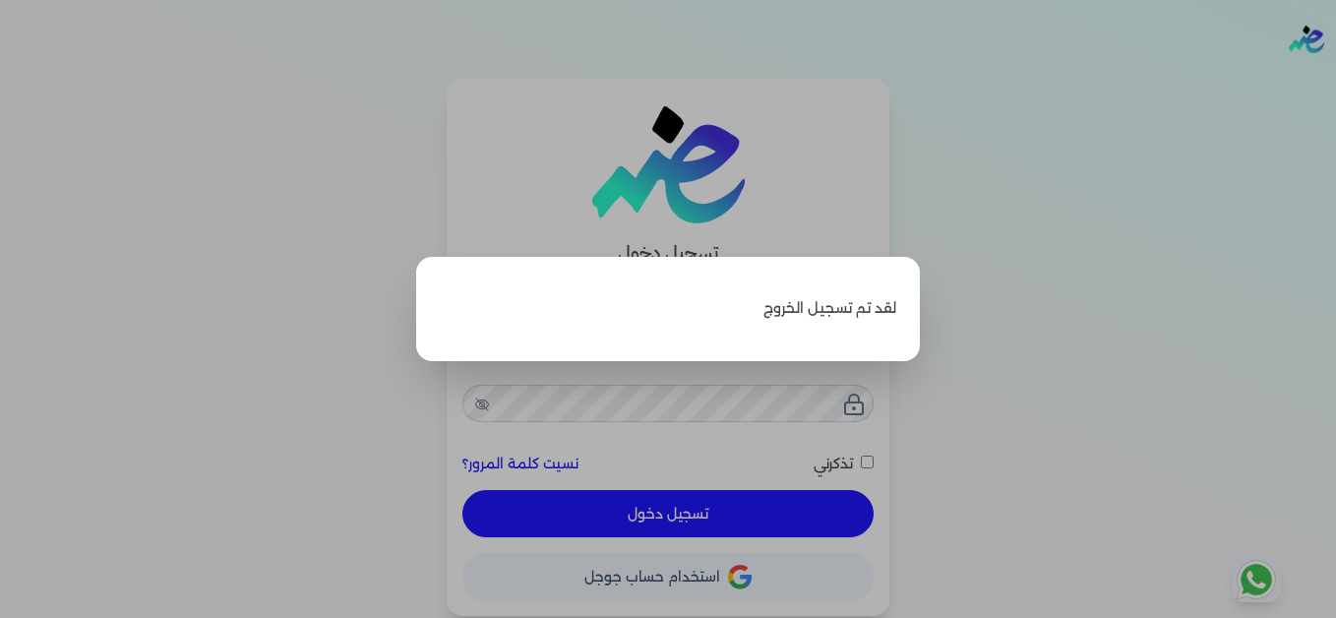
click at [1061, 207] on label "Close" at bounding box center [668, 309] width 1336 height 618
click at [1335, 79] on input "Close" at bounding box center [1336, 79] width 0 height 0
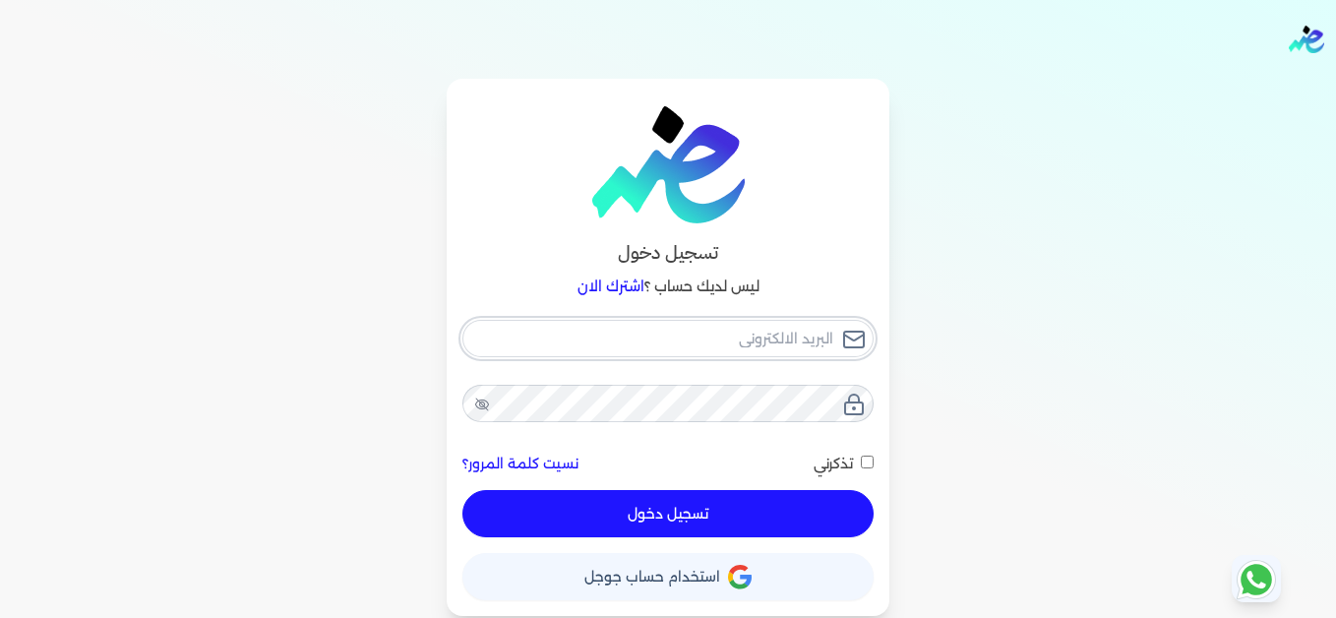
click at [761, 329] on input "email" at bounding box center [667, 338] width 411 height 37
type input "[EMAIL_ADDRESS][DOMAIN_NAME]"
click at [793, 518] on button "تسجيل دخول" at bounding box center [667, 513] width 411 height 47
checkbox input "false"
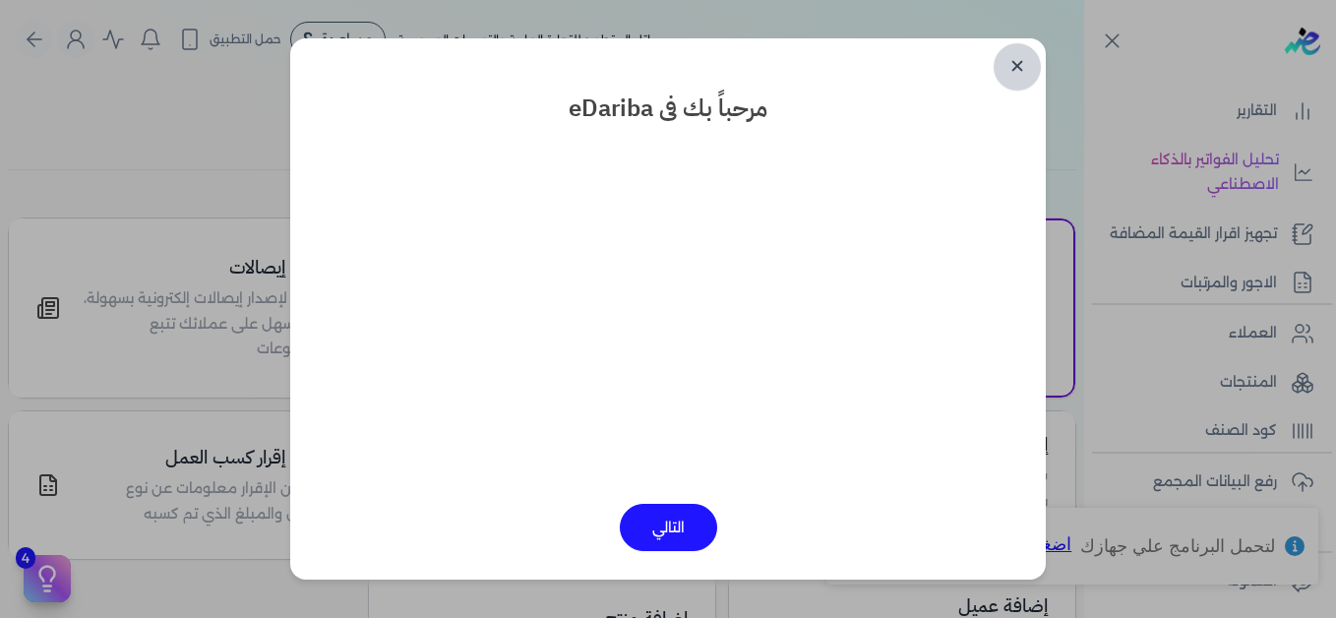
click at [1026, 67] on link "✕" at bounding box center [1016, 66] width 47 height 47
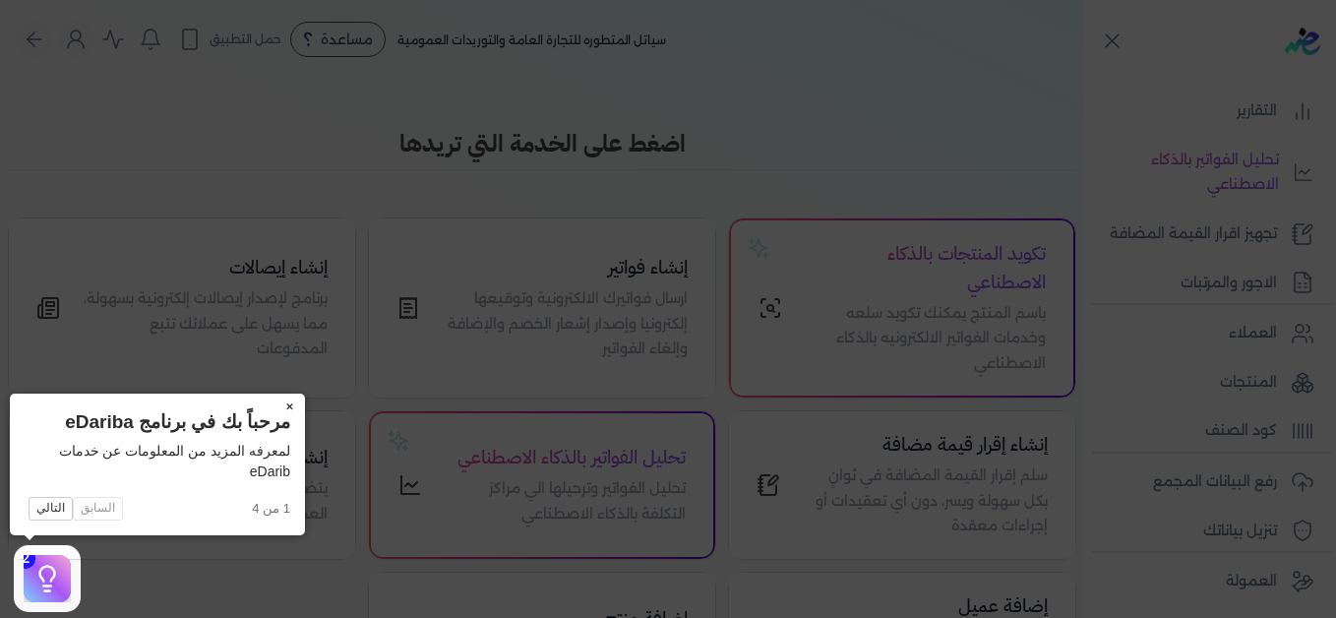
click at [285, 409] on button "×" at bounding box center [288, 407] width 31 height 28
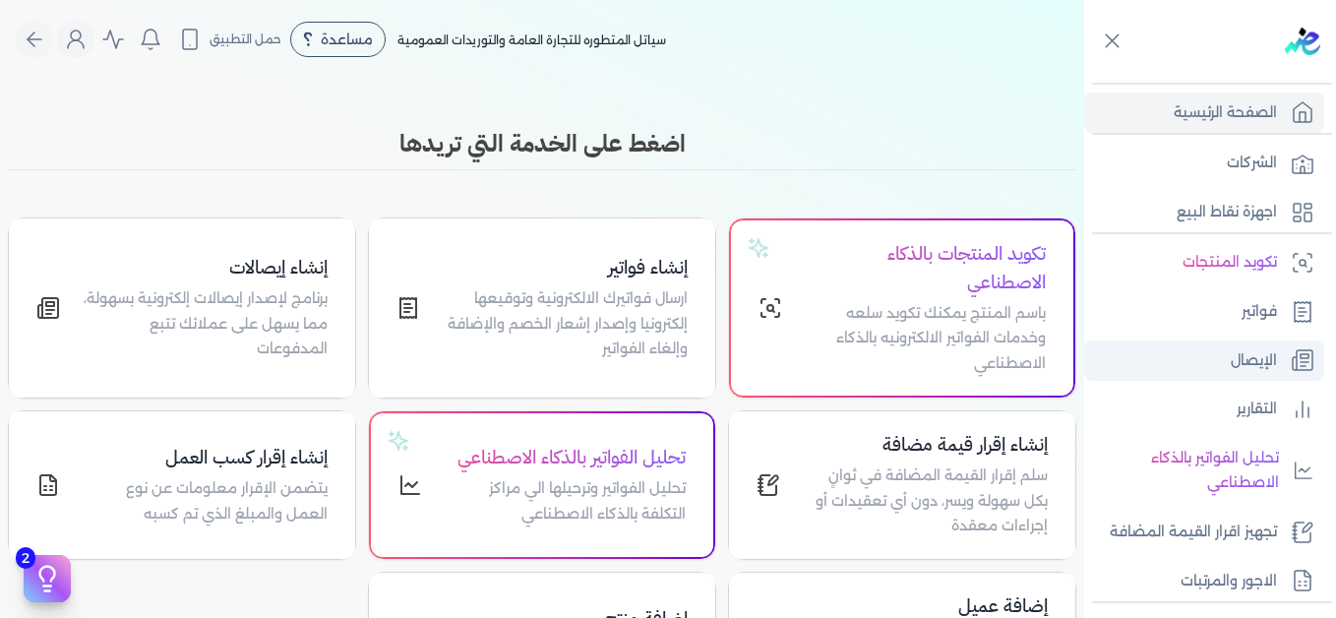
click at [1245, 360] on p "الإيصال" at bounding box center [1253, 361] width 46 height 26
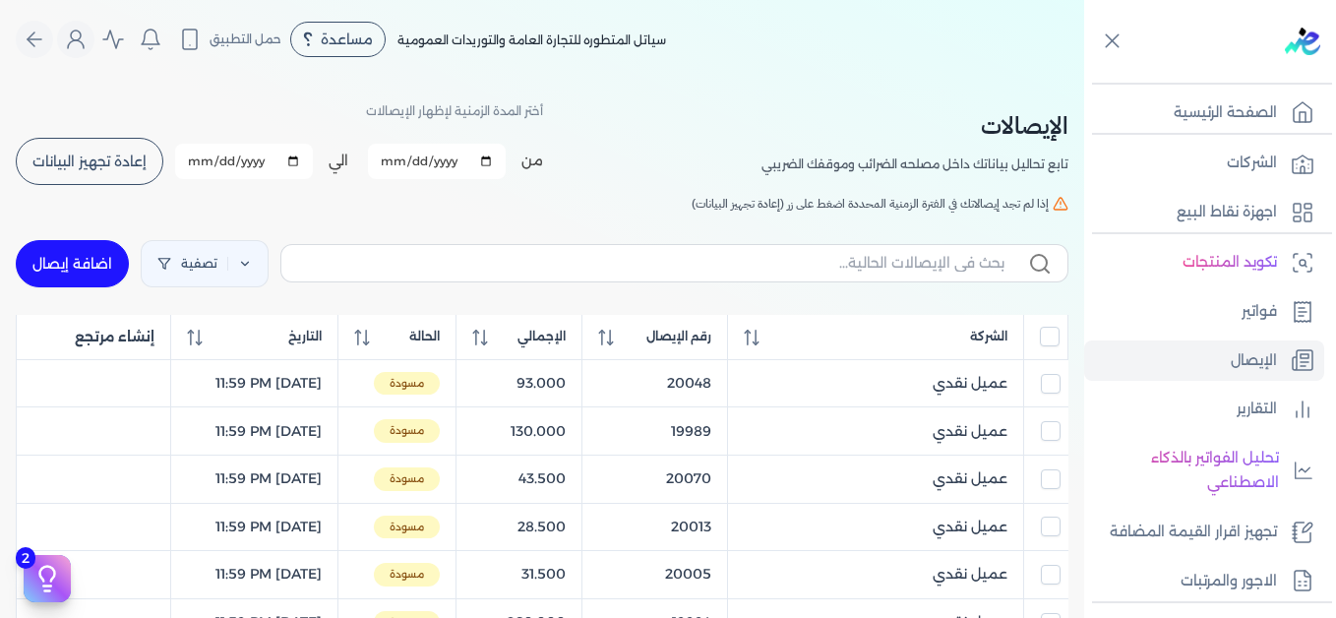
click at [1044, 335] on input "All items unselected" at bounding box center [1050, 337] width 20 height 20
checkbox input "true"
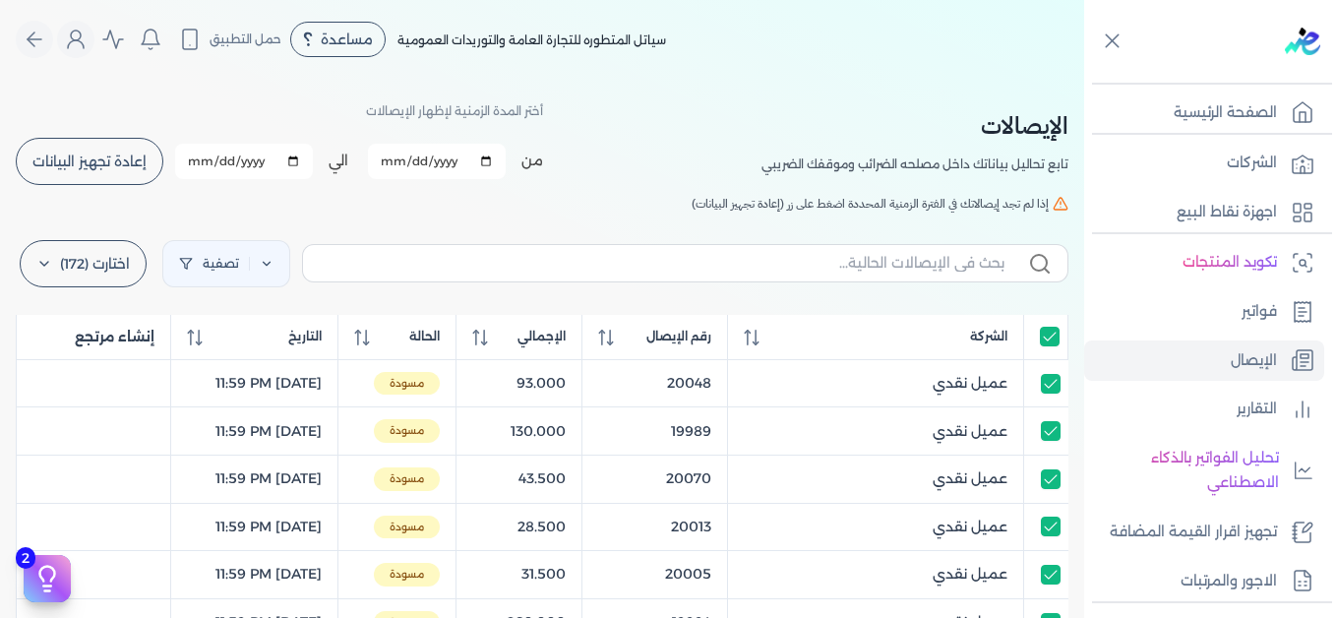
click at [673, 118] on div "[DEMOGRAPHIC_DATA] تابع تحاليل بياناتك داخل مصلحه الضرائب وموقفك الضريبي أختر ا…" at bounding box center [542, 142] width 1052 height 89
click at [640, 140] on div "[DEMOGRAPHIC_DATA] تابع تحاليل بياناتك داخل مصلحه الضرائب وموقفك الضريبي أختر ا…" at bounding box center [542, 142] width 1052 height 89
click at [78, 35] on icon "Global" at bounding box center [76, 40] width 24 height 24
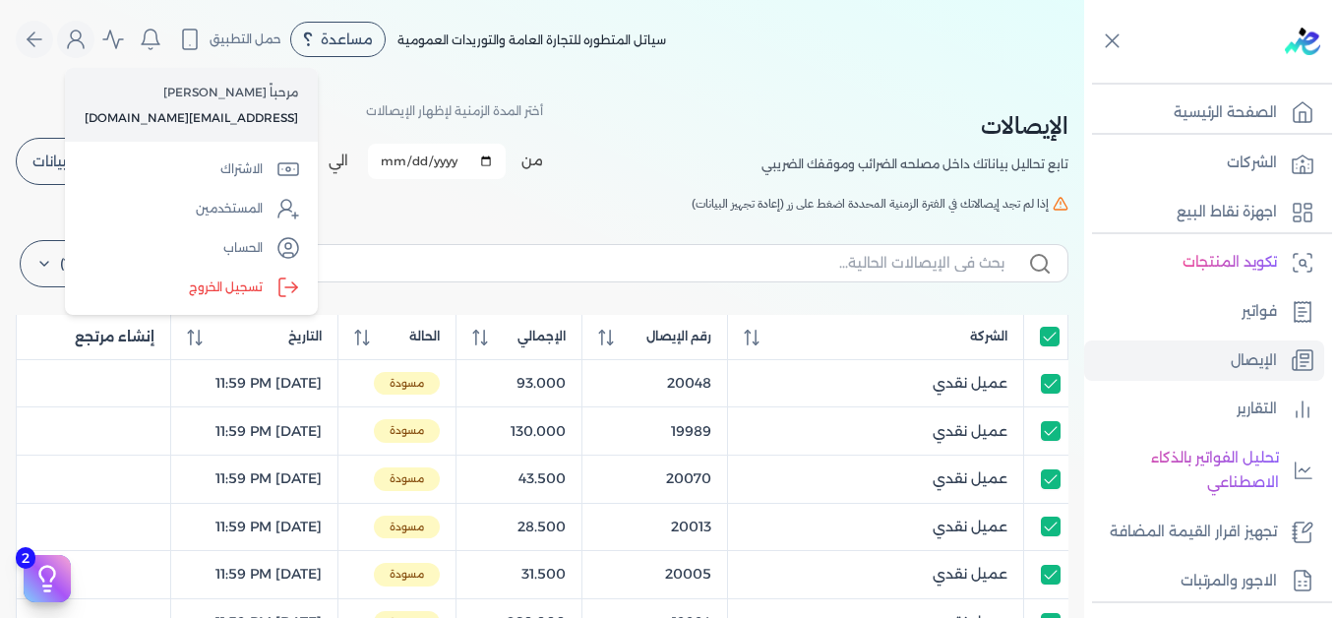
click at [237, 297] on label "تسجيل الخروج" at bounding box center [191, 287] width 237 height 39
click at [1084, 79] on input "Close" at bounding box center [1084, 79] width 0 height 0
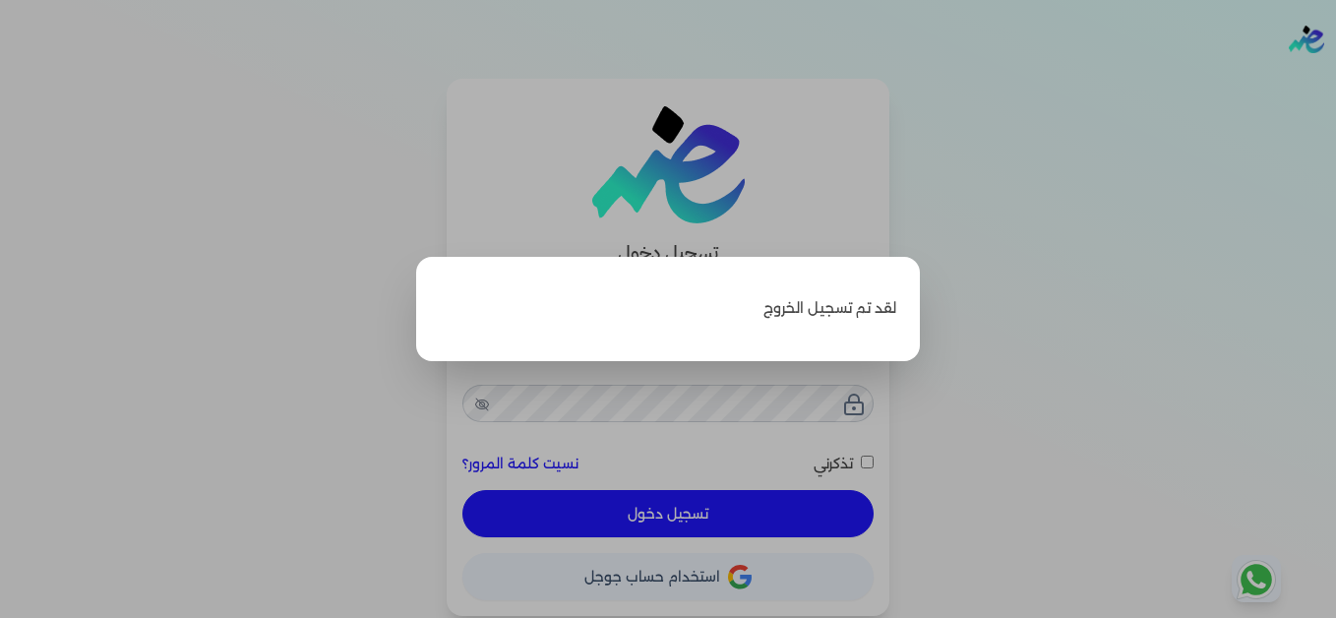
click at [1027, 158] on label "Close" at bounding box center [668, 309] width 1336 height 618
click at [1335, 79] on input "Close" at bounding box center [1336, 79] width 0 height 0
